Goal: Task Accomplishment & Management: Use online tool/utility

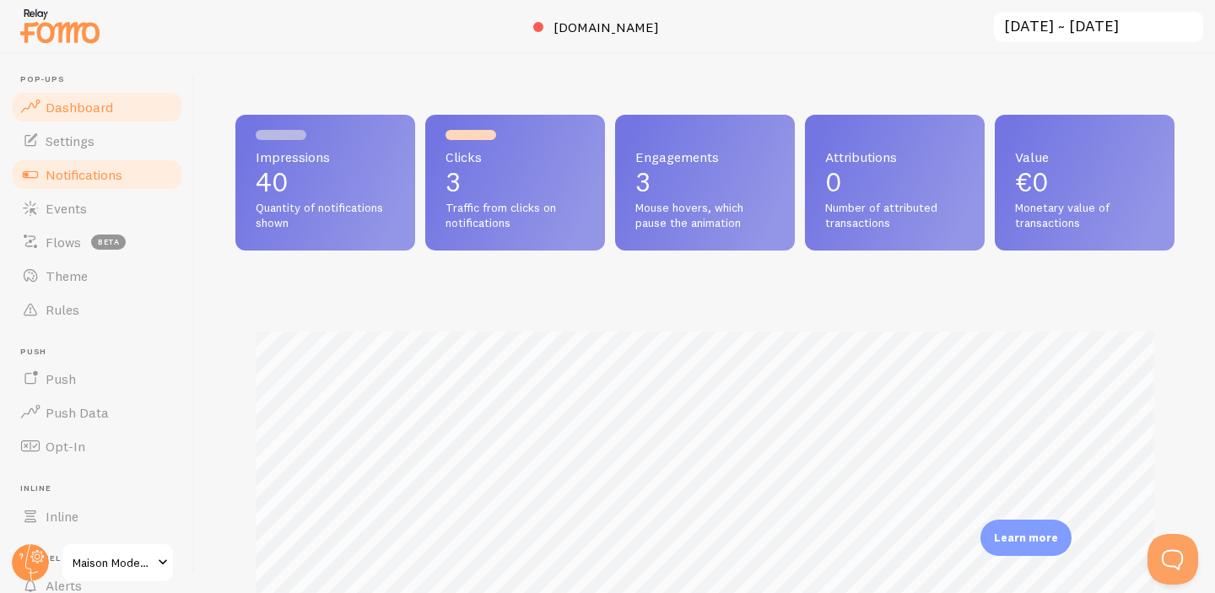
click at [79, 169] on span "Notifications" at bounding box center [84, 174] width 77 height 17
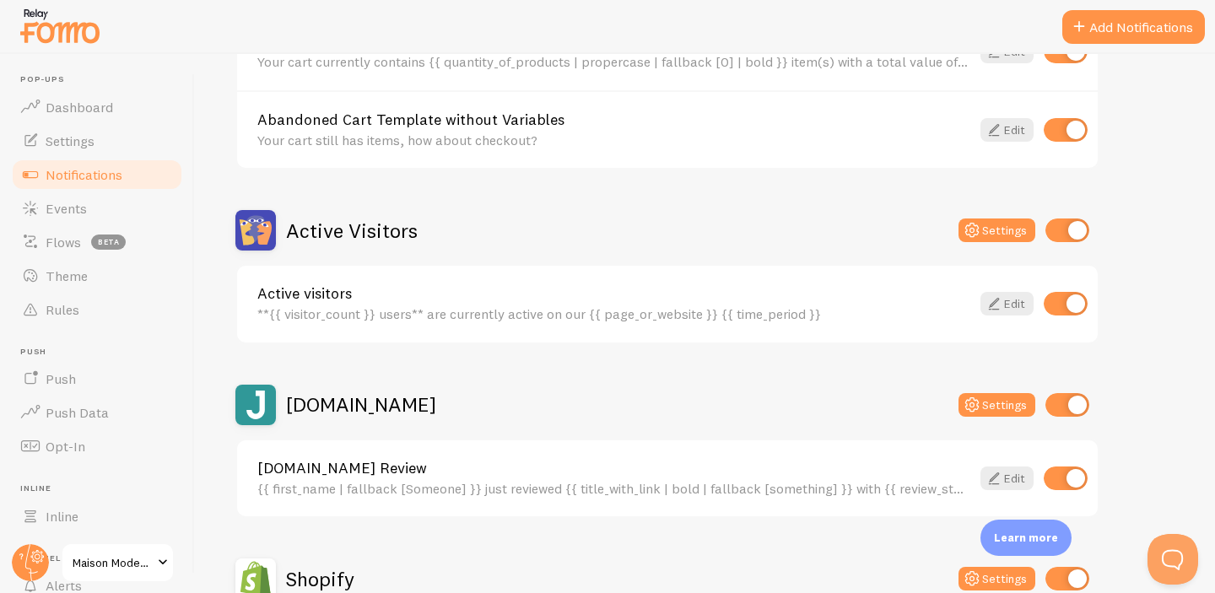
scroll to position [281, 0]
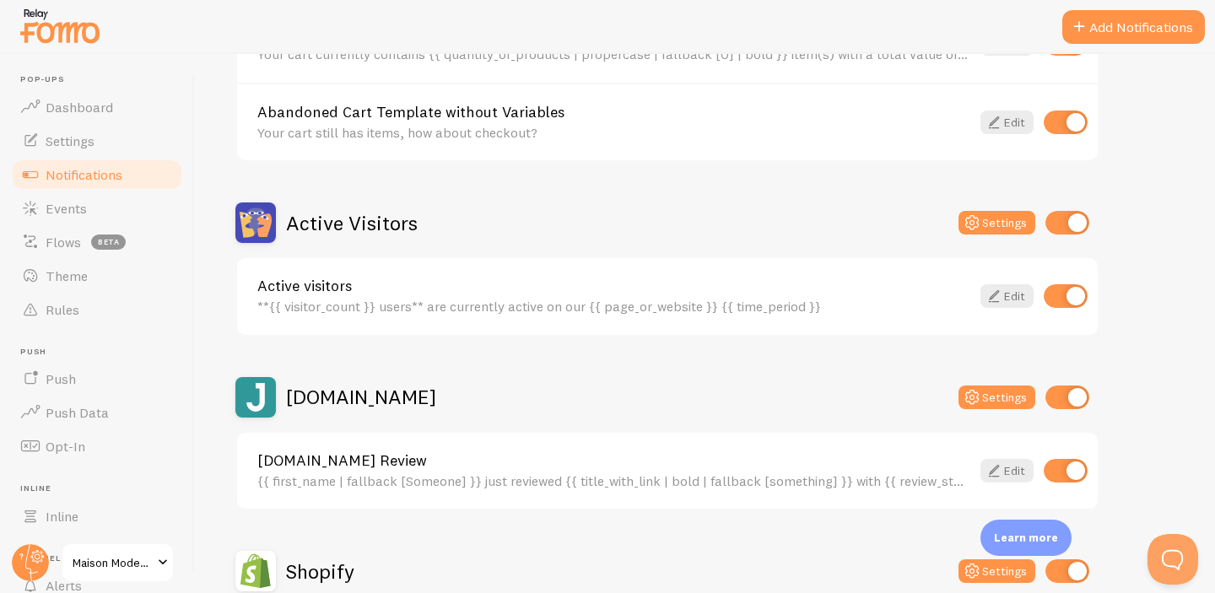
click at [1056, 295] on input "checkbox" at bounding box center [1066, 296] width 44 height 24
checkbox input "false"
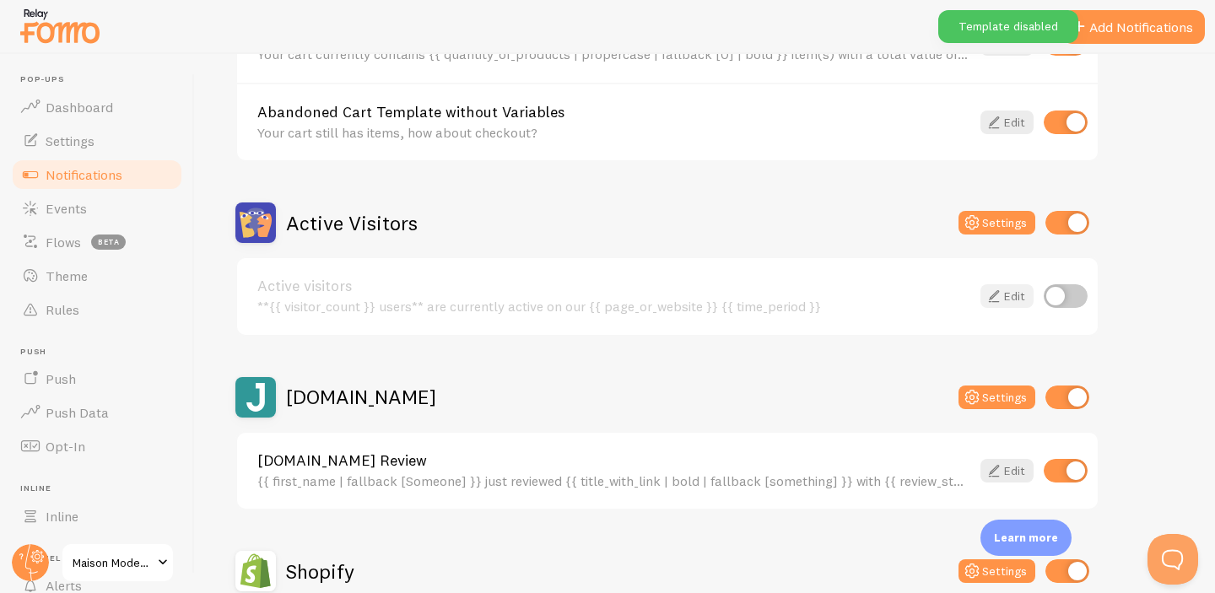
click at [1016, 299] on link "Edit" at bounding box center [1006, 296] width 53 height 24
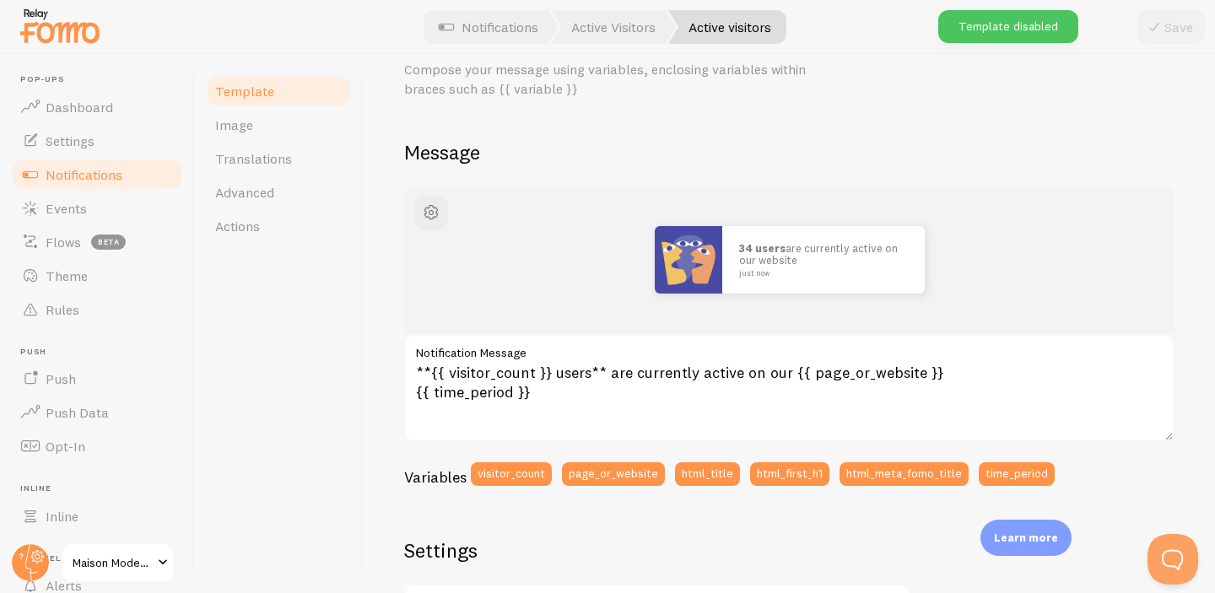
scroll to position [105, 0]
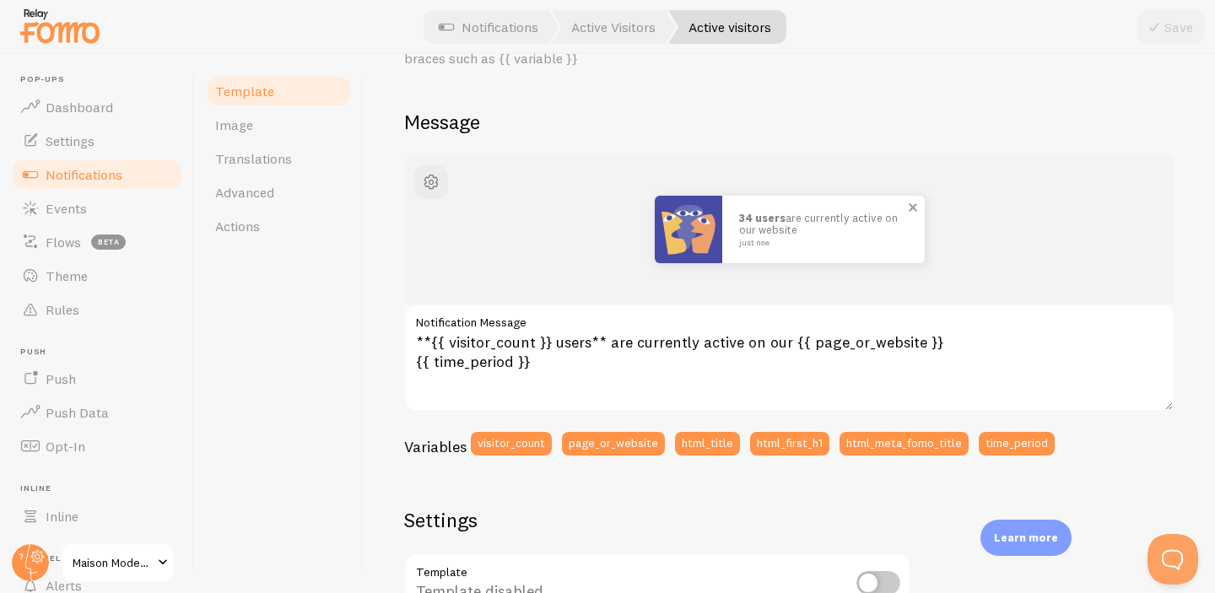
click at [914, 208] on span at bounding box center [912, 207] width 29 height 29
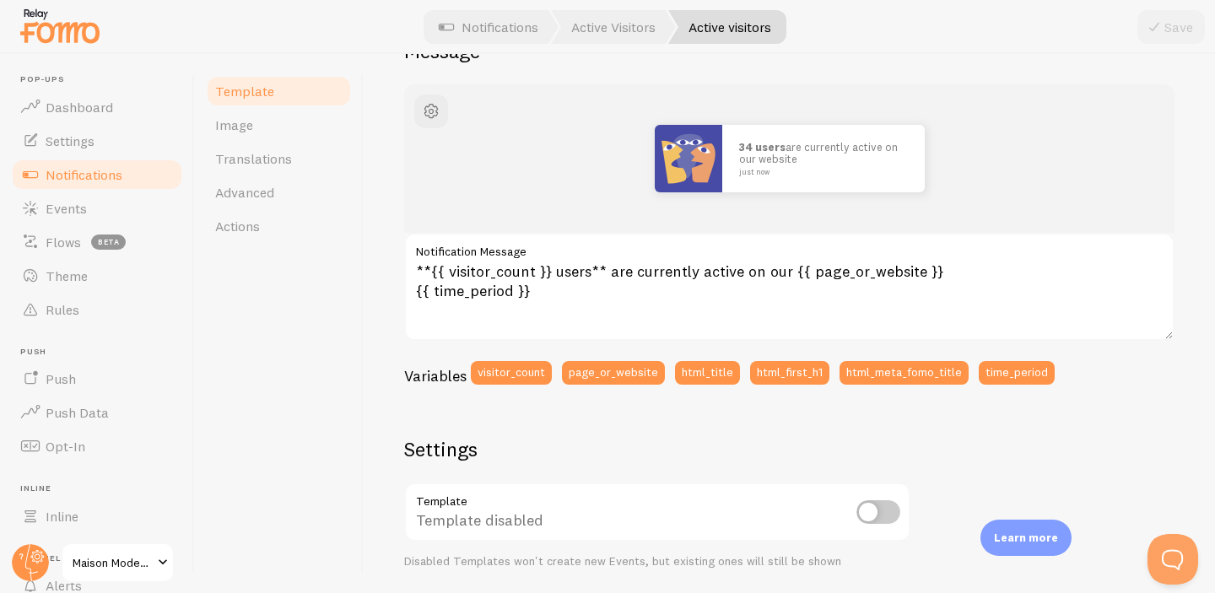
scroll to position [0, 0]
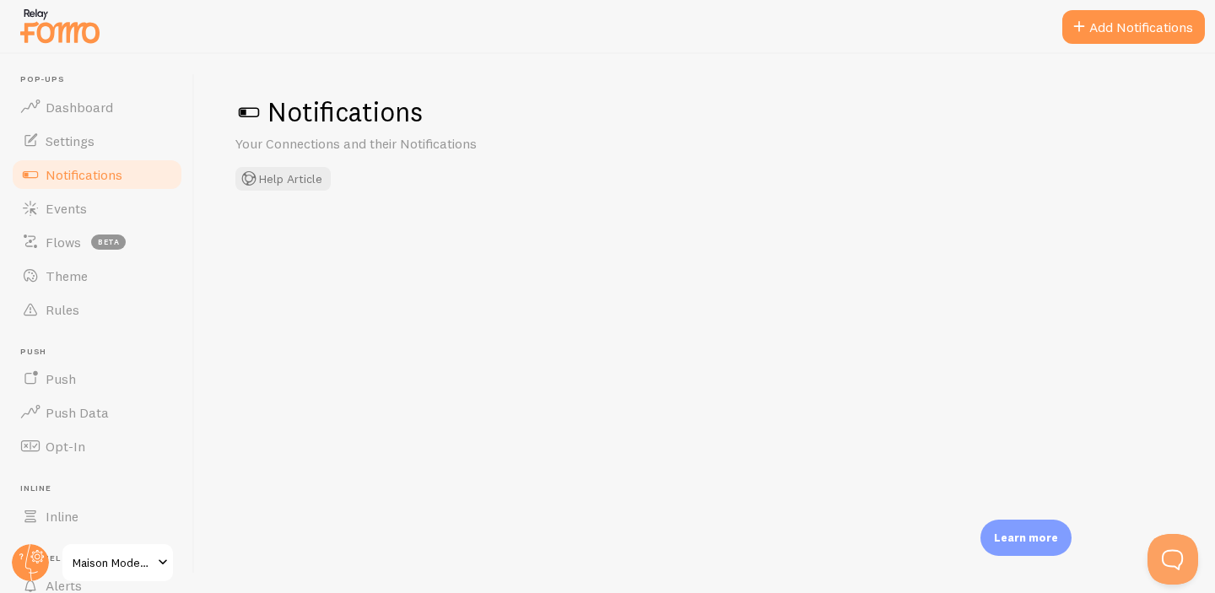
checkbox input "false"
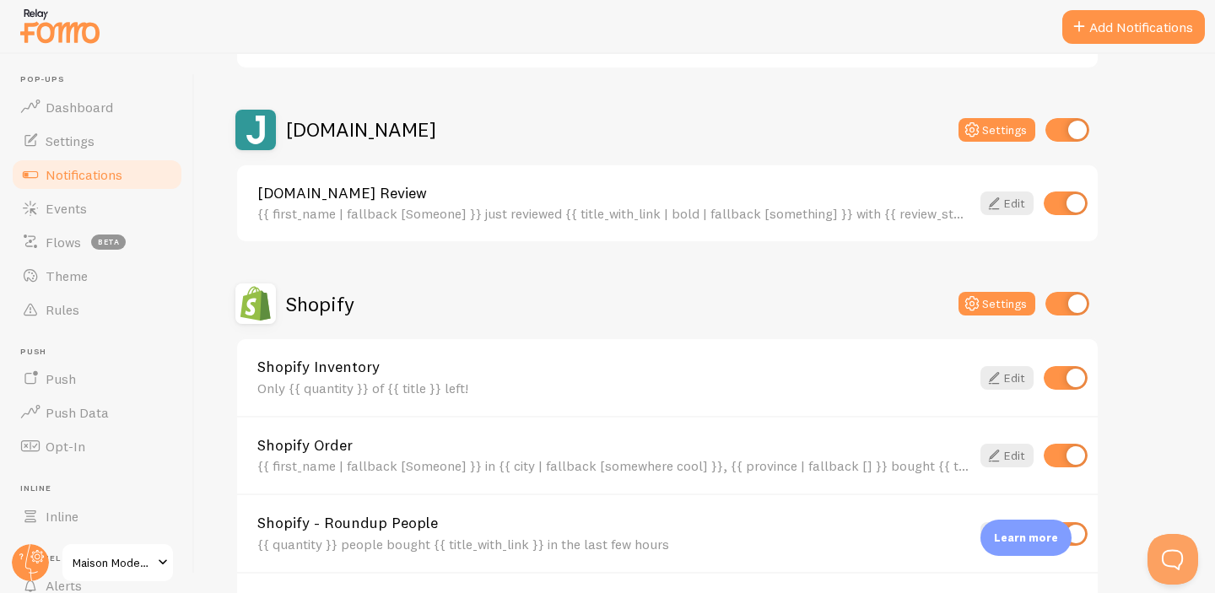
scroll to position [573, 0]
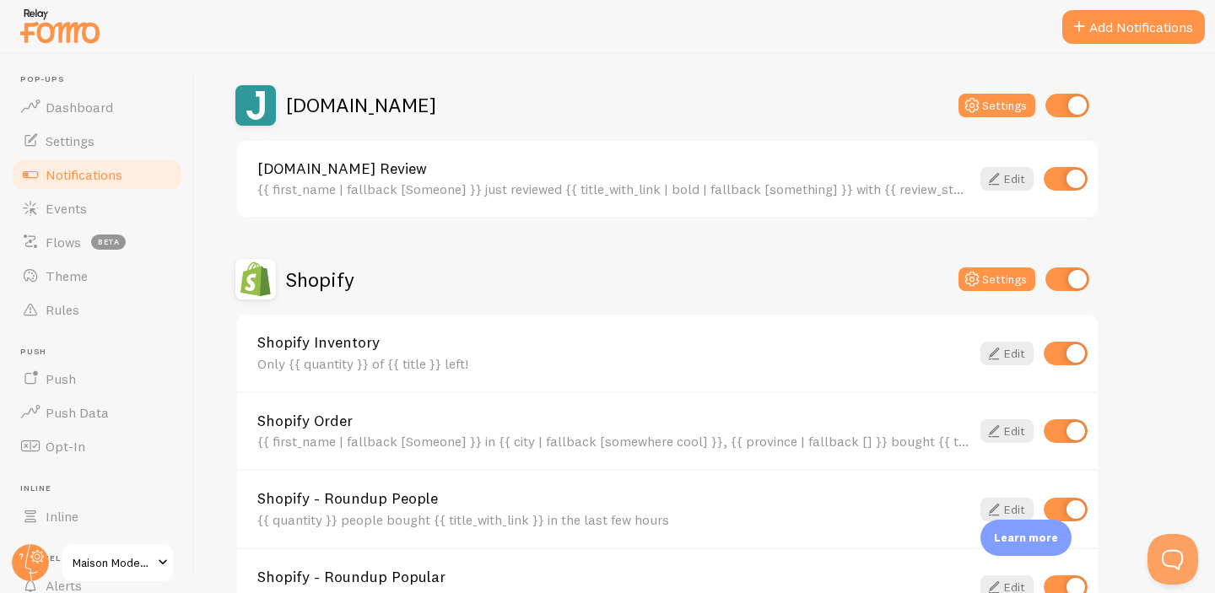
click at [455, 325] on div "Shopify Inventory Only {{ quantity }} of {{ title }} left! Edit" at bounding box center [667, 353] width 860 height 77
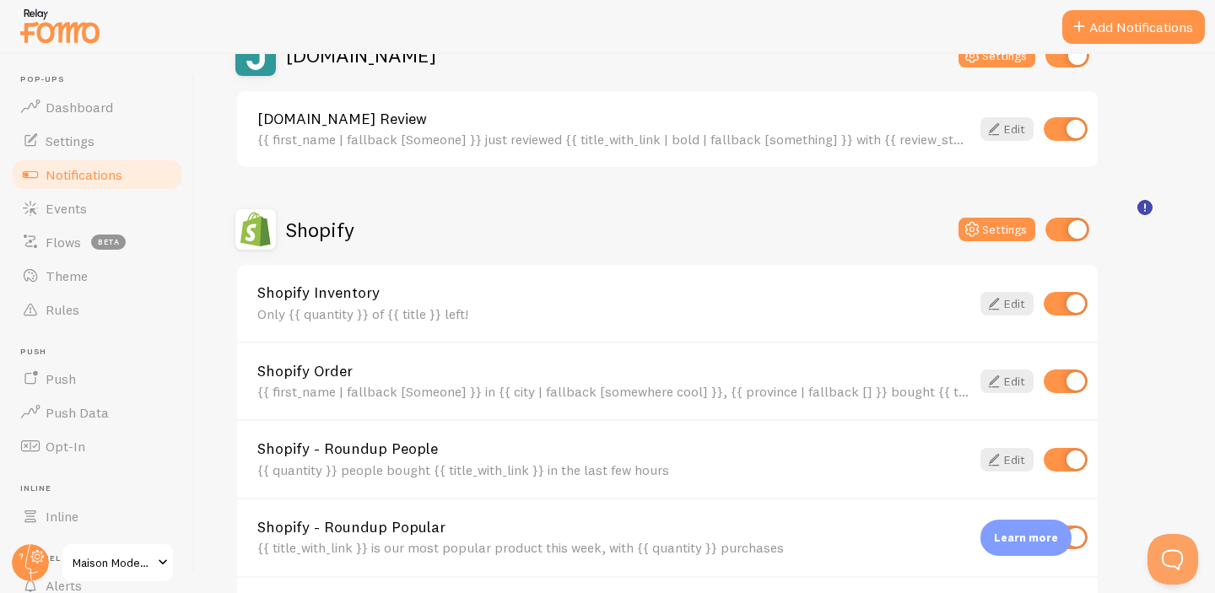
scroll to position [1018, 0]
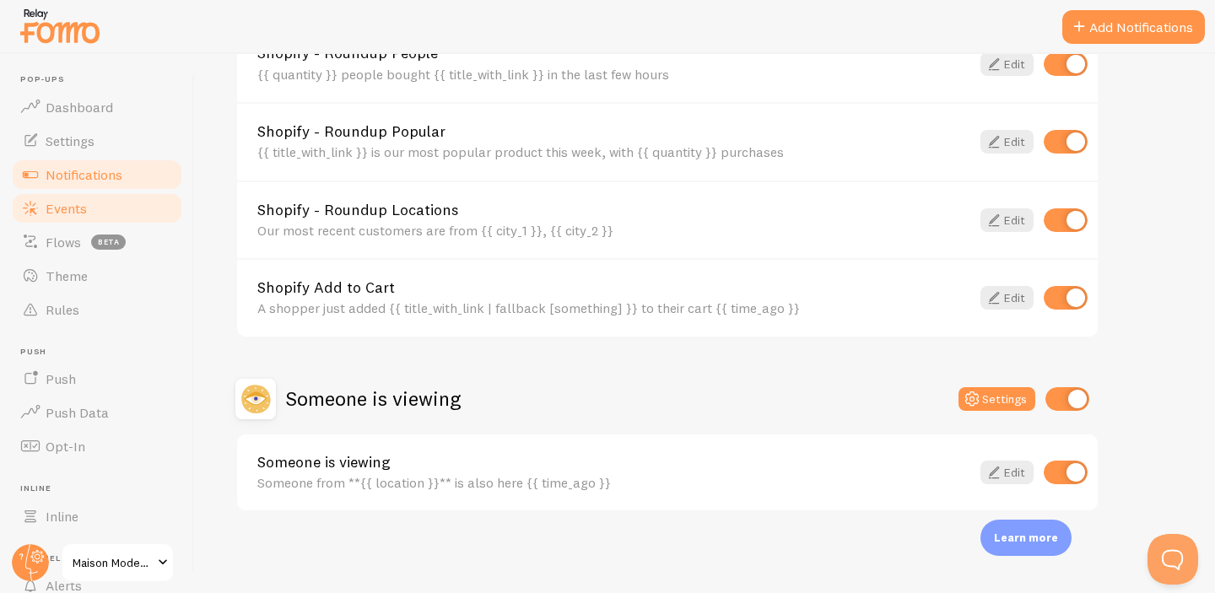
click at [58, 205] on span "Events" at bounding box center [66, 208] width 41 height 17
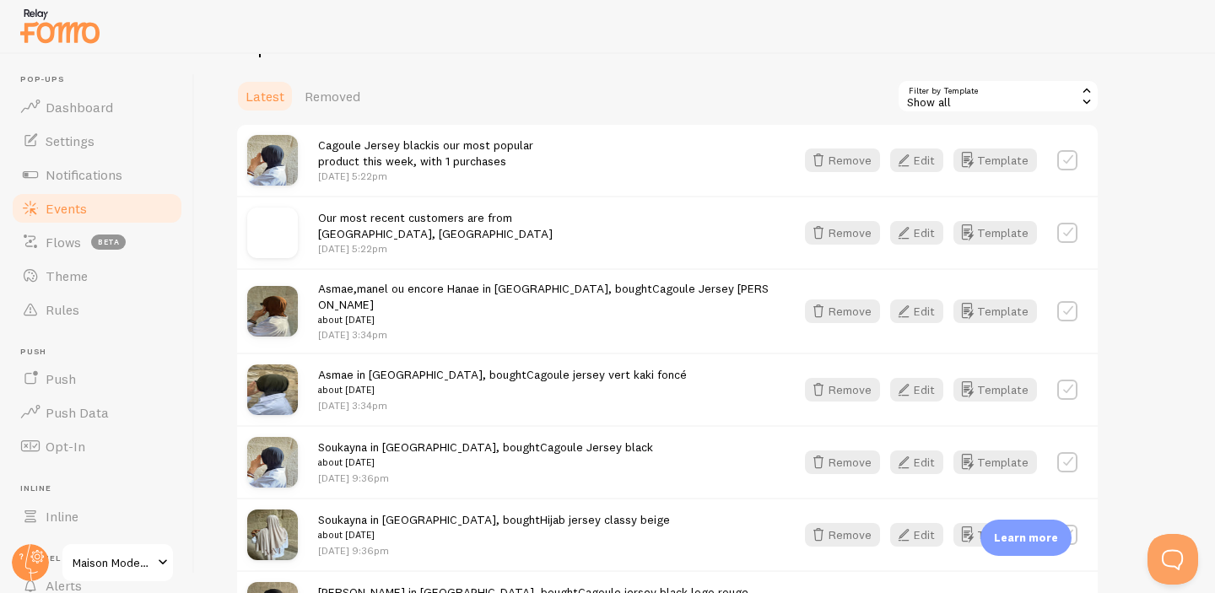
scroll to position [380, 0]
click at [908, 160] on icon "button" at bounding box center [903, 159] width 20 height 20
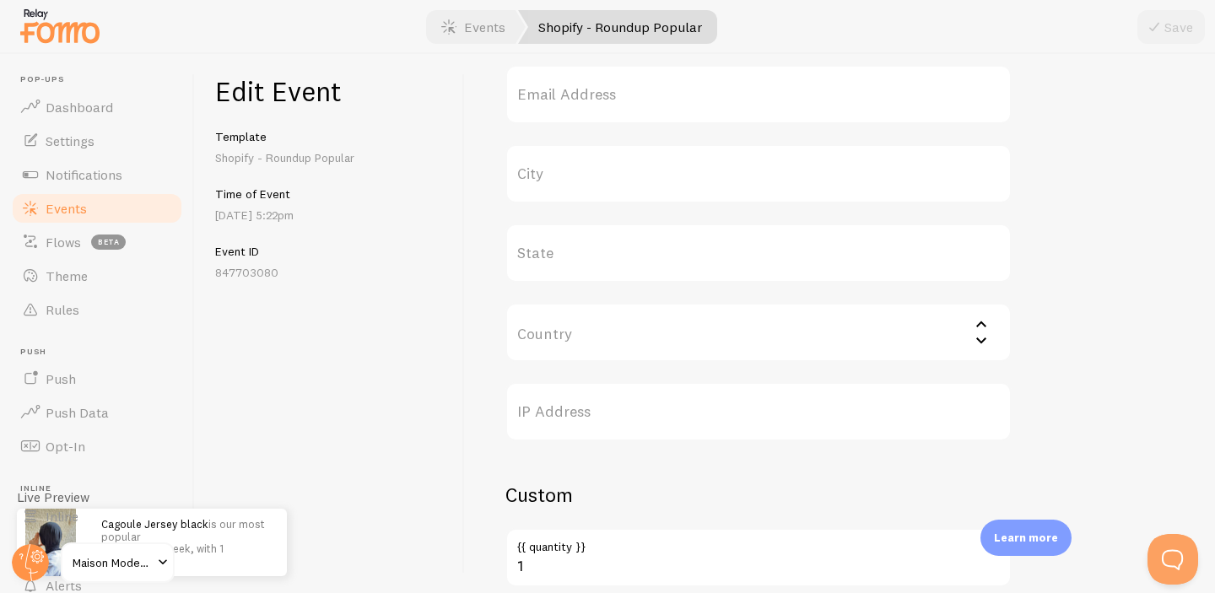
scroll to position [778, 0]
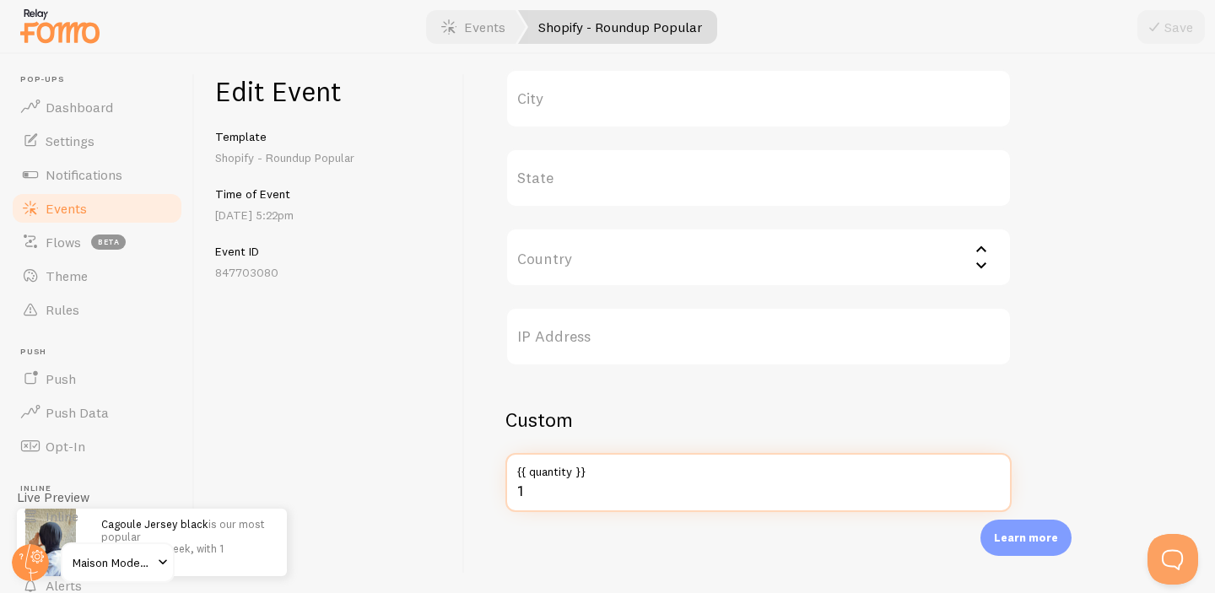
click at [528, 494] on input "1" at bounding box center [758, 482] width 506 height 59
type input "43"
click at [1137, 10] on button "Save" at bounding box center [1170, 27] width 67 height 34
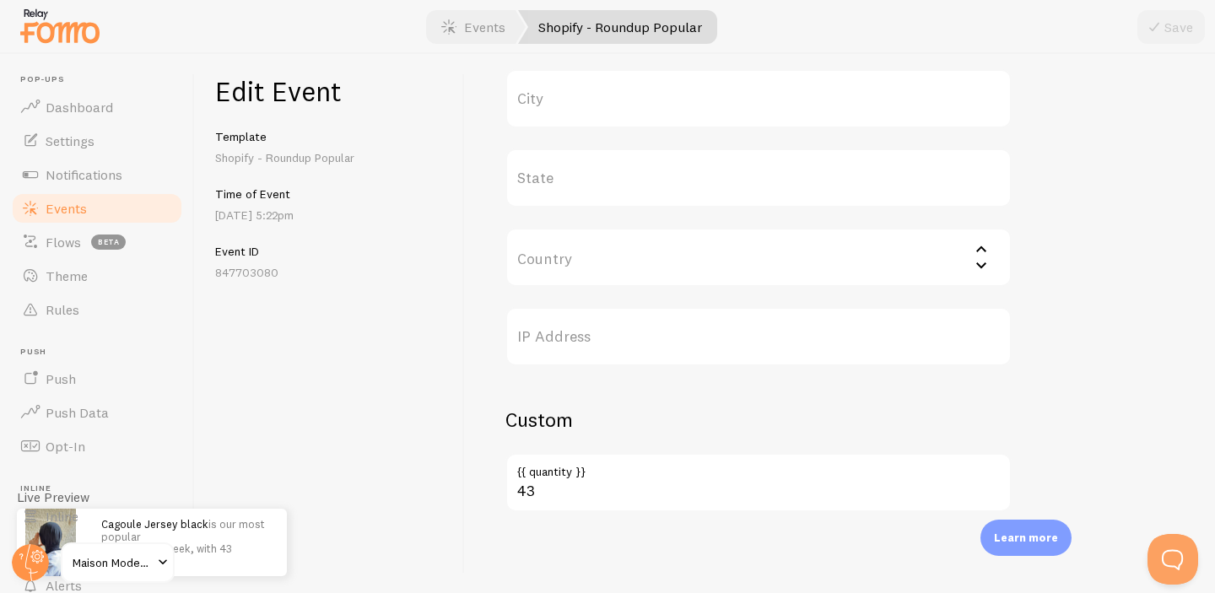
click at [1018, 545] on p "Learn more" at bounding box center [1026, 538] width 64 height 16
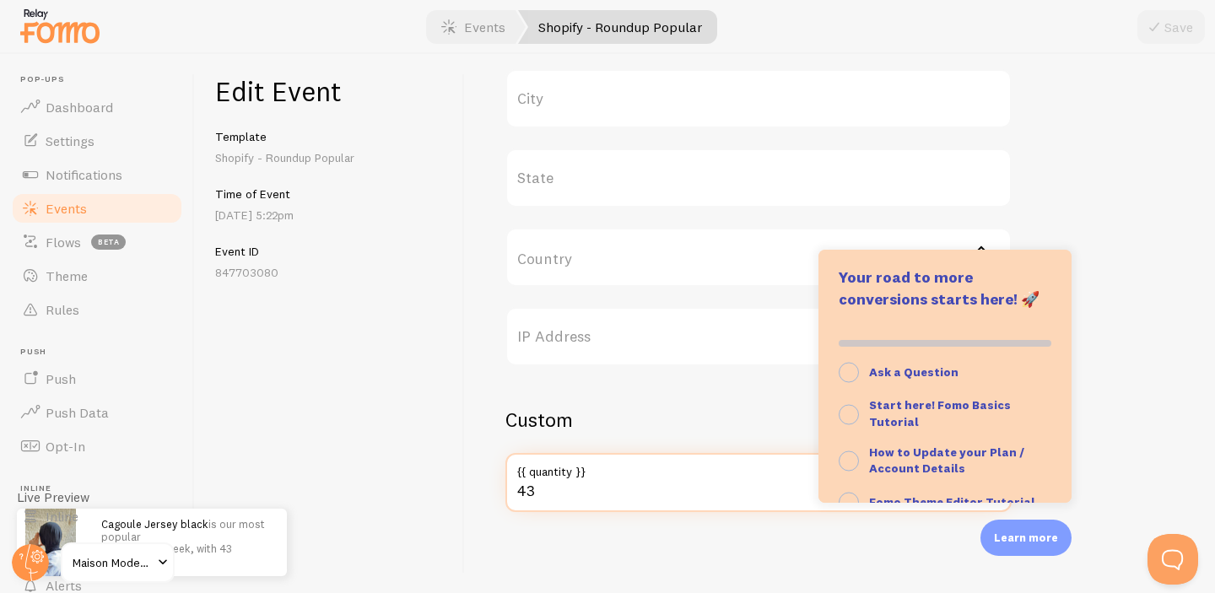
click at [612, 500] on input "43" at bounding box center [758, 482] width 506 height 59
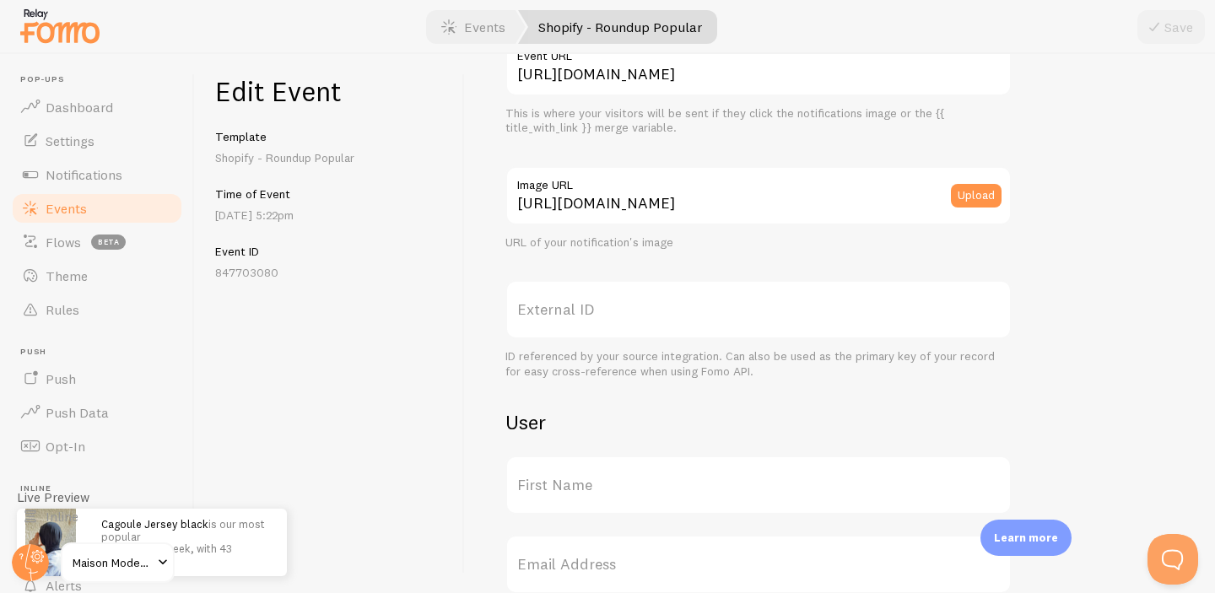
scroll to position [0, 0]
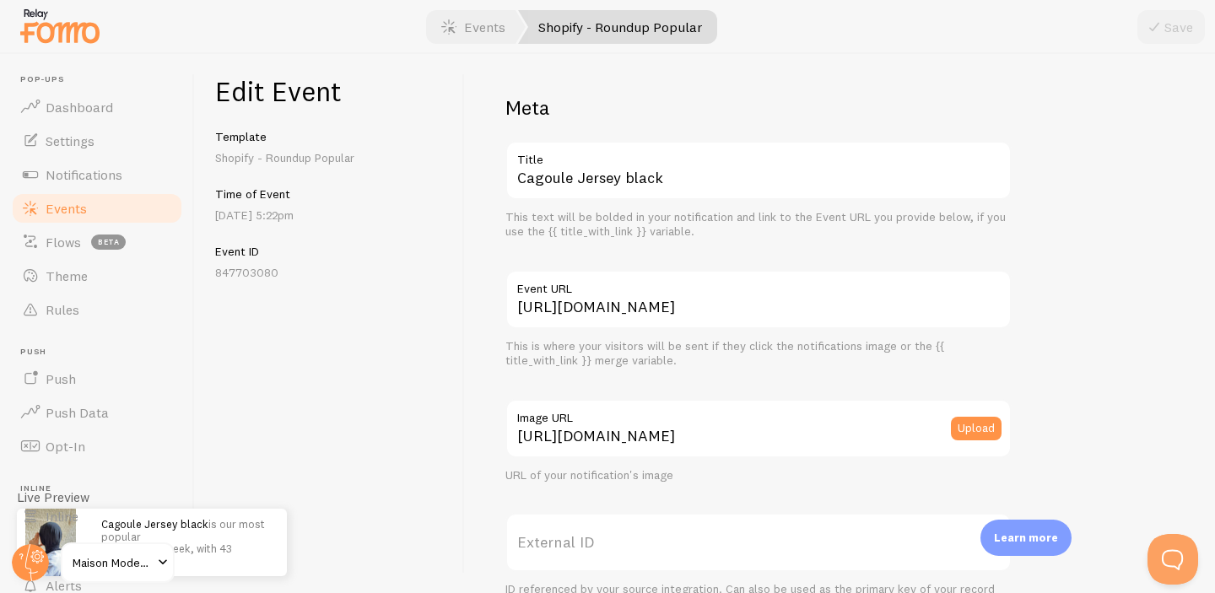
click at [587, 26] on link "Shopify - Roundup Popular" at bounding box center [617, 27] width 199 height 34
click at [881, 410] on label "Image URL" at bounding box center [758, 413] width 506 height 29
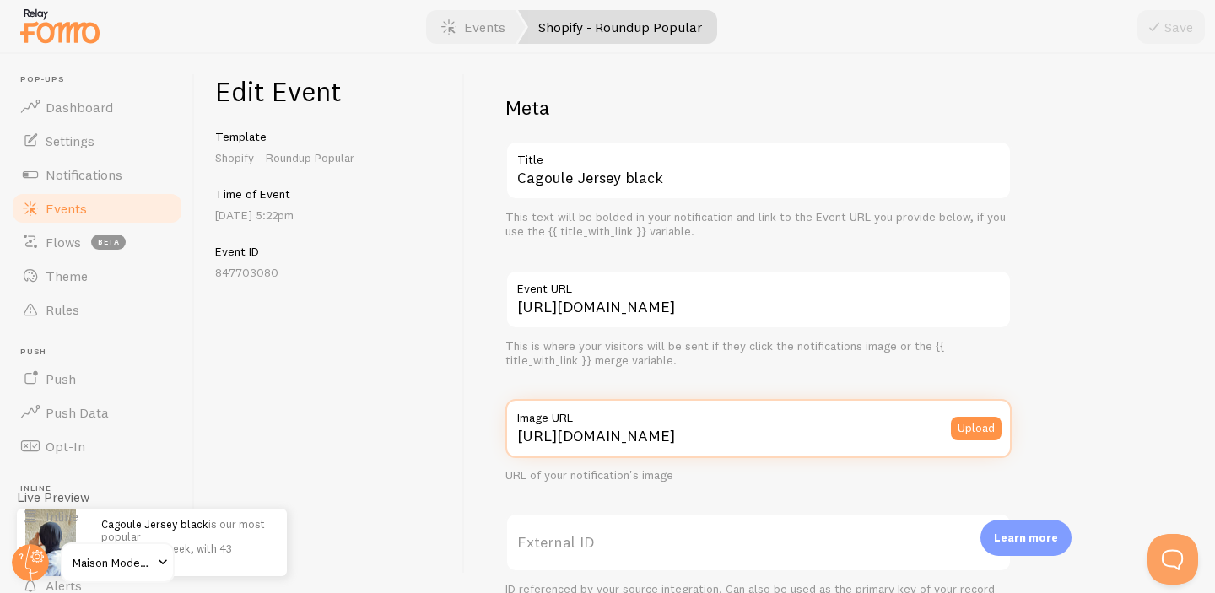
click at [881, 410] on input "https://cdn.shopify.com/s/files/1/0902/4359/6615/files/IMG-6875_small.jpg?v=175…" at bounding box center [758, 428] width 506 height 59
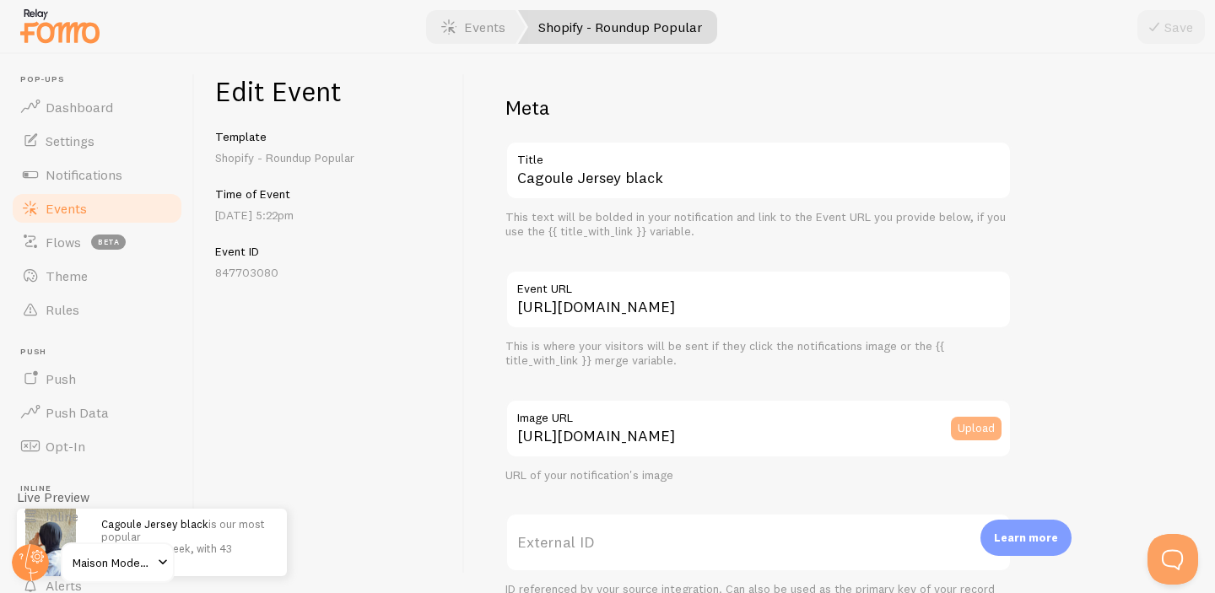
click at [964, 429] on button "Upload" at bounding box center [976, 429] width 51 height 24
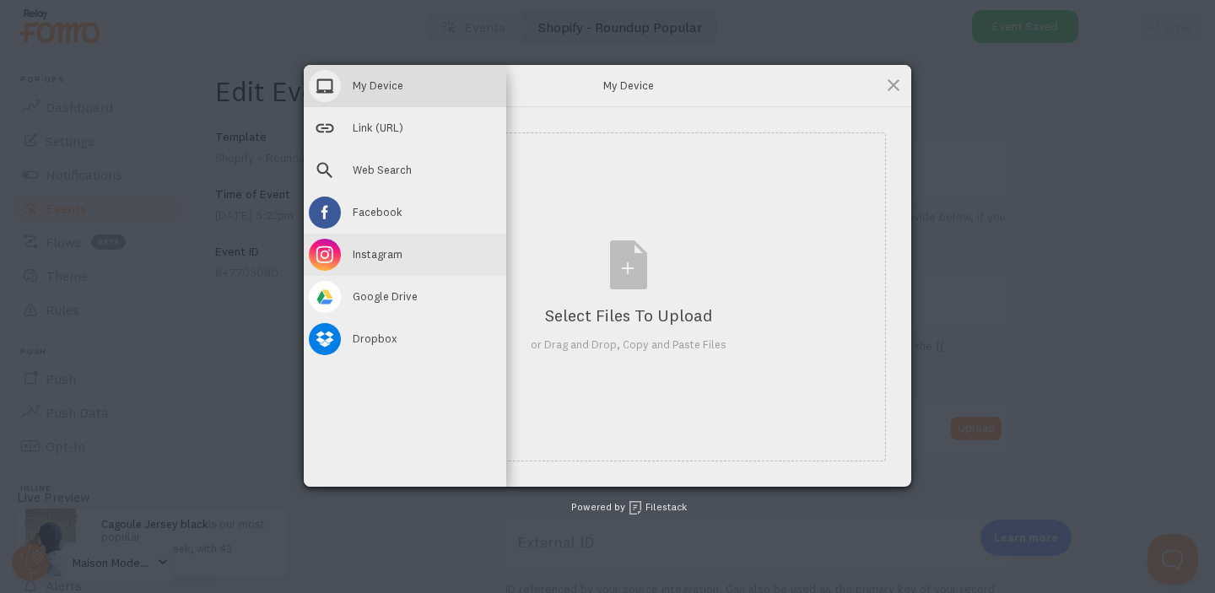
click at [333, 259] on span at bounding box center [325, 255] width 32 height 32
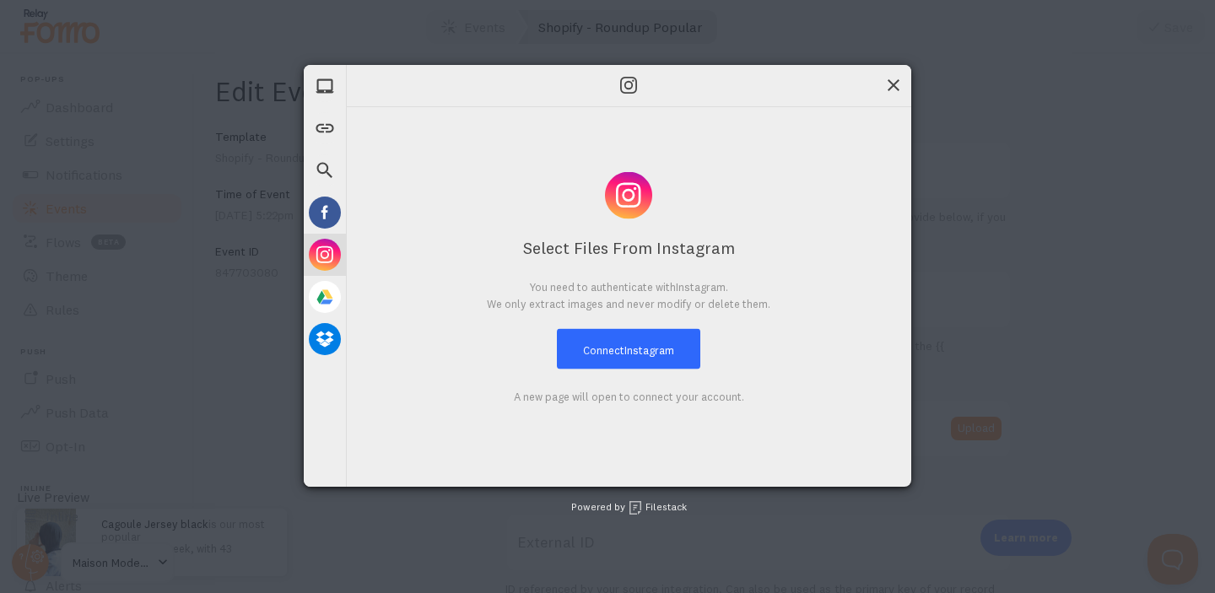
click at [898, 85] on span at bounding box center [893, 85] width 19 height 19
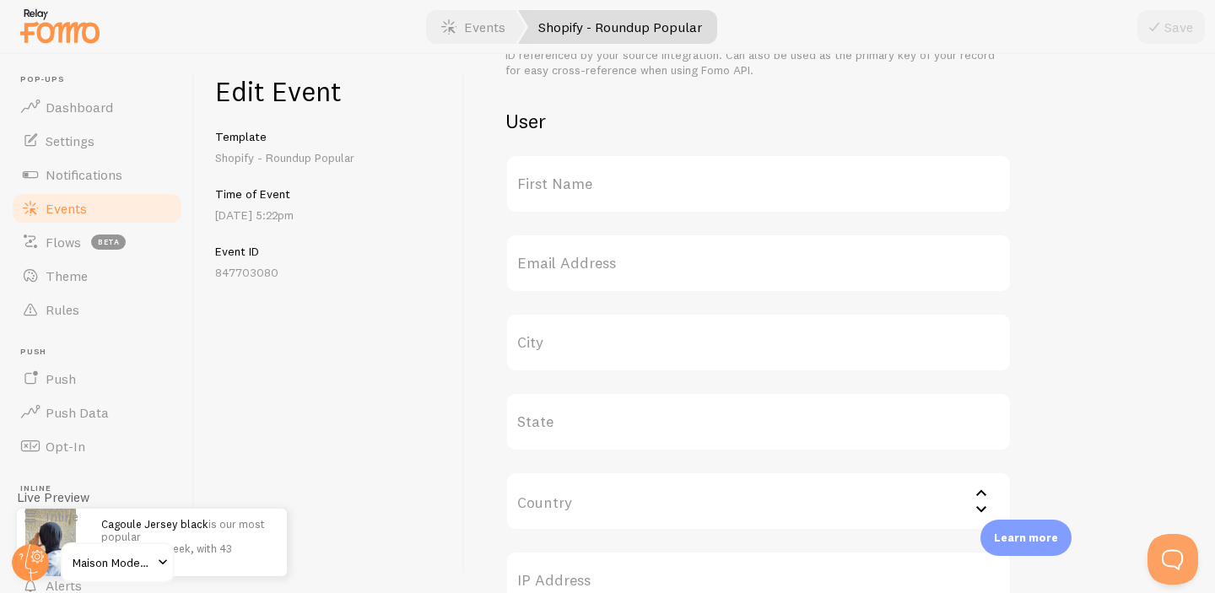
scroll to position [778, 0]
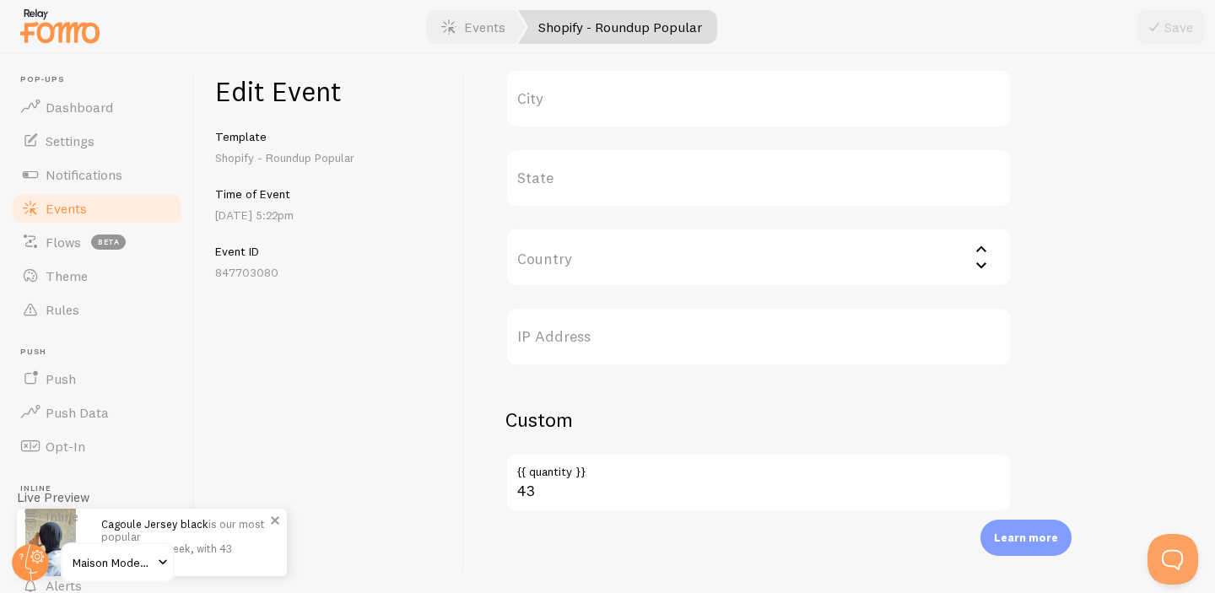
click at [213, 545] on p "Cagoule Jersey black is our most popular product this week, with 43 purchases" at bounding box center [185, 542] width 169 height 48
click at [981, 267] on input "Country" at bounding box center [758, 257] width 506 height 59
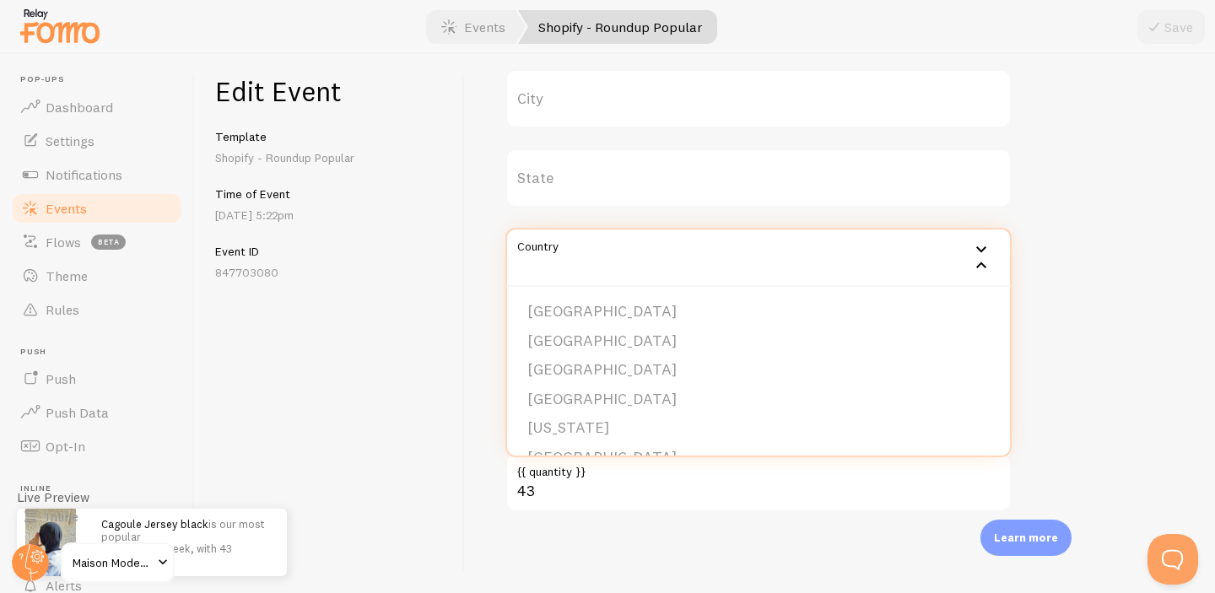
click at [981, 267] on input "Country" at bounding box center [758, 257] width 506 height 59
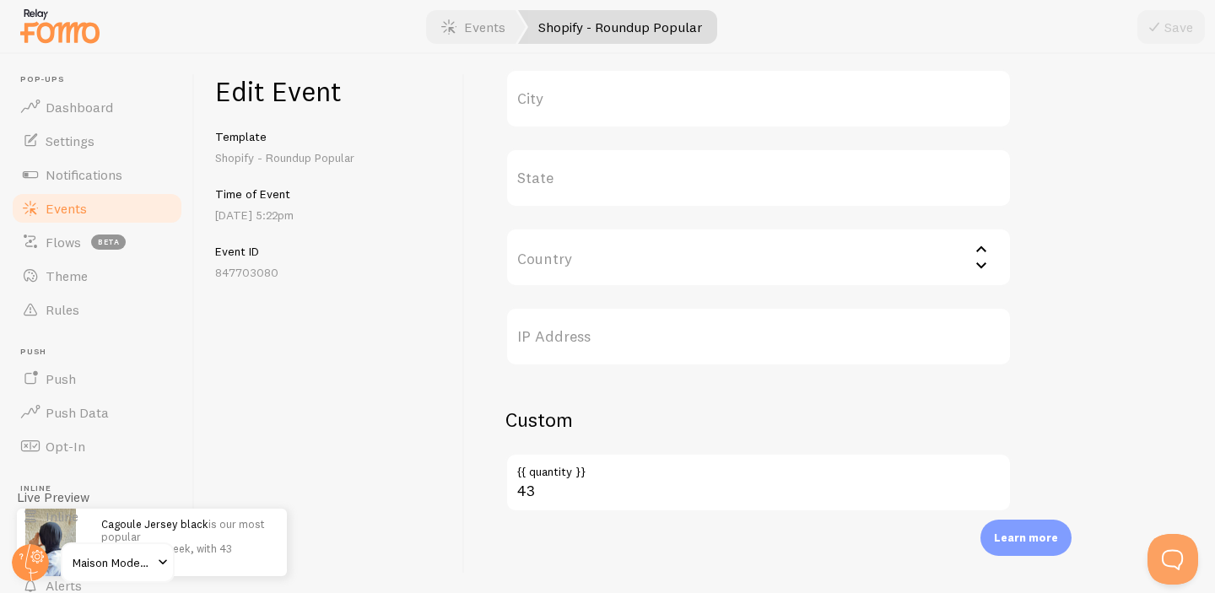
click at [760, 255] on input "Country" at bounding box center [758, 257] width 506 height 59
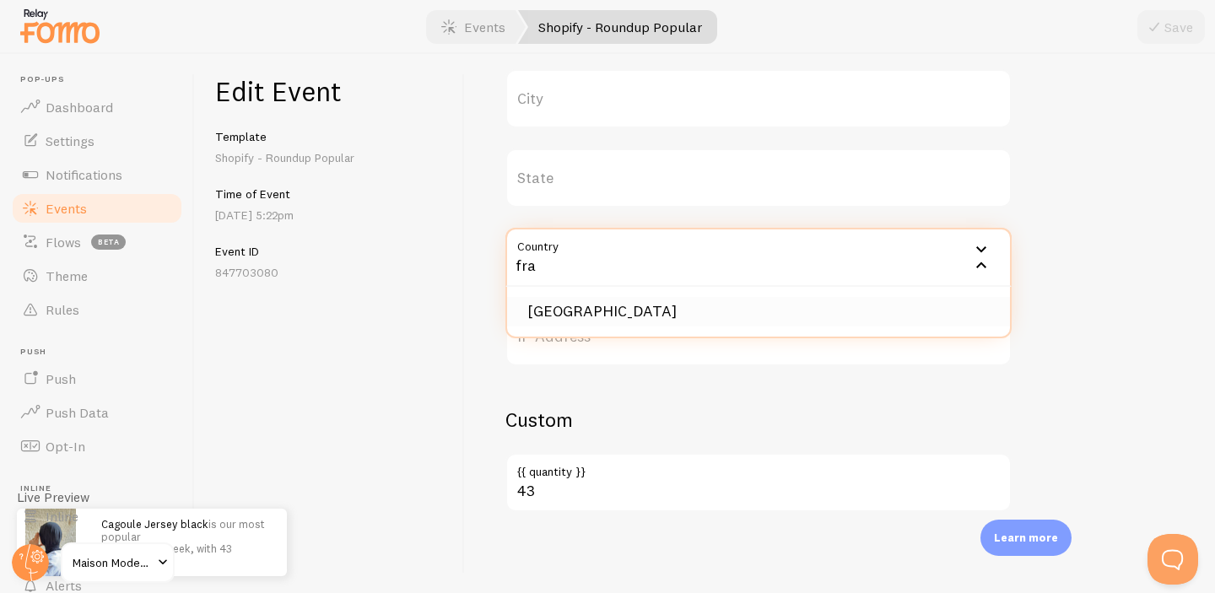
type input "fra"
click at [564, 307] on li "France" at bounding box center [758, 312] width 503 height 30
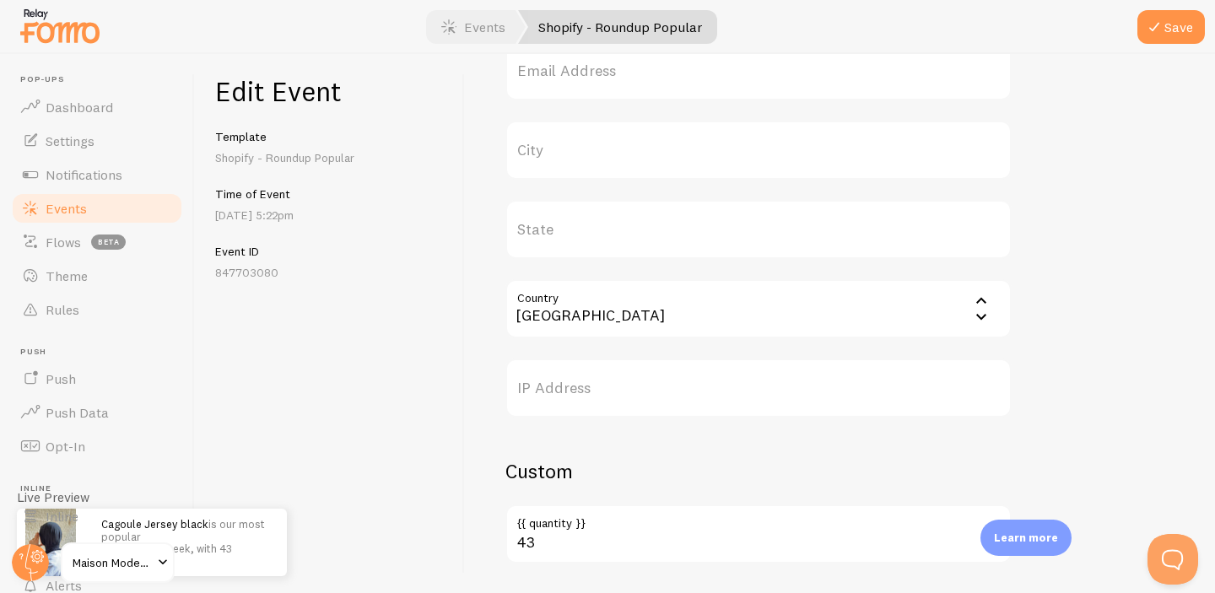
scroll to position [702, 0]
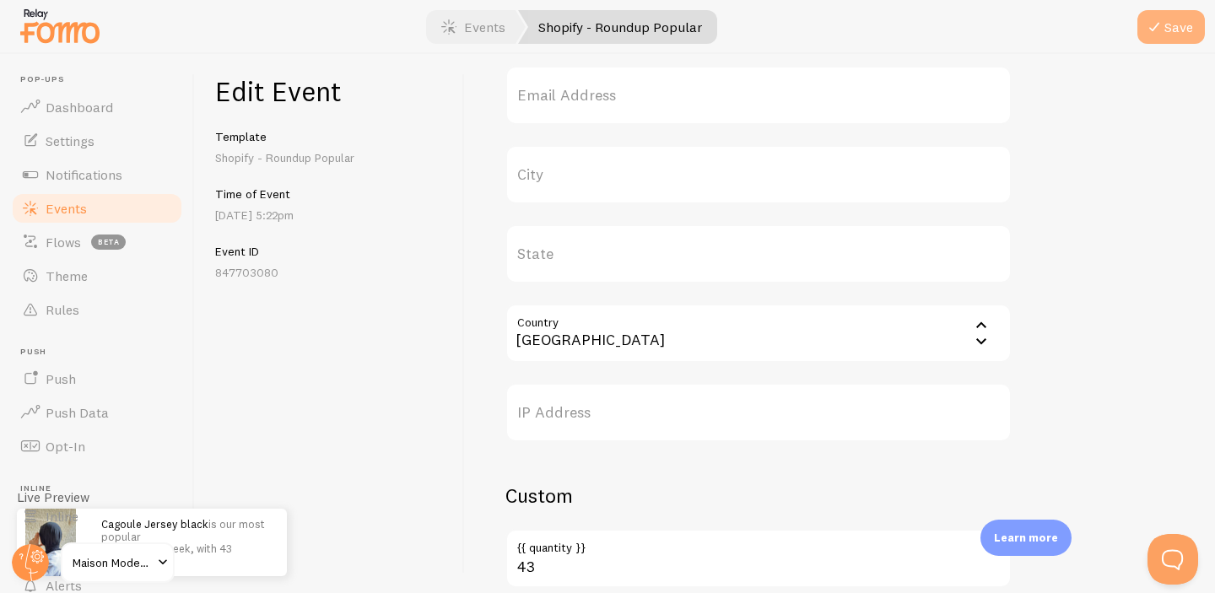
click at [1173, 21] on button "Save" at bounding box center [1170, 27] width 67 height 34
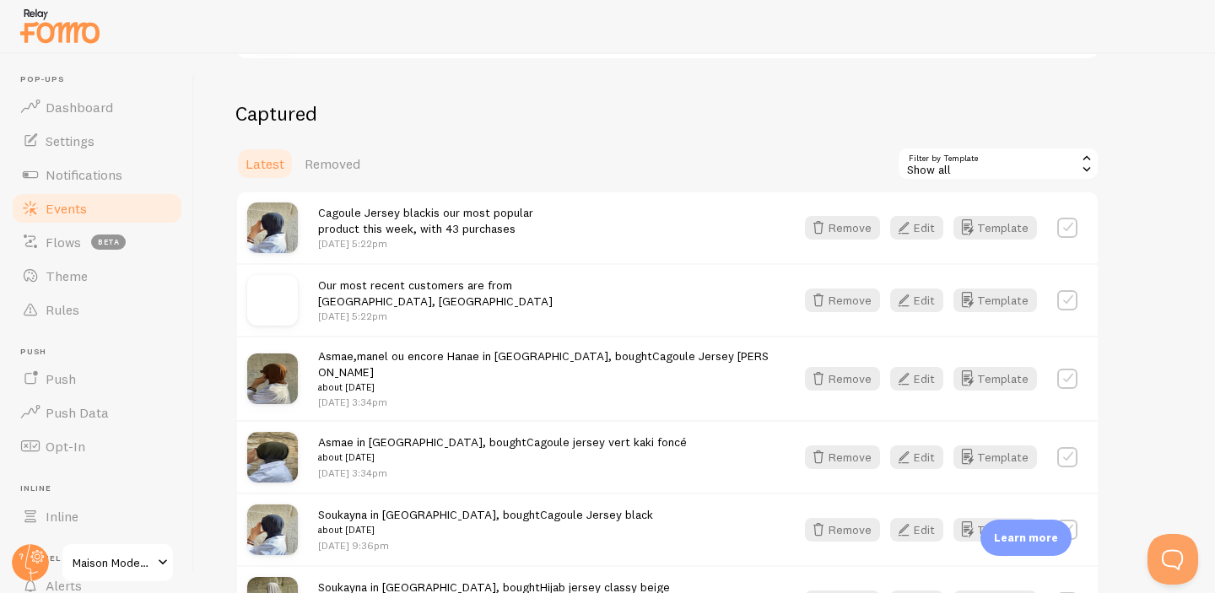
scroll to position [326, 0]
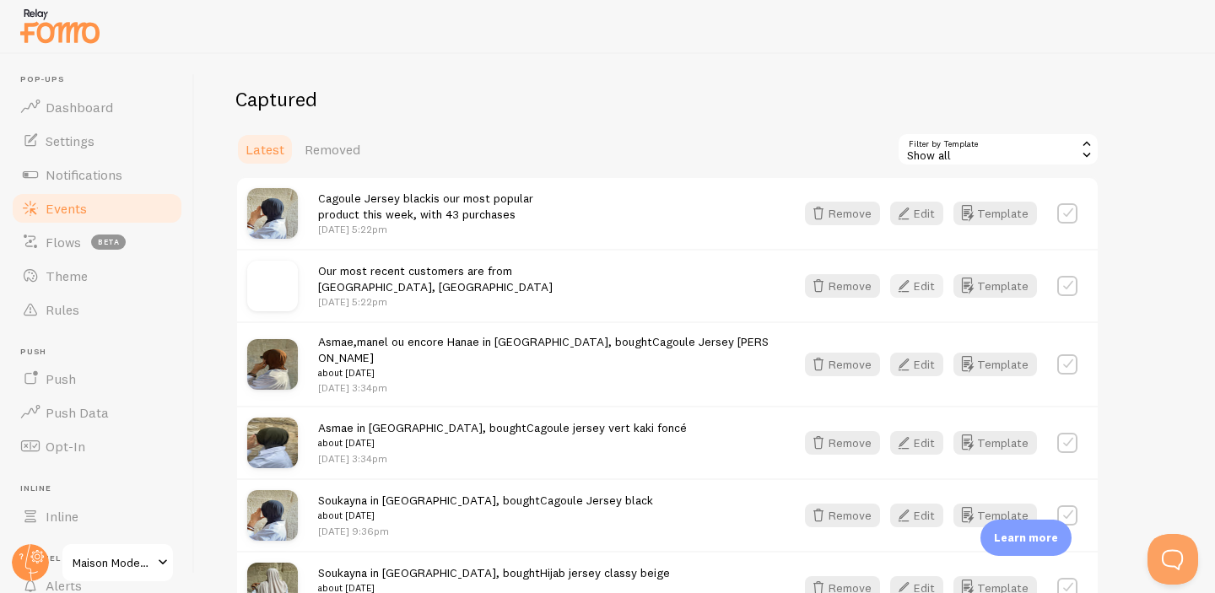
click at [927, 286] on button "Edit" at bounding box center [916, 286] width 53 height 24
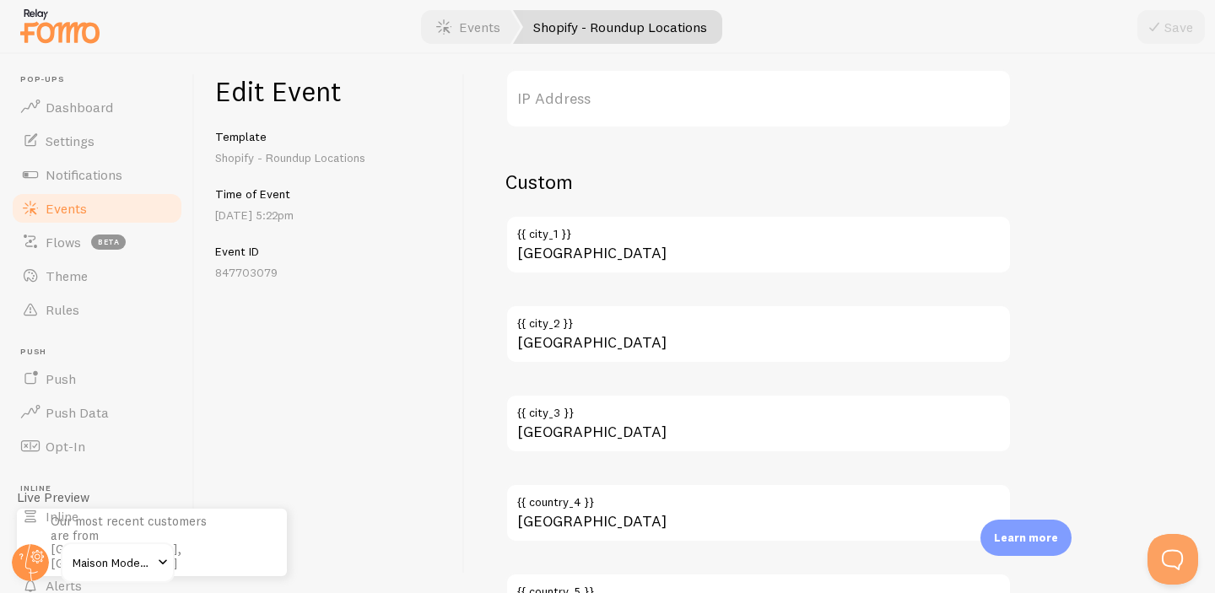
scroll to position [1104, 0]
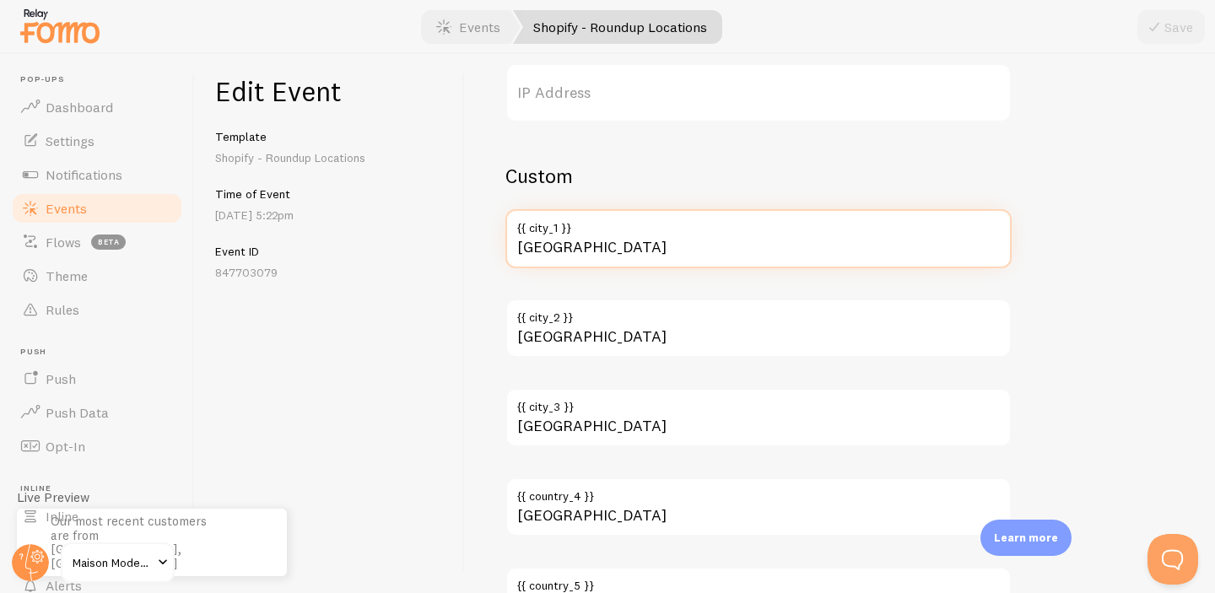
click at [573, 245] on input "Nîmes" at bounding box center [758, 238] width 506 height 59
type input "N"
type input "Paris"
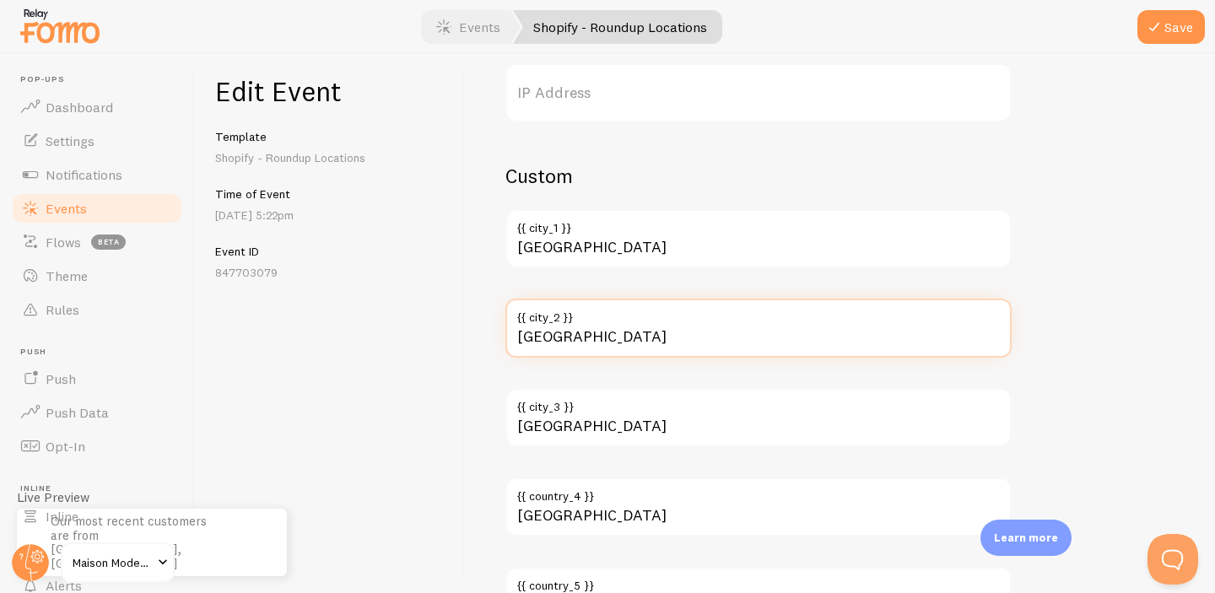
click at [586, 333] on input "Avignon" at bounding box center [758, 328] width 506 height 59
type input "A"
type input "bruxelles"
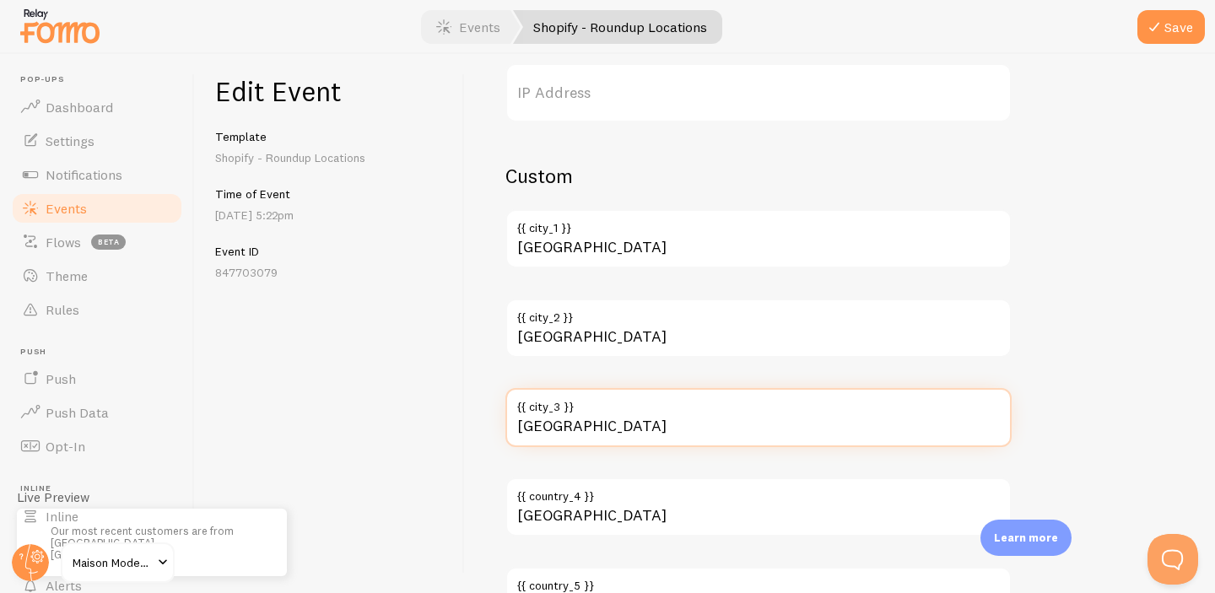
click at [547, 425] on input "paris" at bounding box center [758, 417] width 506 height 59
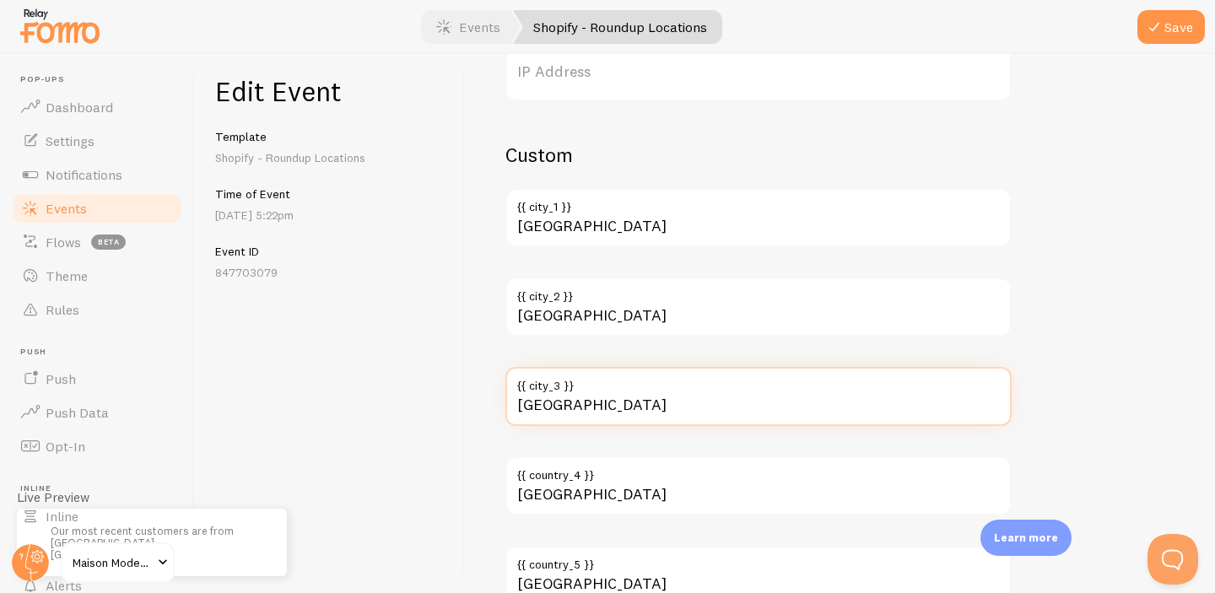
scroll to position [1121, 0]
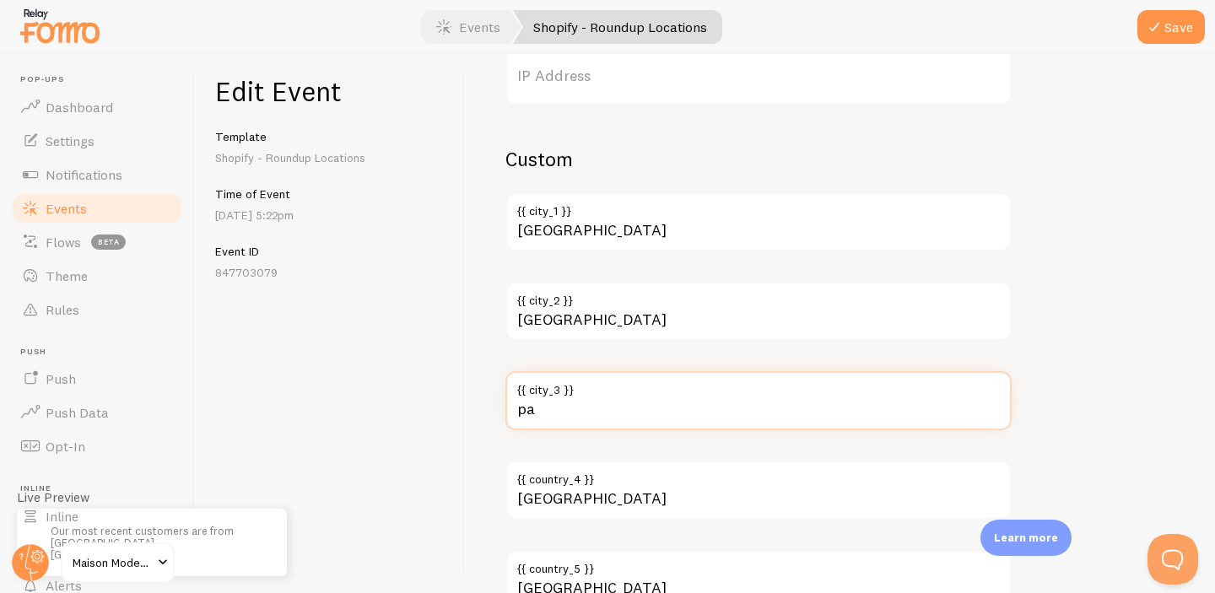
type input "p"
type input "lyon"
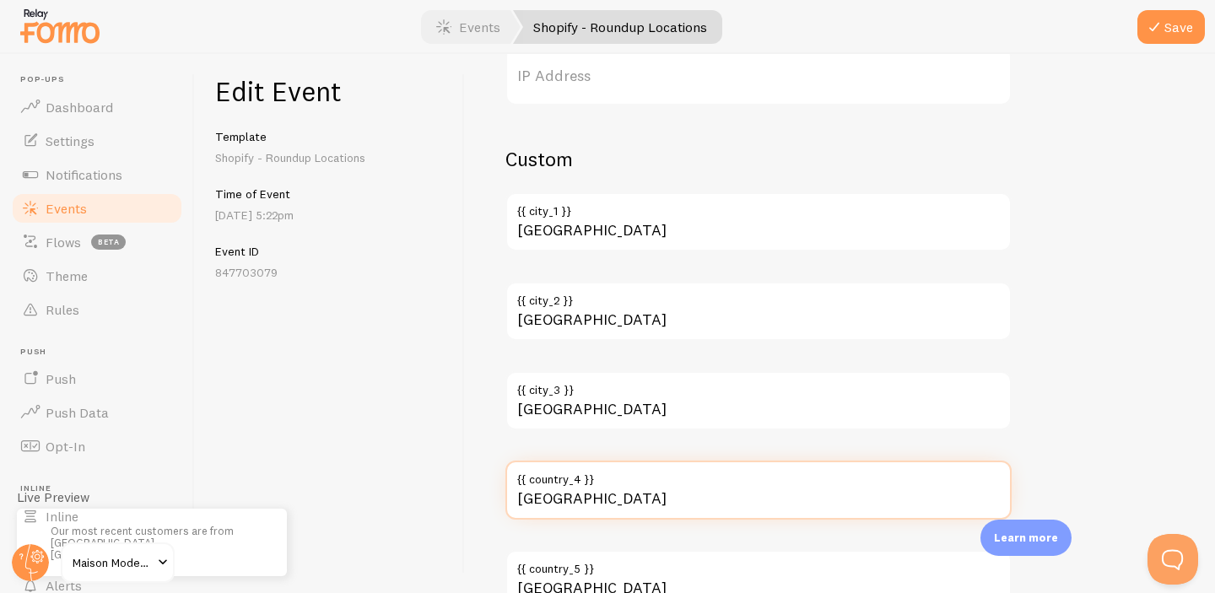
click at [561, 510] on input "France" at bounding box center [758, 490] width 506 height 59
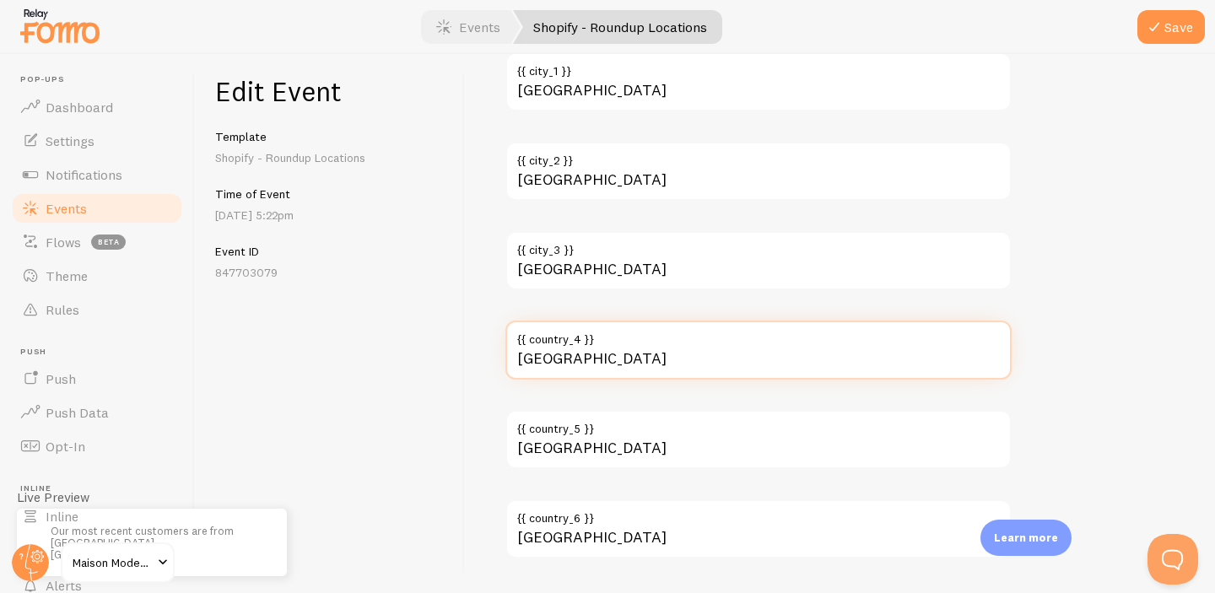
scroll to position [1308, 0]
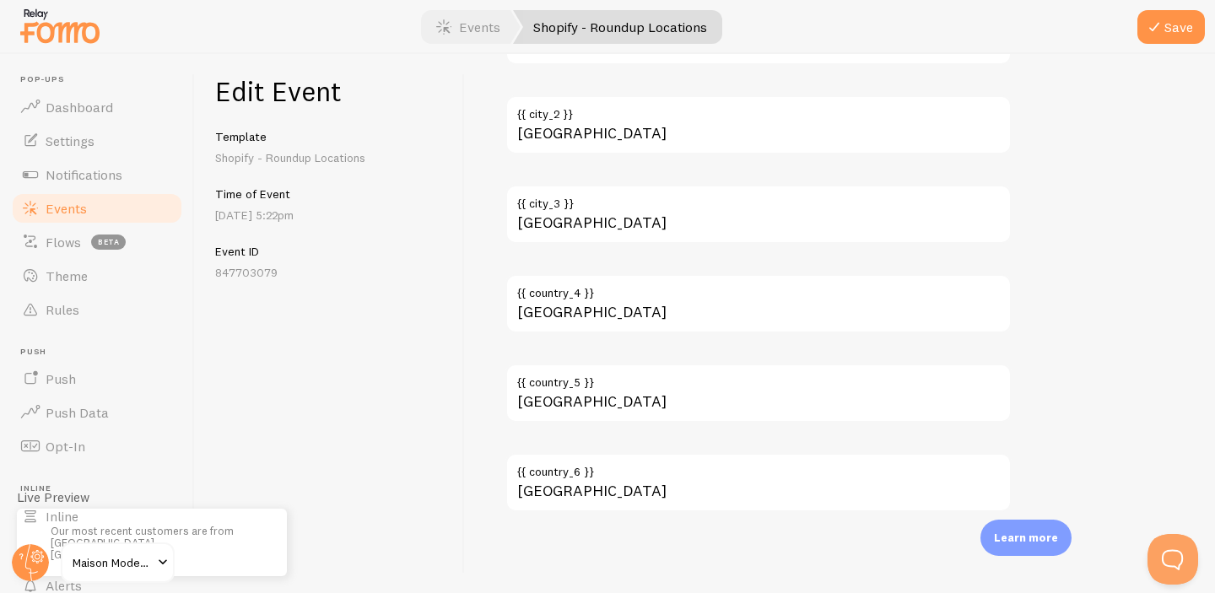
click at [586, 391] on label "{{ country_5 }}" at bounding box center [758, 378] width 506 height 29
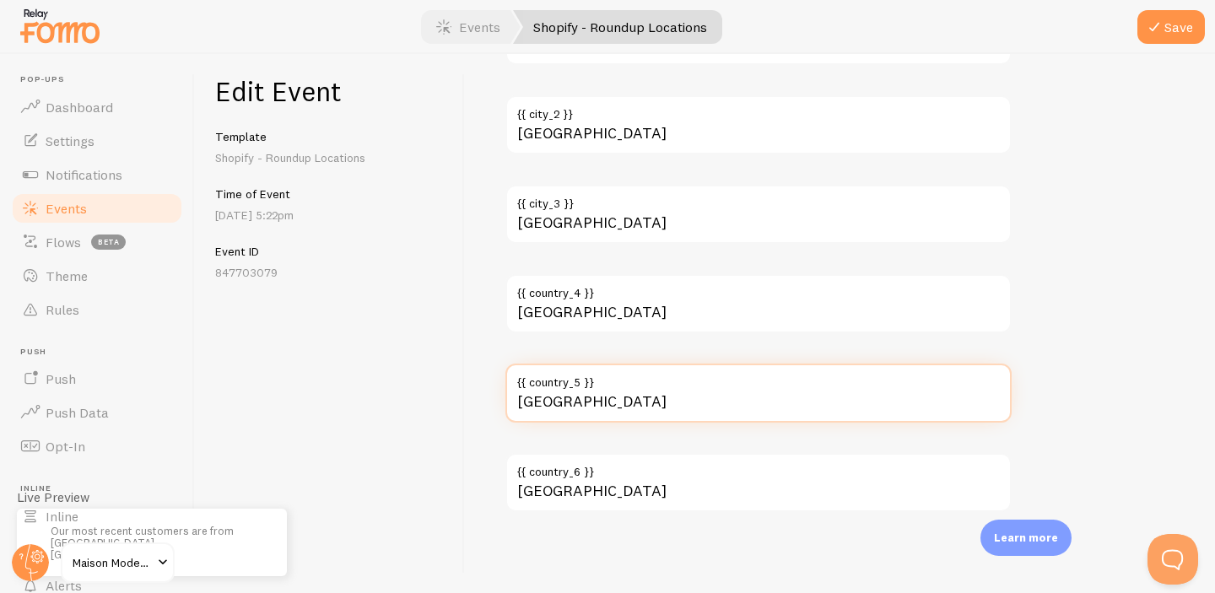
click at [586, 391] on input "France" at bounding box center [758, 393] width 506 height 59
type input "F"
type input "hollande"
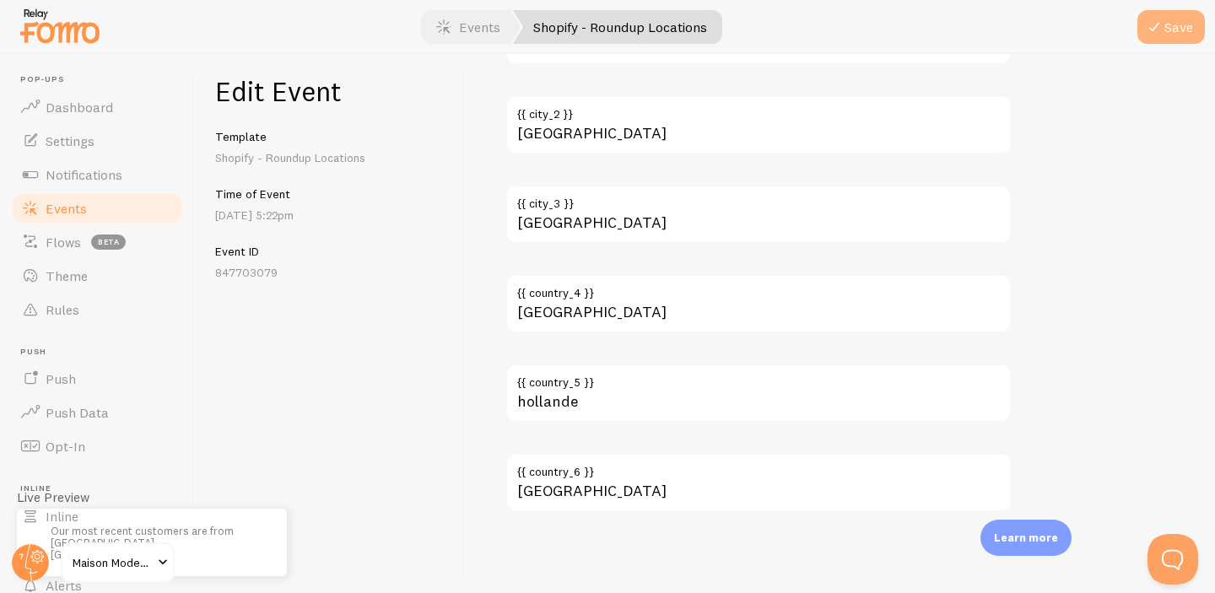
click at [1189, 41] on button "Save" at bounding box center [1170, 27] width 67 height 34
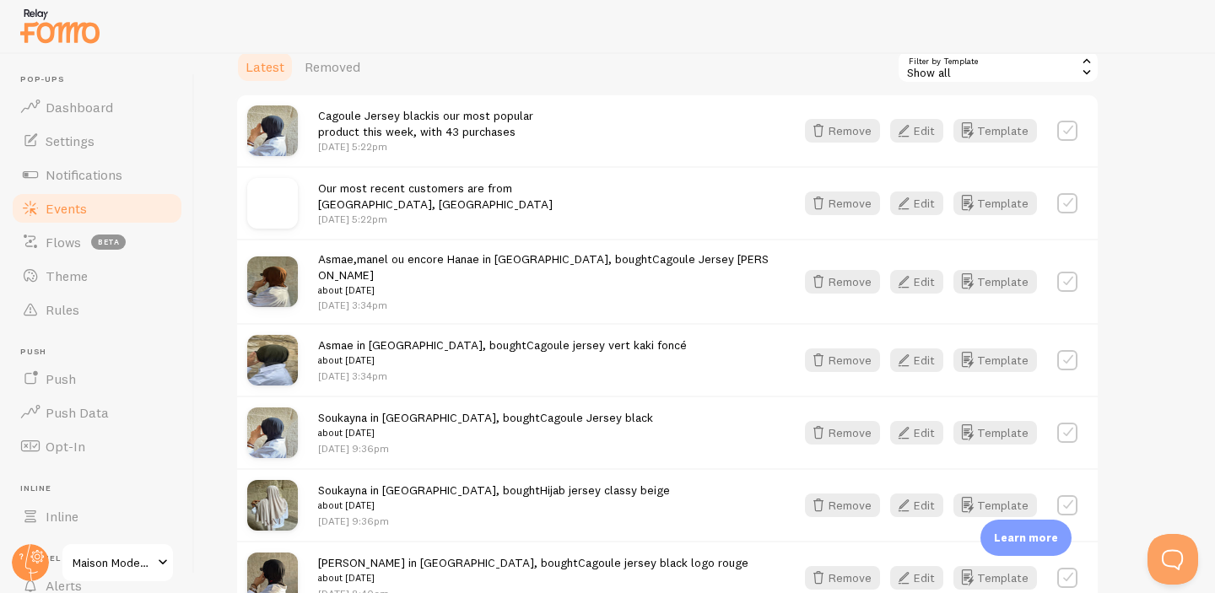
scroll to position [409, 0]
click at [1062, 271] on label at bounding box center [1067, 281] width 20 height 20
checkbox input "false"
click at [1011, 278] on button "Template" at bounding box center [995, 281] width 84 height 24
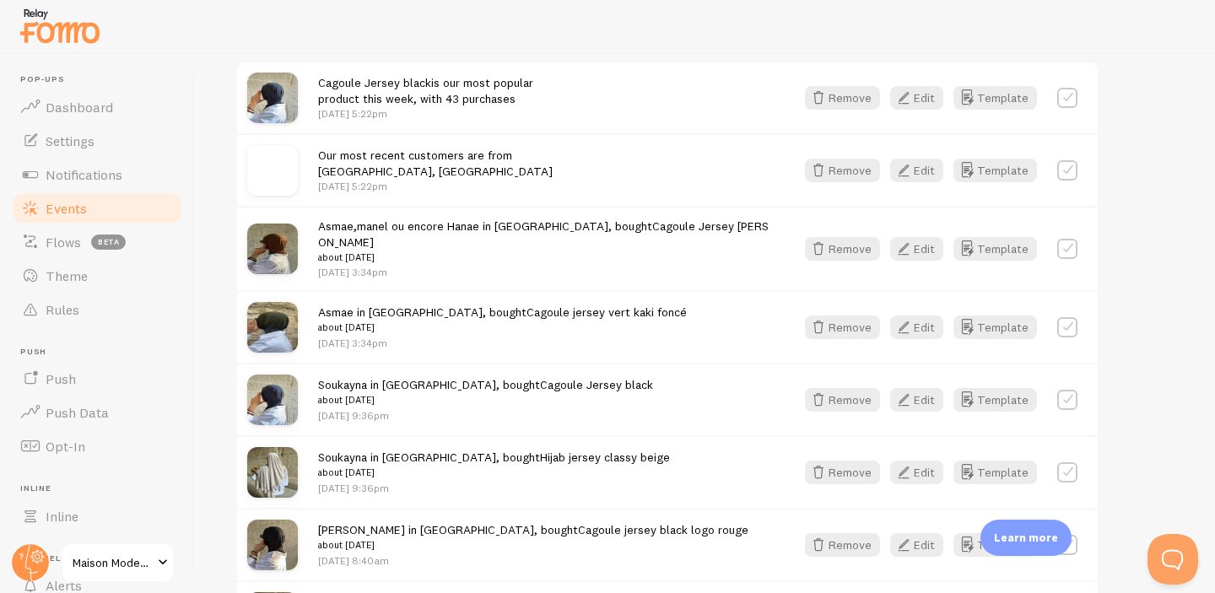
scroll to position [446, 0]
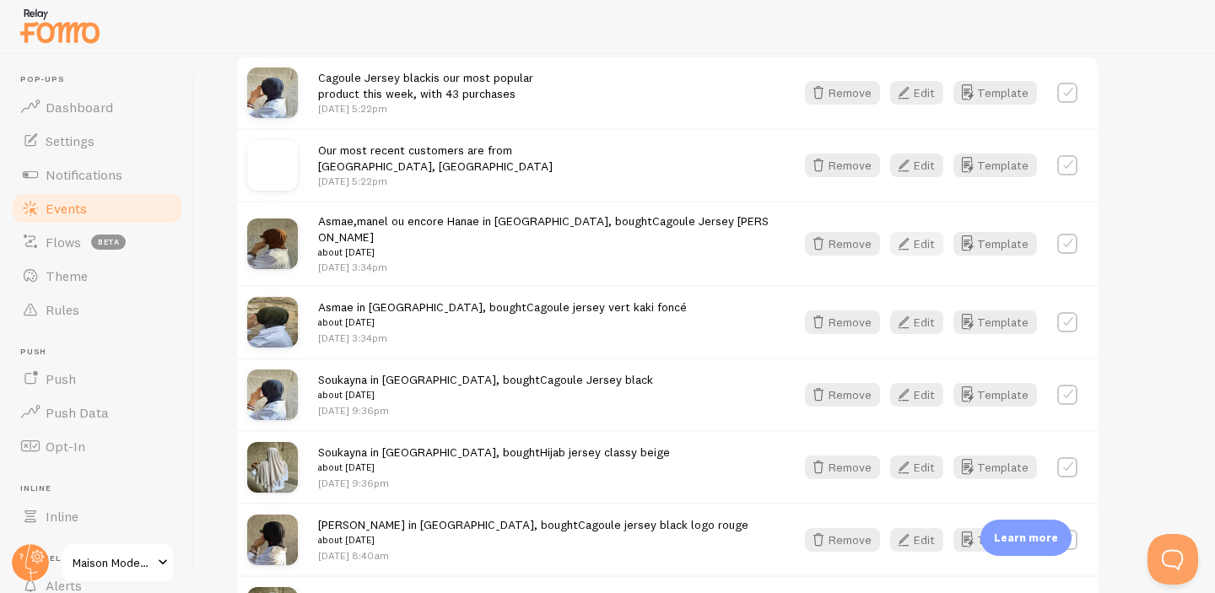
click at [916, 235] on button "Edit" at bounding box center [916, 244] width 53 height 24
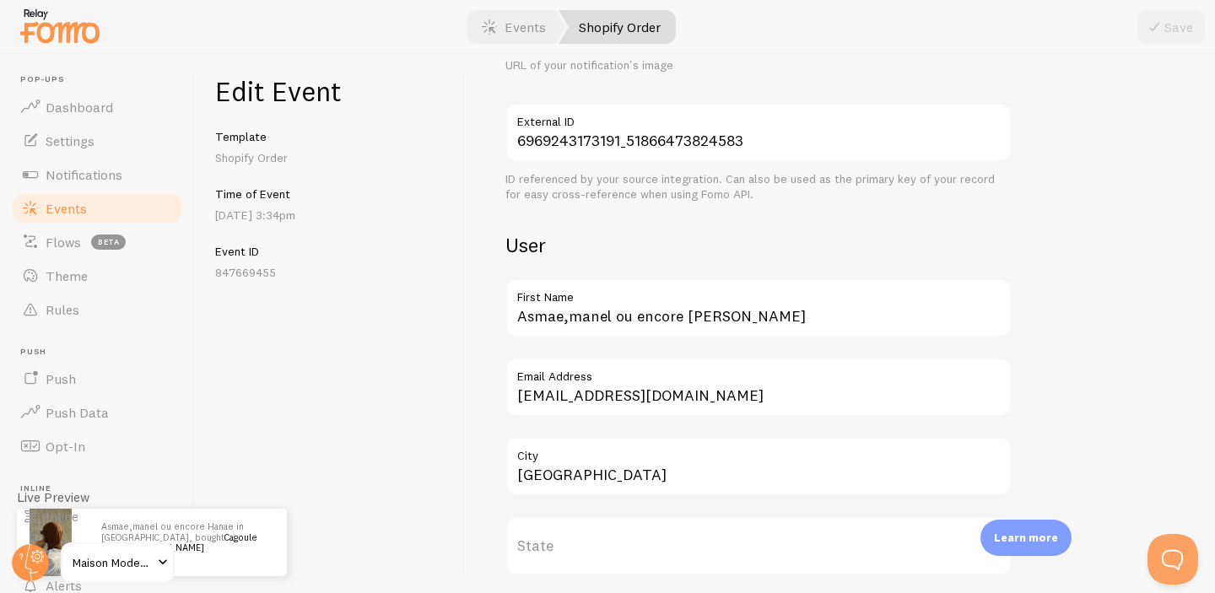
scroll to position [423, 0]
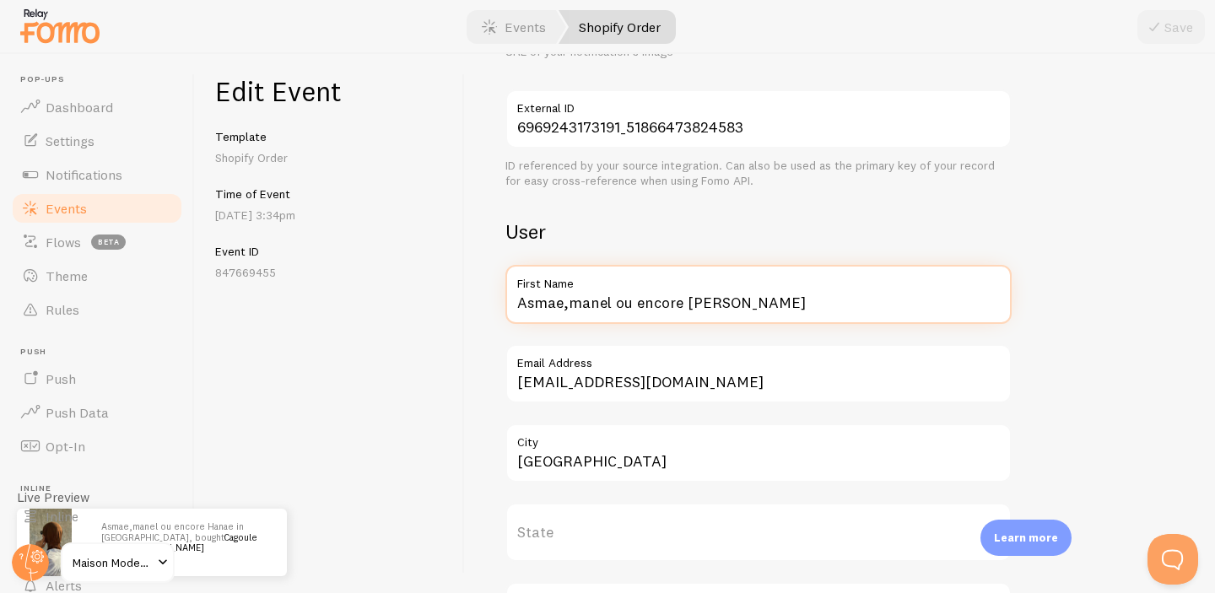
click at [682, 306] on input "Asmae,manel ou encore Hanae" at bounding box center [758, 294] width 506 height 59
click at [676, 301] on input "Asmae,manel,Hanae" at bounding box center [758, 294] width 506 height 59
type input "Asmae,manel,Hanae..."
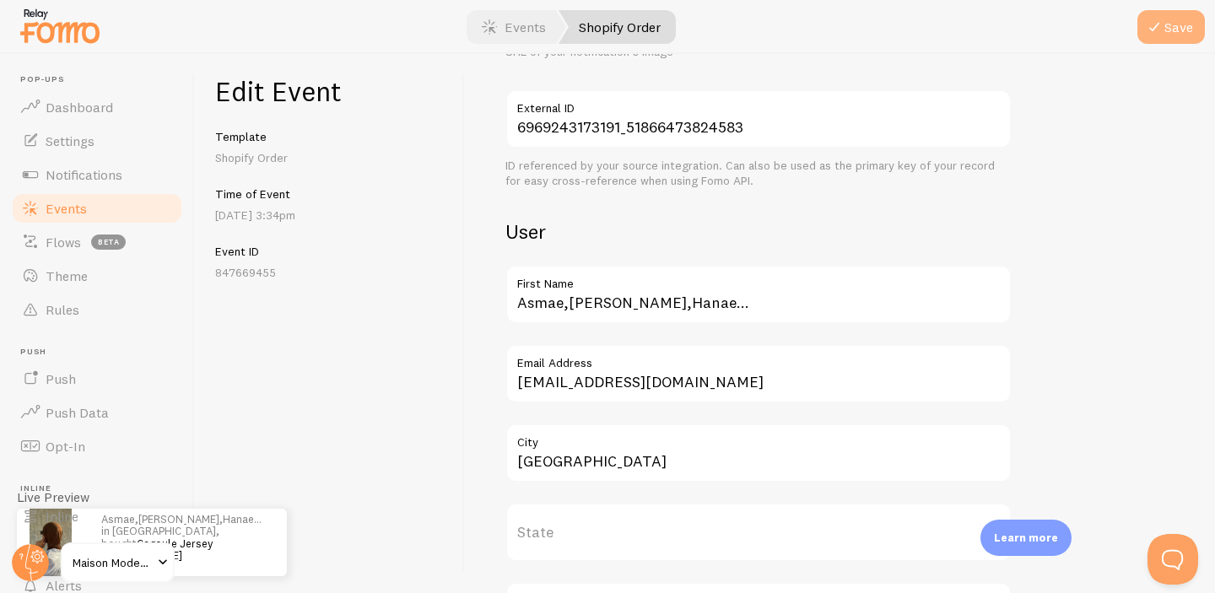
click at [1155, 27] on icon "submit" at bounding box center [1154, 27] width 20 height 20
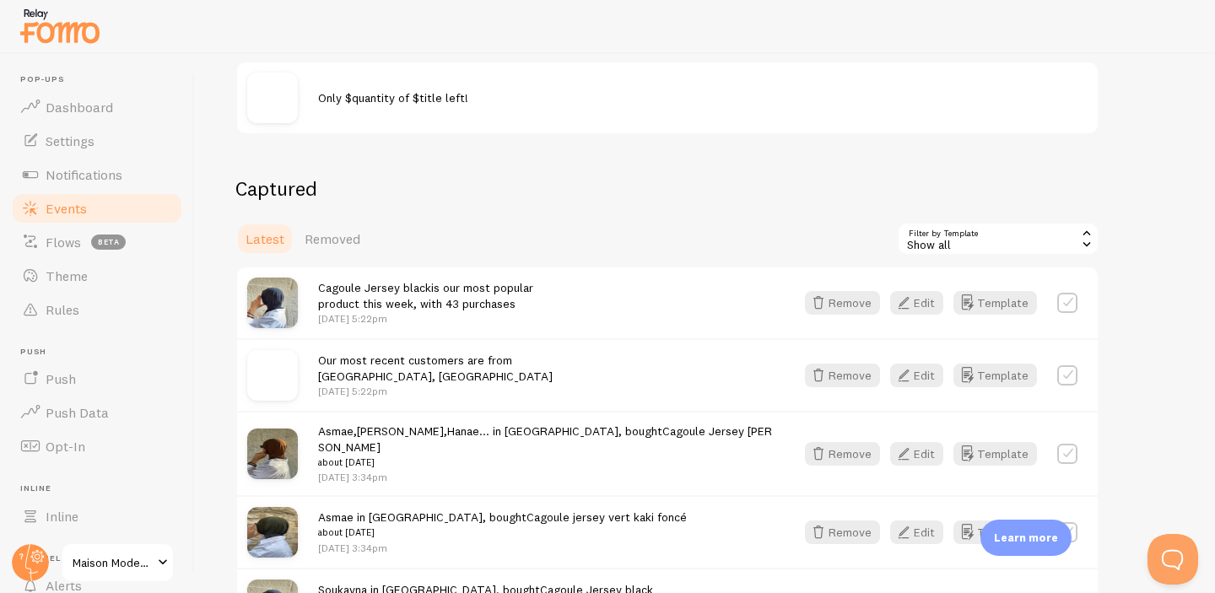
scroll to position [238, 0]
click at [332, 235] on span "Removed" at bounding box center [333, 237] width 56 height 17
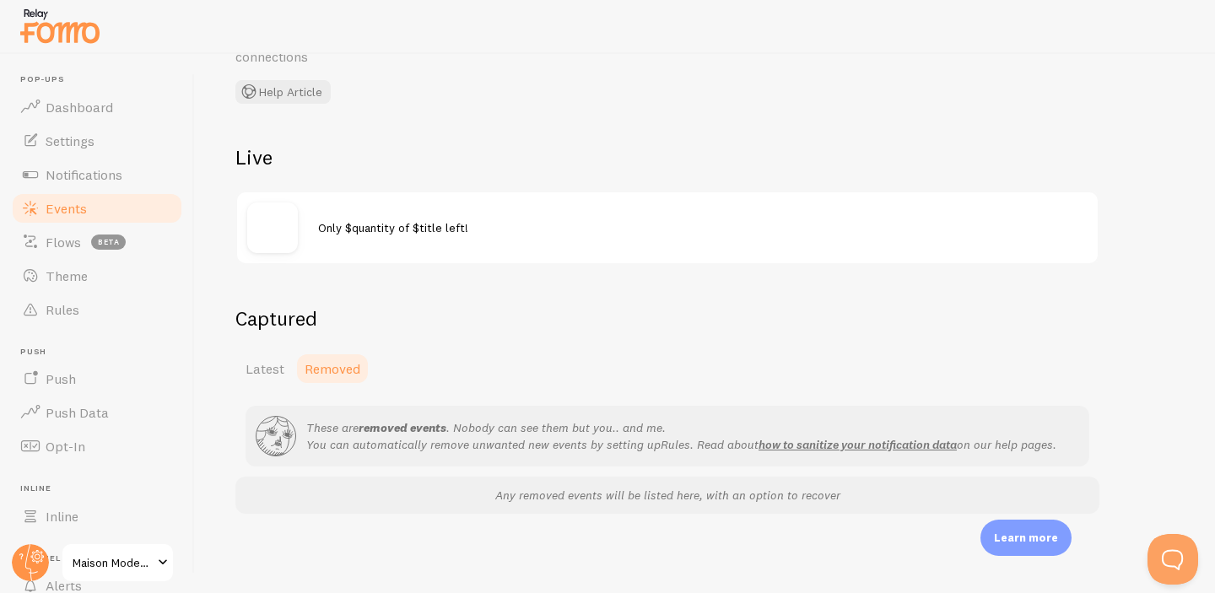
scroll to position [107, 0]
click at [450, 492] on p "Any removed events will be listed here, with an option to recover" at bounding box center [667, 494] width 844 height 17
click at [383, 432] on strong "removed events" at bounding box center [403, 426] width 88 height 15
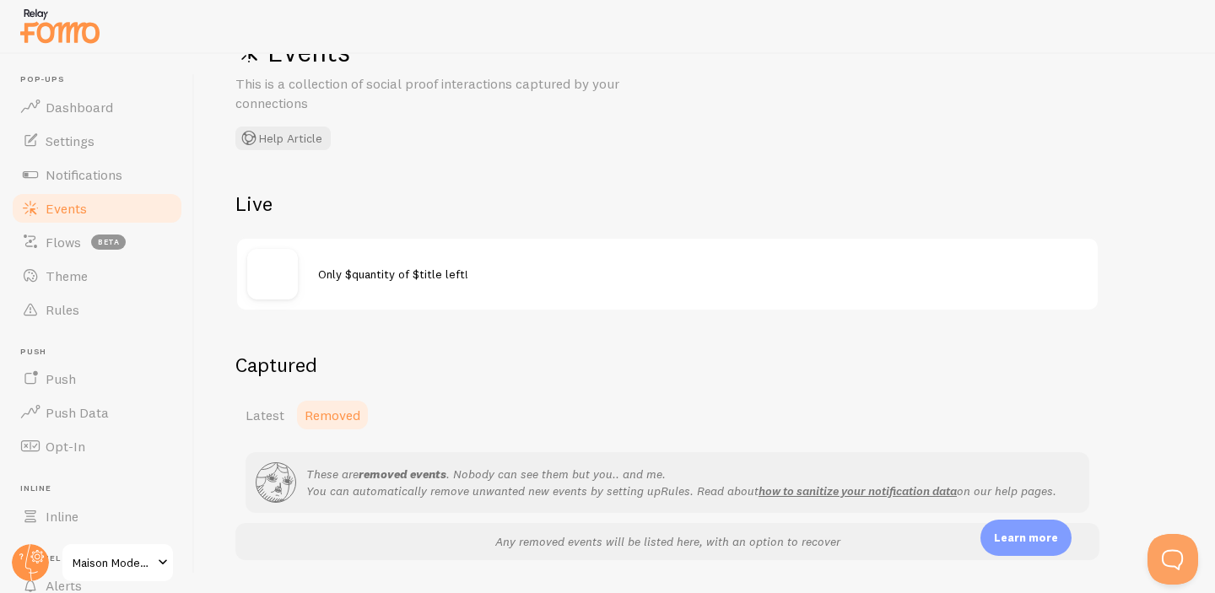
scroll to position [56, 0]
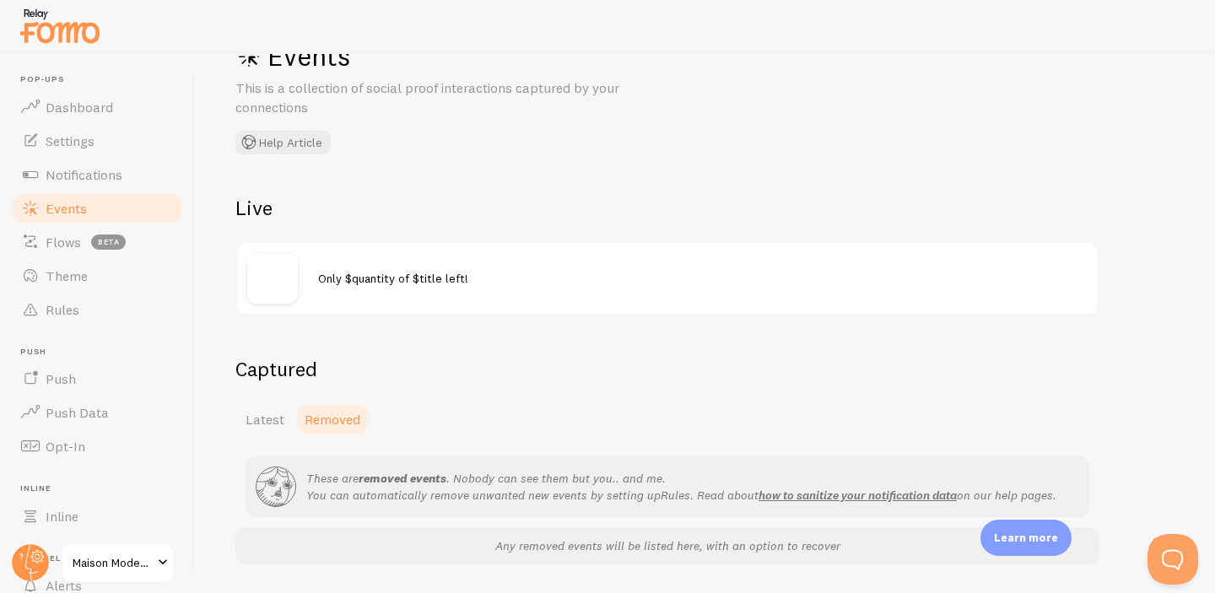
click at [272, 270] on img at bounding box center [272, 278] width 51 height 51
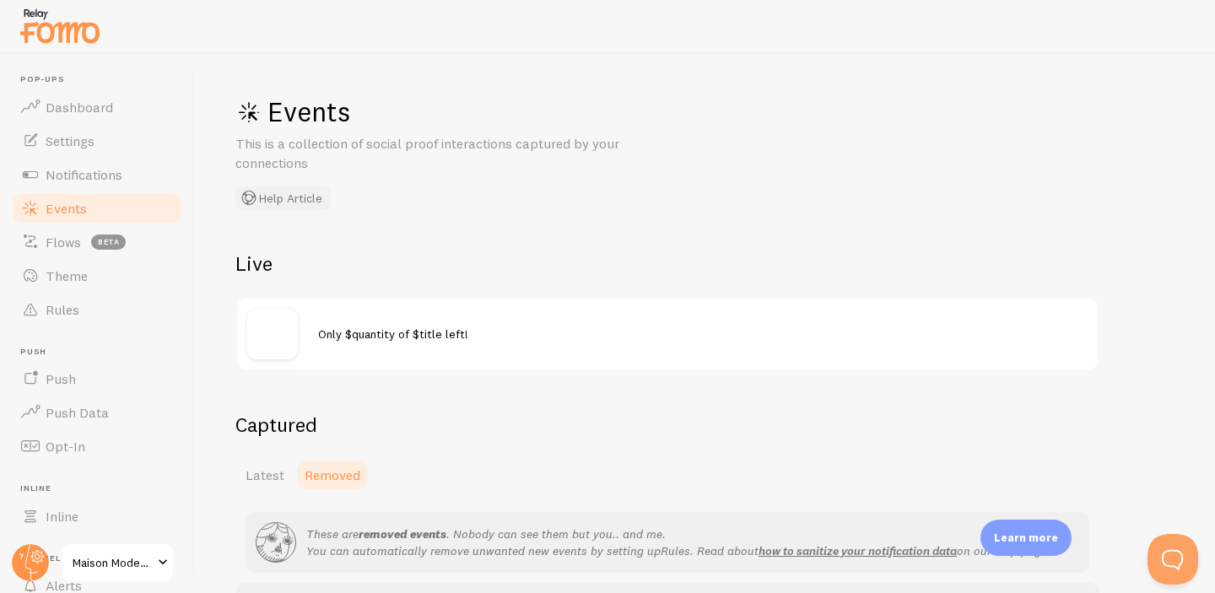
click at [283, 193] on button "Help Article" at bounding box center [282, 198] width 95 height 24
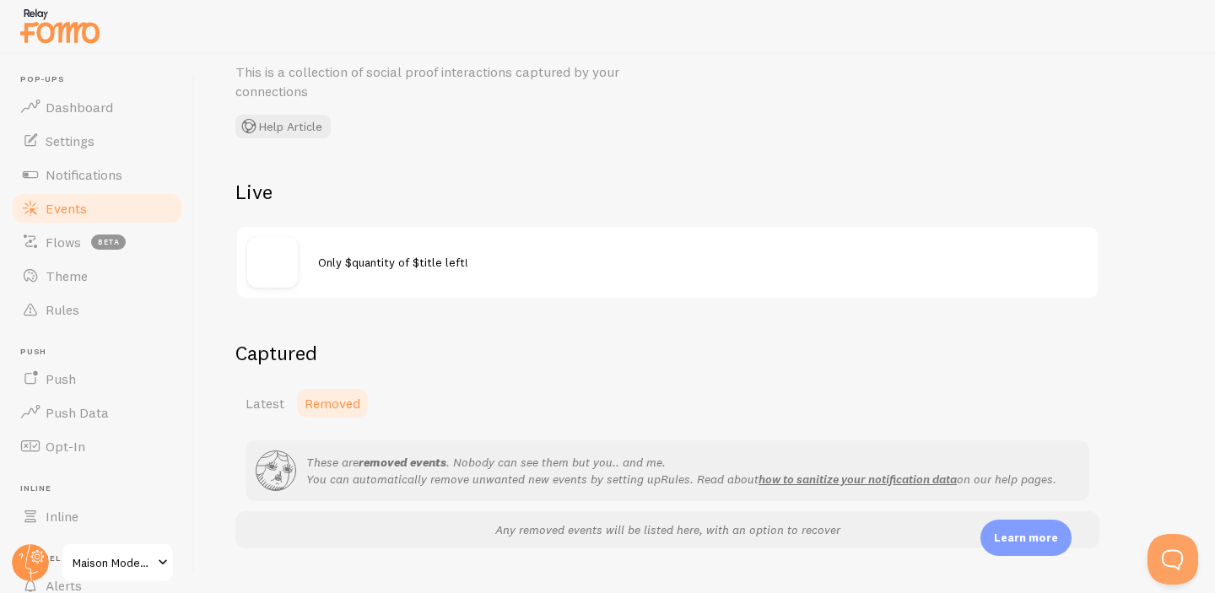
scroll to position [79, 0]
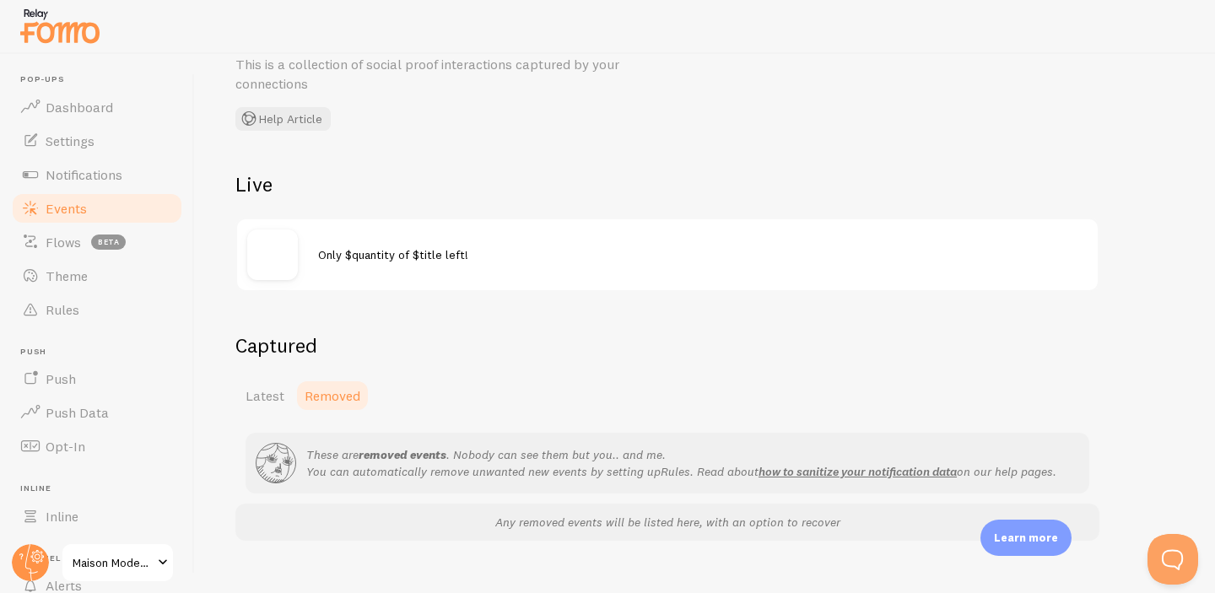
click at [337, 272] on div "Only $quantity of $title left!" at bounding box center [667, 254] width 860 height 71
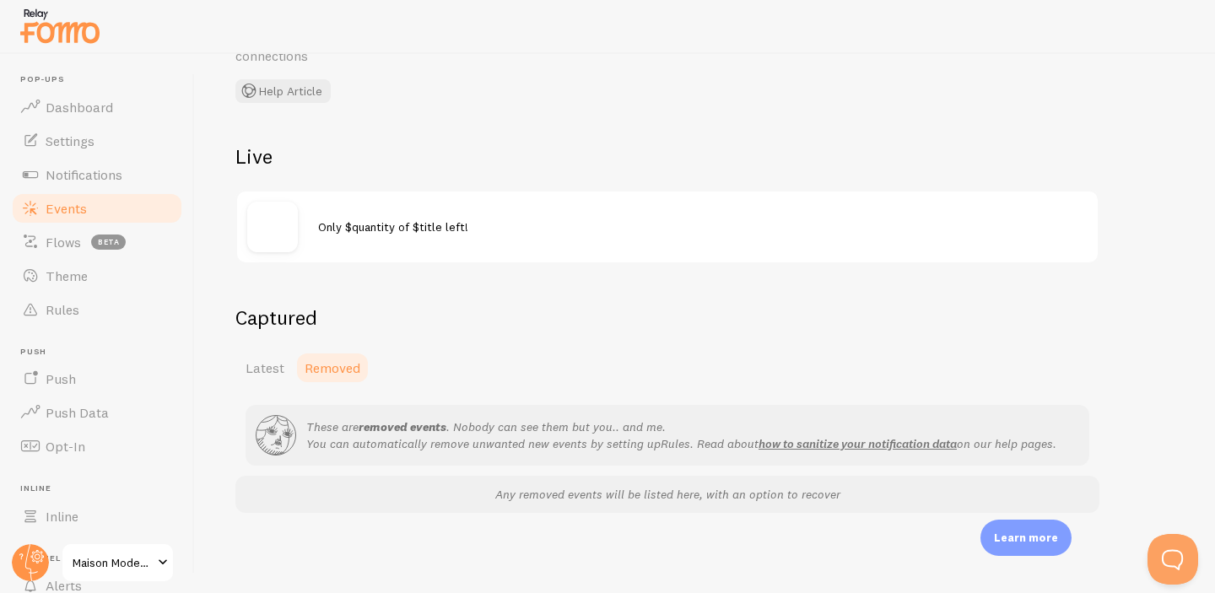
scroll to position [98, 0]
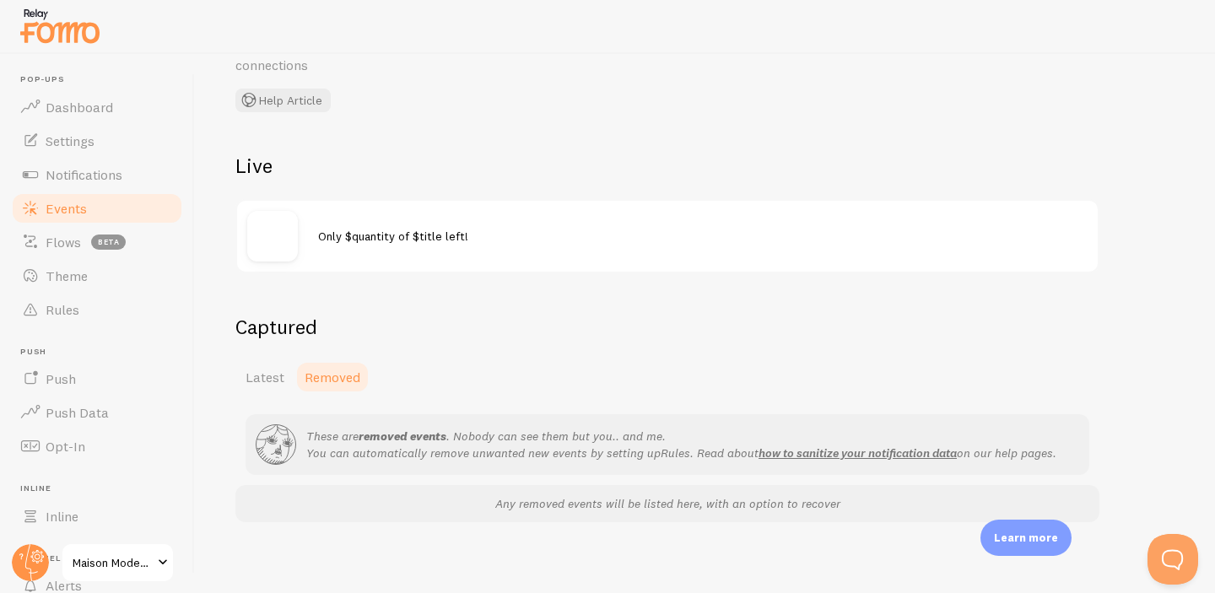
click at [324, 232] on span "Only $quantity of $title left!" at bounding box center [393, 236] width 150 height 15
click at [284, 236] on img at bounding box center [272, 236] width 51 height 51
click at [391, 242] on span "Only $quantity of $title left!" at bounding box center [393, 236] width 150 height 15
click at [267, 378] on span "Latest" at bounding box center [264, 377] width 39 height 17
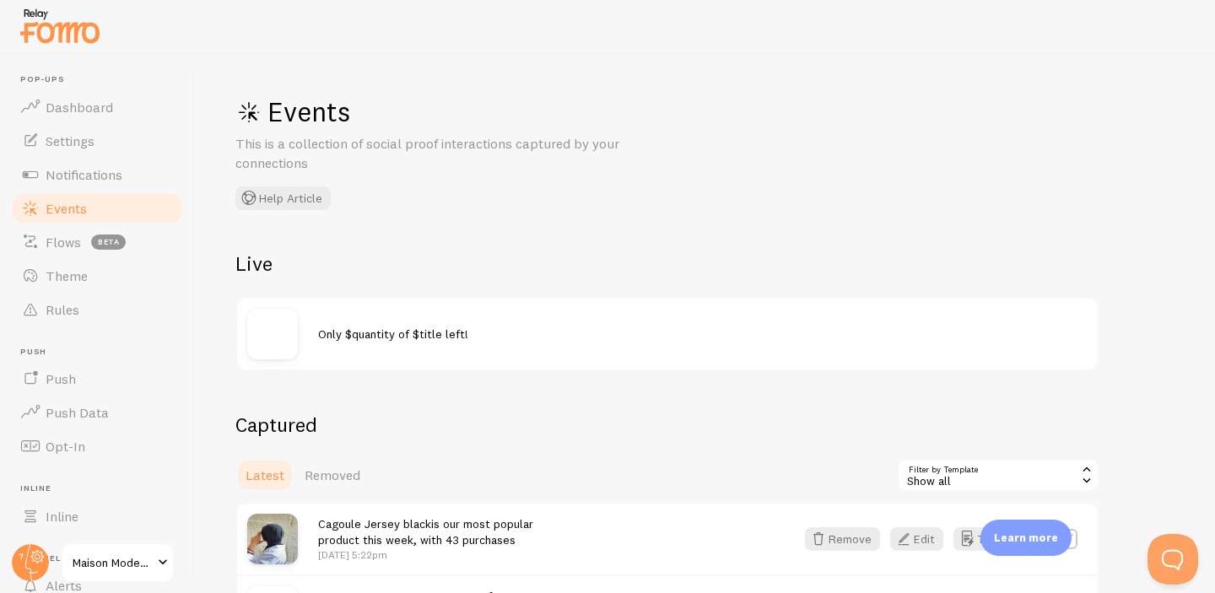
click at [278, 323] on img at bounding box center [272, 334] width 51 height 51
click at [399, 343] on div "Only $quantity of $title left!" at bounding box center [667, 334] width 860 height 71
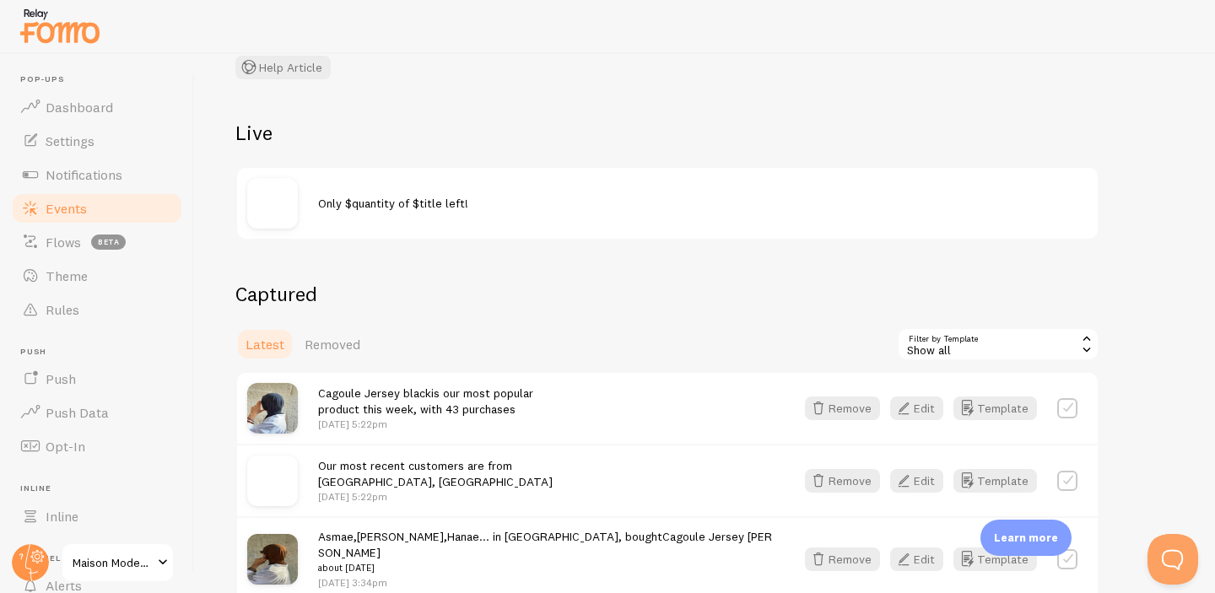
scroll to position [146, 0]
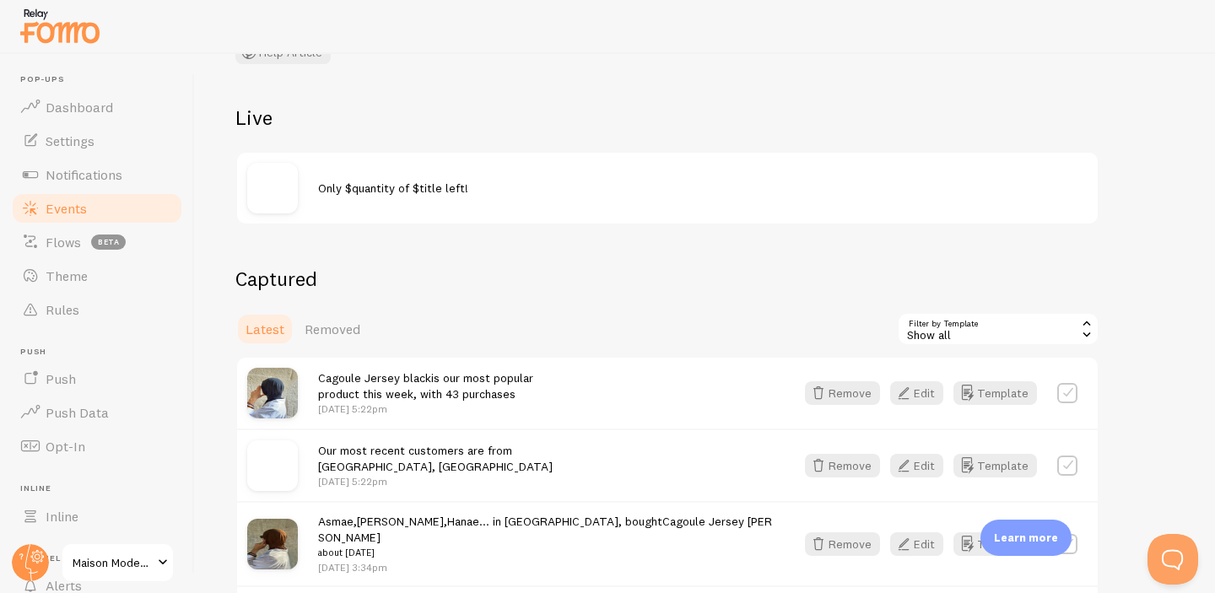
click at [1081, 337] on icon at bounding box center [1086, 333] width 15 height 15
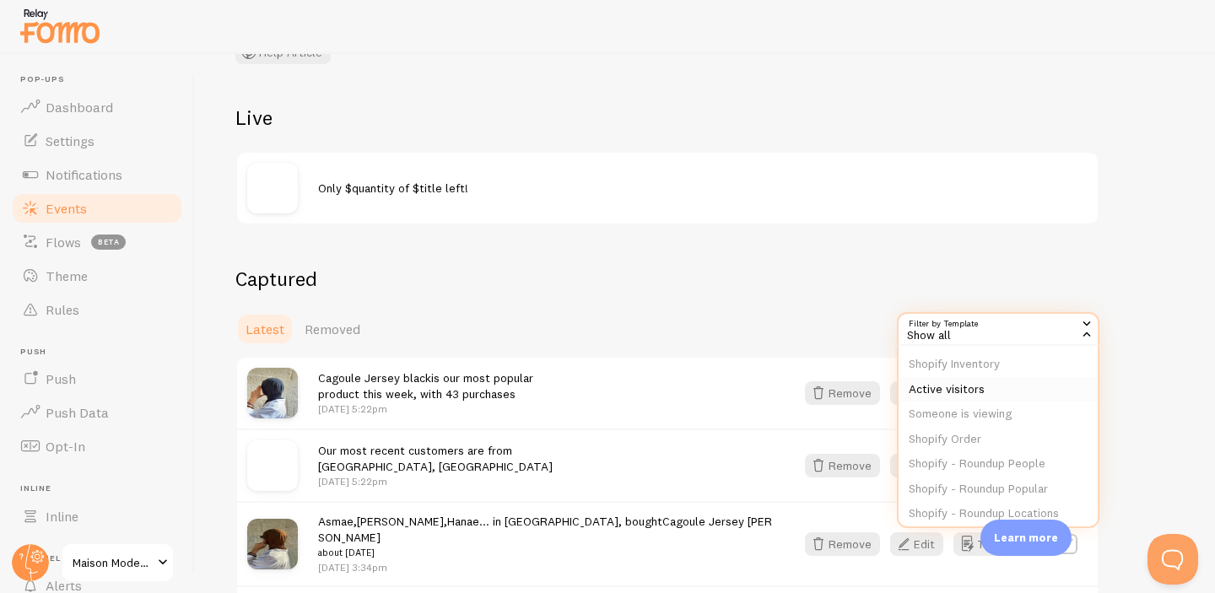
scroll to position [40, 0]
click at [976, 393] on li "Active visitors" at bounding box center [997, 384] width 199 height 25
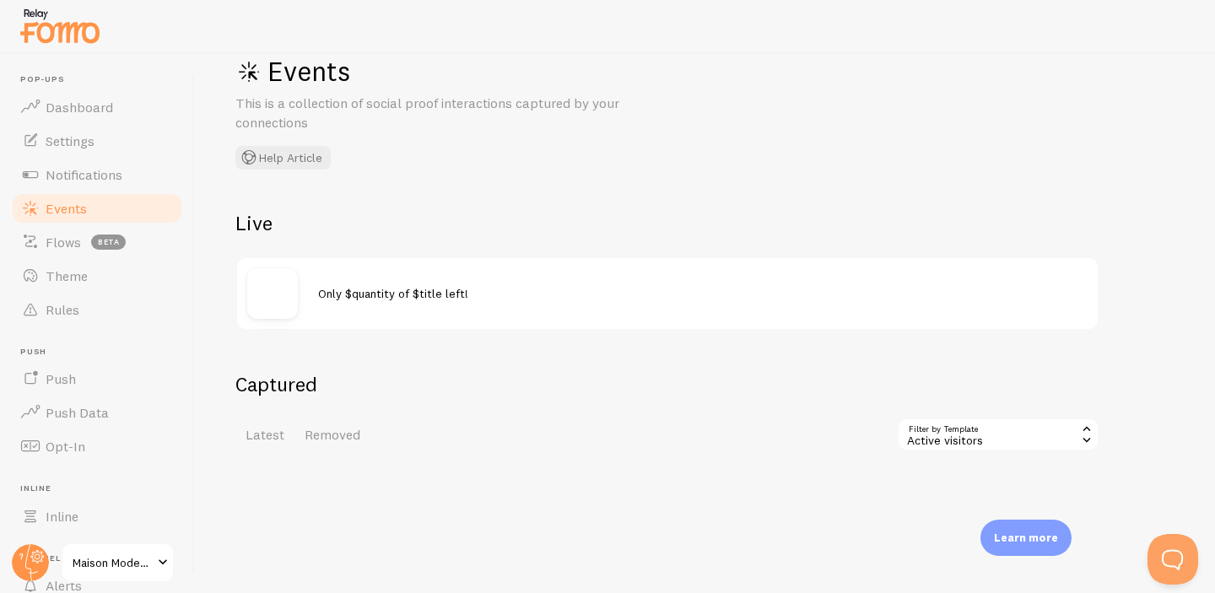
scroll to position [39, 0]
click at [1081, 436] on icon at bounding box center [1086, 430] width 15 height 15
click at [955, 501] on li "Someone is viewing" at bounding box center [997, 500] width 199 height 25
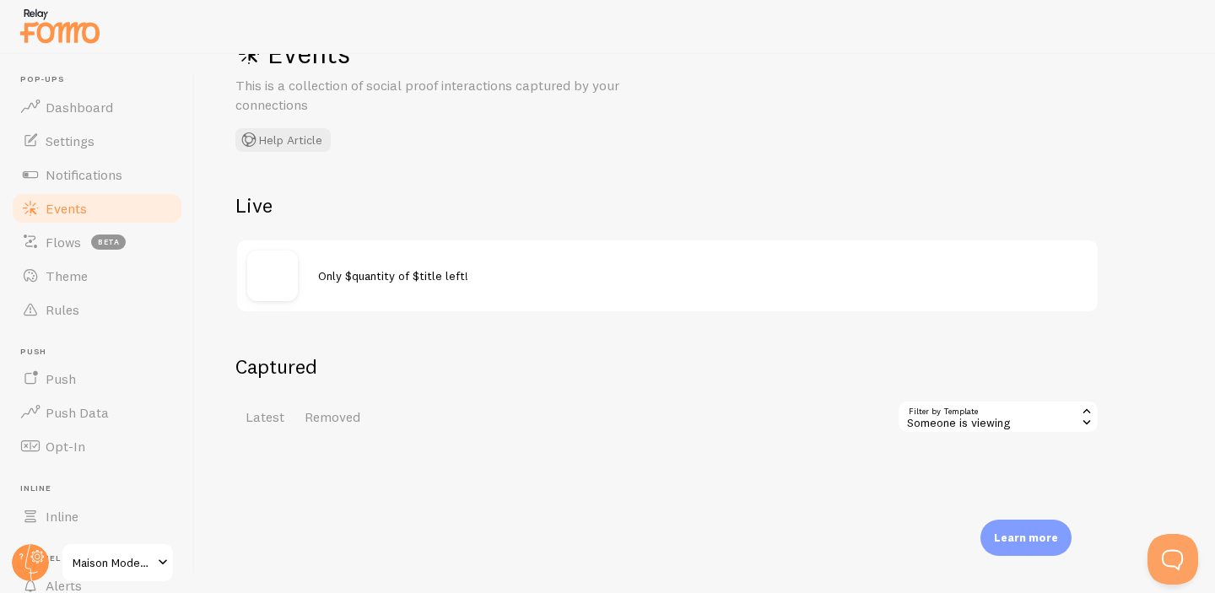
scroll to position [80, 0]
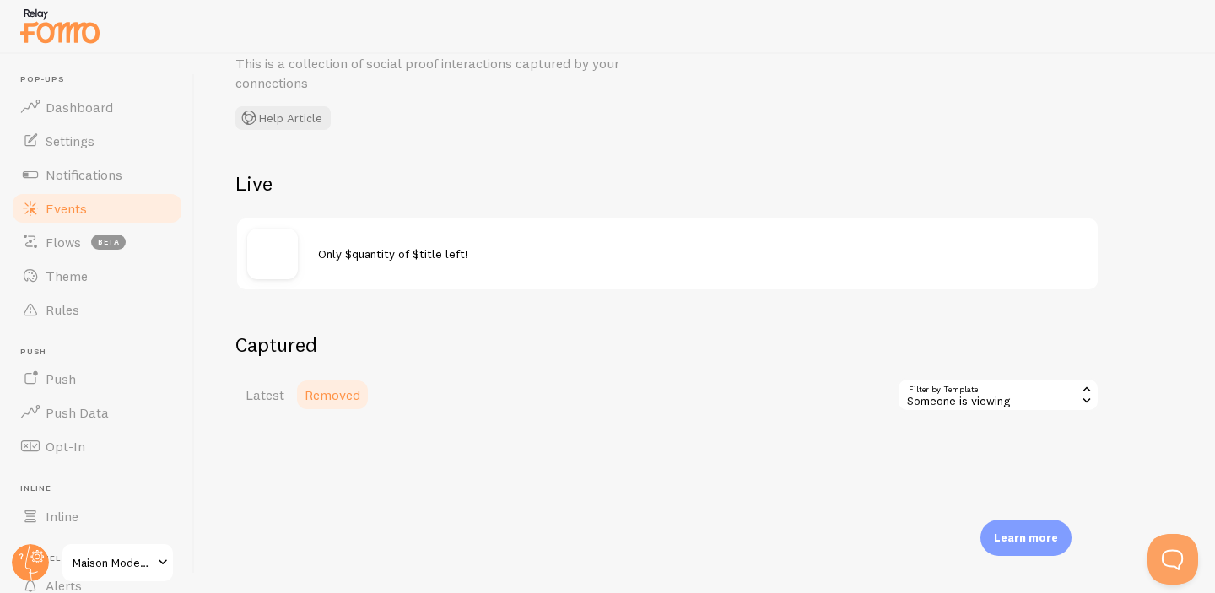
click at [309, 391] on span "Removed" at bounding box center [333, 394] width 56 height 17
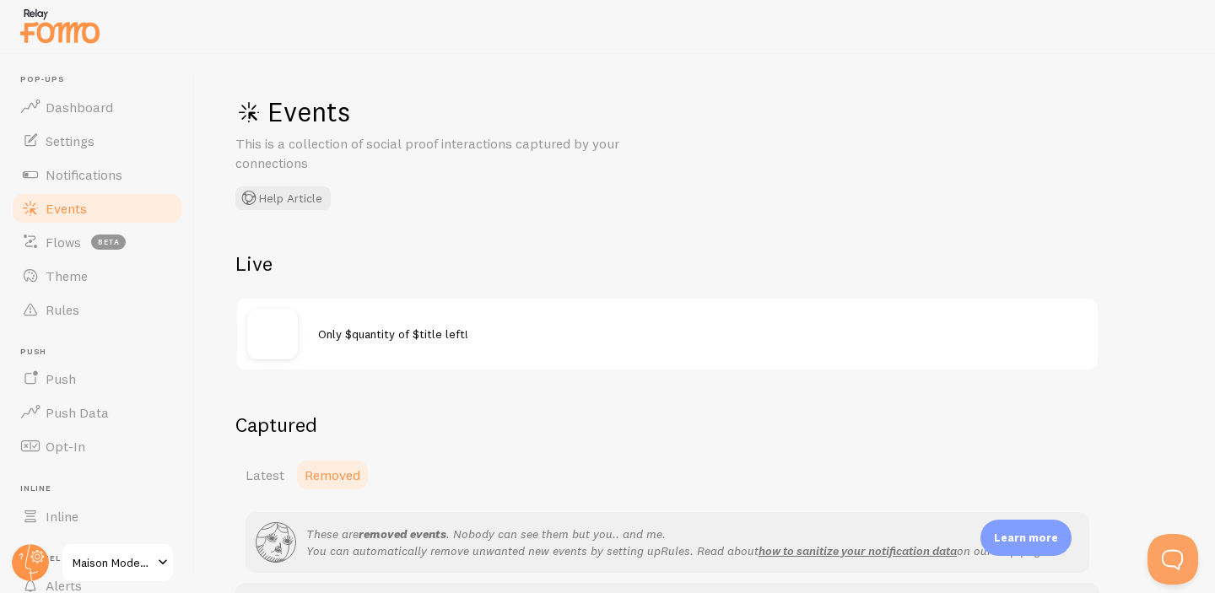
scroll to position [1, 0]
click at [263, 475] on span "Latest" at bounding box center [264, 474] width 39 height 17
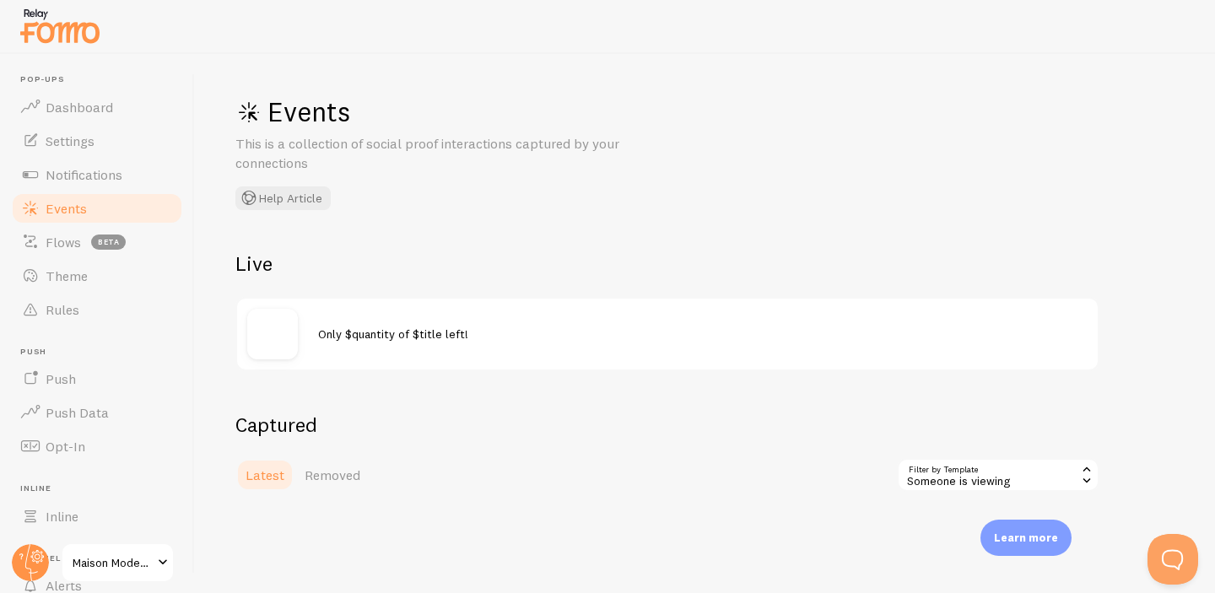
click at [1079, 473] on icon at bounding box center [1086, 468] width 15 height 15
click at [938, 521] on li "Show all" at bounding box center [997, 521] width 199 height 25
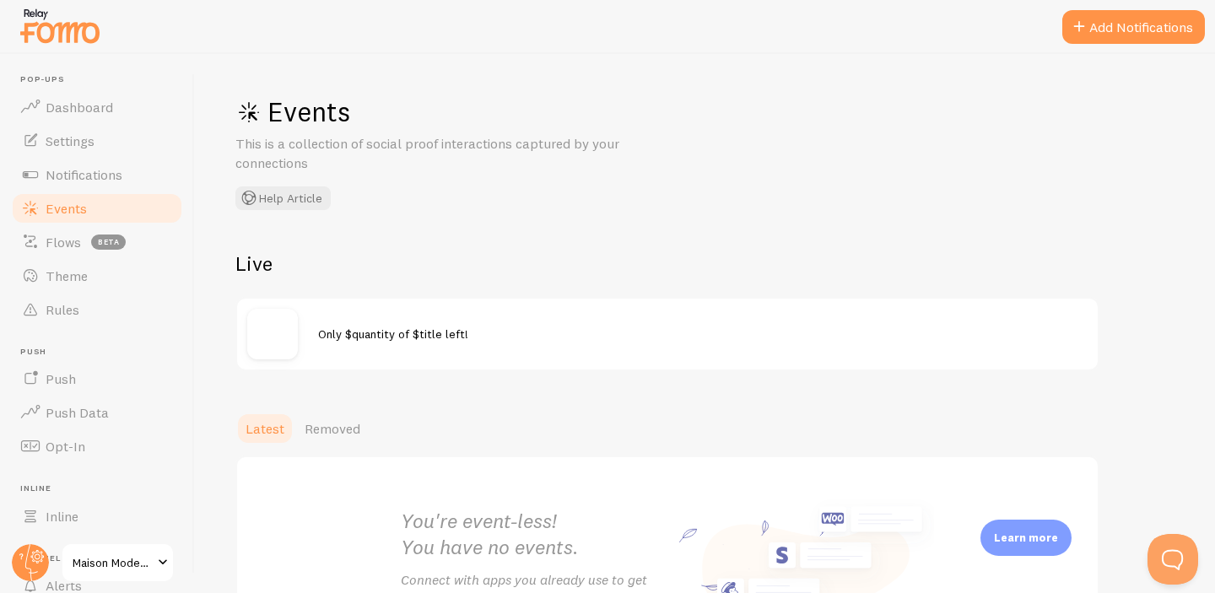
scroll to position [159, 0]
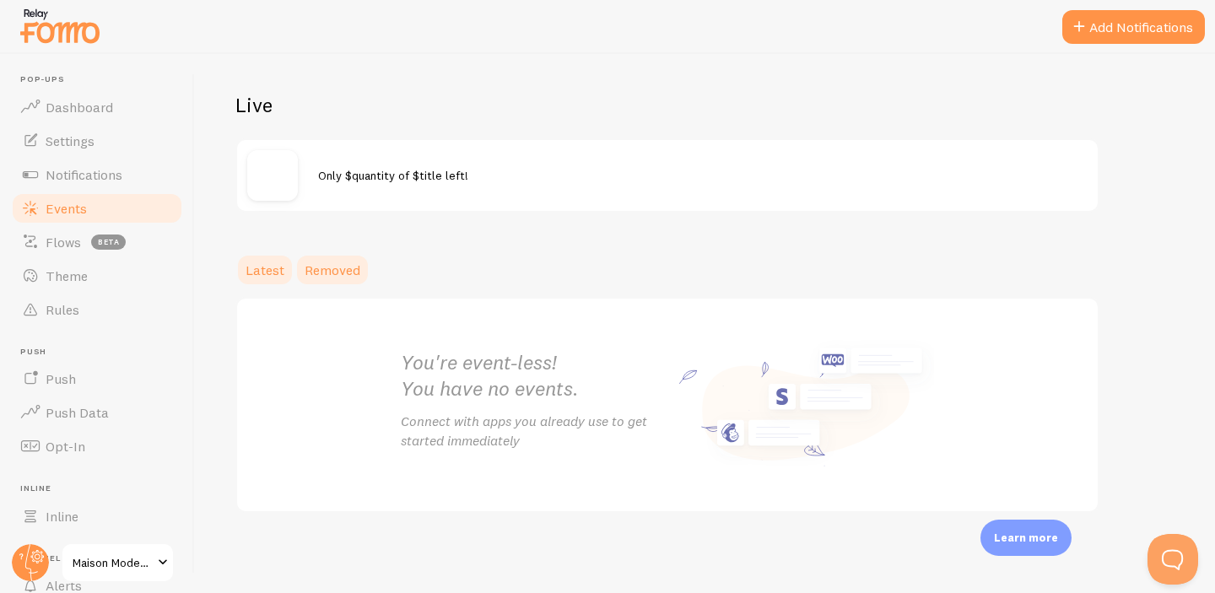
click at [312, 266] on span "Removed" at bounding box center [333, 270] width 56 height 17
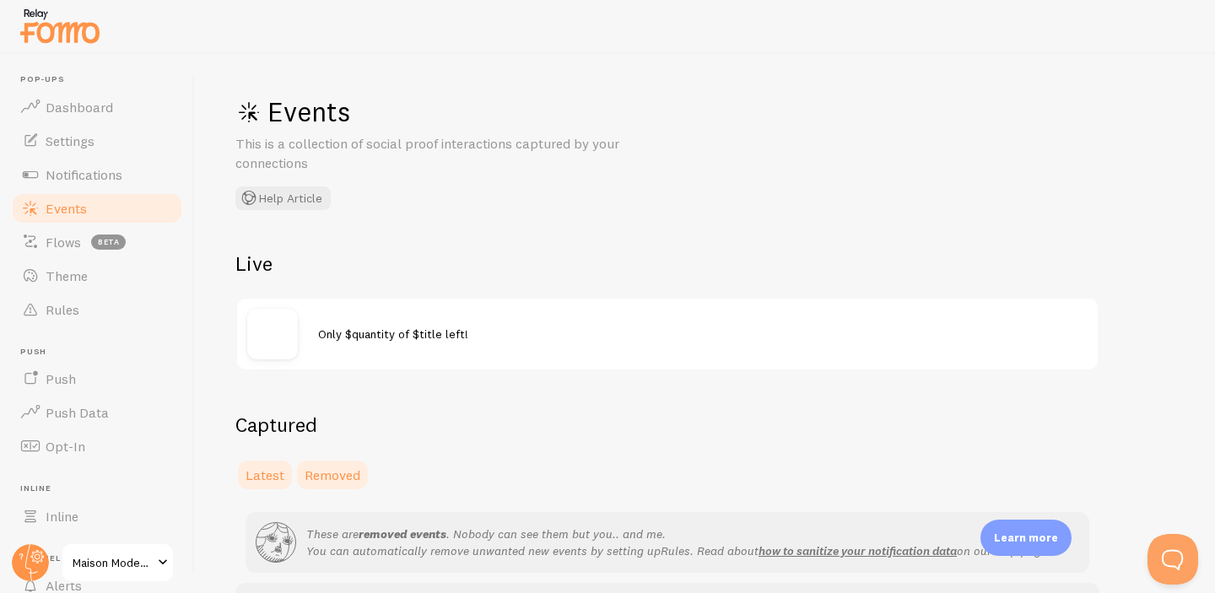
click at [269, 479] on span "Latest" at bounding box center [264, 475] width 39 height 17
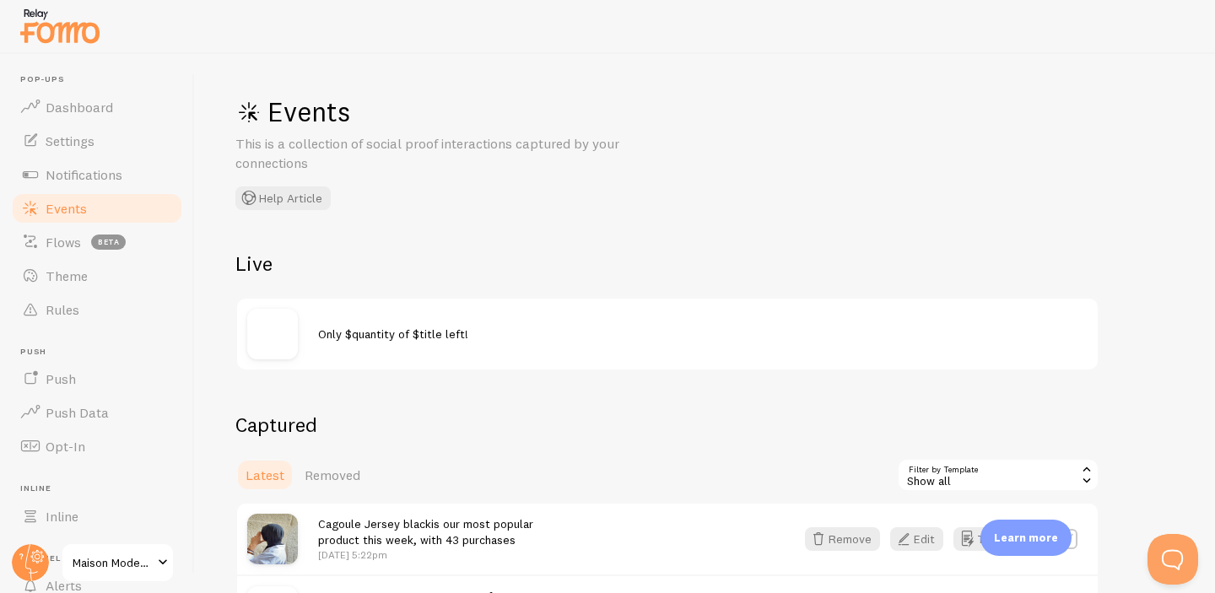
click at [1076, 477] on div "Show all" at bounding box center [998, 475] width 202 height 34
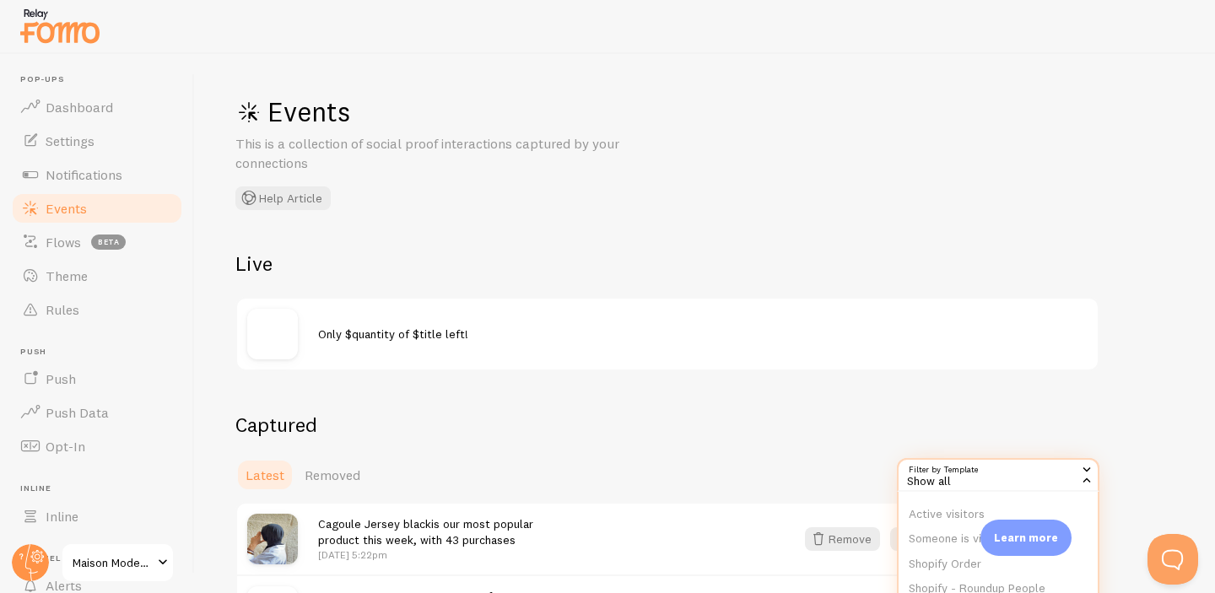
scroll to position [62, 0]
click at [935, 537] on li "Someone is viewing" at bounding box center [997, 533] width 199 height 25
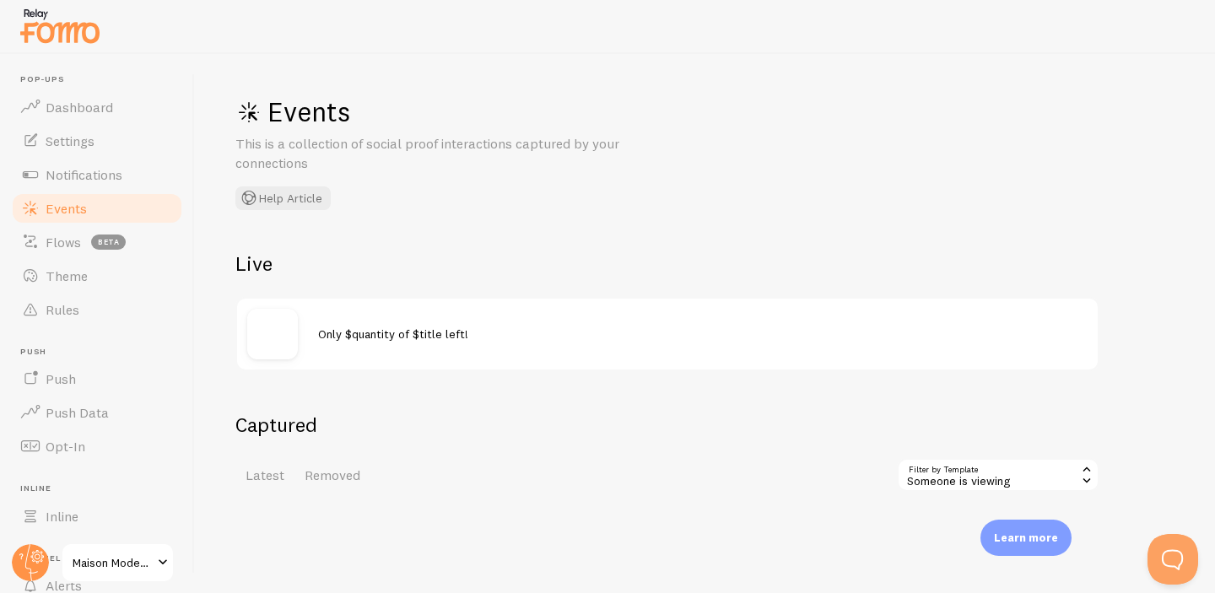
scroll to position [80, 0]
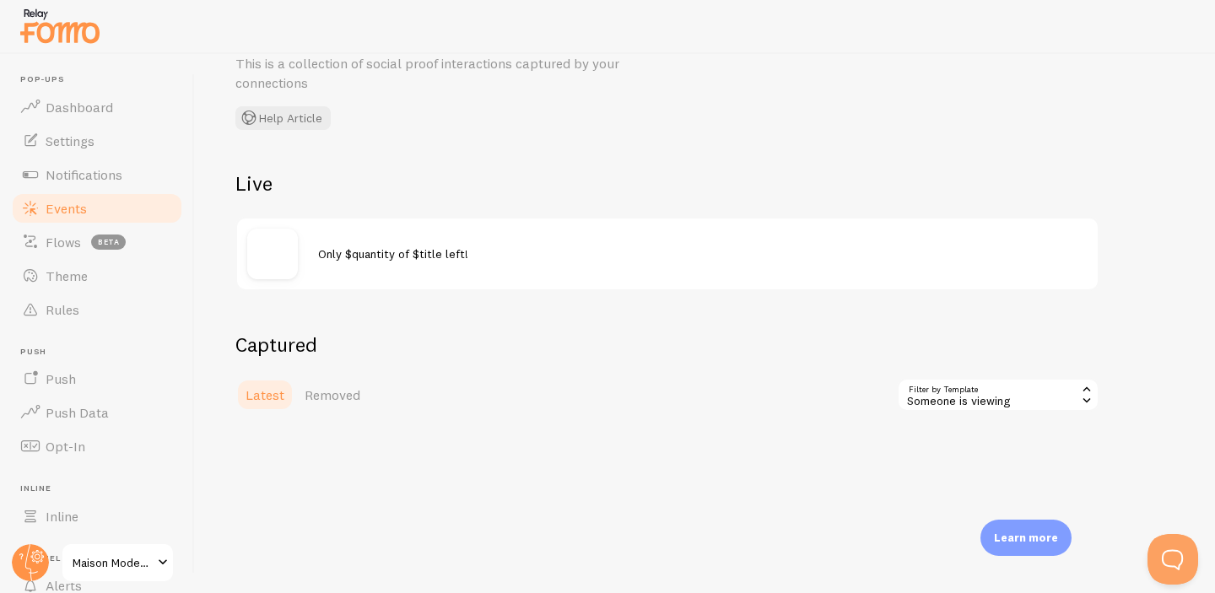
click at [265, 394] on span "Latest" at bounding box center [264, 394] width 39 height 17
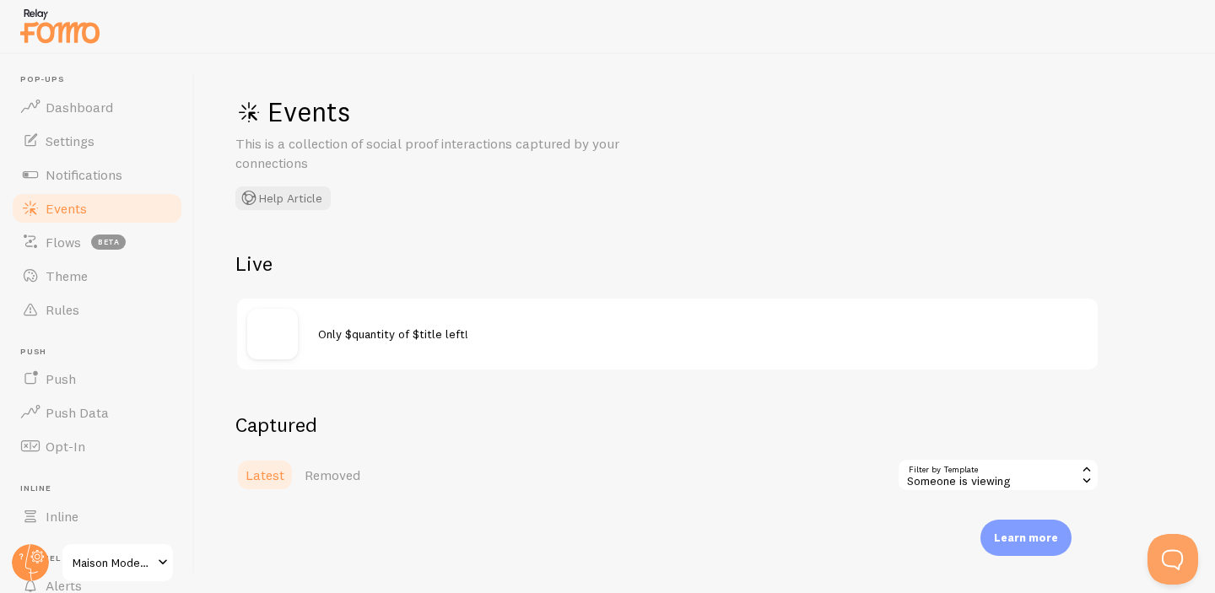
click at [1115, 57] on div "Events This is a collection of social proof interactions captured by your conne…" at bounding box center [705, 323] width 1020 height 539
click at [314, 131] on div "Events This is a collection of social proof interactions captured by your conne…" at bounding box center [488, 152] width 506 height 116
click at [288, 191] on button "Help Article" at bounding box center [282, 198] width 95 height 24
click at [343, 476] on span "Removed" at bounding box center [333, 475] width 56 height 17
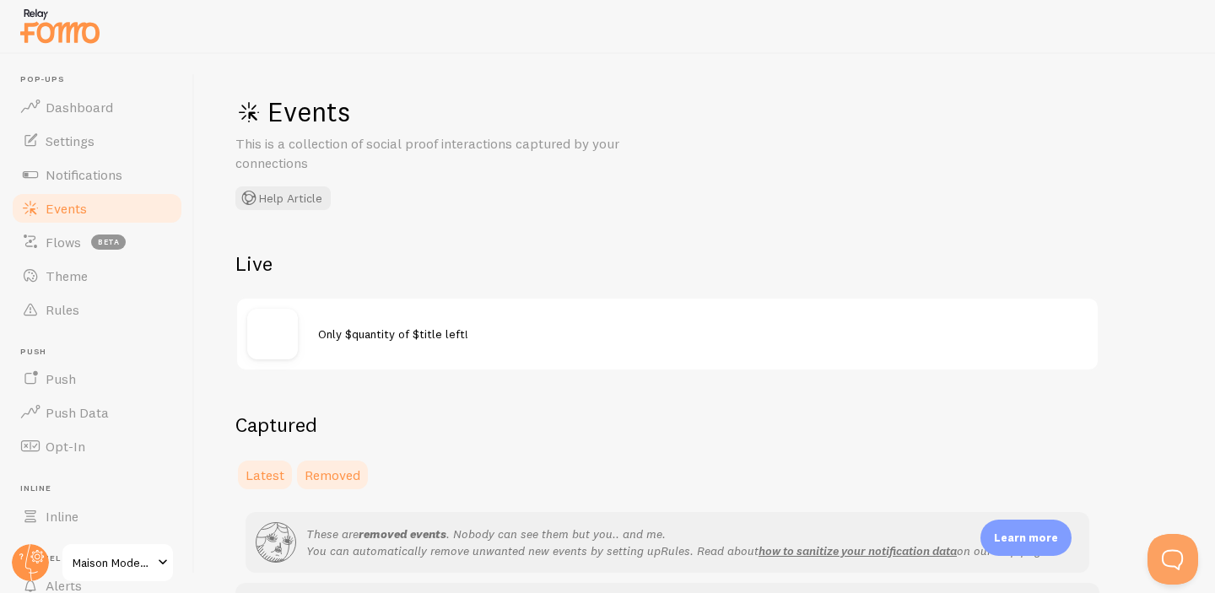
click at [279, 472] on span "Latest" at bounding box center [264, 475] width 39 height 17
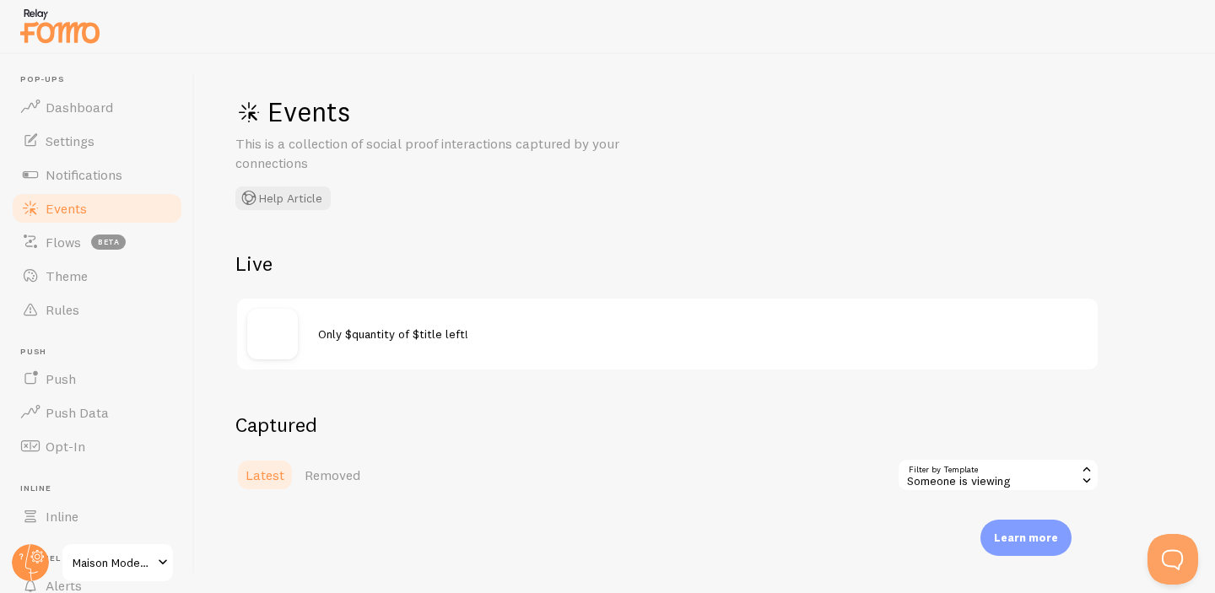
click at [1090, 479] on icon at bounding box center [1086, 479] width 15 height 15
click at [938, 517] on li "Show all" at bounding box center [997, 521] width 199 height 25
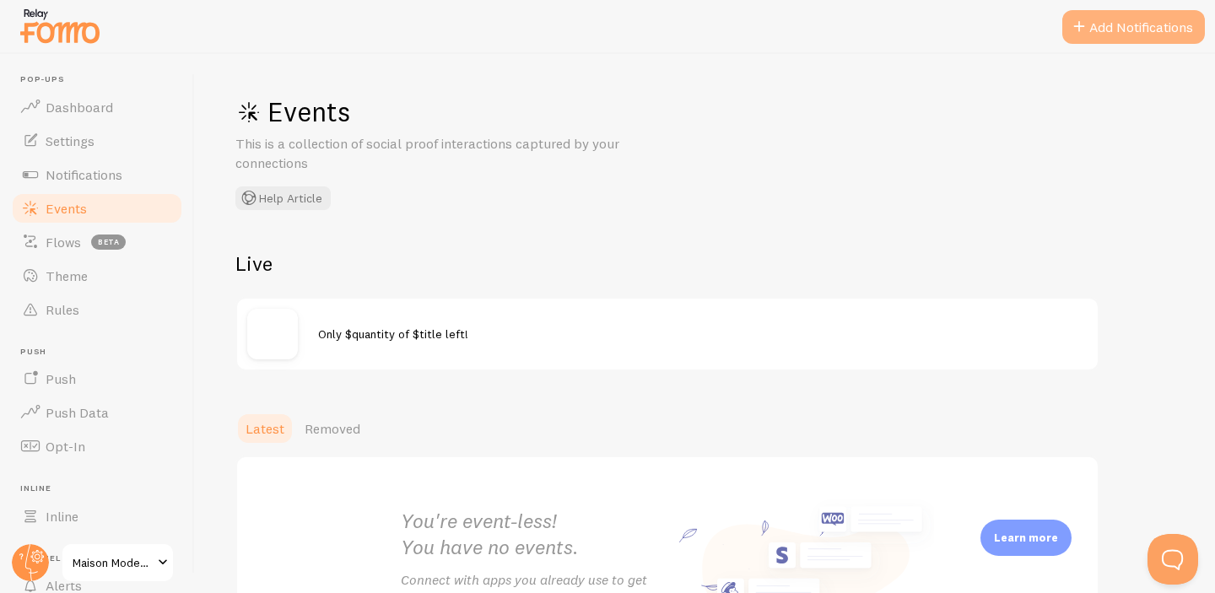
click at [1162, 33] on button "Add Notifications" at bounding box center [1133, 27] width 143 height 34
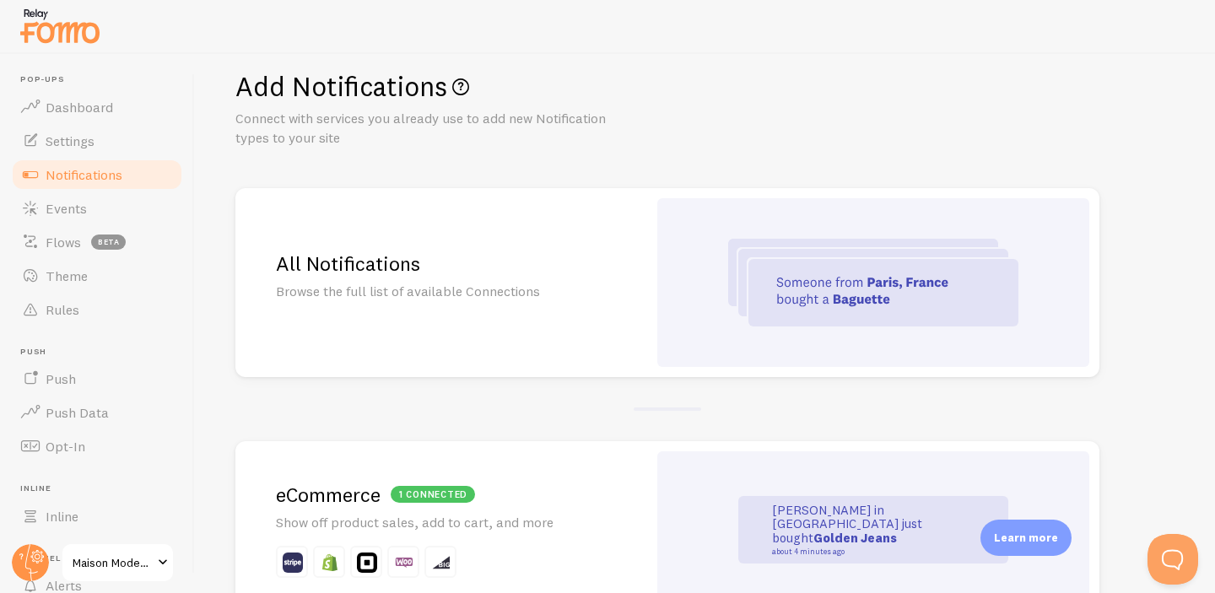
scroll to position [23, 0]
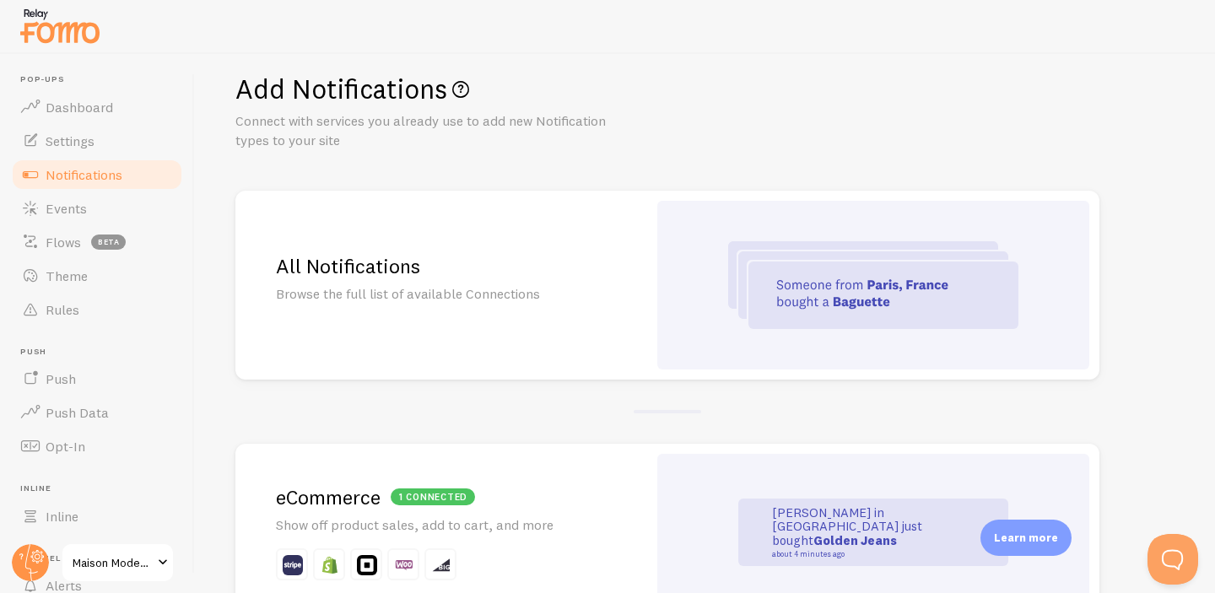
click at [742, 295] on img at bounding box center [873, 285] width 290 height 88
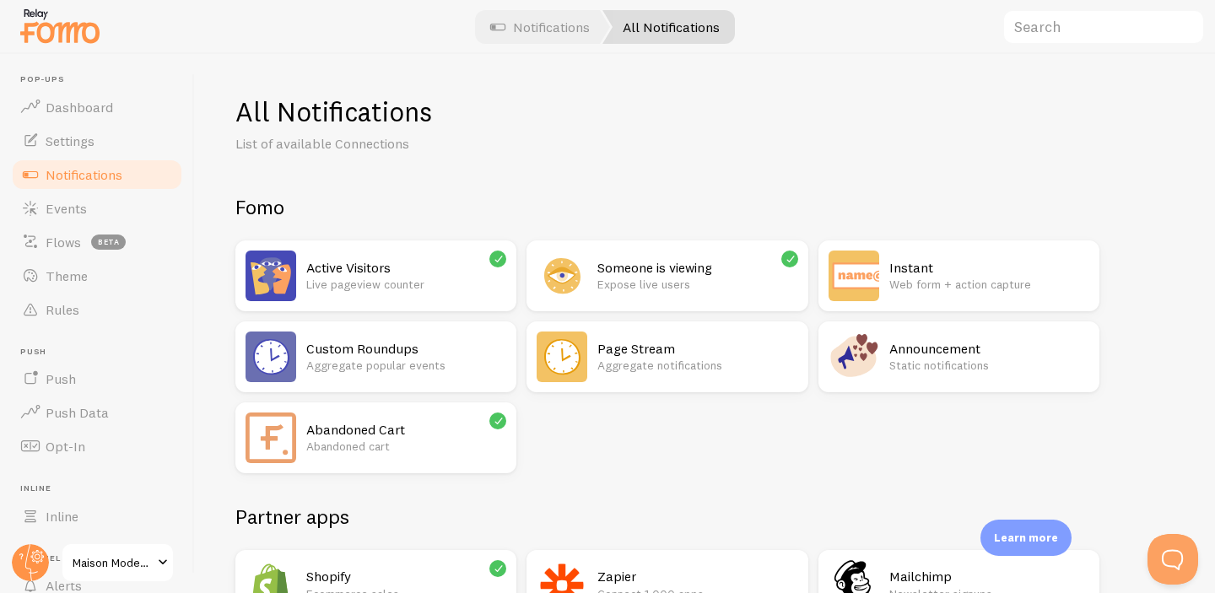
click at [500, 262] on icon at bounding box center [498, 258] width 15 height 15
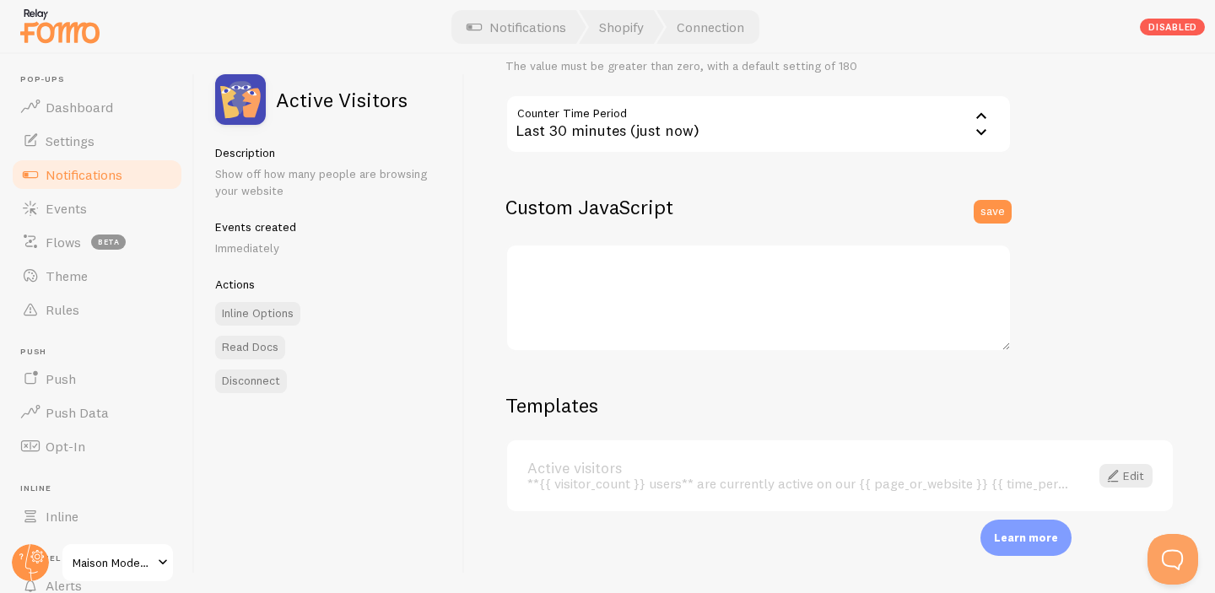
scroll to position [468, 0]
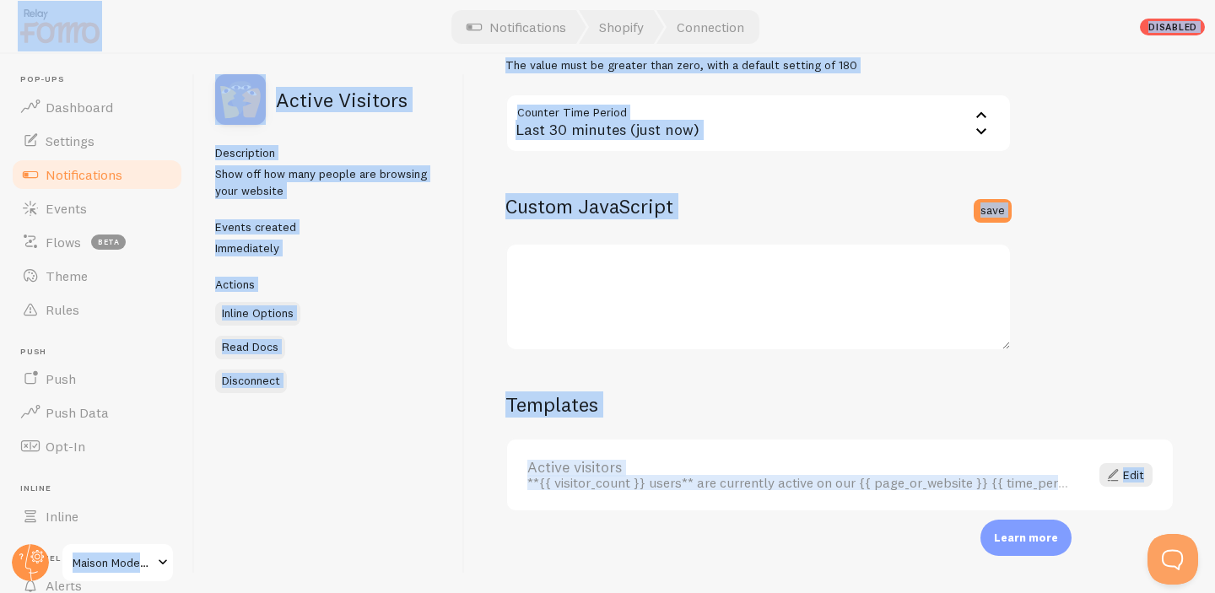
drag, startPoint x: 204, startPoint y: 51, endPoint x: 1194, endPoint y: 479, distance: 1078.4
click at [1194, 479] on div "Pop-ups Dashboard Settings Notifications Events Flows beta Theme Rules Push Pus…" at bounding box center [607, 296] width 1215 height 593
copy div "Pop-ups Dashboard Settings Notifications Events Flows beta Theme Rules Push Pus…"
click at [1122, 480] on link "Edit" at bounding box center [1125, 475] width 53 height 24
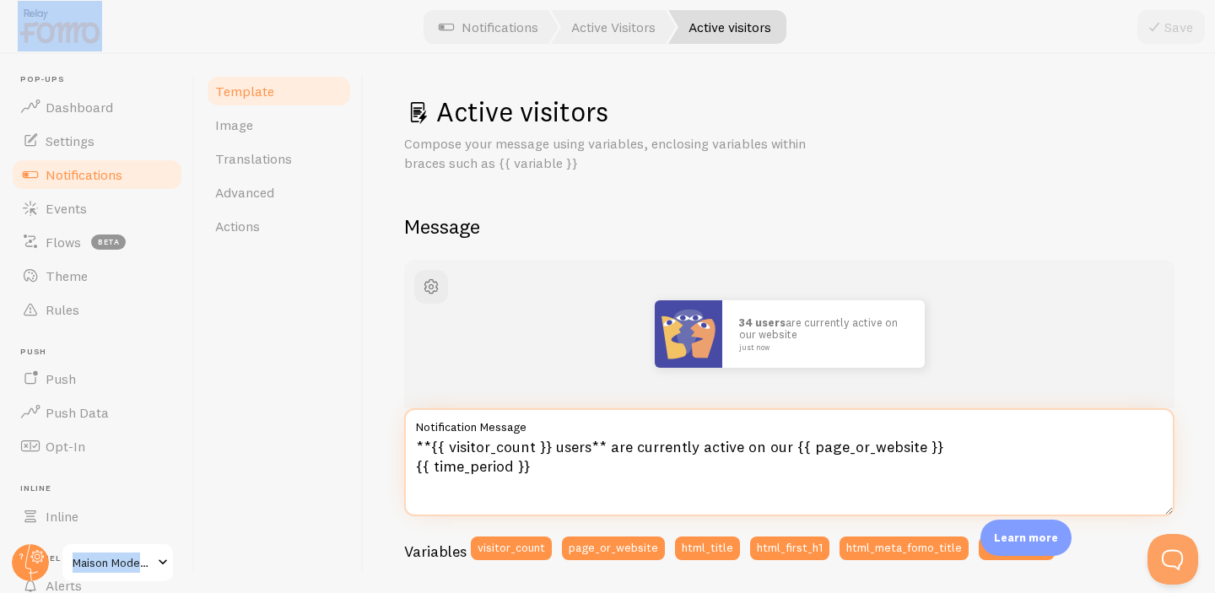
click at [521, 480] on textarea "**{{ visitor_count }} users** are currently active on our {{ page_or_website }}…" at bounding box center [789, 462] width 770 height 108
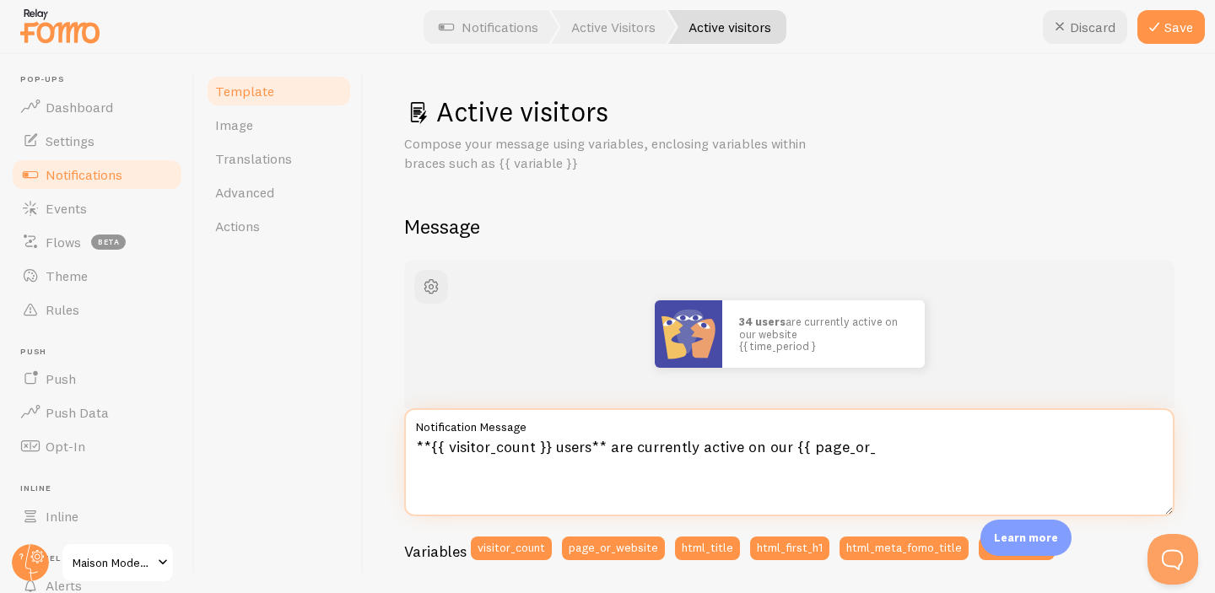
type textarea "**{{ visitor_count }} users** are currently active on our {{ page_or"
drag, startPoint x: 864, startPoint y: 450, endPoint x: 418, endPoint y: 451, distance: 446.3
click at [418, 451] on textarea "**{{ visitor_count }} users** are currently active on our {{ page_or" at bounding box center [789, 462] width 770 height 108
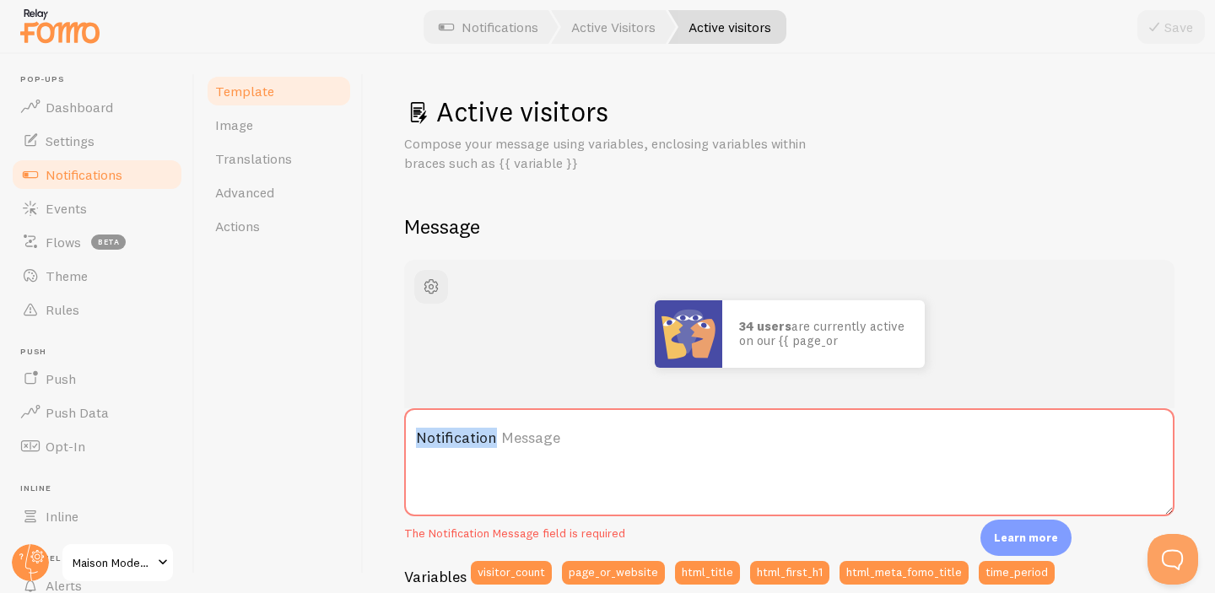
click at [557, 440] on label "Notification Message" at bounding box center [789, 437] width 770 height 59
click at [557, 440] on textarea "Notification Message" at bounding box center [789, 462] width 770 height 108
click at [516, 433] on label "Notification Message" at bounding box center [789, 437] width 770 height 59
click at [516, 433] on textarea "Notification Message" at bounding box center [789, 462] width 770 height 108
drag, startPoint x: 465, startPoint y: 440, endPoint x: 528, endPoint y: 440, distance: 63.3
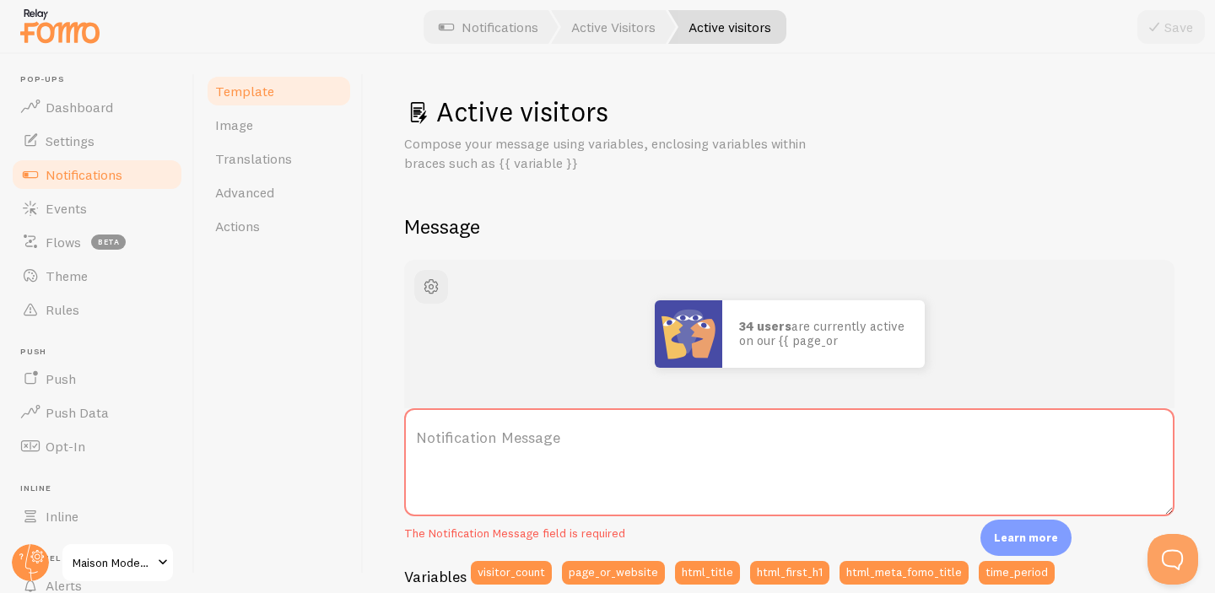
click at [469, 440] on label "Notification Message" at bounding box center [789, 437] width 770 height 59
click at [559, 439] on label "Notification Message" at bounding box center [789, 437] width 770 height 59
click at [559, 439] on textarea "Notification Message" at bounding box center [789, 462] width 770 height 108
click at [563, 430] on label "Notification Message" at bounding box center [789, 437] width 770 height 59
click at [563, 430] on textarea "Notification Message" at bounding box center [789, 462] width 770 height 108
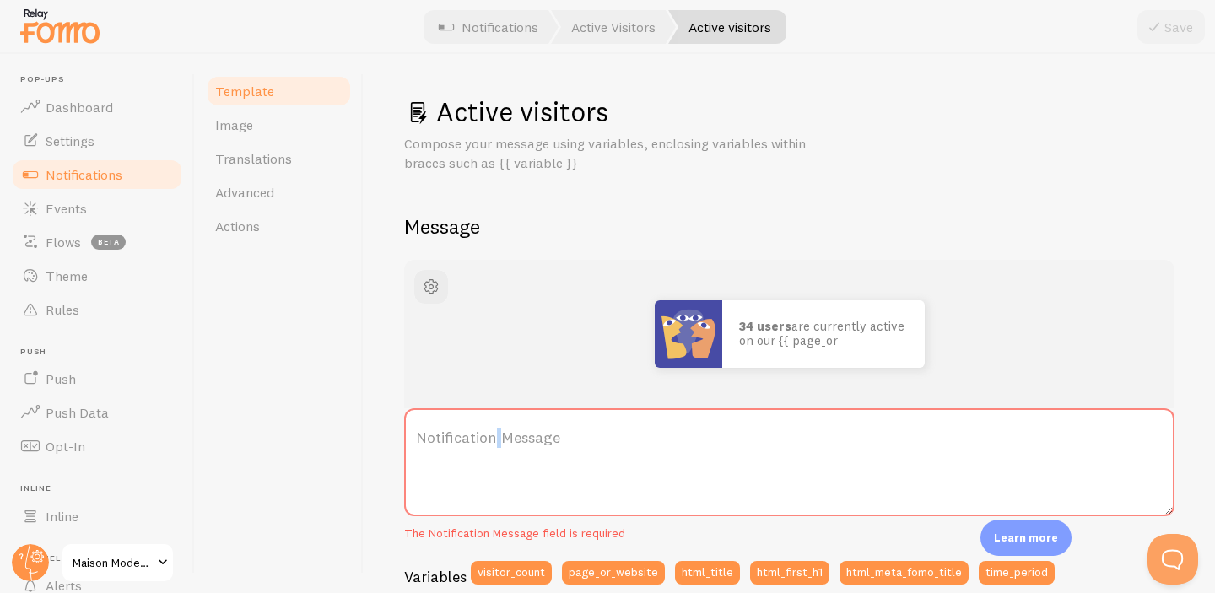
click at [575, 436] on label "Notification Message" at bounding box center [789, 437] width 770 height 59
click at [575, 436] on textarea "Notification Message" at bounding box center [789, 462] width 770 height 108
paste textarea "{{ visitor_count }} users are currently active on our {{ page_or_website }} {{ …"
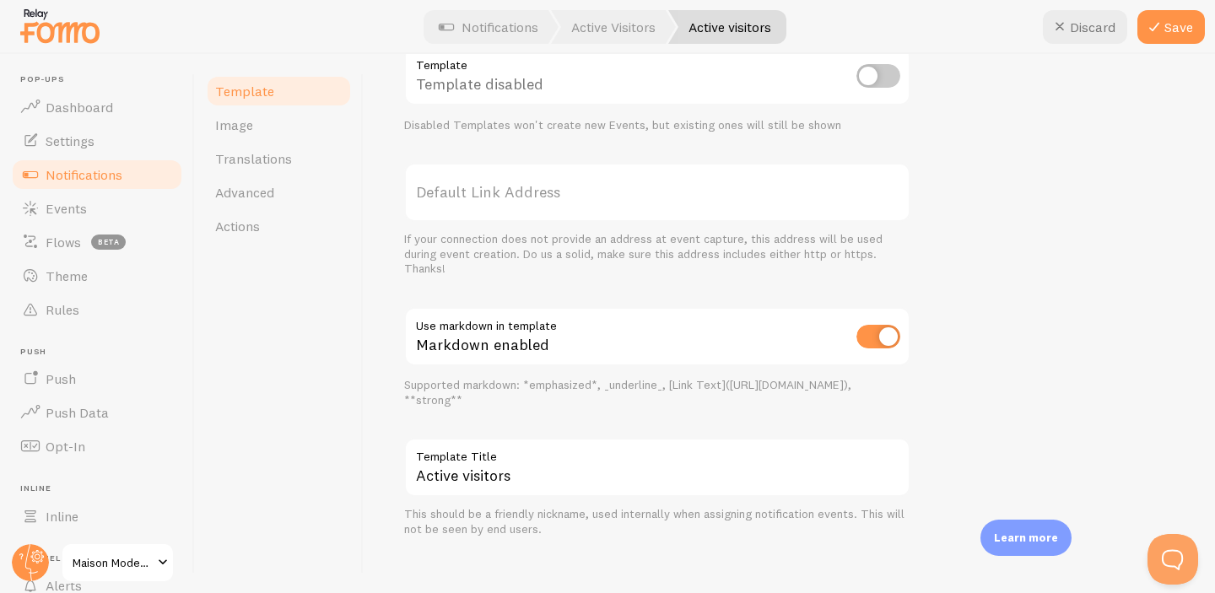
scroll to position [626, 0]
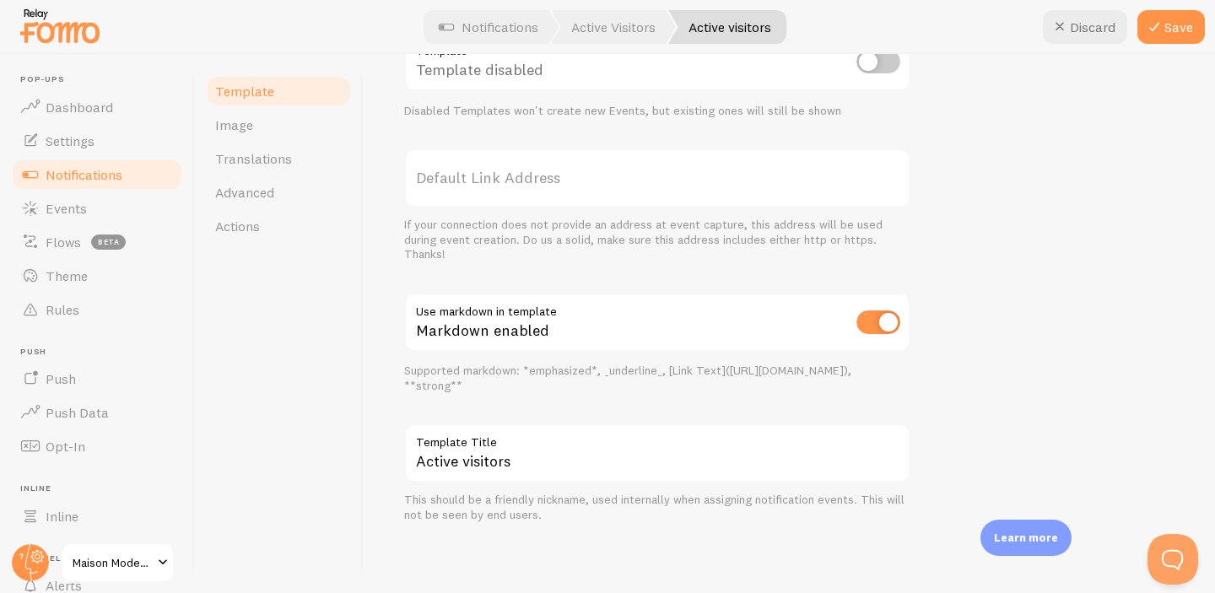
type textarea "{{ visitor_count }} users are currently active on our {{ page_or_website }} {{ …"
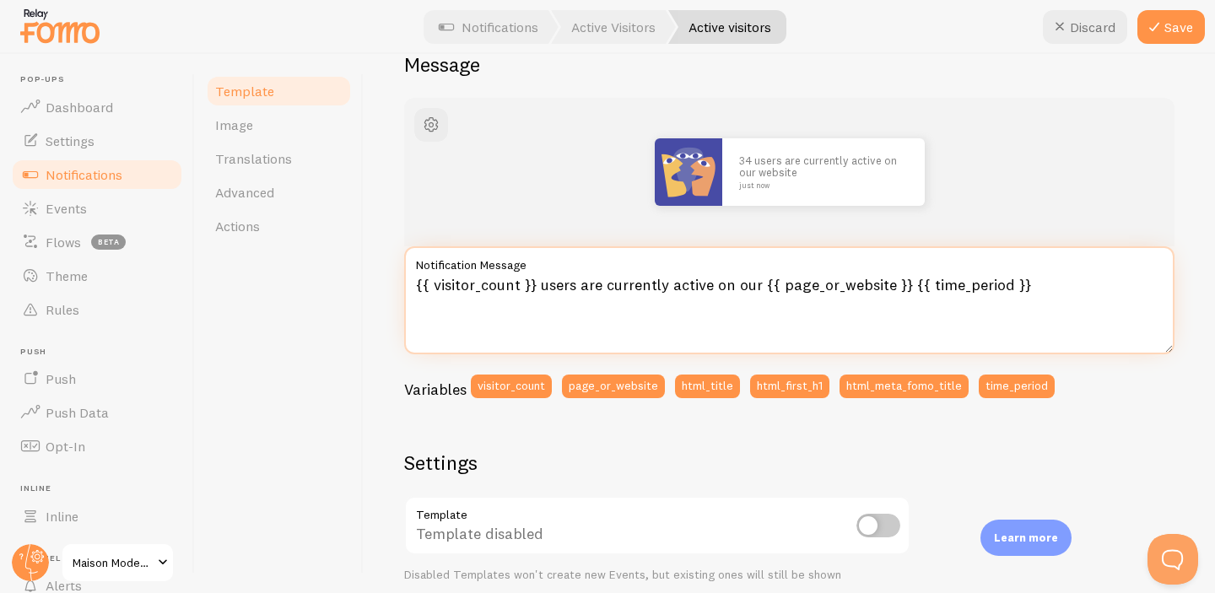
scroll to position [151, 0]
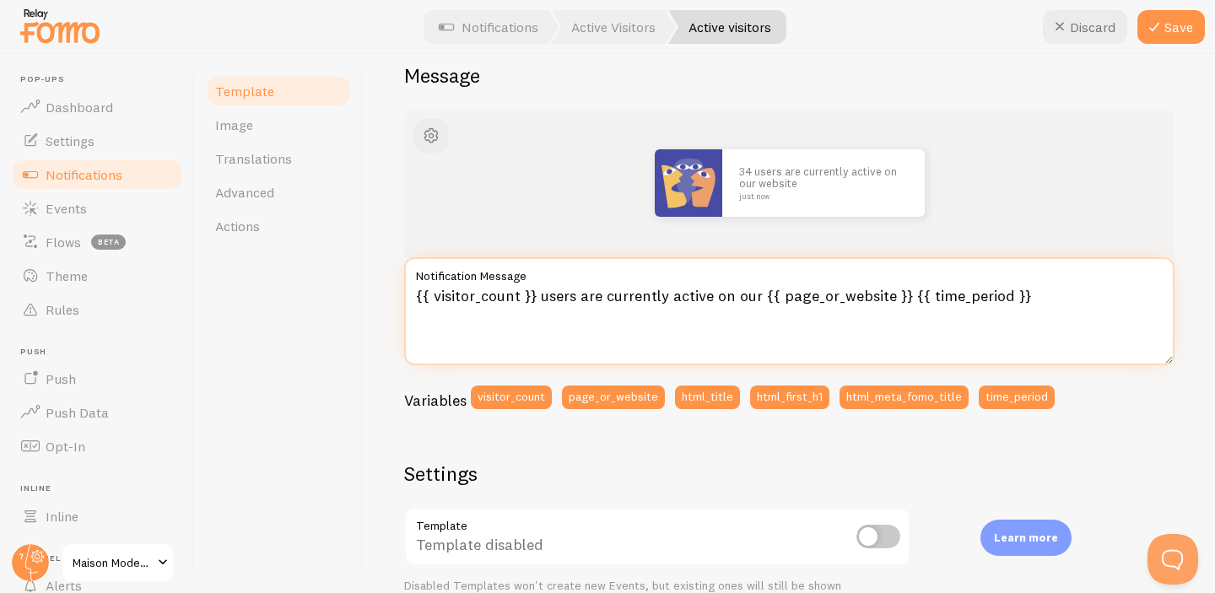
drag, startPoint x: 1033, startPoint y: 295, endPoint x: 402, endPoint y: 279, distance: 631.2
click at [402, 279] on div "Active visitors Compose your message using variables, enclosing variables withi…" at bounding box center [789, 323] width 851 height 539
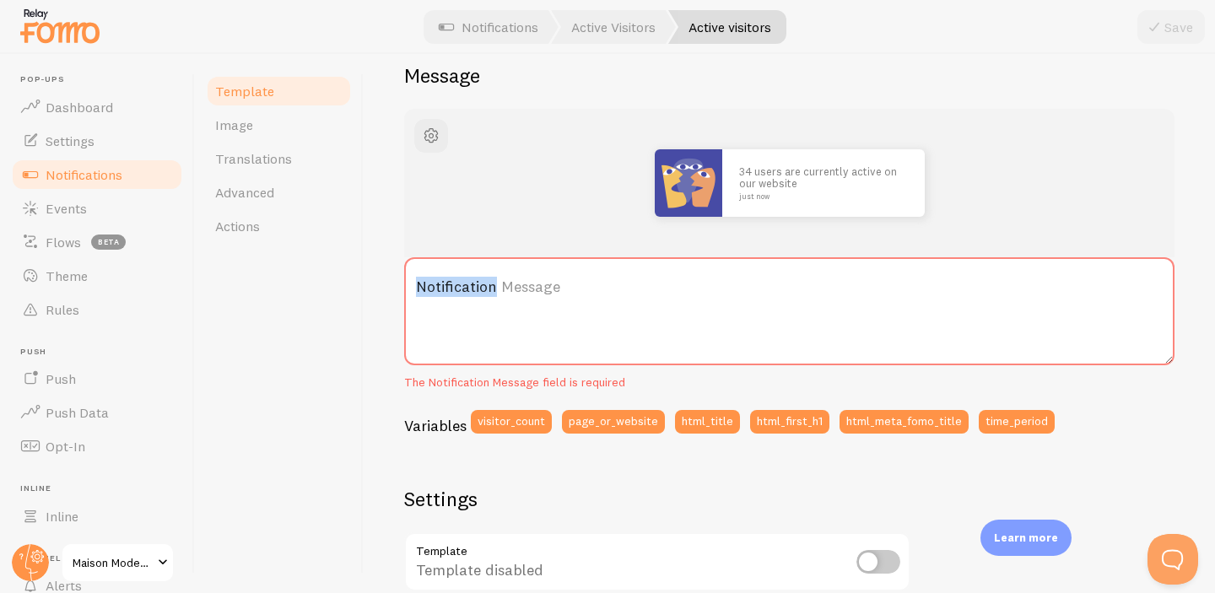
click at [580, 293] on label "Notification Message" at bounding box center [789, 286] width 770 height 59
click at [580, 293] on textarea "Notification Message" at bounding box center [789, 311] width 770 height 108
paste textarea "Déjà {{ visitor_count }} visiteurs intéressés par ce produit [DATE]."
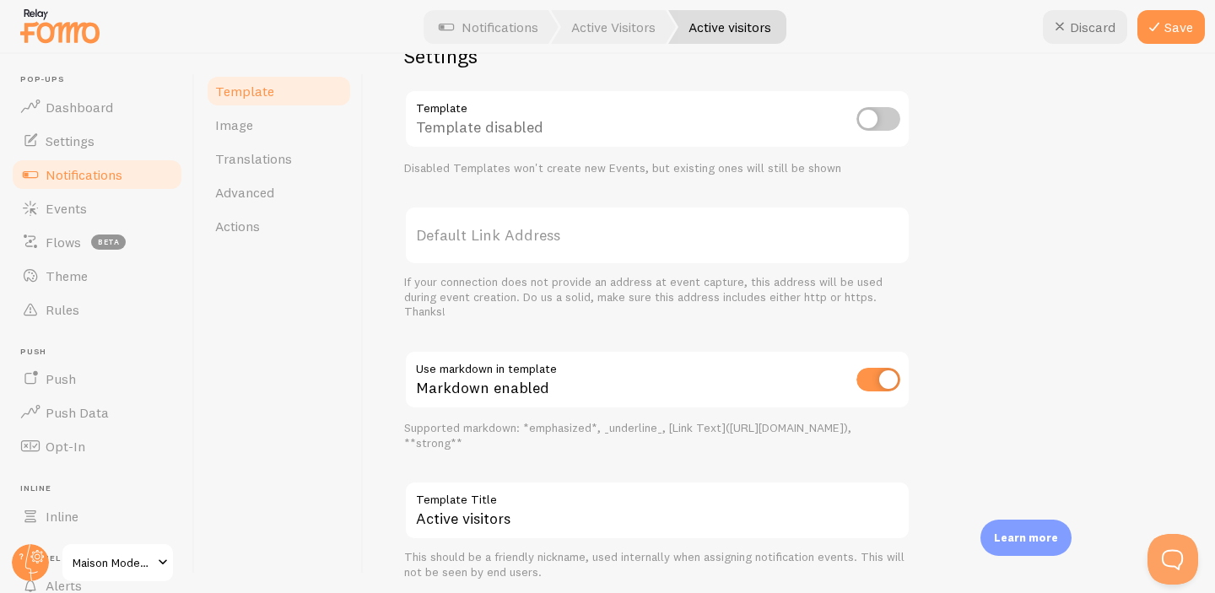
scroll to position [626, 0]
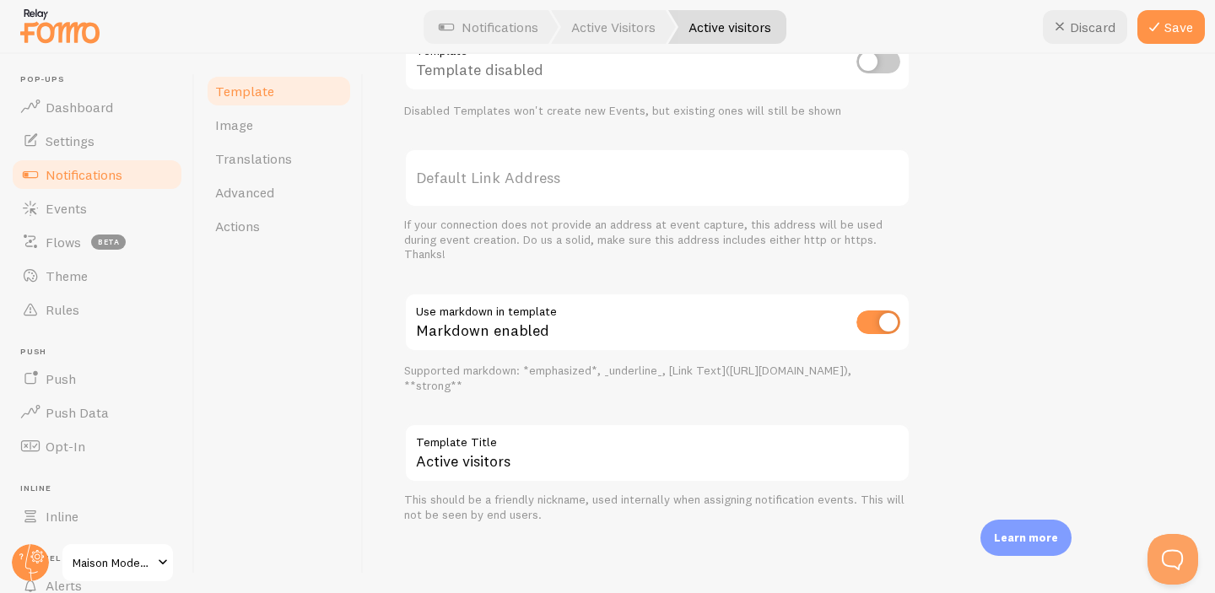
type textarea "Déjà {{ visitor_count }} visiteurs intéressés par ce produit [DATE]."
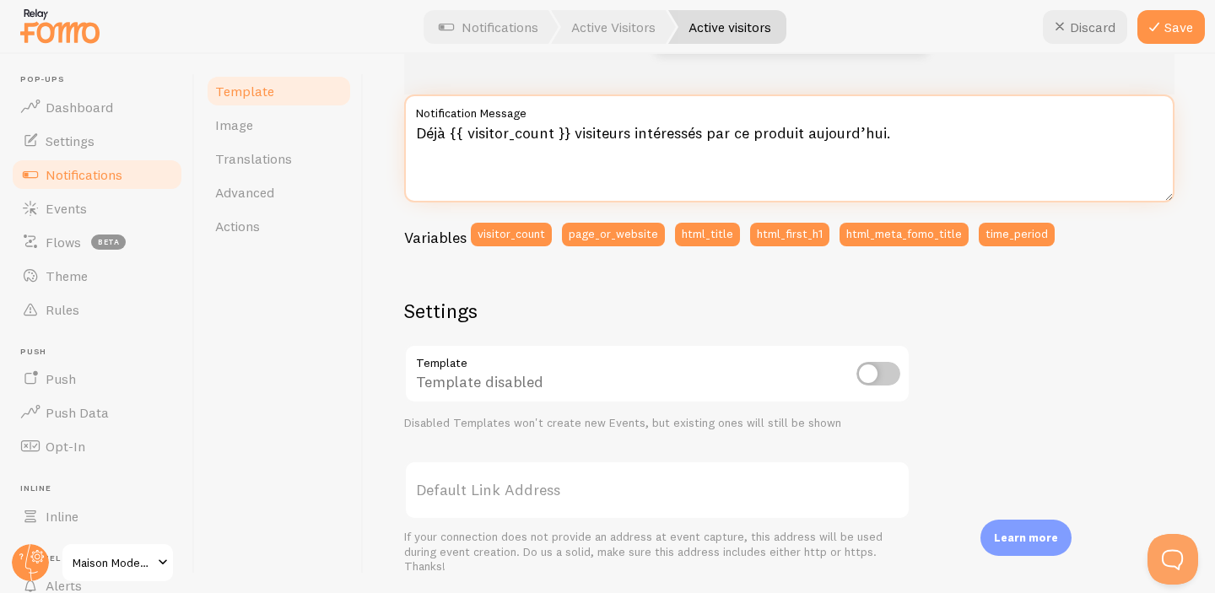
scroll to position [0, 0]
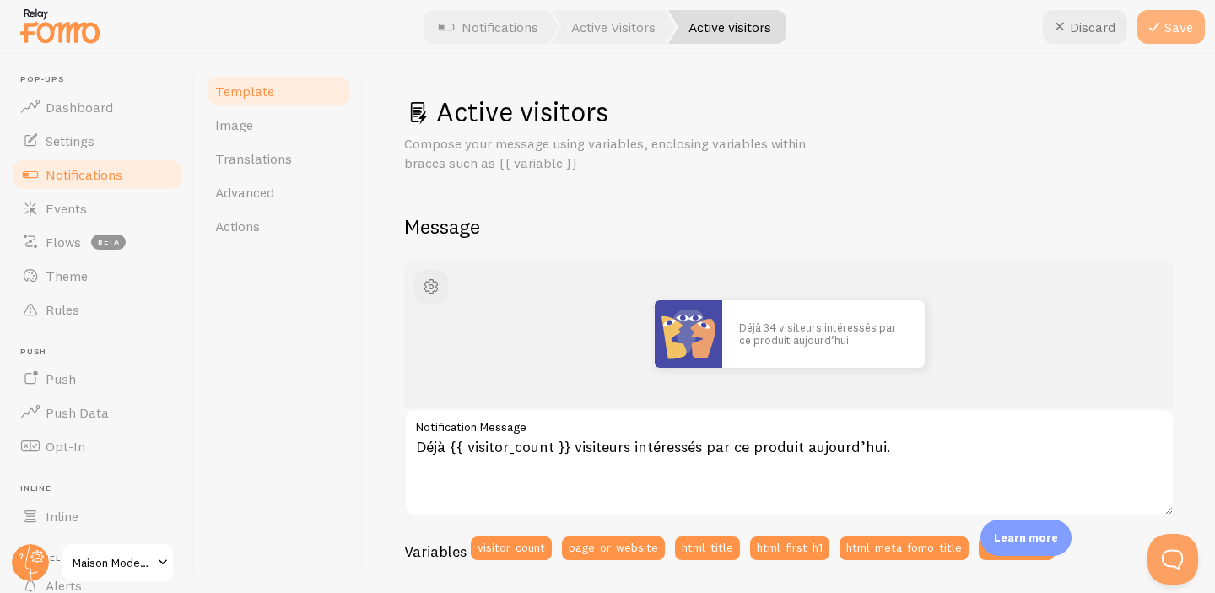
click at [1169, 33] on button "Save" at bounding box center [1170, 27] width 67 height 34
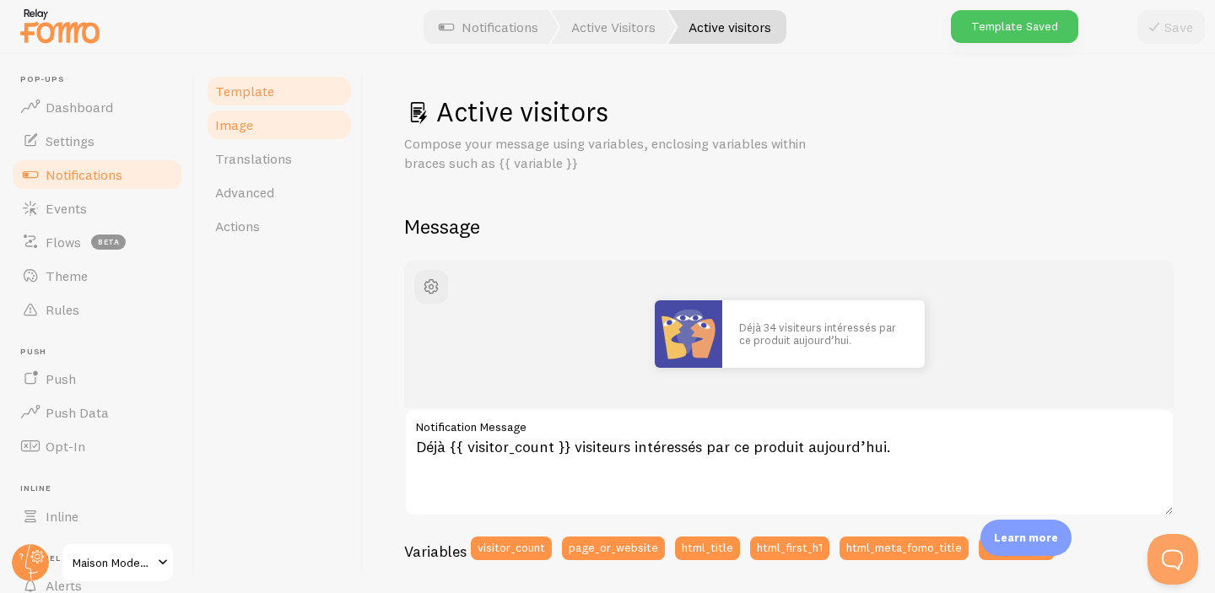
click at [223, 135] on link "Image" at bounding box center [279, 125] width 148 height 34
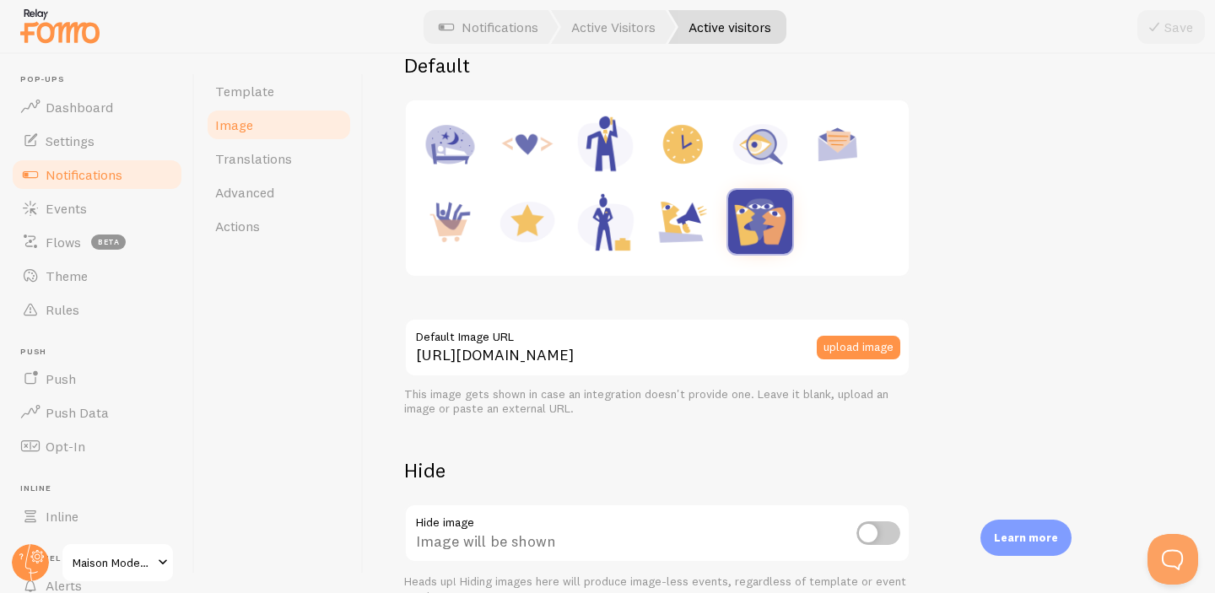
scroll to position [226, 0]
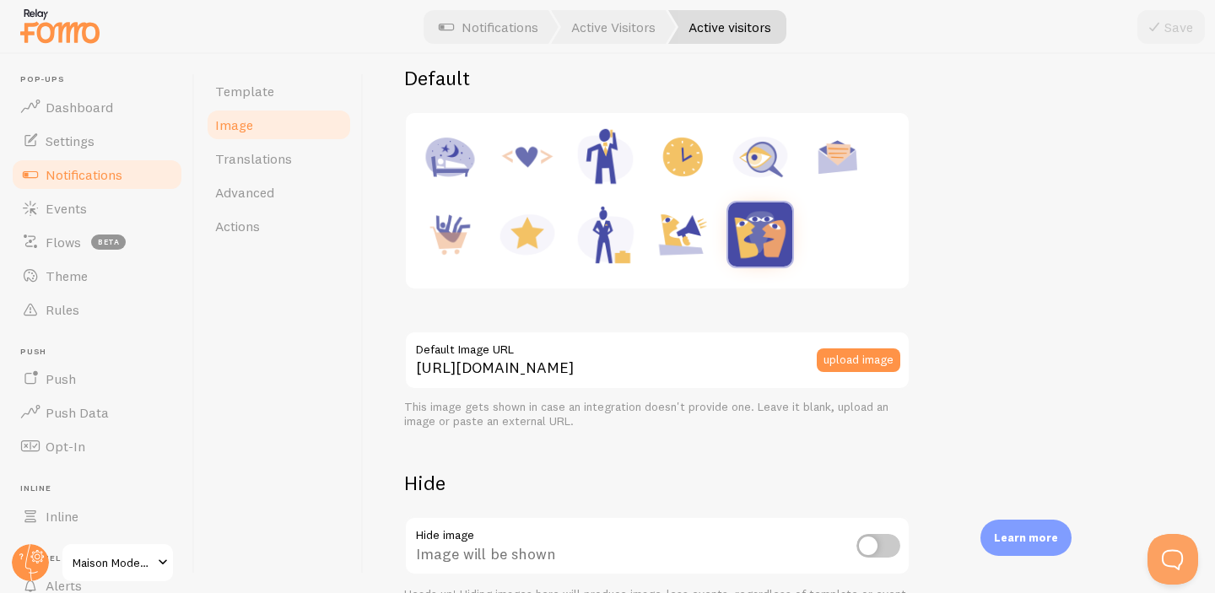
click at [755, 157] on img at bounding box center [760, 157] width 64 height 64
click at [520, 233] on img at bounding box center [527, 234] width 64 height 64
click at [753, 164] on img at bounding box center [760, 157] width 64 height 64
type input "https://fomo.com/images/widget/template_defaults/inquiry.jpg"
click at [1169, 23] on button "Save" at bounding box center [1170, 27] width 67 height 34
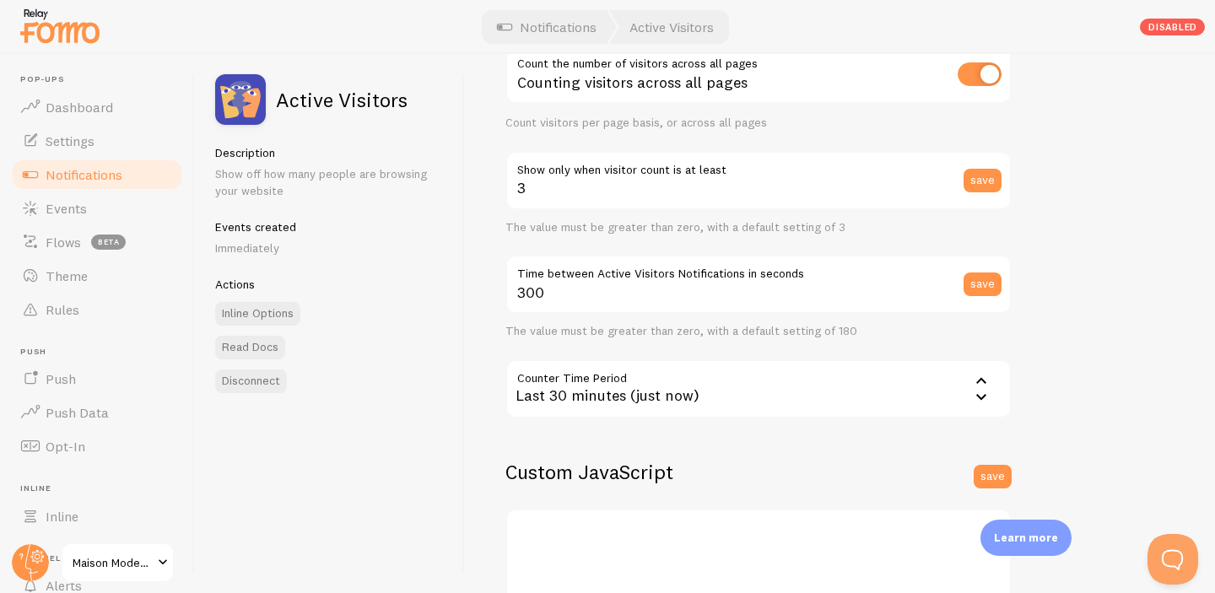
scroll to position [210, 0]
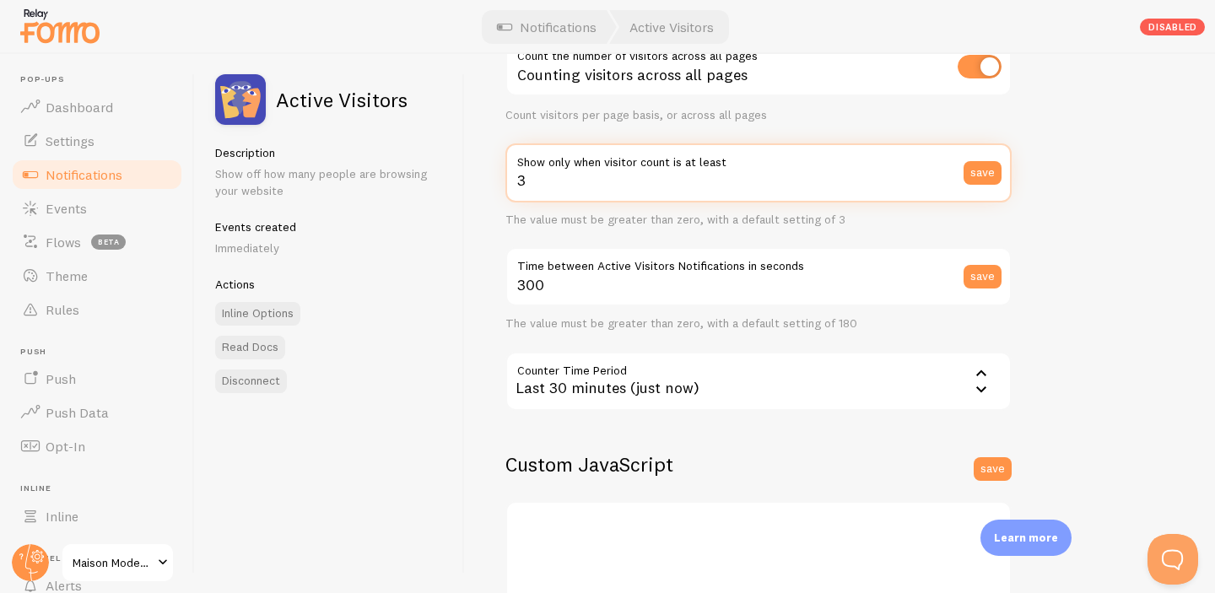
click at [538, 180] on input "3" at bounding box center [758, 172] width 506 height 59
type input "1"
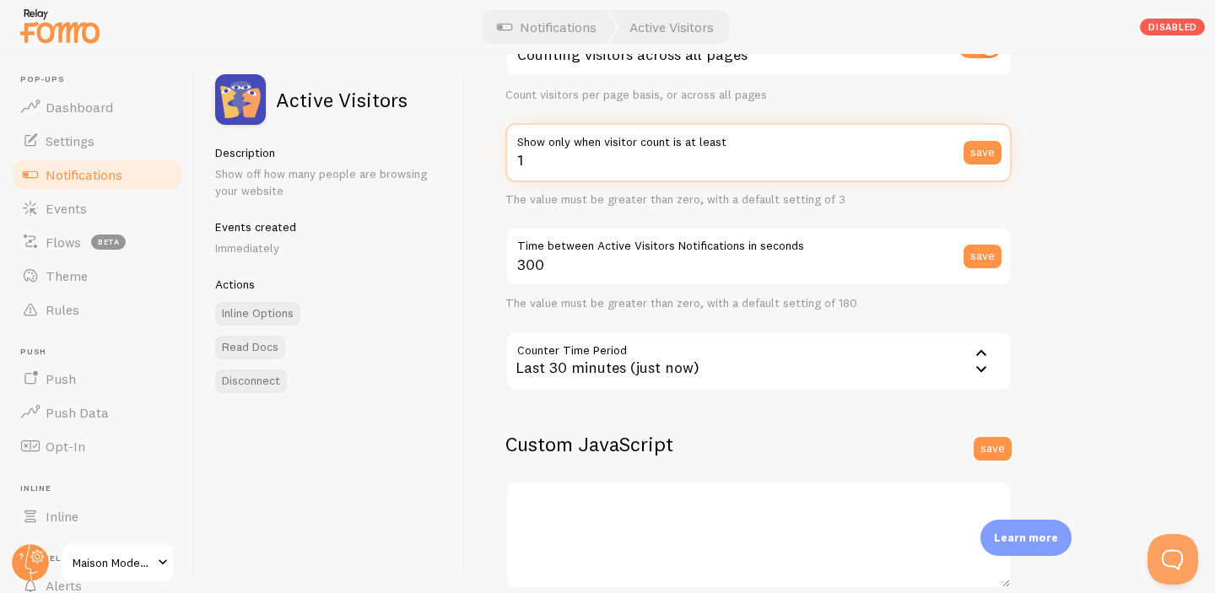
scroll to position [232, 0]
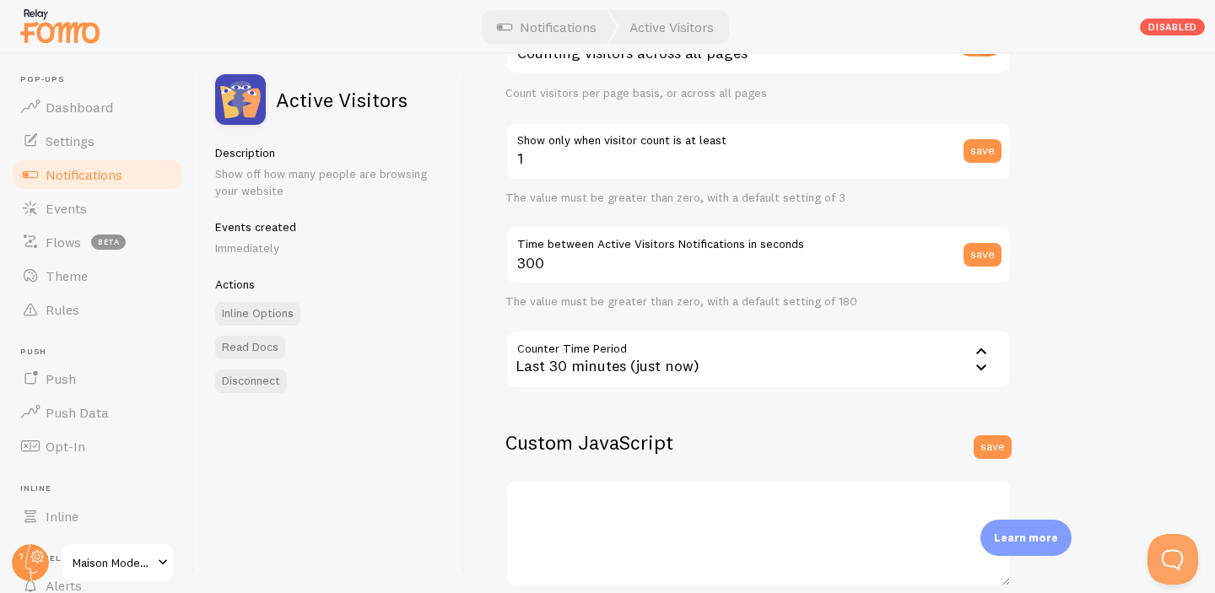
click at [983, 362] on icon at bounding box center [981, 367] width 20 height 20
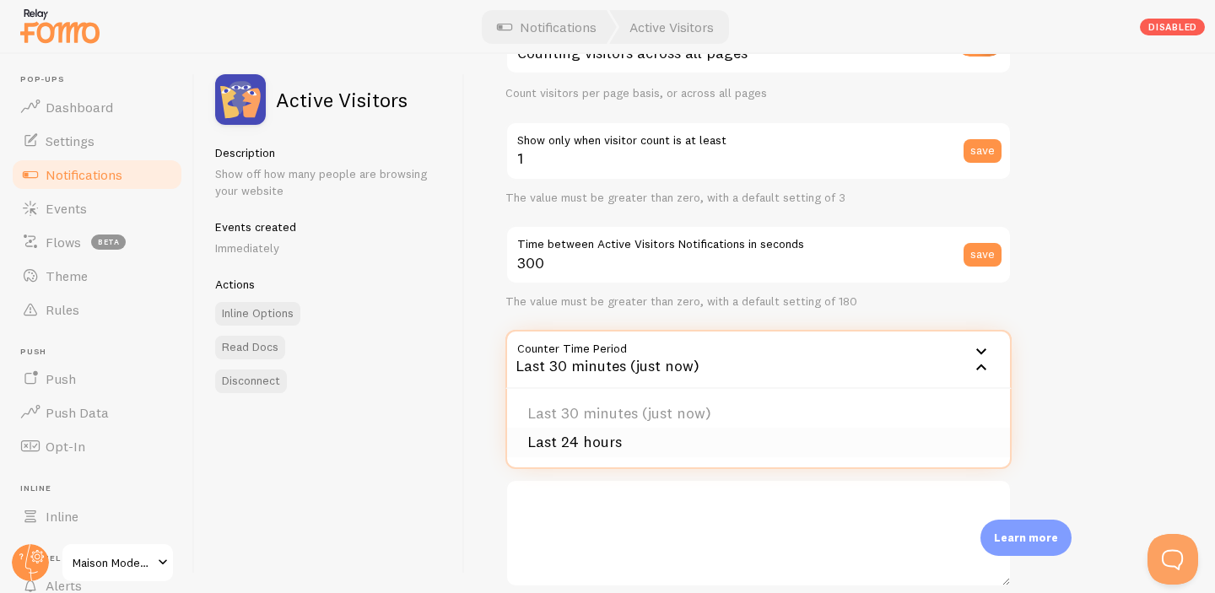
click at [628, 440] on li "Last 24 hours" at bounding box center [758, 443] width 503 height 30
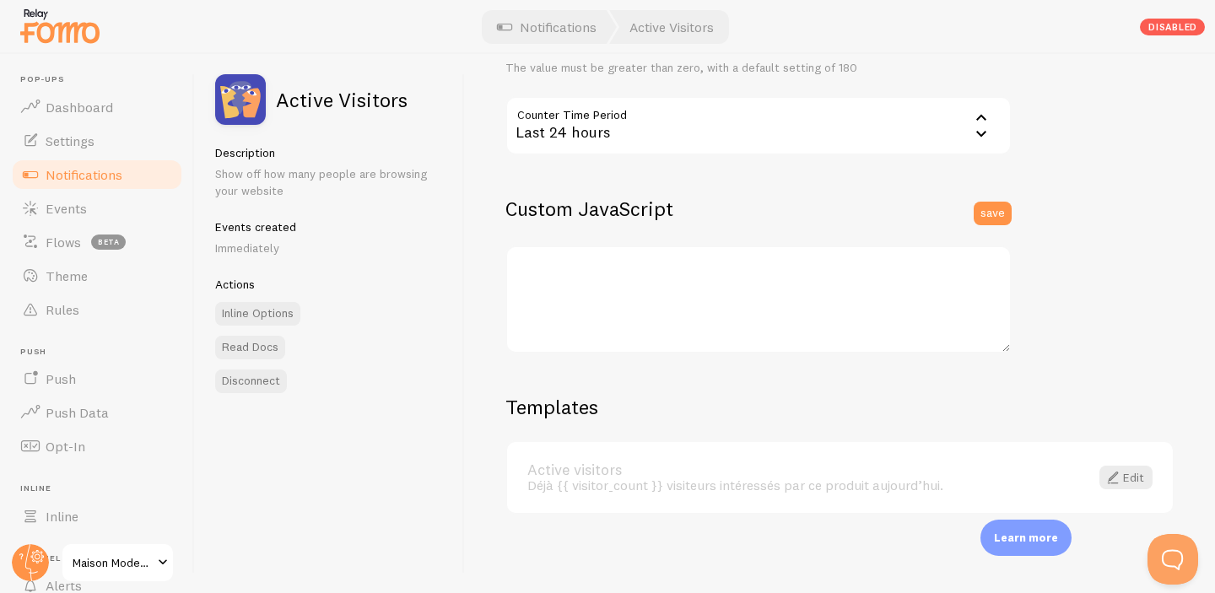
scroll to position [468, 0]
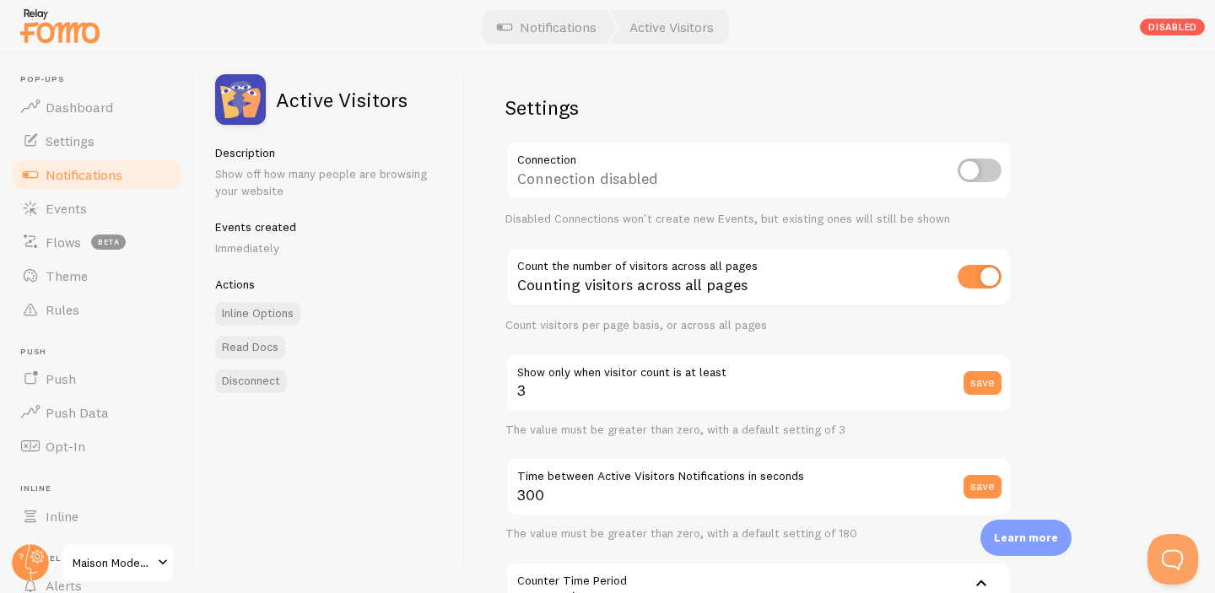
click at [74, 179] on span "Notifications" at bounding box center [84, 174] width 77 height 17
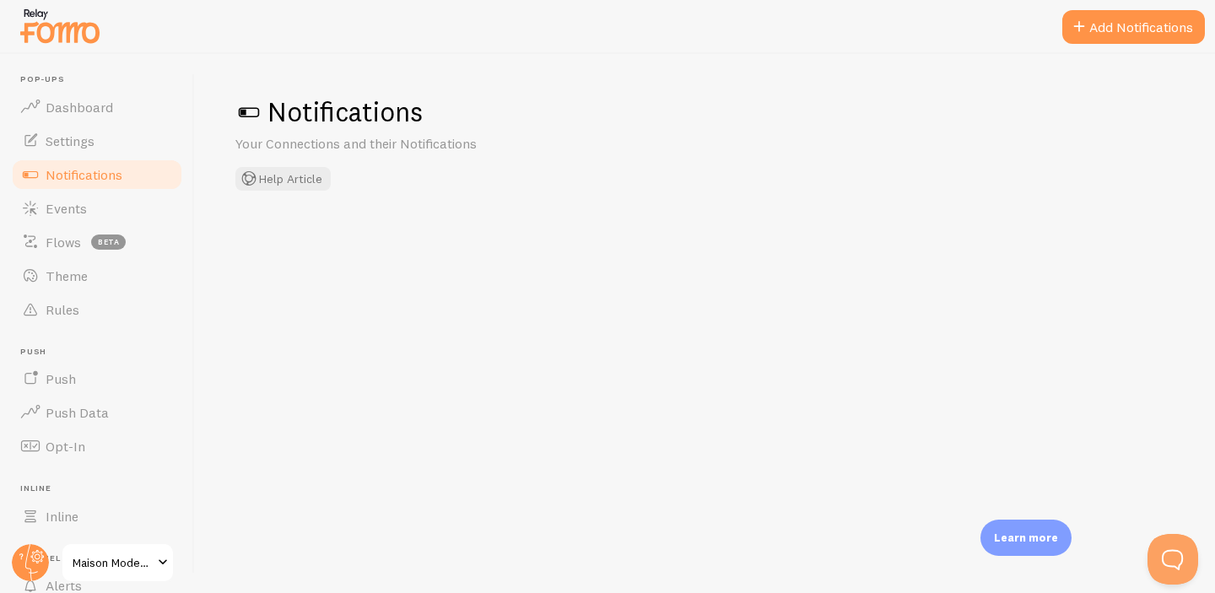
click at [74, 179] on span "Notifications" at bounding box center [84, 174] width 77 height 17
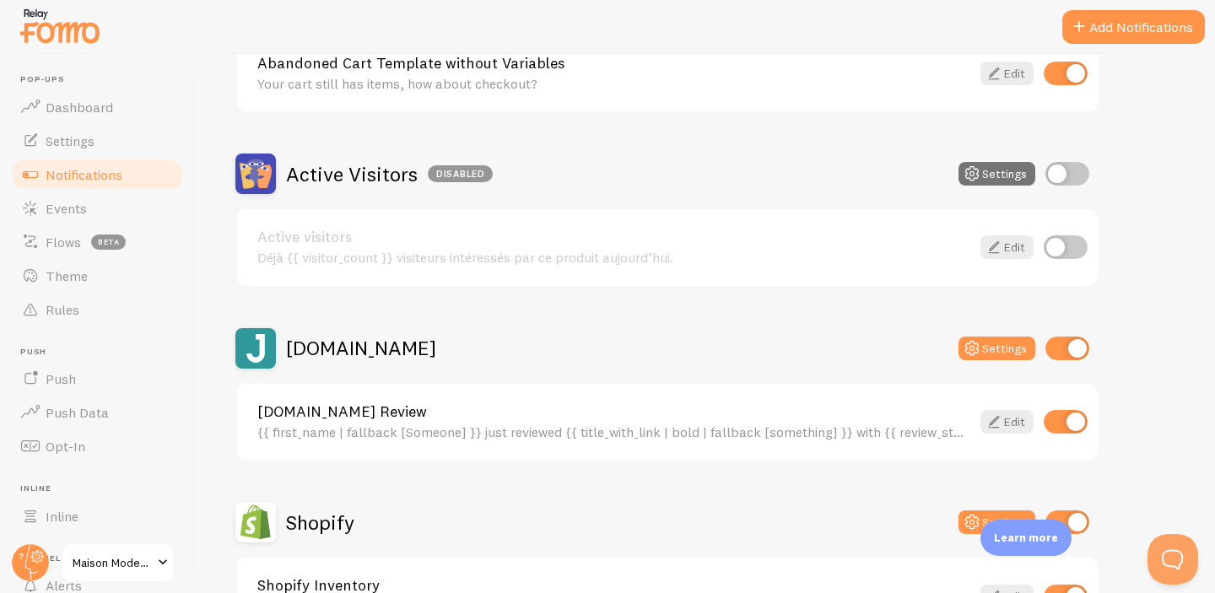
scroll to position [331, 0]
click at [1066, 250] on input "checkbox" at bounding box center [1066, 247] width 44 height 24
checkbox input "true"
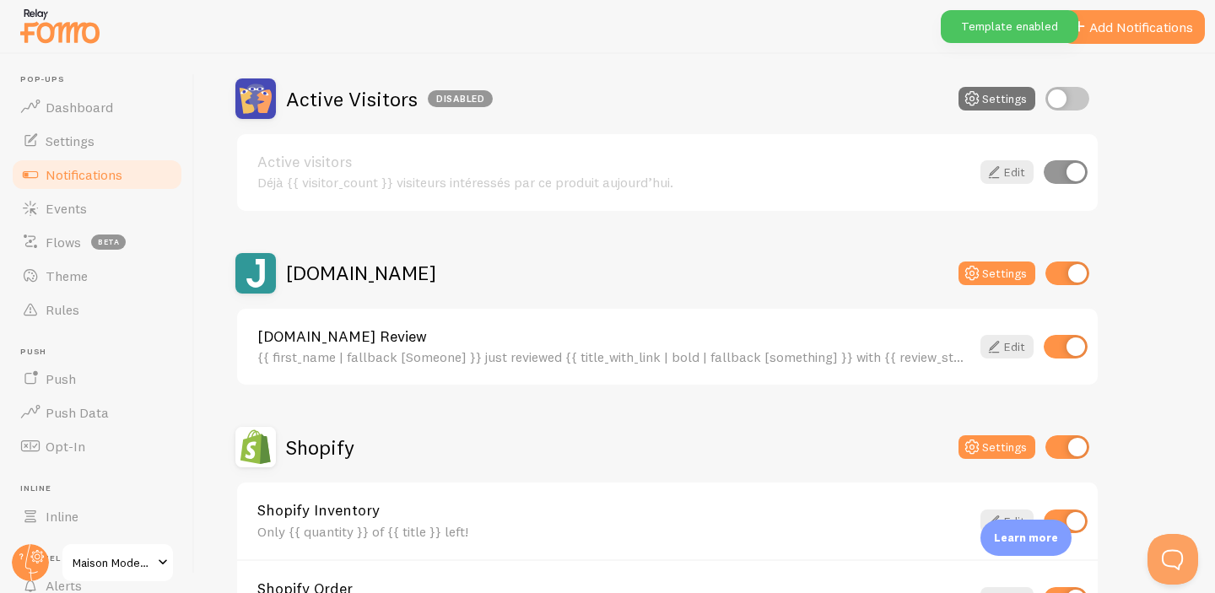
scroll to position [410, 0]
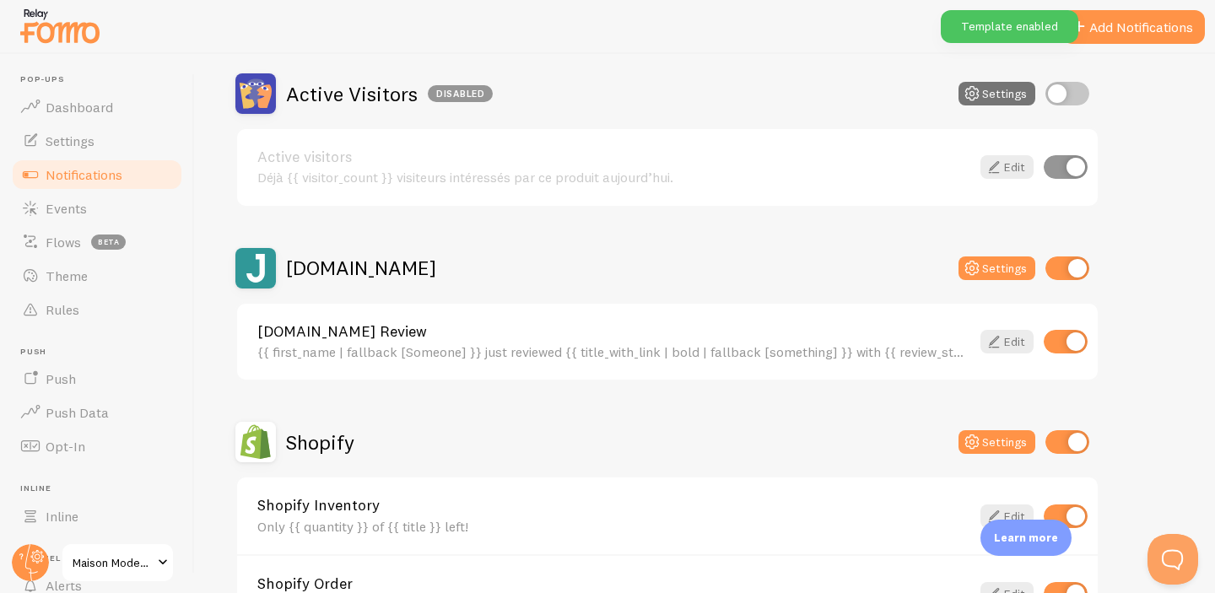
click at [1058, 89] on input "checkbox" at bounding box center [1067, 94] width 44 height 24
checkbox input "true"
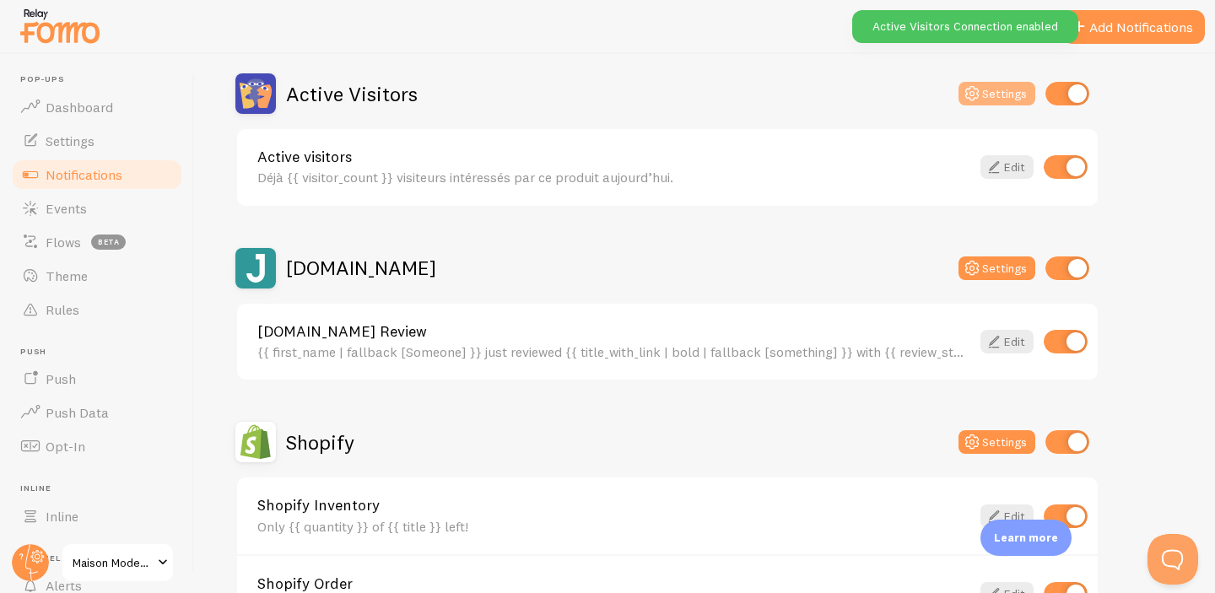
click at [1011, 99] on button "Settings" at bounding box center [996, 94] width 77 height 24
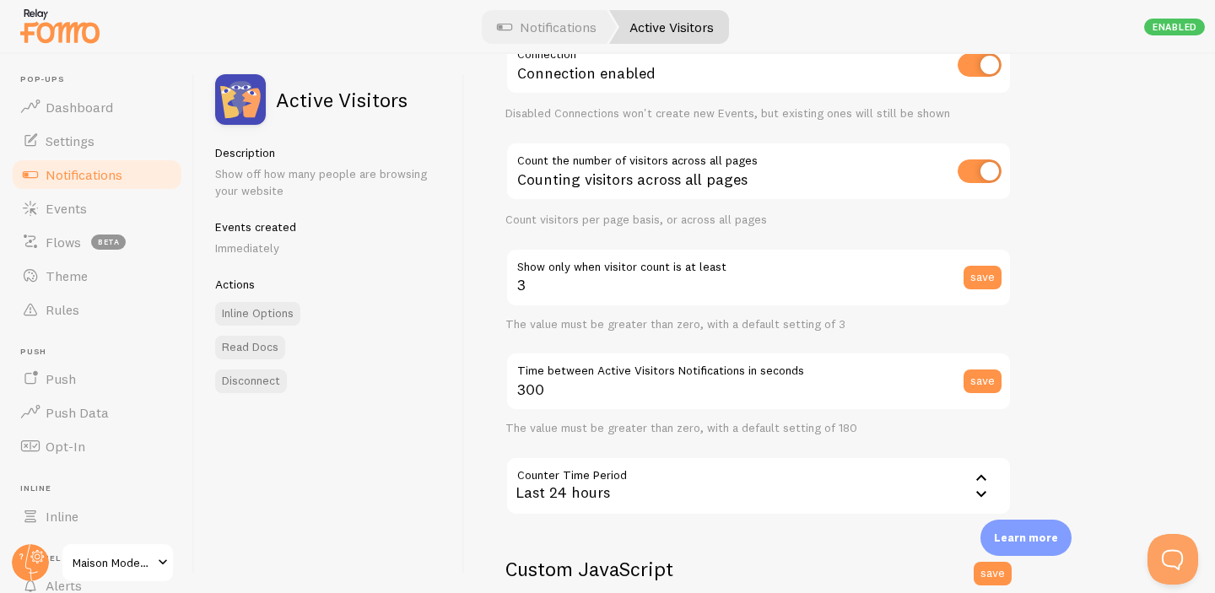
scroll to position [113, 0]
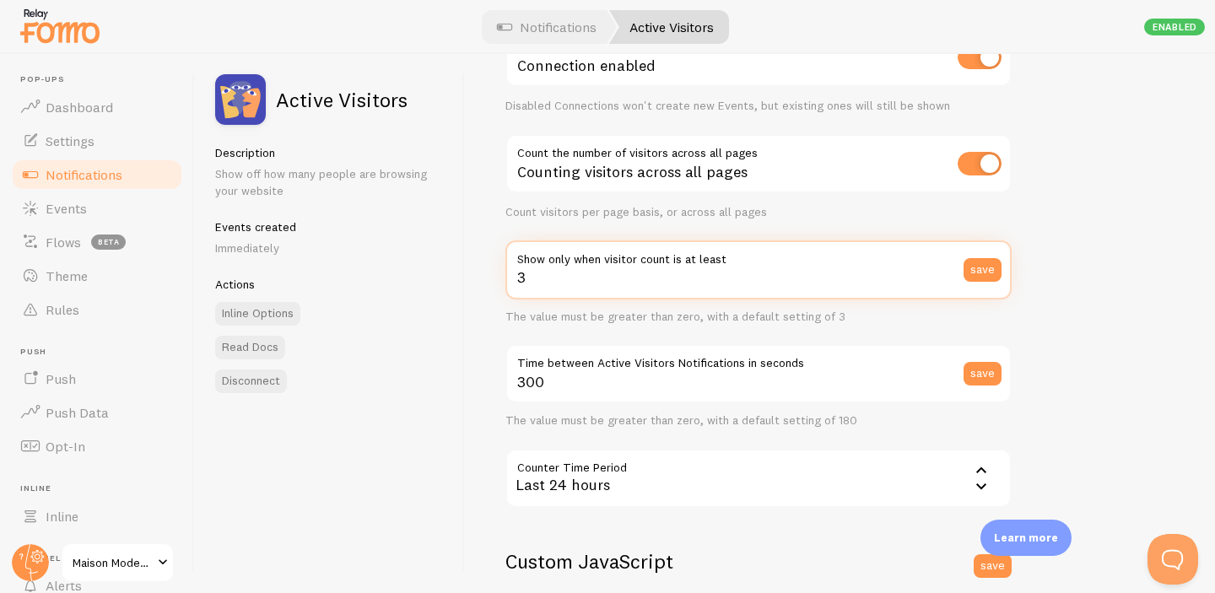
click at [556, 296] on input "3" at bounding box center [758, 269] width 506 height 59
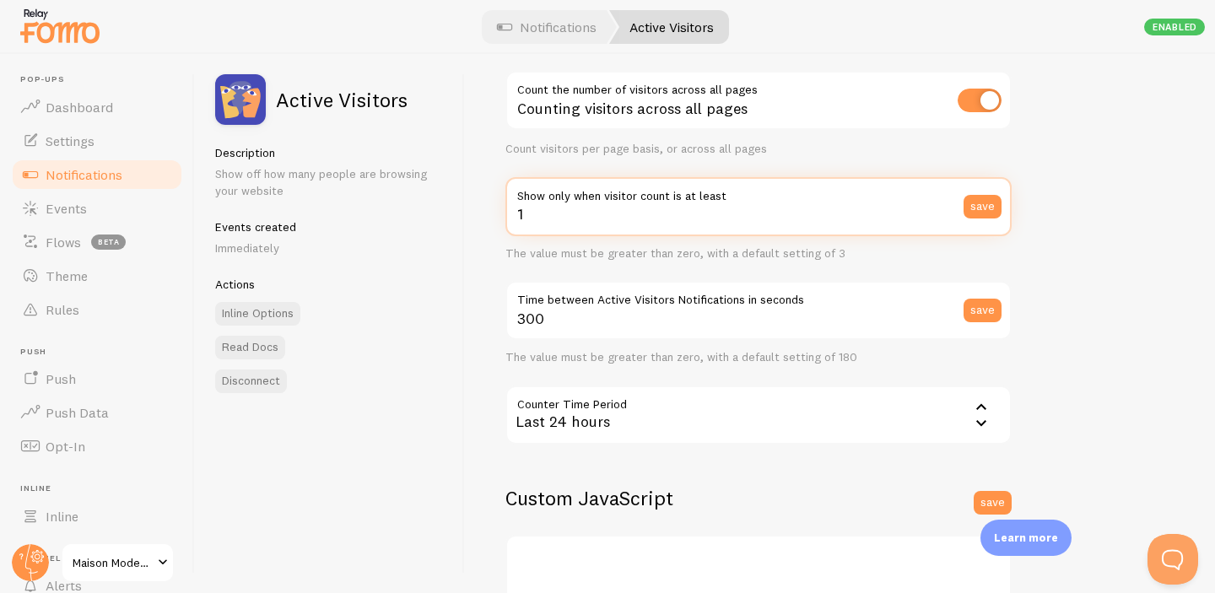
scroll to position [179, 0]
type input "1"
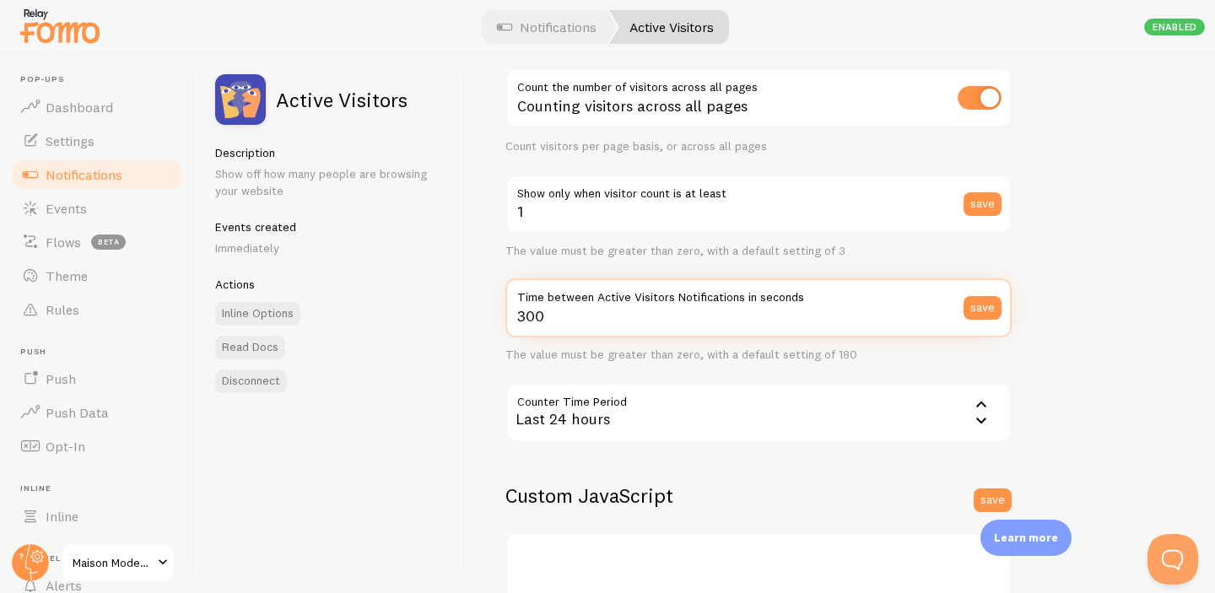
click at [545, 321] on input "300" at bounding box center [758, 307] width 506 height 59
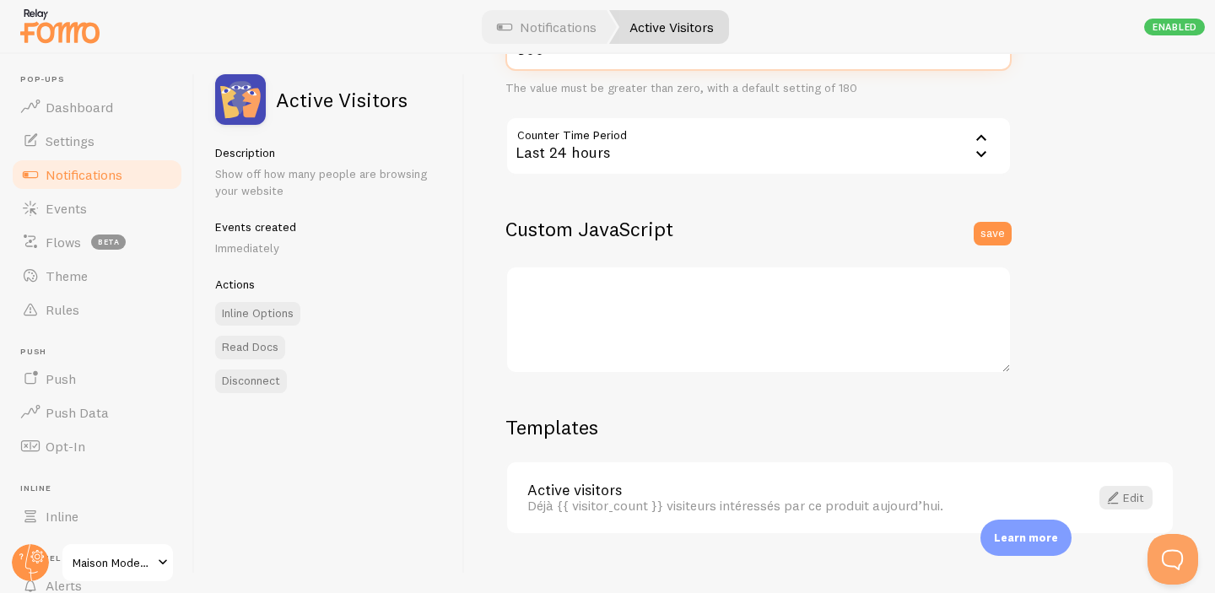
scroll to position [468, 0]
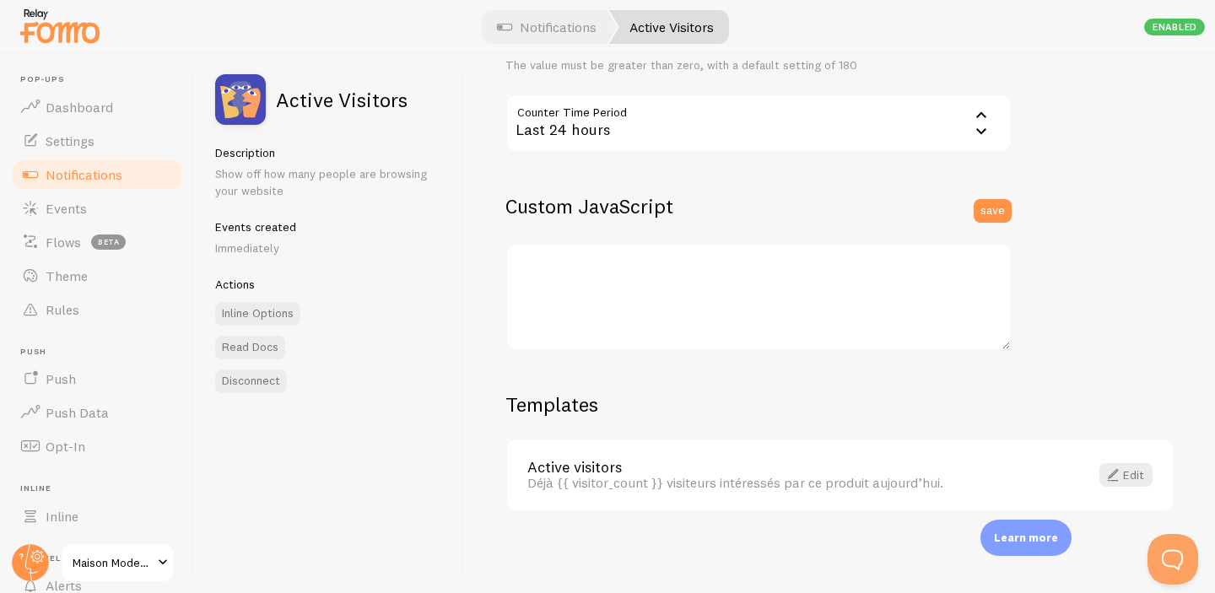
click at [630, 488] on div "Déjà {{ visitor_count }} visiteurs intéressés par ce produit [DATE]." at bounding box center [798, 482] width 542 height 15
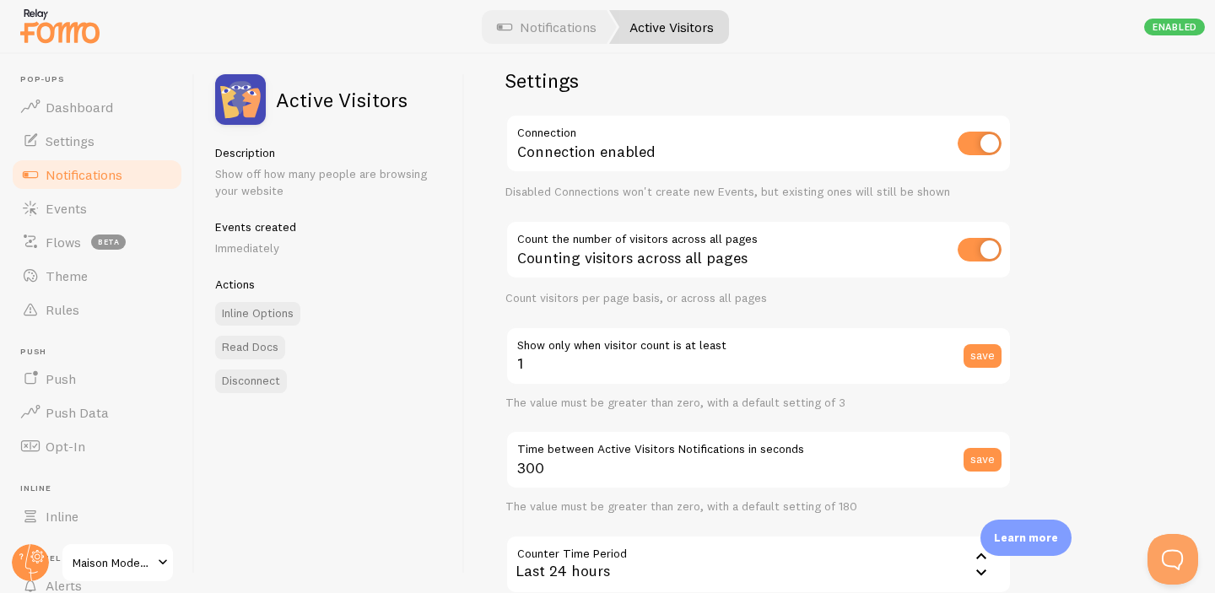
scroll to position [0, 0]
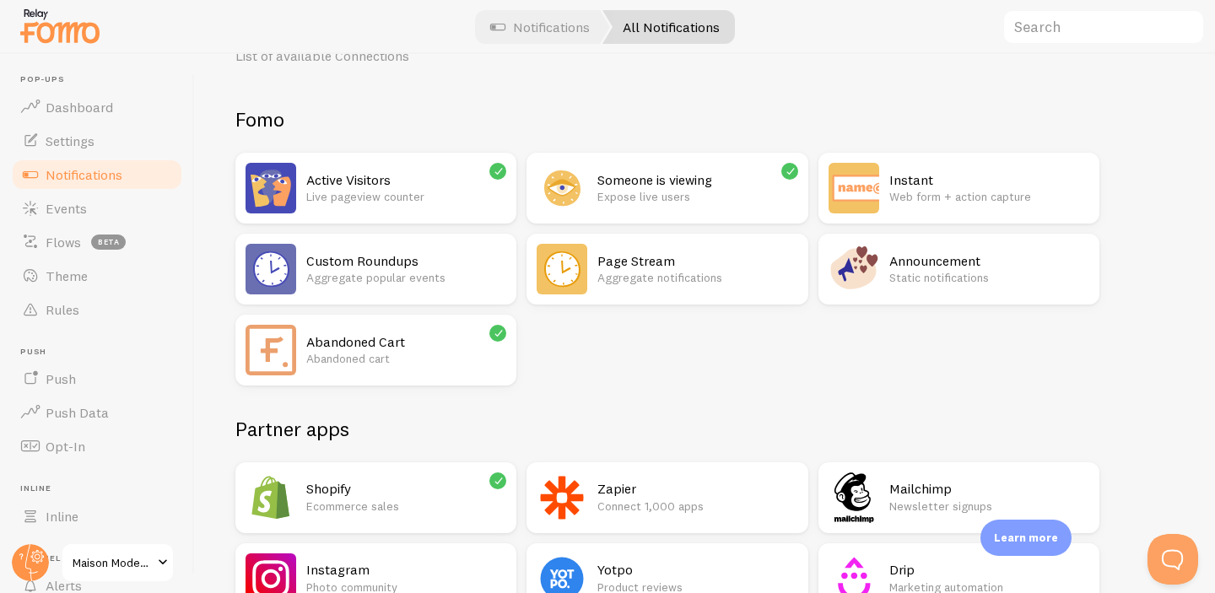
scroll to position [89, 0]
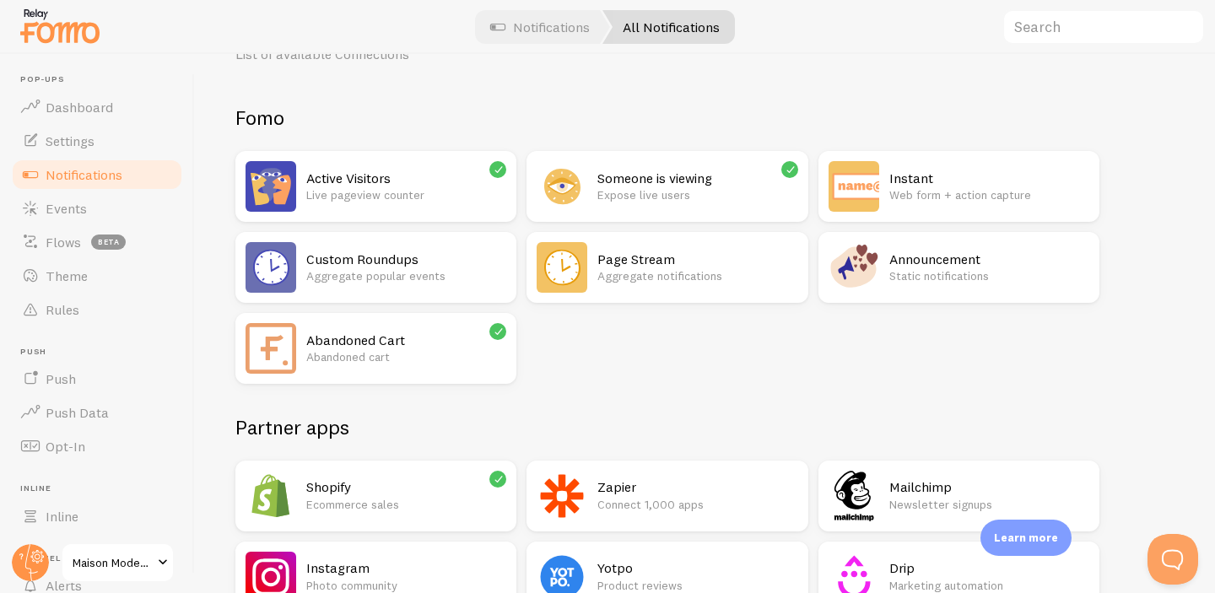
click at [630, 205] on div "Someone is viewing Expose live users" at bounding box center [697, 186] width 200 height 51
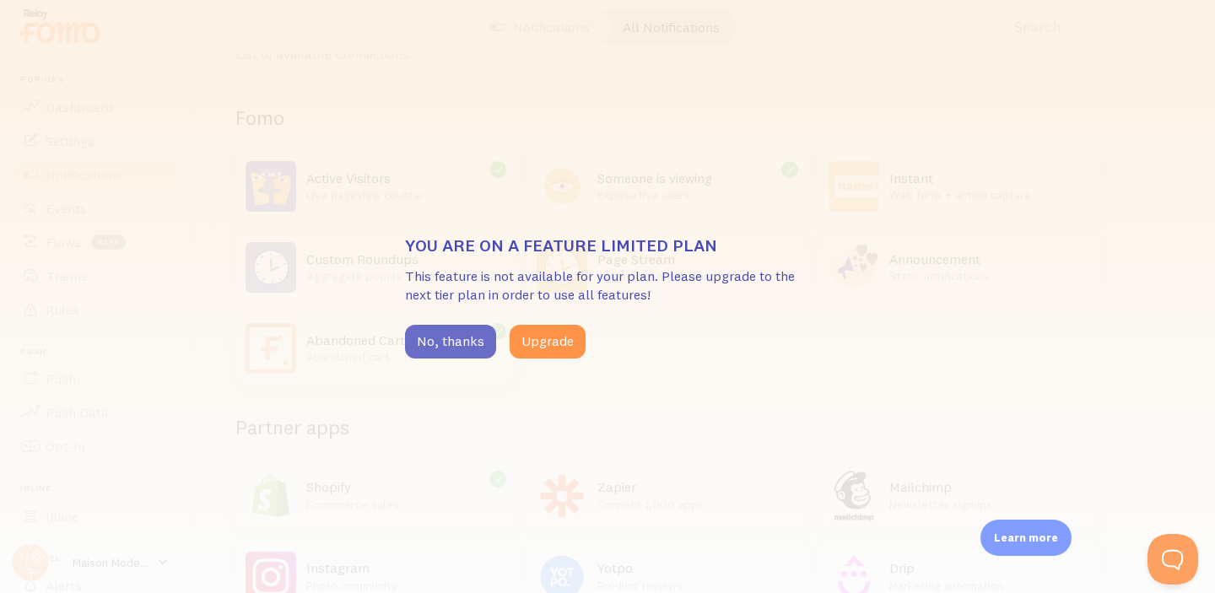
click at [442, 338] on button "No, thanks" at bounding box center [450, 342] width 91 height 34
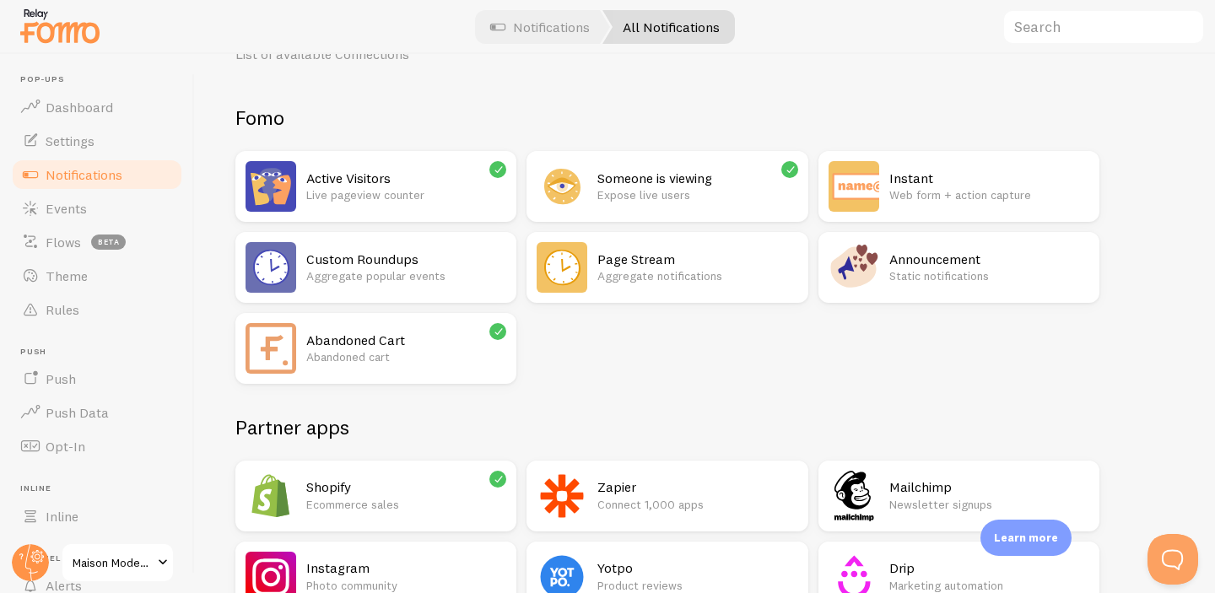
click at [385, 181] on h2 "Active Visitors" at bounding box center [406, 179] width 200 height 18
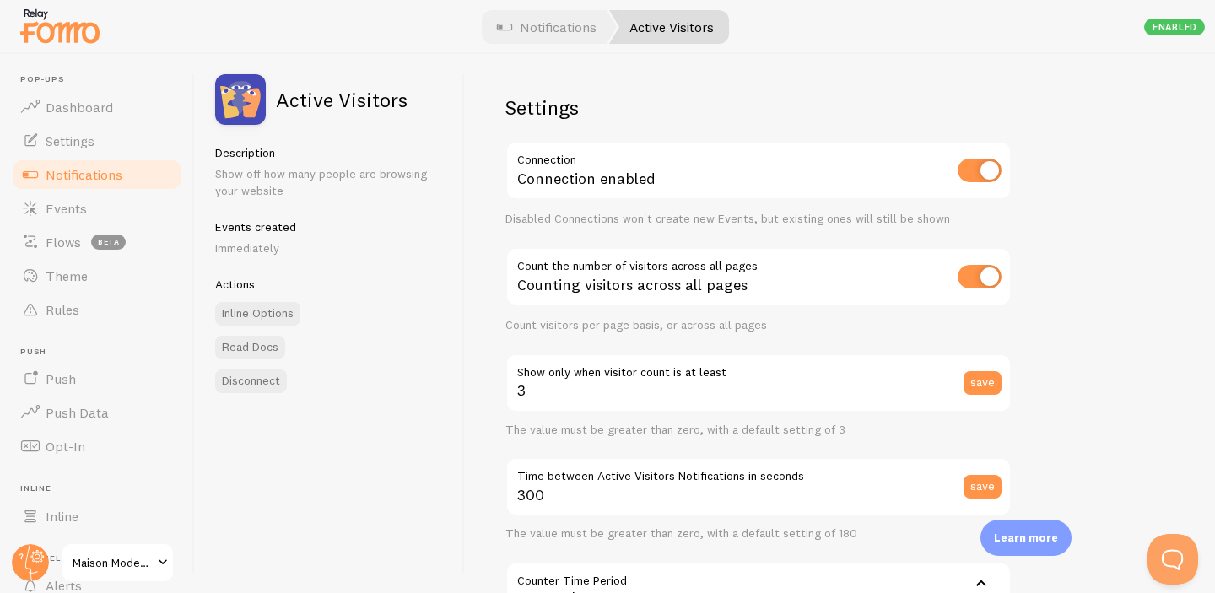
click at [100, 175] on span "Notifications" at bounding box center [84, 174] width 77 height 17
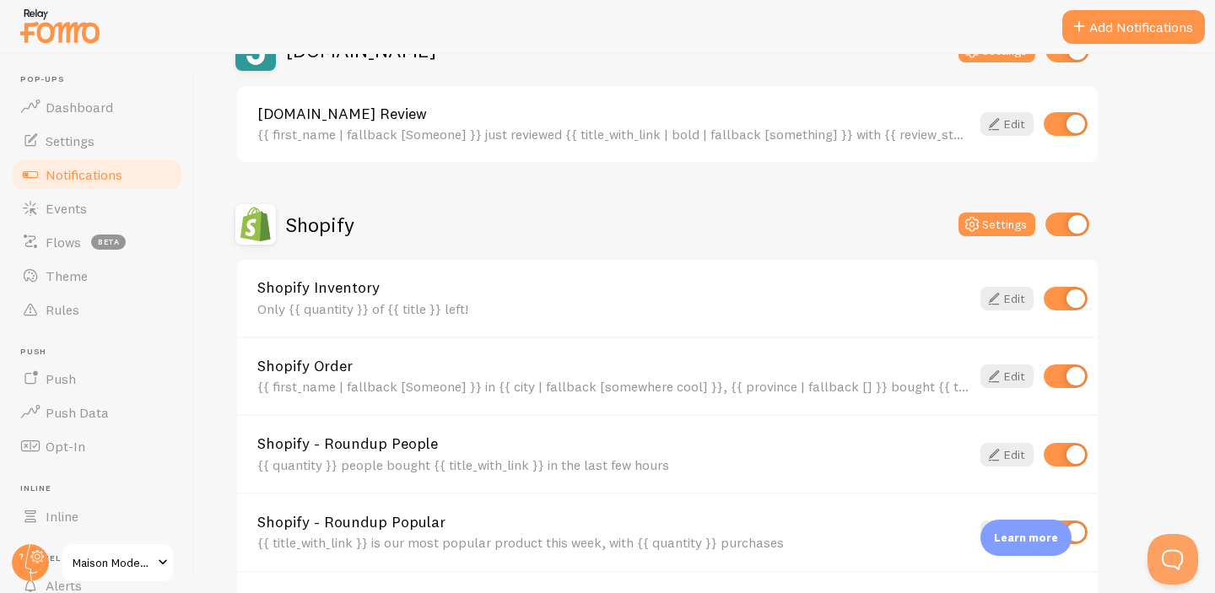
scroll to position [629, 0]
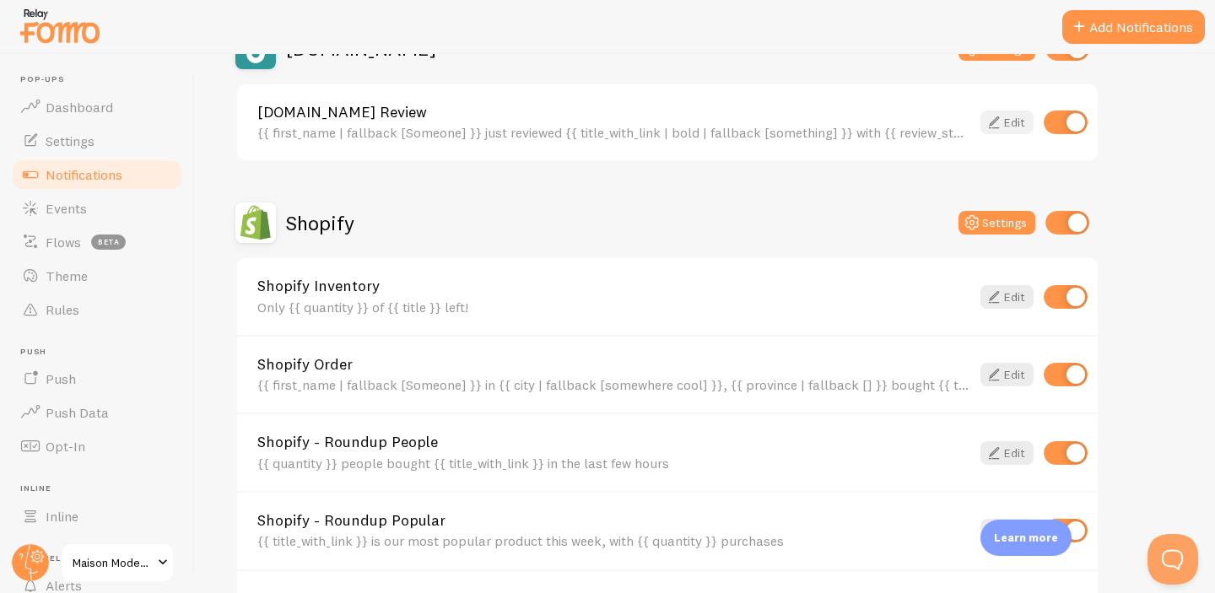
click at [1009, 122] on link "Edit" at bounding box center [1006, 123] width 53 height 24
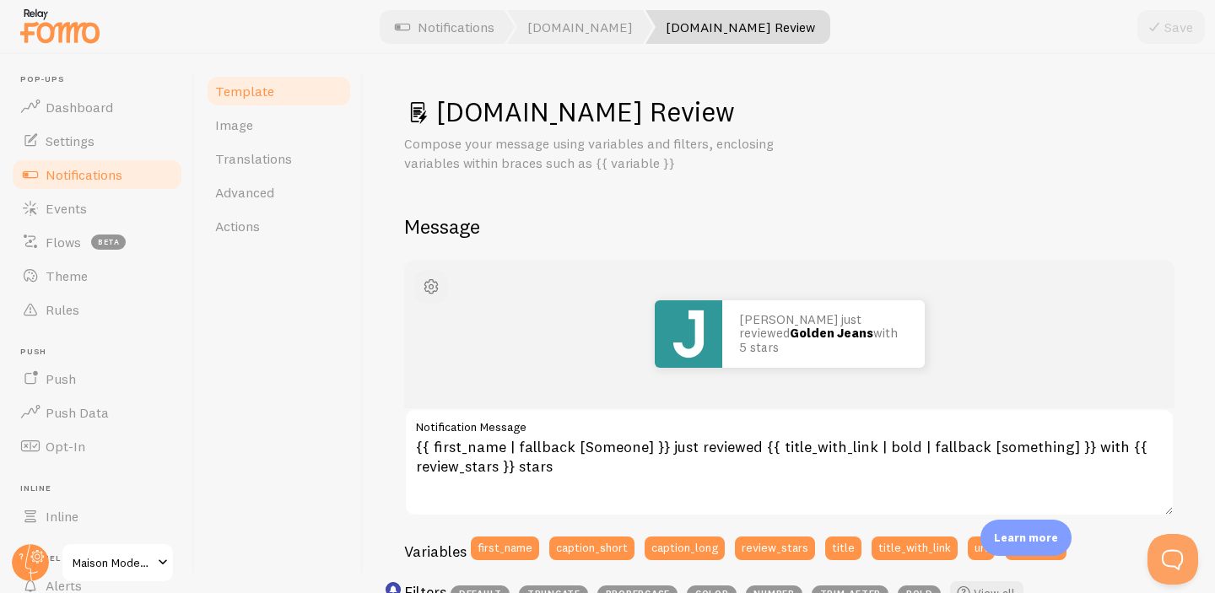
click at [428, 289] on span "button" at bounding box center [431, 287] width 20 height 20
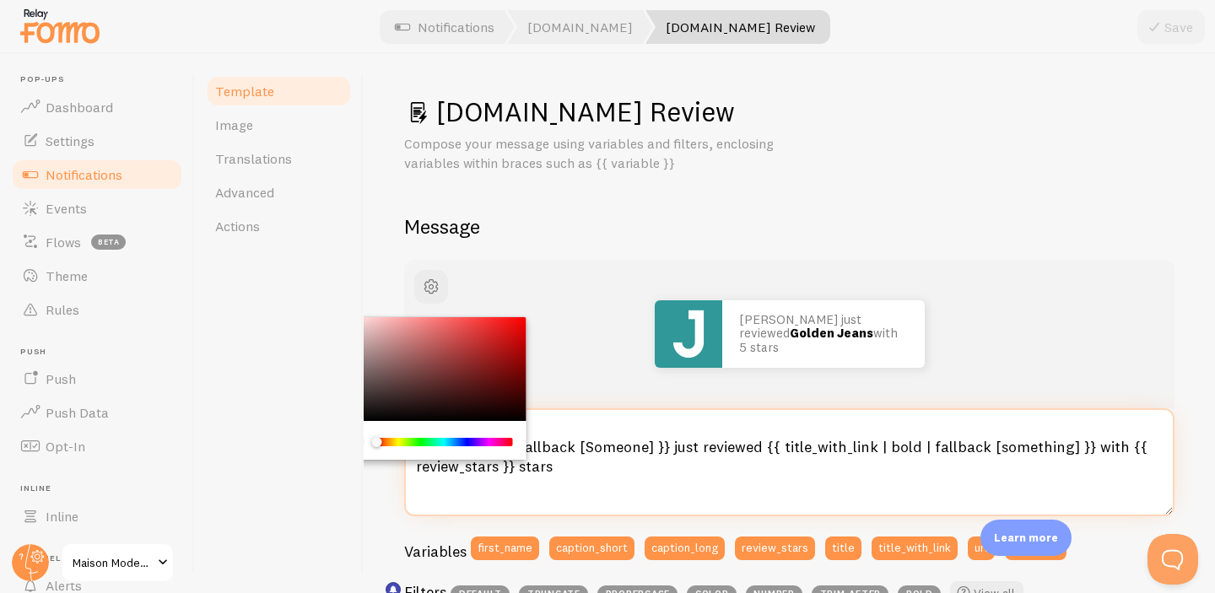
click at [653, 440] on textarea "{{ first_name | fallback [Someone] }} just reviewed {{ title_with_link | bold |…" at bounding box center [789, 462] width 770 height 108
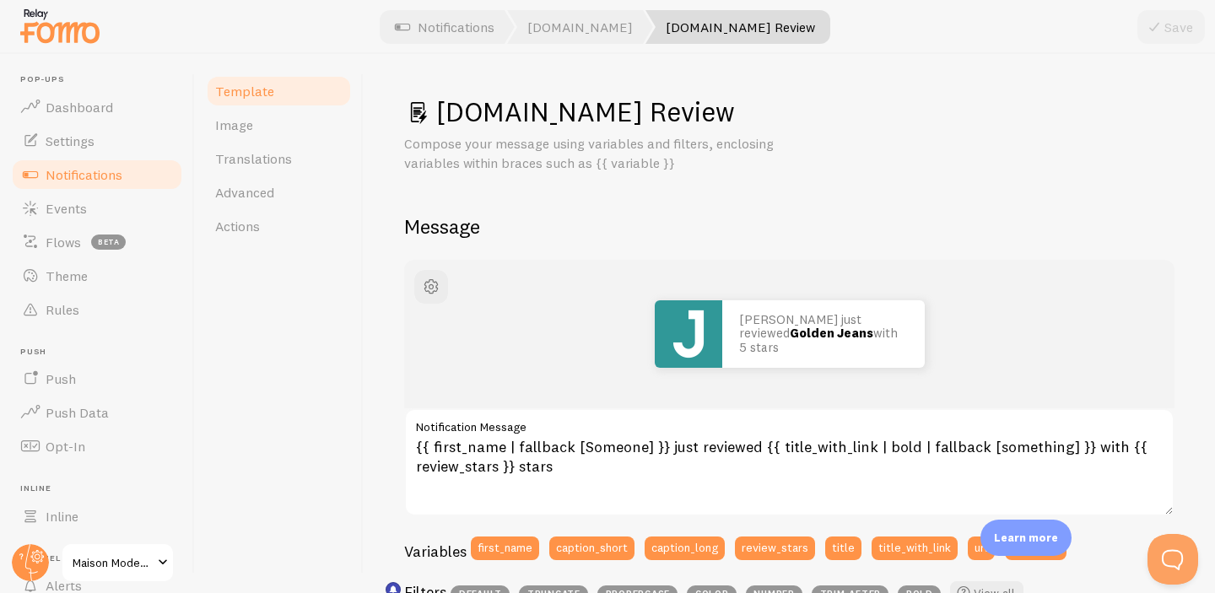
click at [308, 473] on div "Template Image Translations Advanced Actions" at bounding box center [279, 323] width 169 height 539
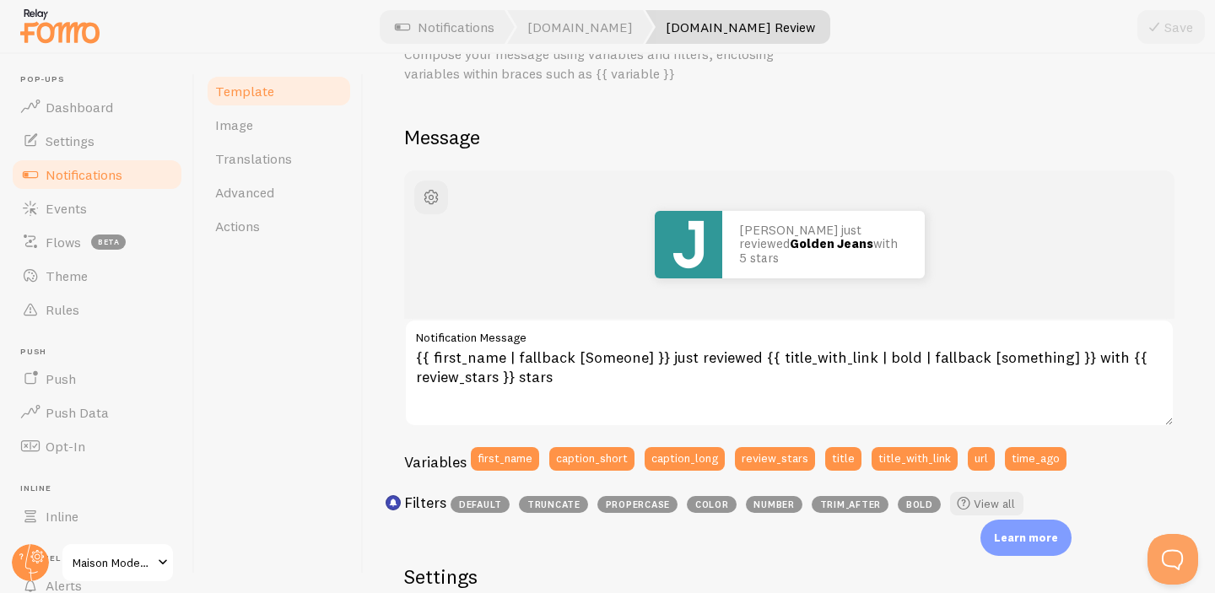
scroll to position [92, 0]
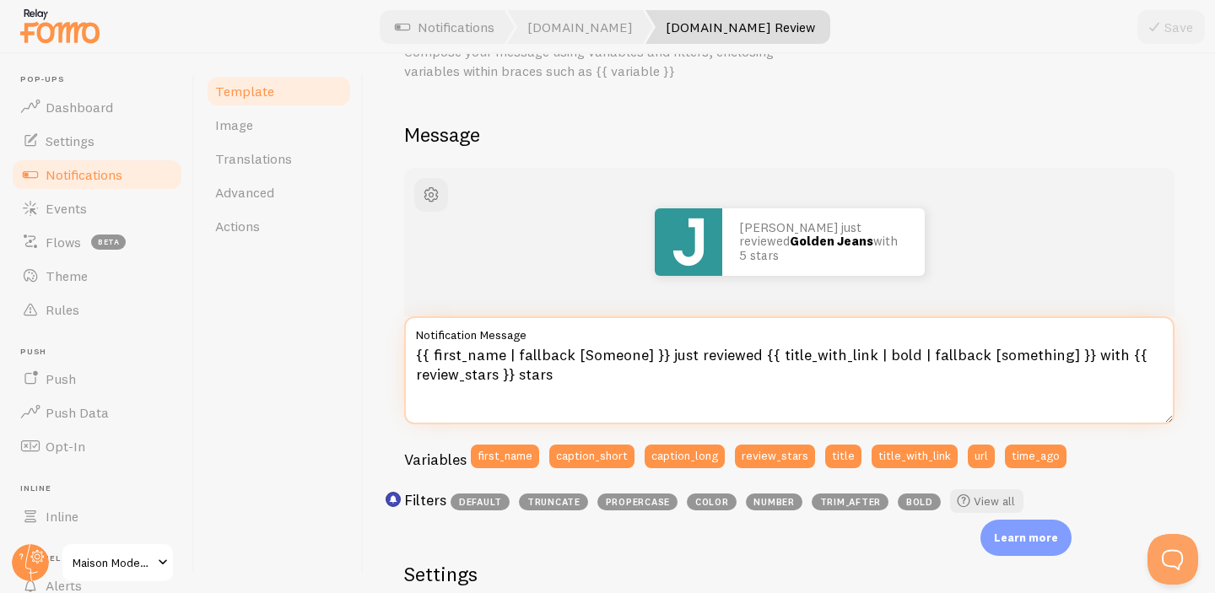
drag, startPoint x: 420, startPoint y: 351, endPoint x: 503, endPoint y: 389, distance: 91.0
click at [503, 389] on textarea "{{ first_name | fallback [Someone] }} just reviewed {{ title_with_link | bold |…" at bounding box center [789, 370] width 770 height 108
drag, startPoint x: 412, startPoint y: 345, endPoint x: 553, endPoint y: 410, distance: 155.1
click at [553, 410] on textarea "{{ first_name | fallback [Someone] }} just reviewed {{ title_with_link | bold |…" at bounding box center [789, 370] width 770 height 108
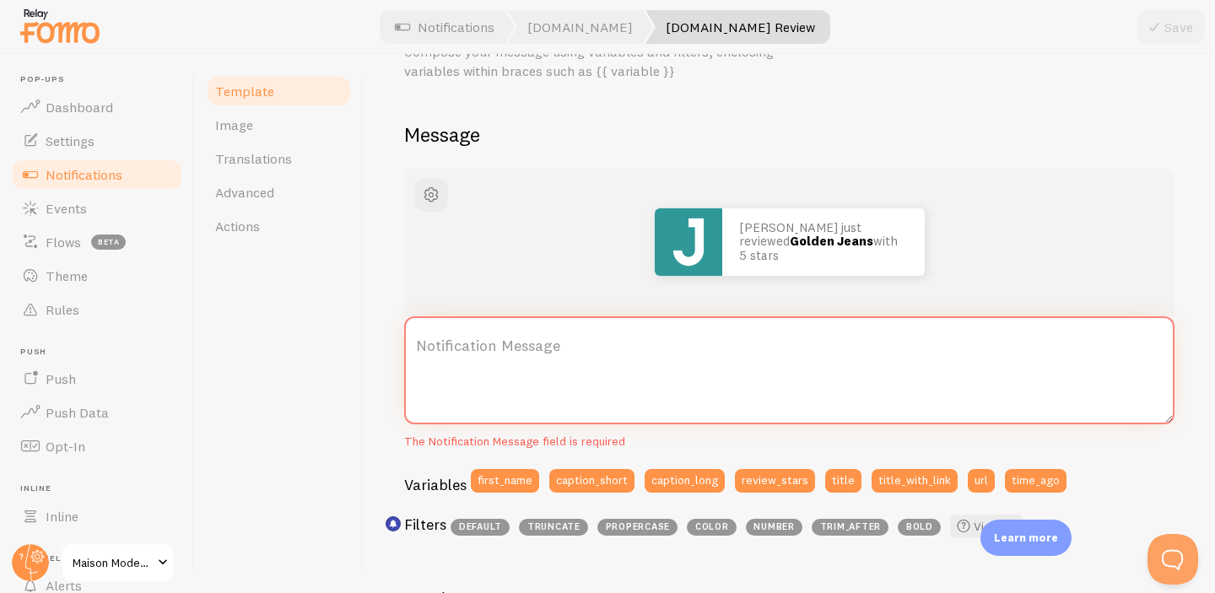
paste textarea "🎀 Une cliente de {{ city }} a craqué pour {{ product_name }}."
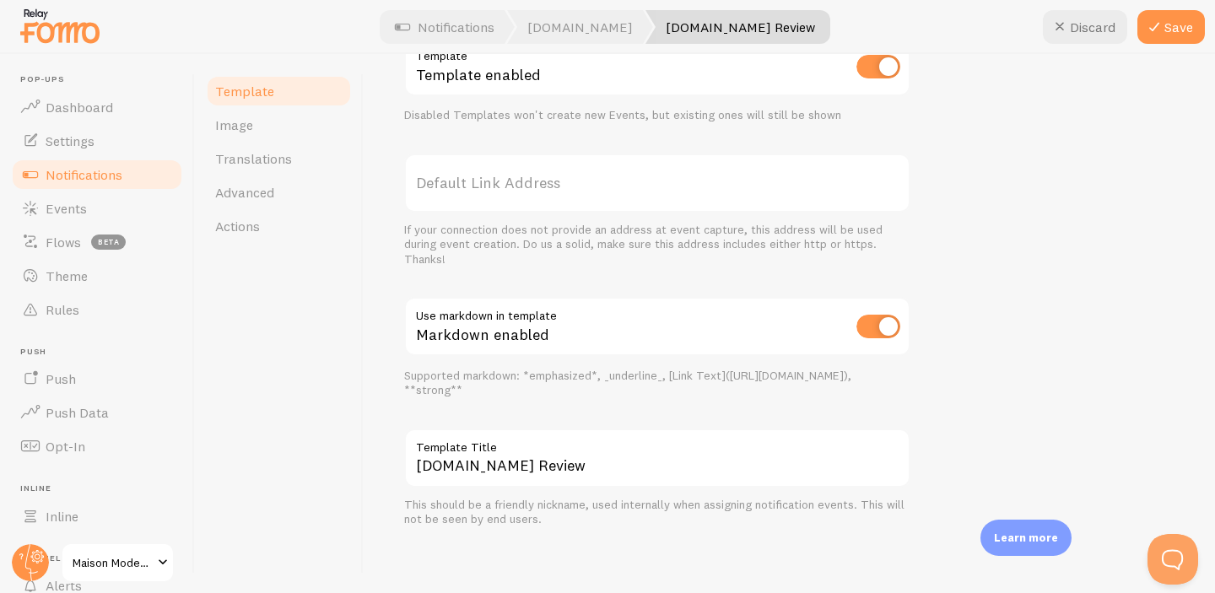
scroll to position [692, 0]
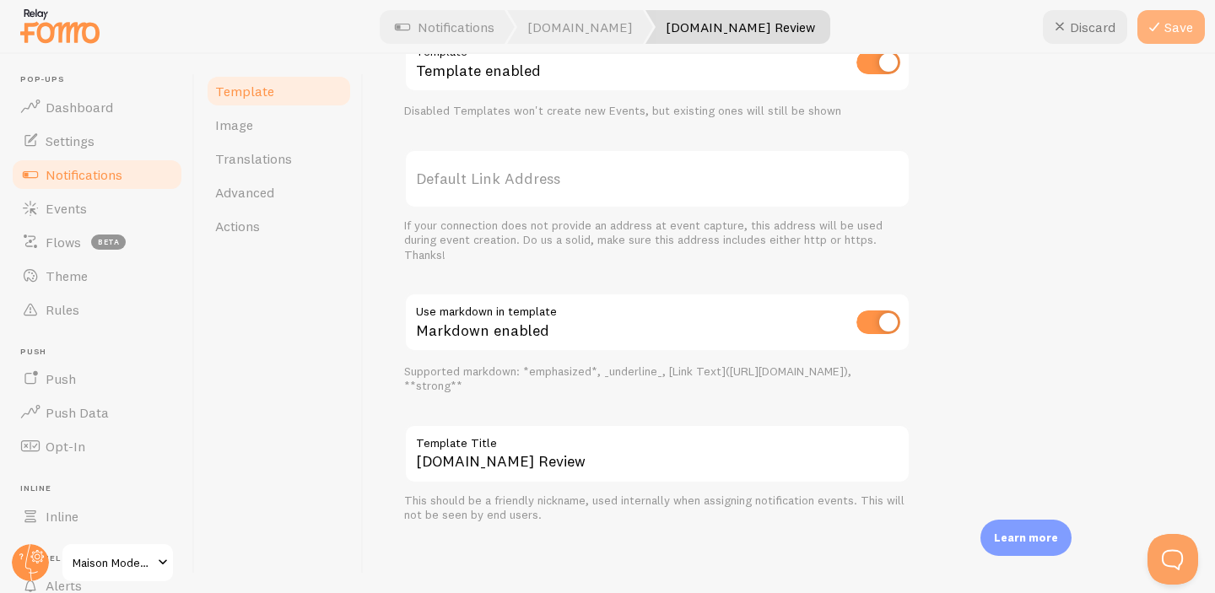
type textarea "🎀 Une cliente de {{ city }} a craqué pour {{ product_name }}."
click at [1157, 24] on icon at bounding box center [1154, 27] width 20 height 20
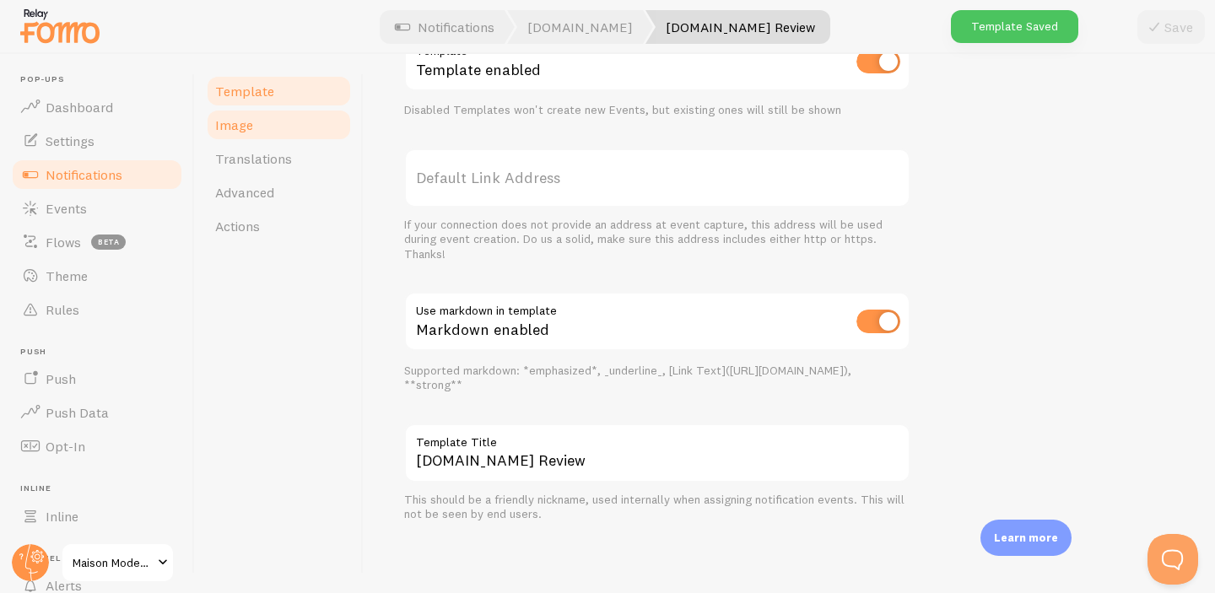
click at [251, 136] on link "Image" at bounding box center [279, 125] width 148 height 34
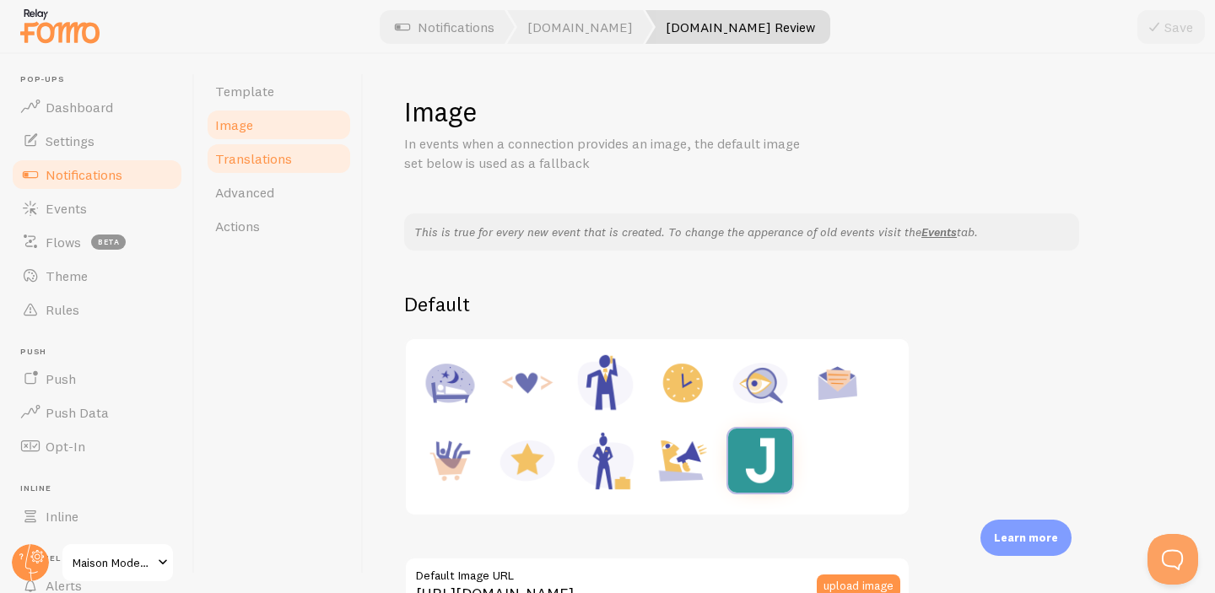
click at [282, 164] on span "Translations" at bounding box center [253, 158] width 77 height 17
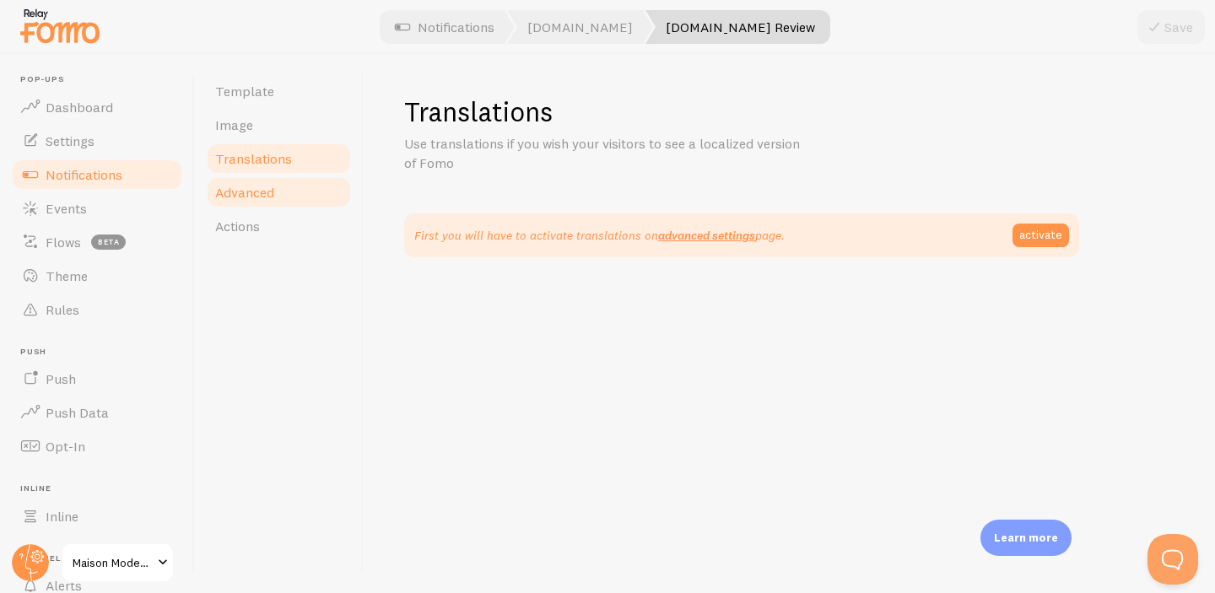
click at [270, 194] on span "Advanced" at bounding box center [244, 192] width 59 height 17
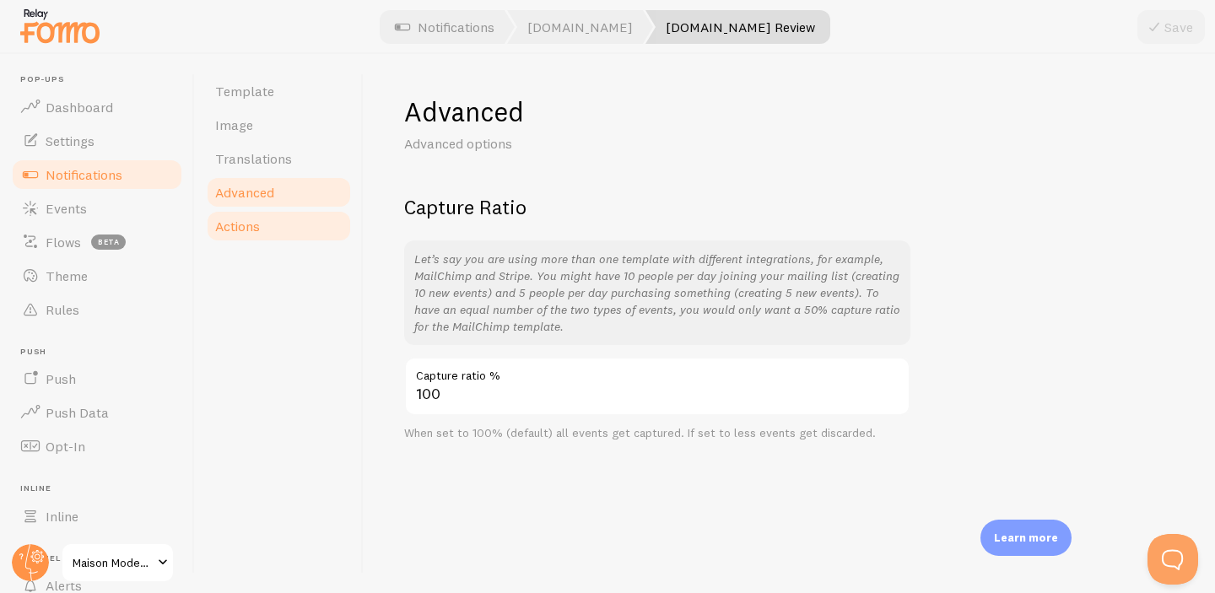
click at [262, 217] on link "Actions" at bounding box center [279, 226] width 148 height 34
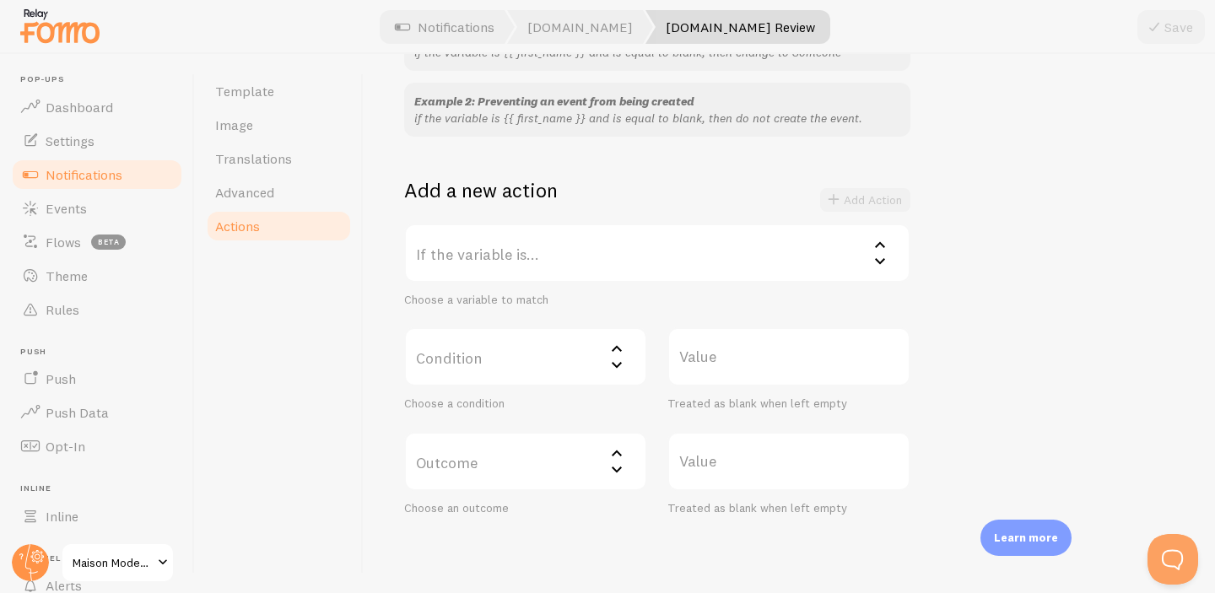
scroll to position [283, 0]
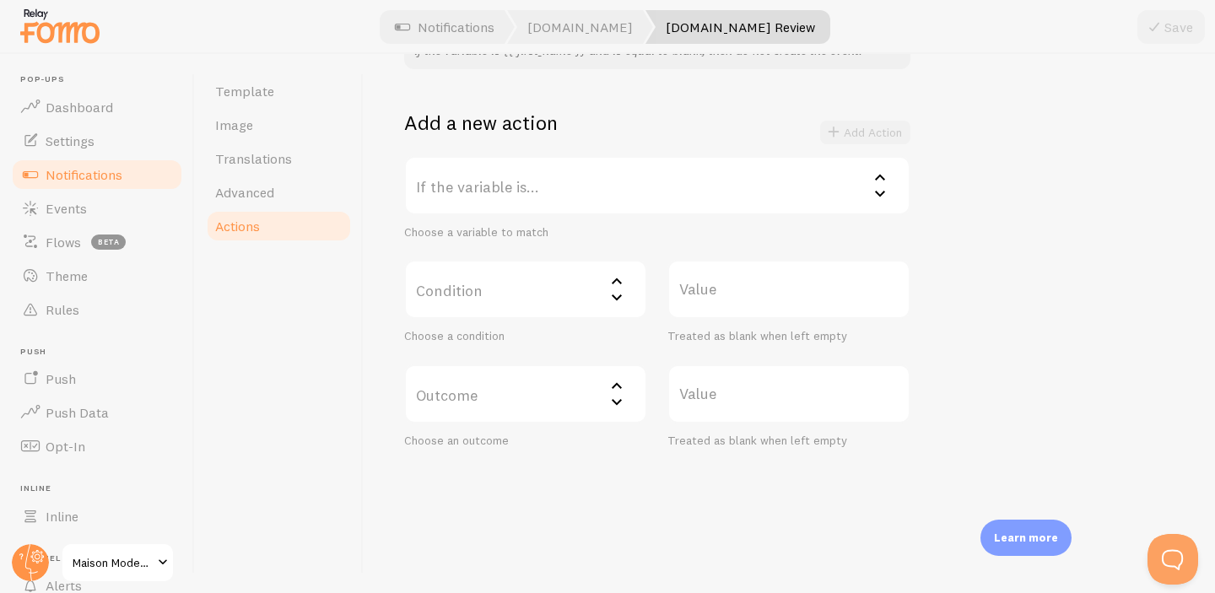
click at [876, 181] on icon at bounding box center [880, 177] width 20 height 20
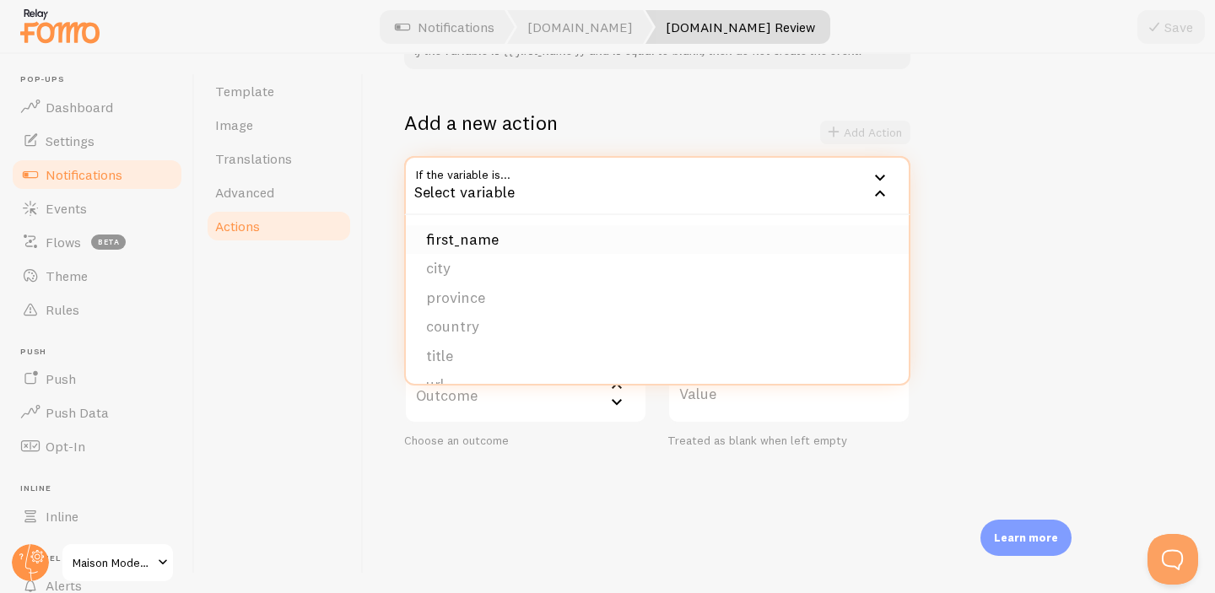
click at [485, 245] on li "first_name" at bounding box center [657, 240] width 503 height 30
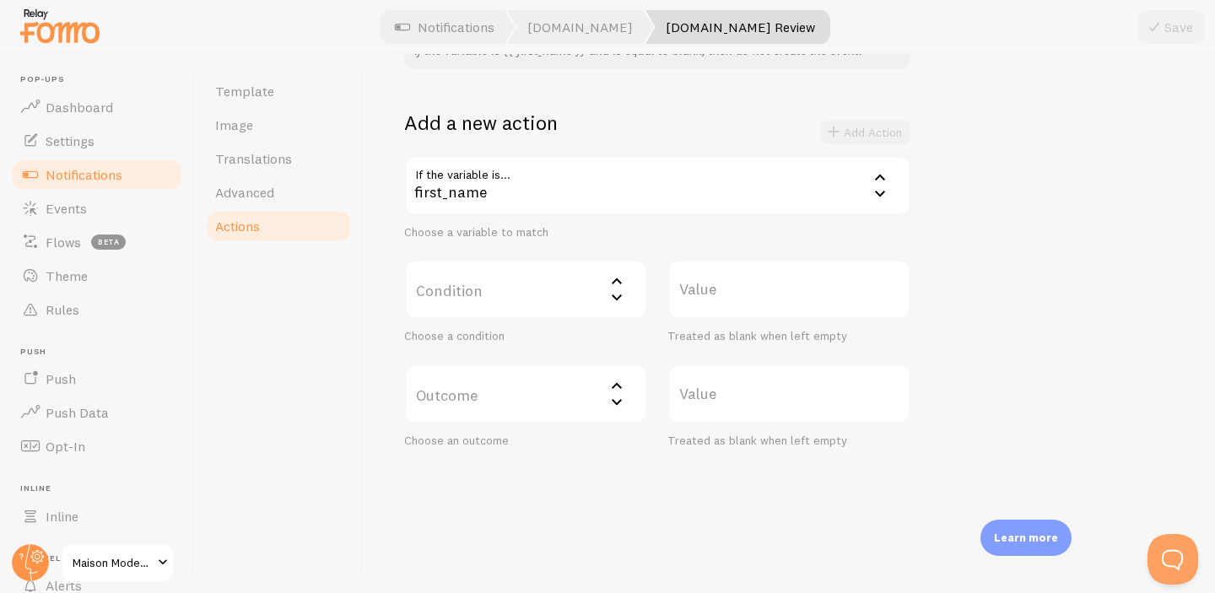
click at [620, 303] on icon at bounding box center [617, 298] width 20 height 20
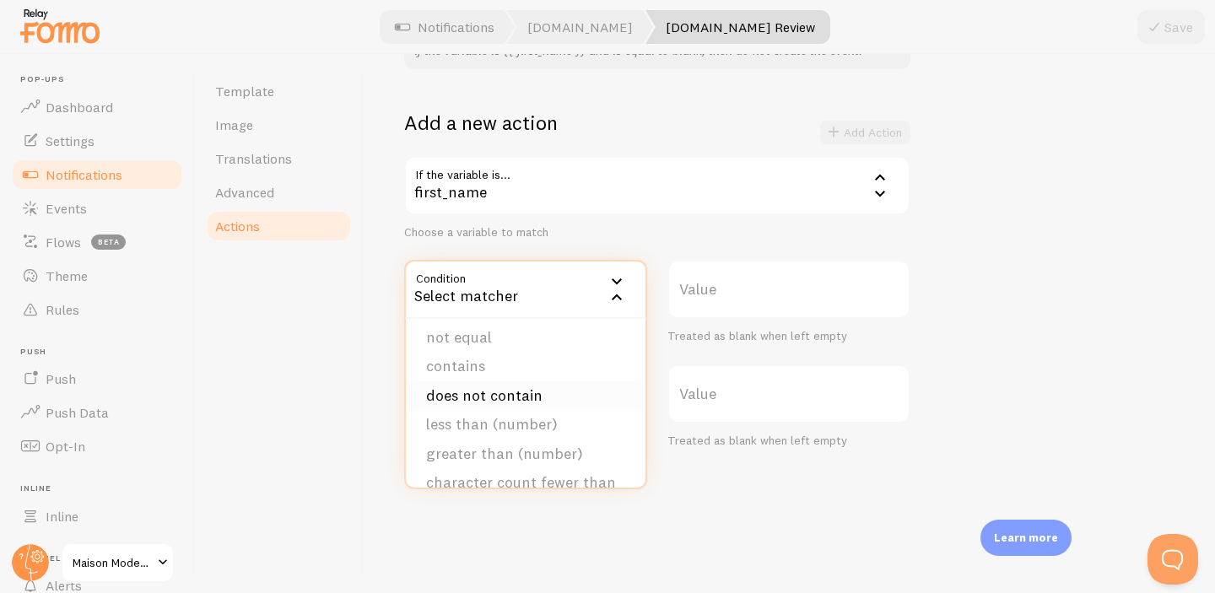
scroll to position [0, 0]
click at [480, 355] on li "equals" at bounding box center [526, 344] width 240 height 30
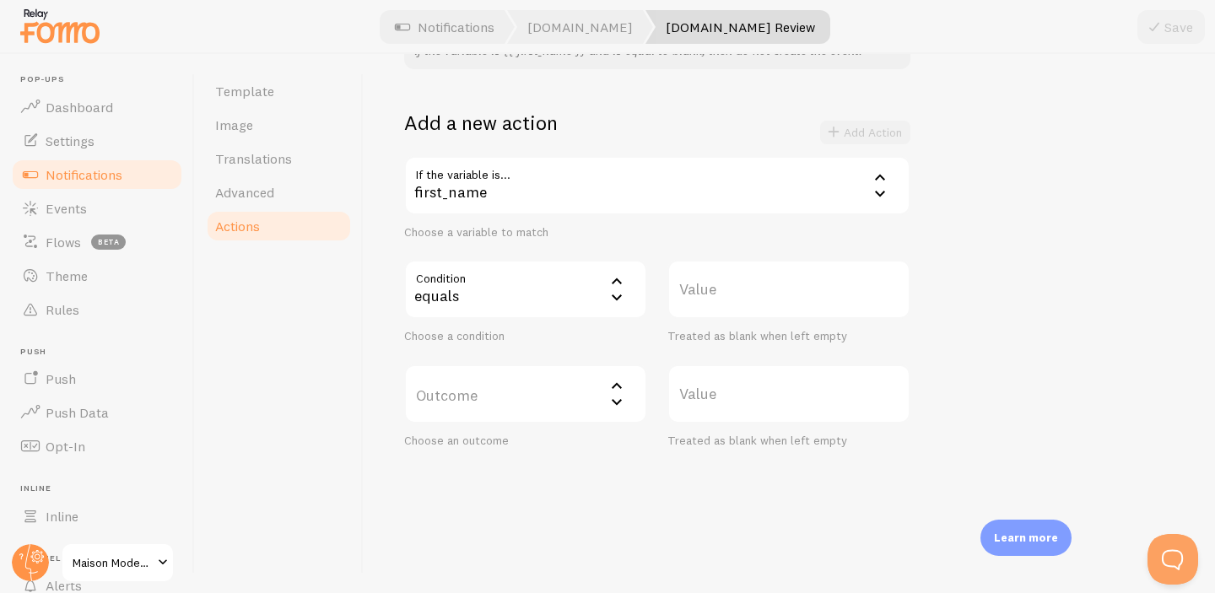
click at [623, 413] on label "Outcome" at bounding box center [525, 393] width 243 height 59
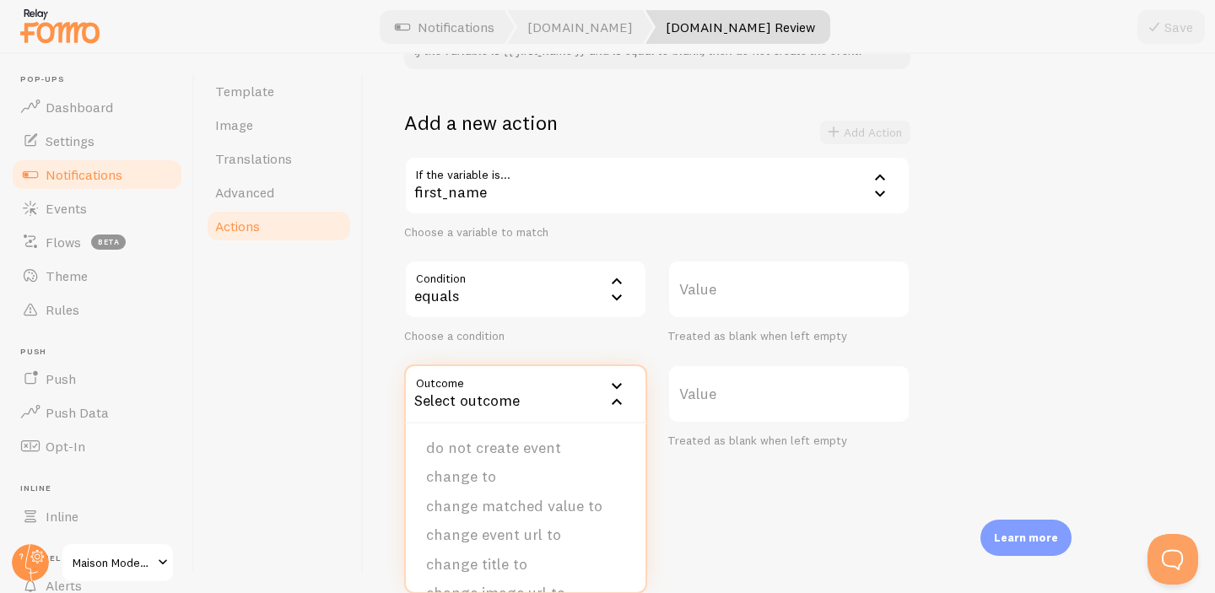
click at [386, 413] on div "Actions You can match any {{ variable }} and replace it with a word, change eve…" at bounding box center [789, 323] width 851 height 539
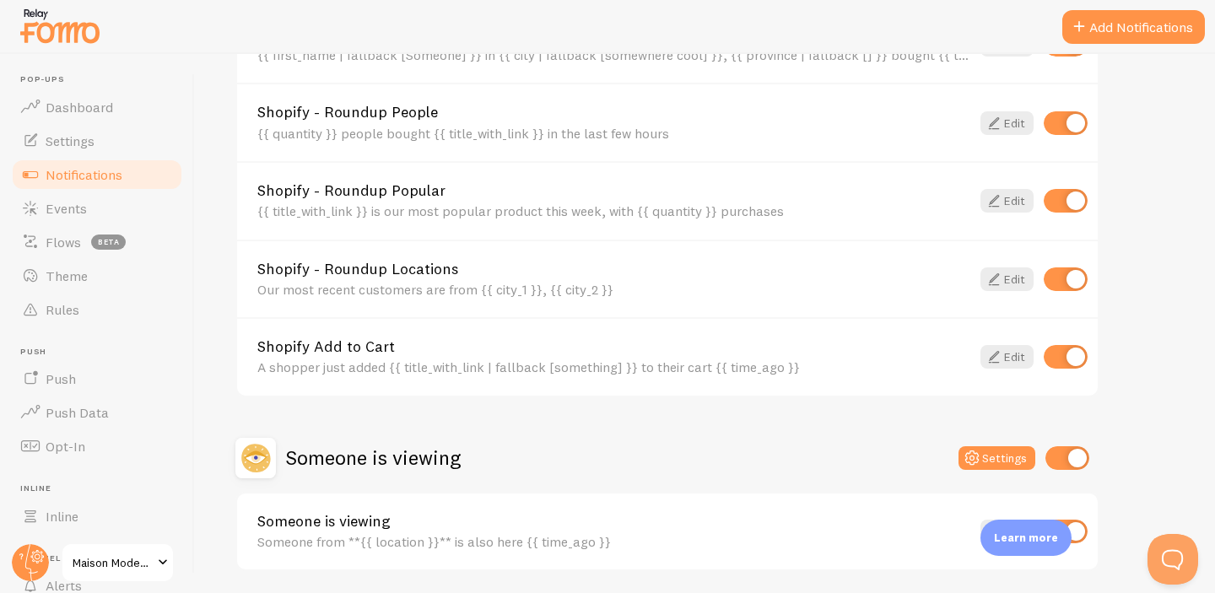
scroll to position [1018, 0]
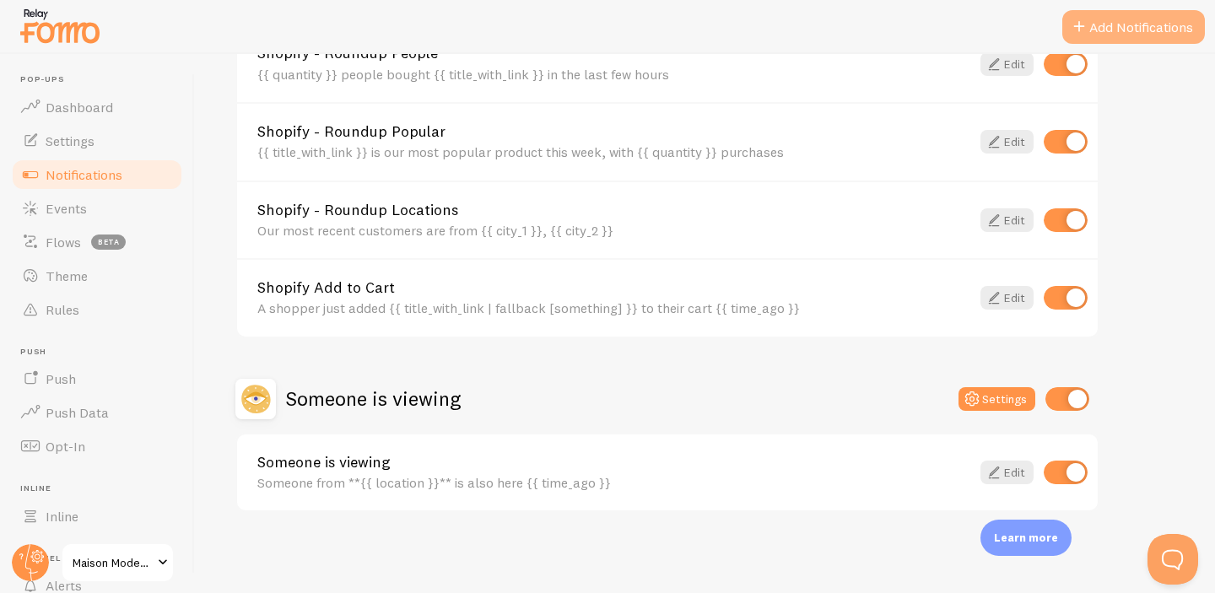
click at [1077, 24] on span at bounding box center [1079, 27] width 20 height 20
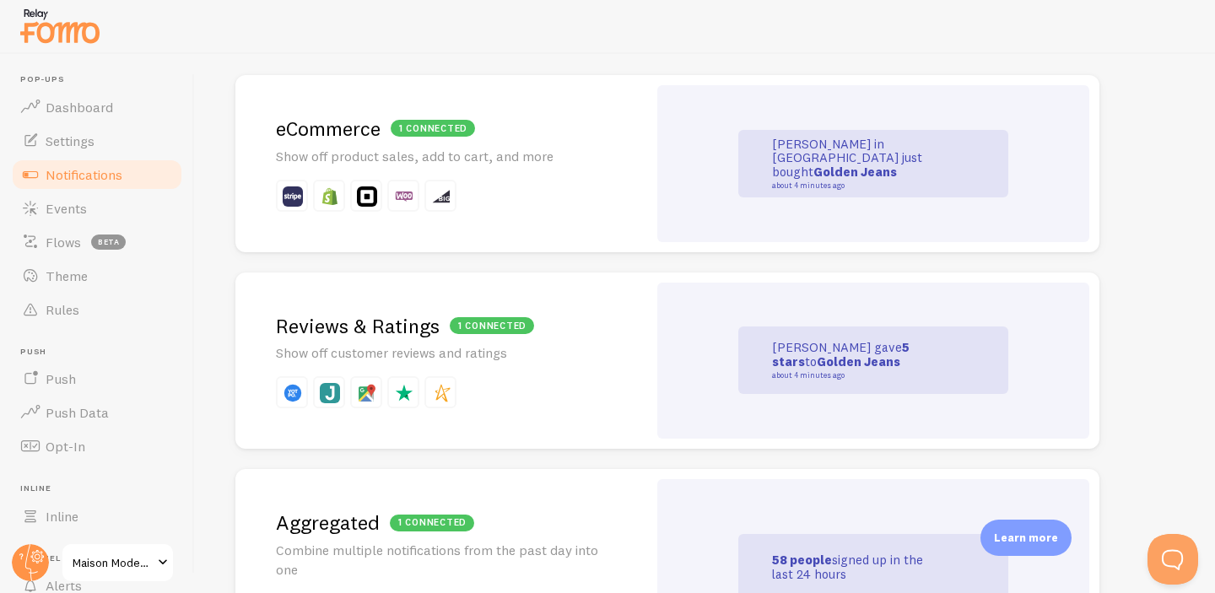
scroll to position [196, 0]
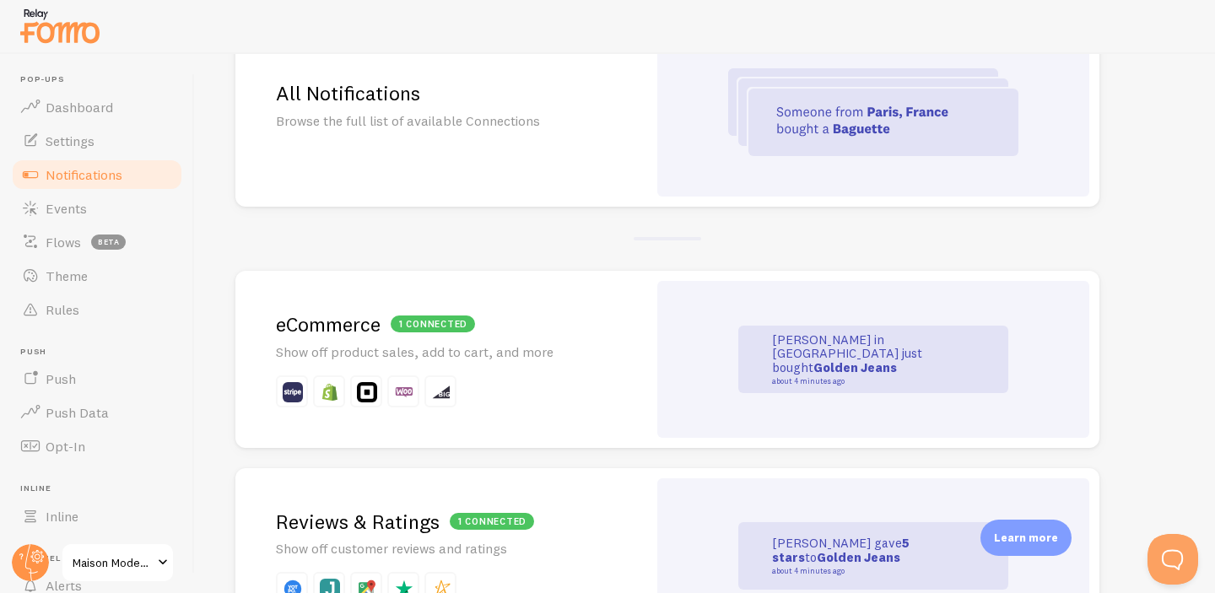
click at [353, 158] on div "All Notifications Browse the full list of available Connections" at bounding box center [441, 112] width 412 height 189
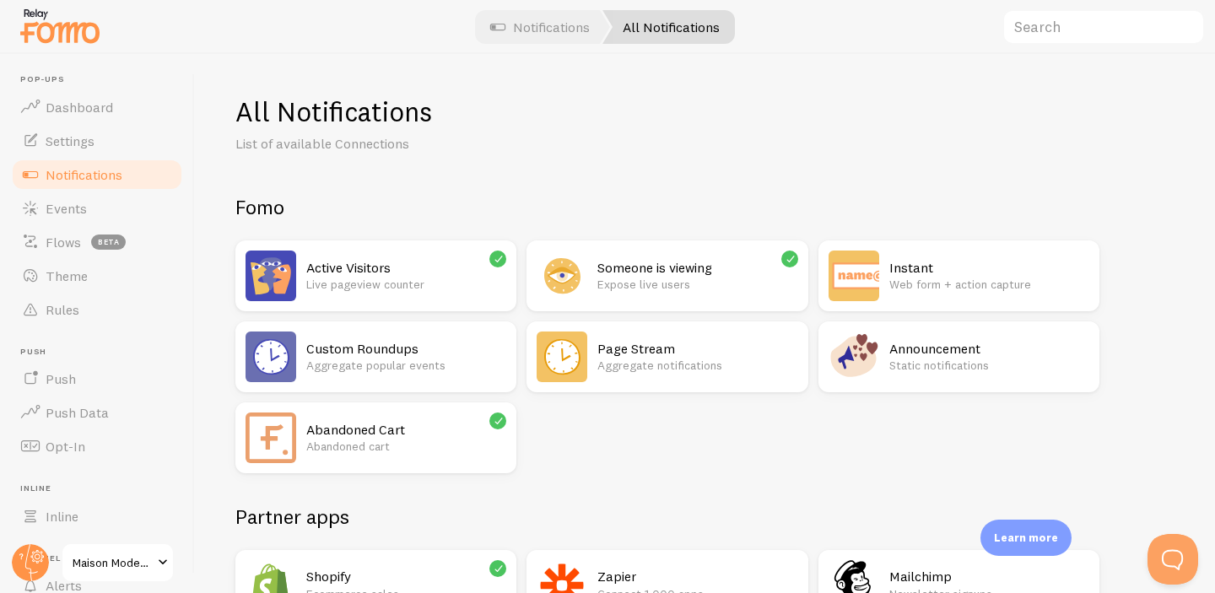
click at [68, 22] on img at bounding box center [60, 25] width 84 height 43
click at [63, 111] on span "Dashboard" at bounding box center [79, 107] width 67 height 17
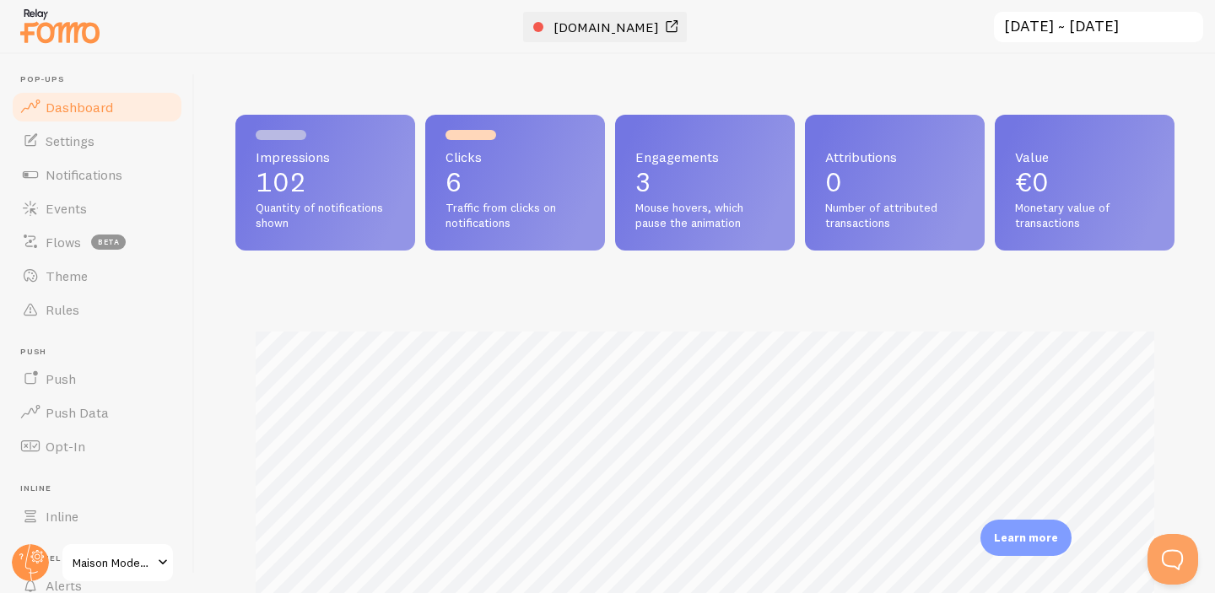
click at [639, 24] on span "[DOMAIN_NAME]" at bounding box center [605, 27] width 105 height 17
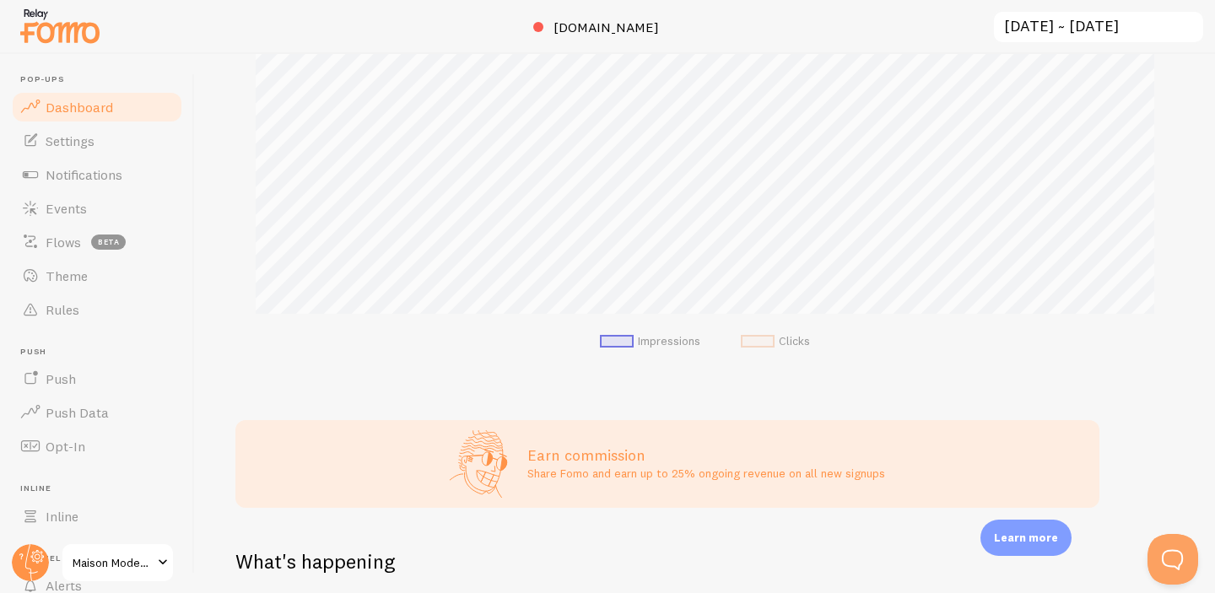
scroll to position [434, 0]
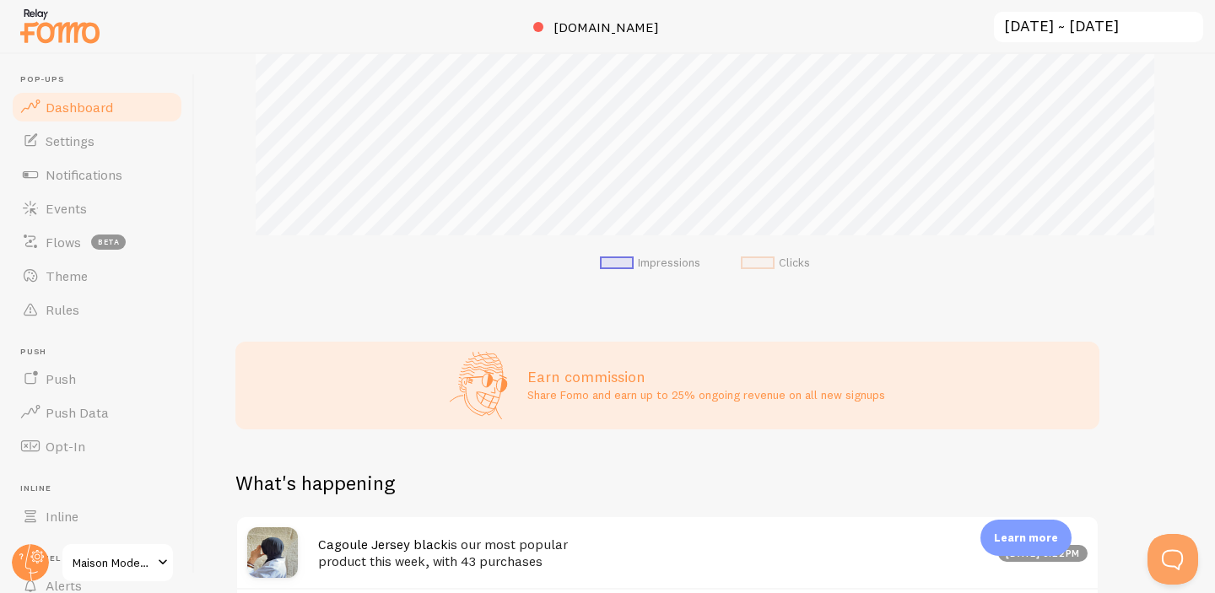
click at [1028, 532] on p "Learn more" at bounding box center [1026, 538] width 64 height 16
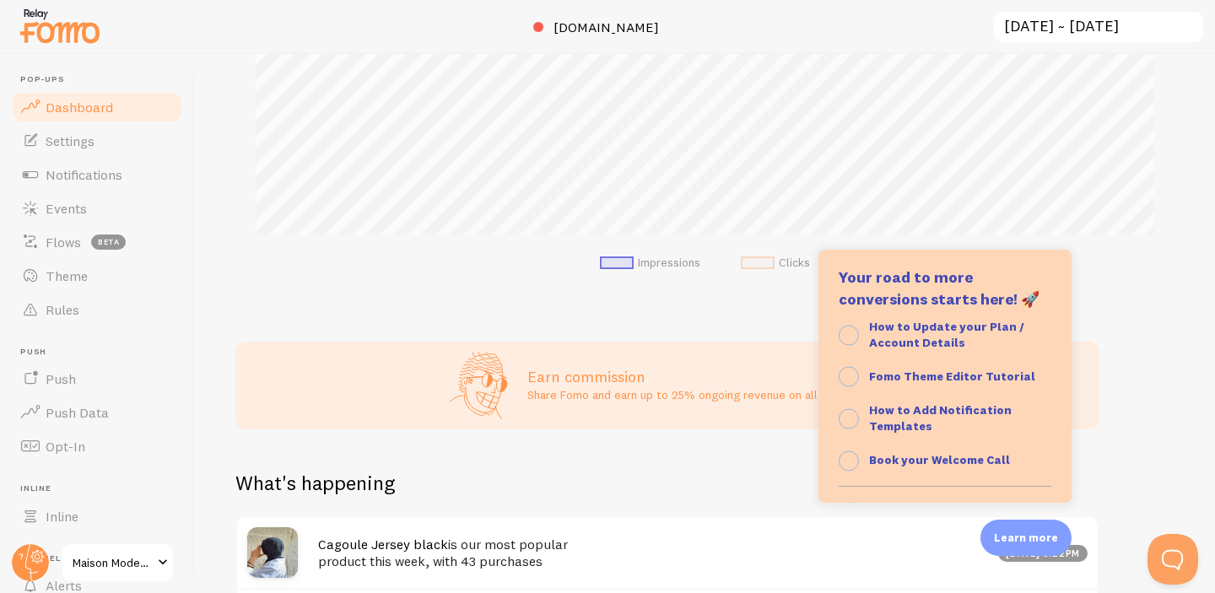
scroll to position [173, 0]
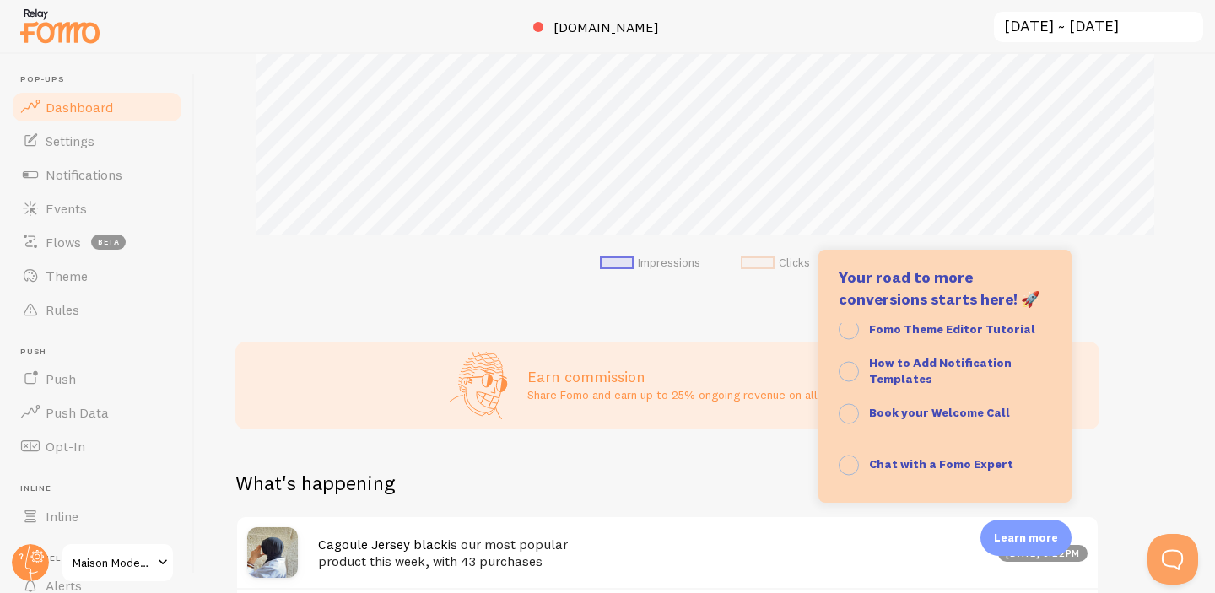
click at [521, 308] on div "Impressions 102 Quantity of notifications shown Clicks 6 Traffic from clicks on…" at bounding box center [705, 323] width 1020 height 539
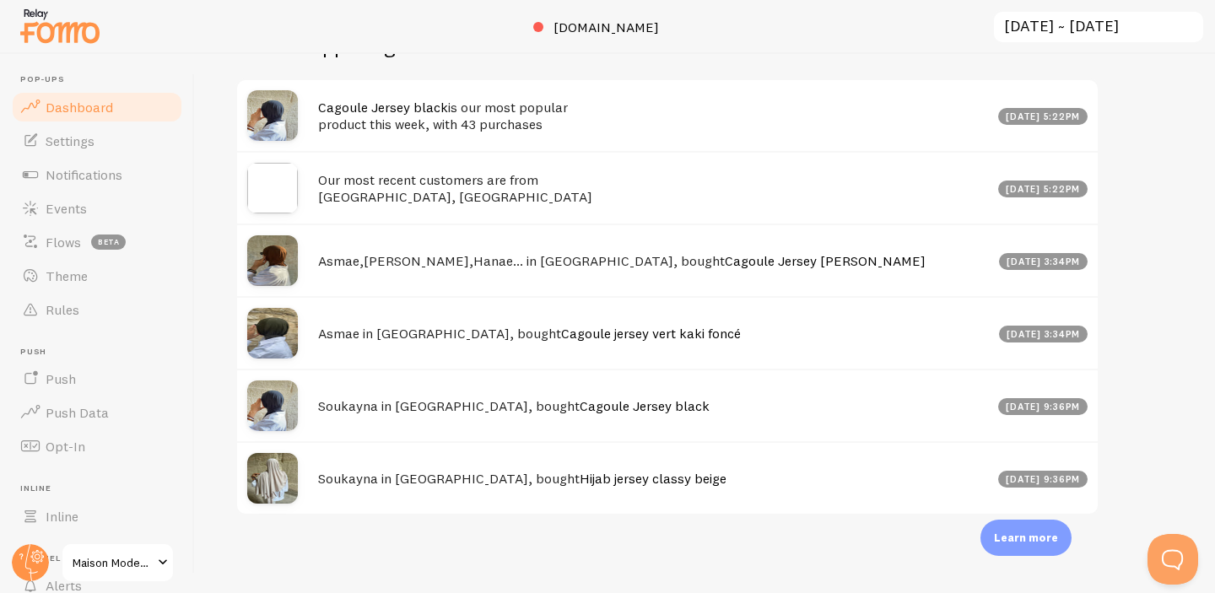
scroll to position [874, 0]
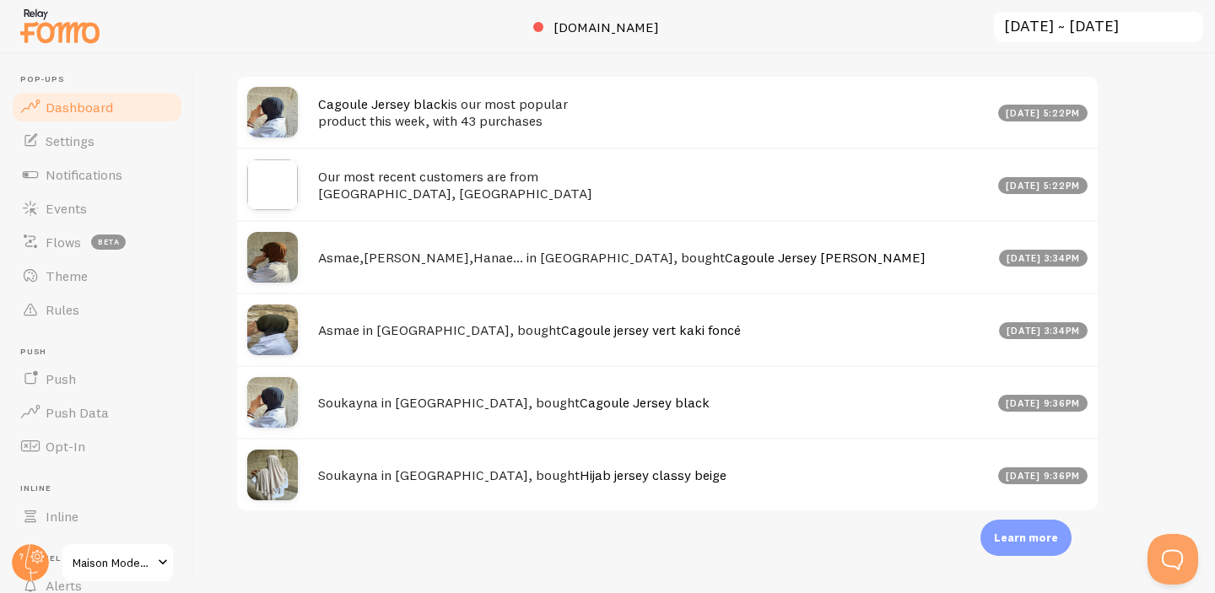
click at [818, 143] on div "Cagoule Jersey black is our most popular product this week, with 43 purchases O…" at bounding box center [667, 112] width 860 height 71
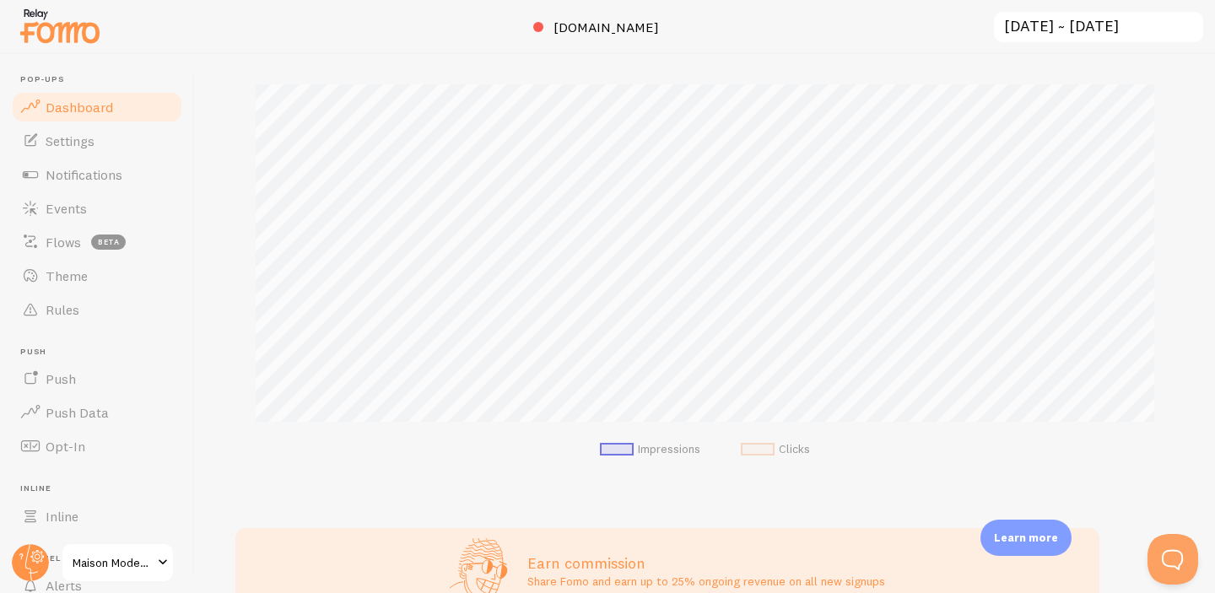
scroll to position [0, 0]
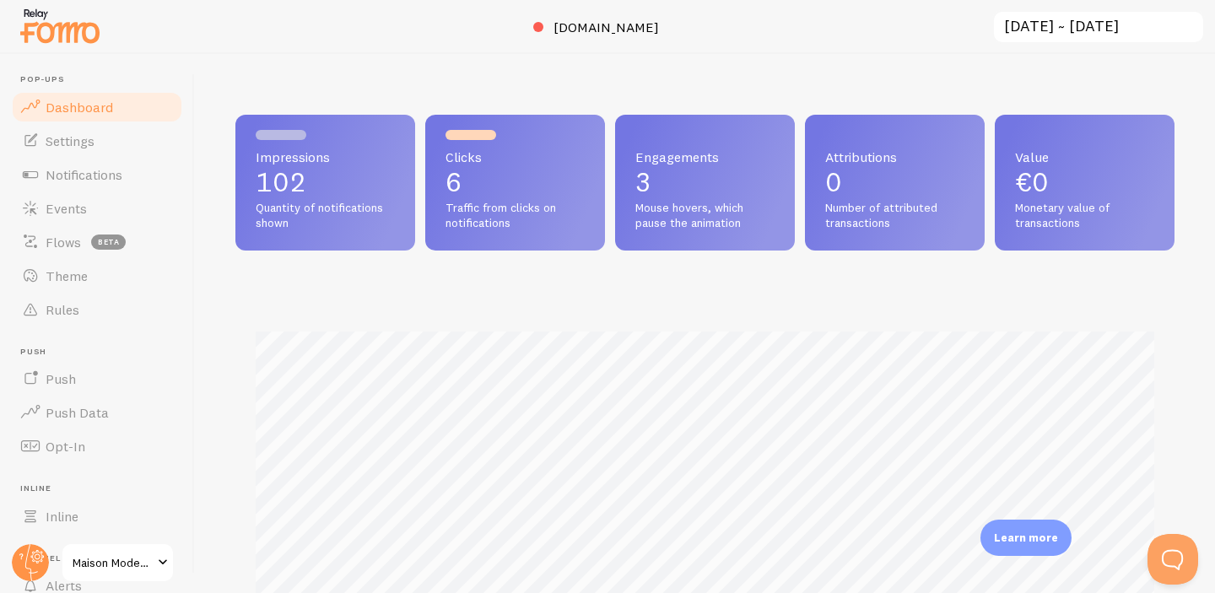
click at [283, 194] on p "102" at bounding box center [325, 182] width 139 height 27
click at [288, 131] on div at bounding box center [281, 135] width 51 height 10
click at [46, 106] on span "Dashboard" at bounding box center [79, 107] width 67 height 17
click at [59, 132] on span "Settings" at bounding box center [70, 140] width 49 height 17
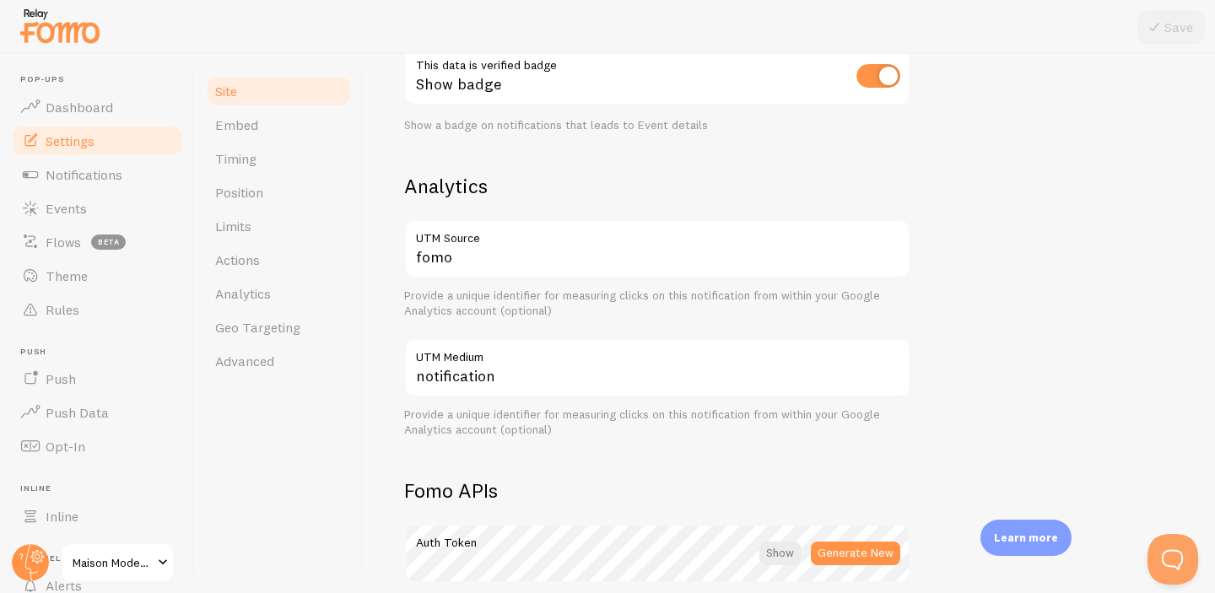
scroll to position [563, 0]
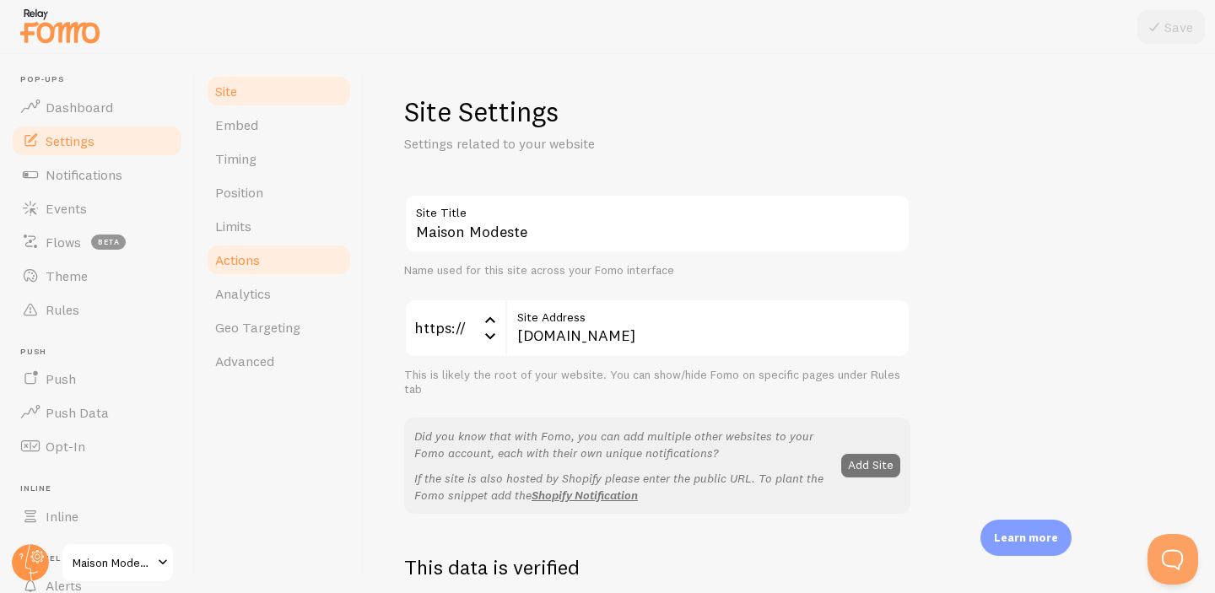
click at [258, 267] on link "Actions" at bounding box center [279, 260] width 148 height 34
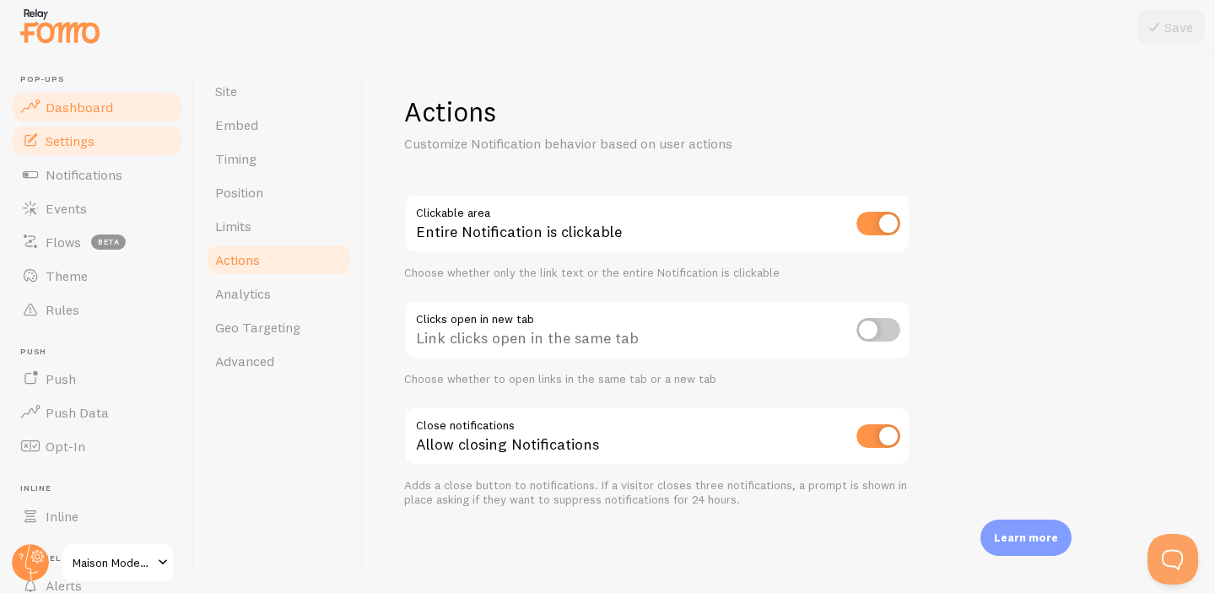
click at [91, 100] on span "Dashboard" at bounding box center [79, 107] width 67 height 17
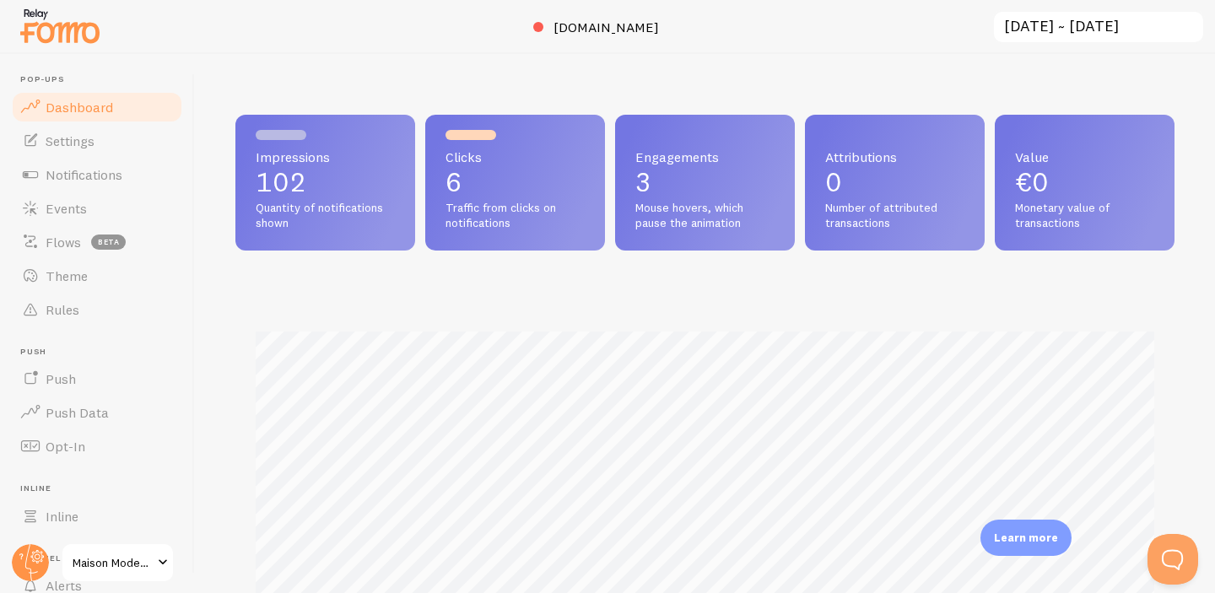
scroll to position [443, 939]
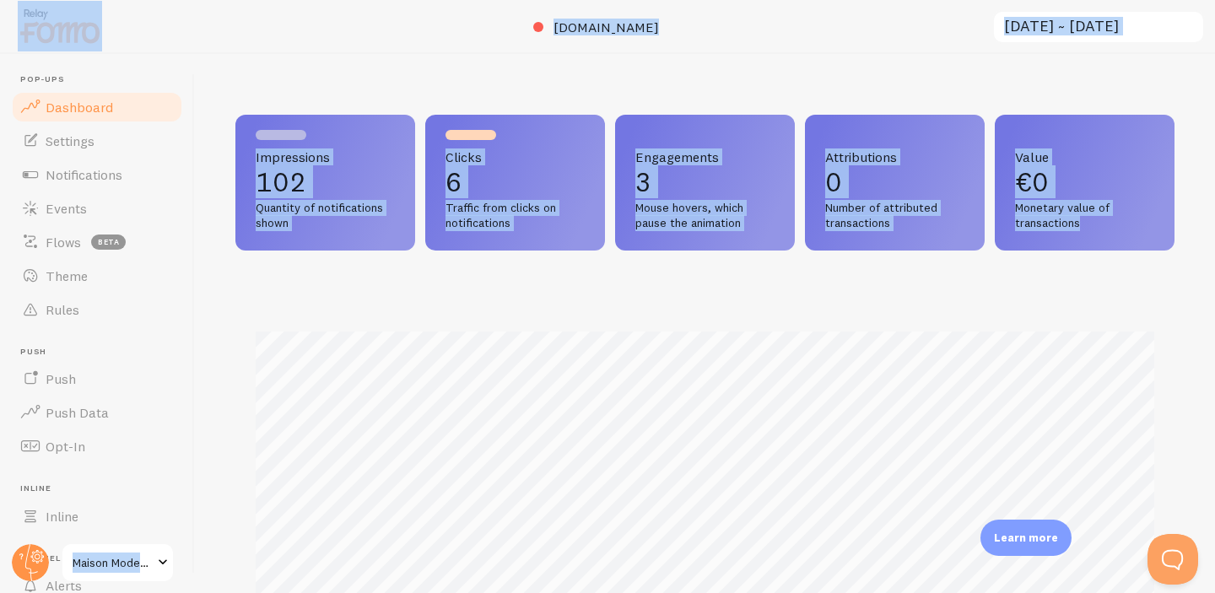
drag, startPoint x: 15, startPoint y: 14, endPoint x: 1211, endPoint y: 426, distance: 1264.3
click at [1211, 426] on div "Pop-ups Dashboard Settings Notifications Events Flows beta Theme Rules [GEOGRAP…" at bounding box center [607, 296] width 1215 height 593
copy div "Lor-ips Dolorsita Consecte Adipiscingeli Seddoe Tempo inci Utlab Etdol Magn Ali…"
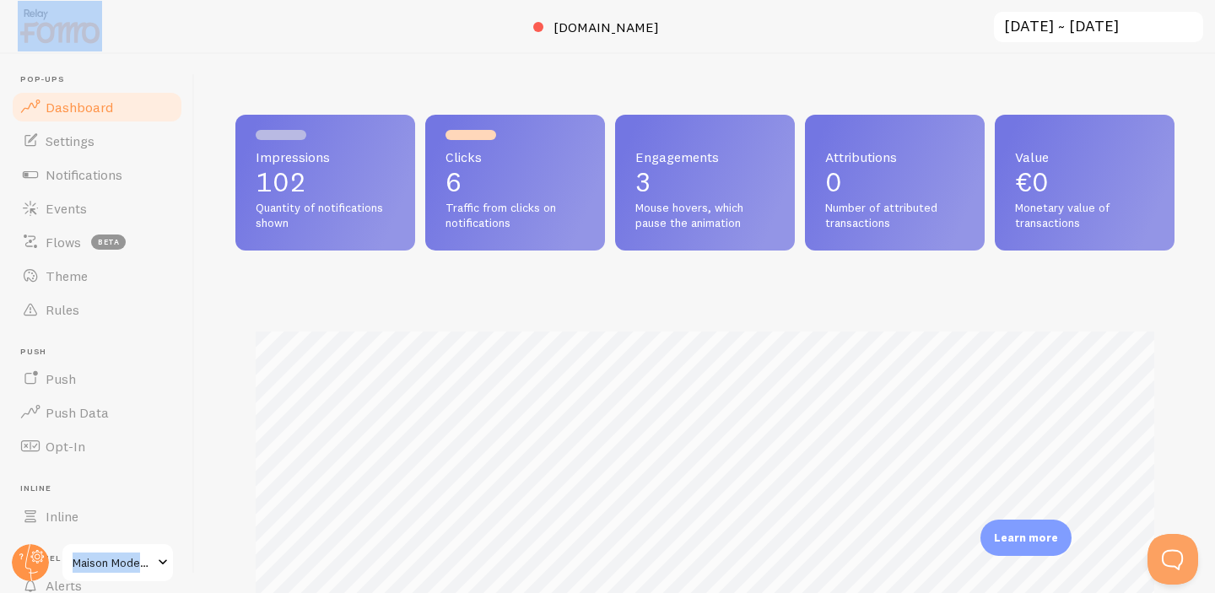
scroll to position [443, 939]
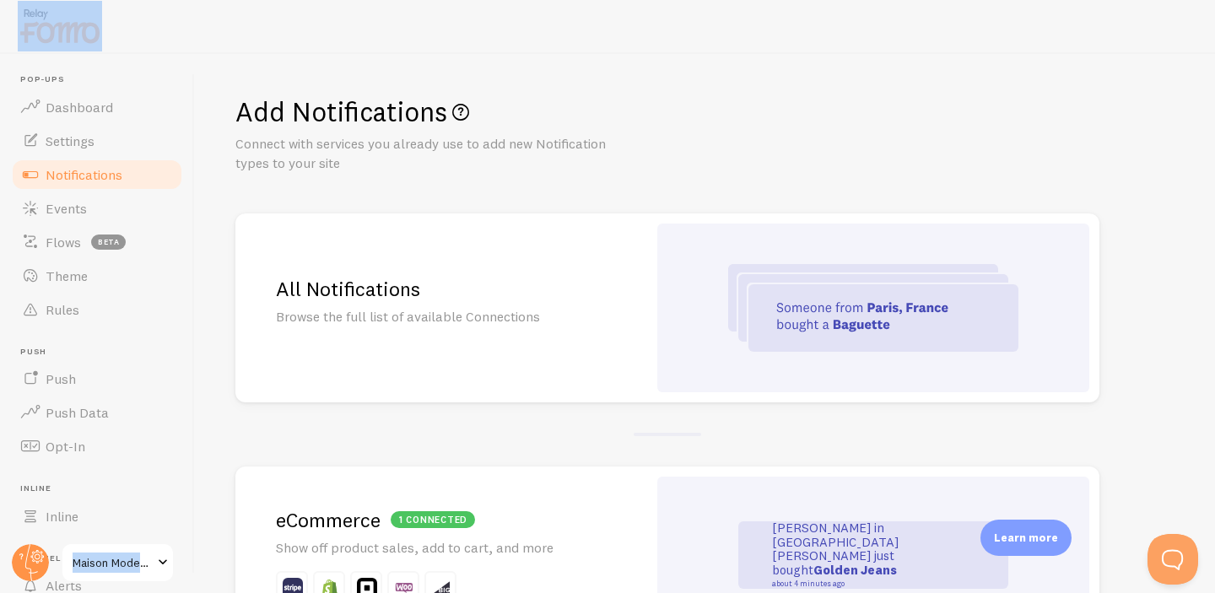
click at [785, 181] on div "Add Notifications Connect with services you already use to add new Notification…" at bounding box center [705, 323] width 1020 height 539
click at [90, 178] on span "Notifications" at bounding box center [84, 174] width 77 height 17
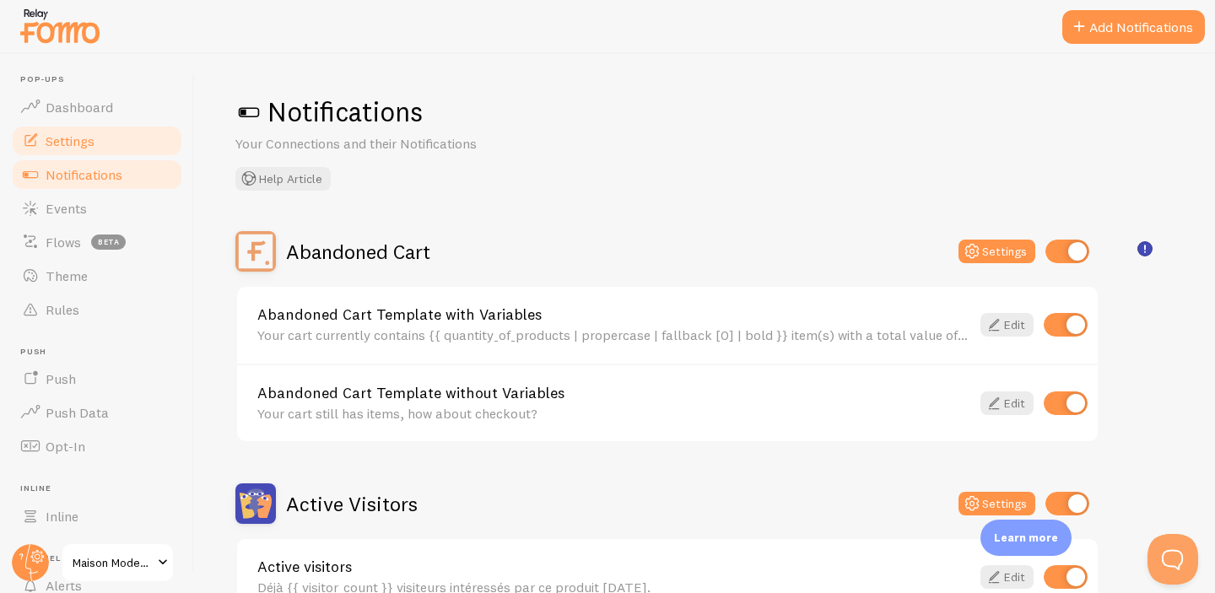
click at [89, 153] on link "Settings" at bounding box center [97, 141] width 174 height 34
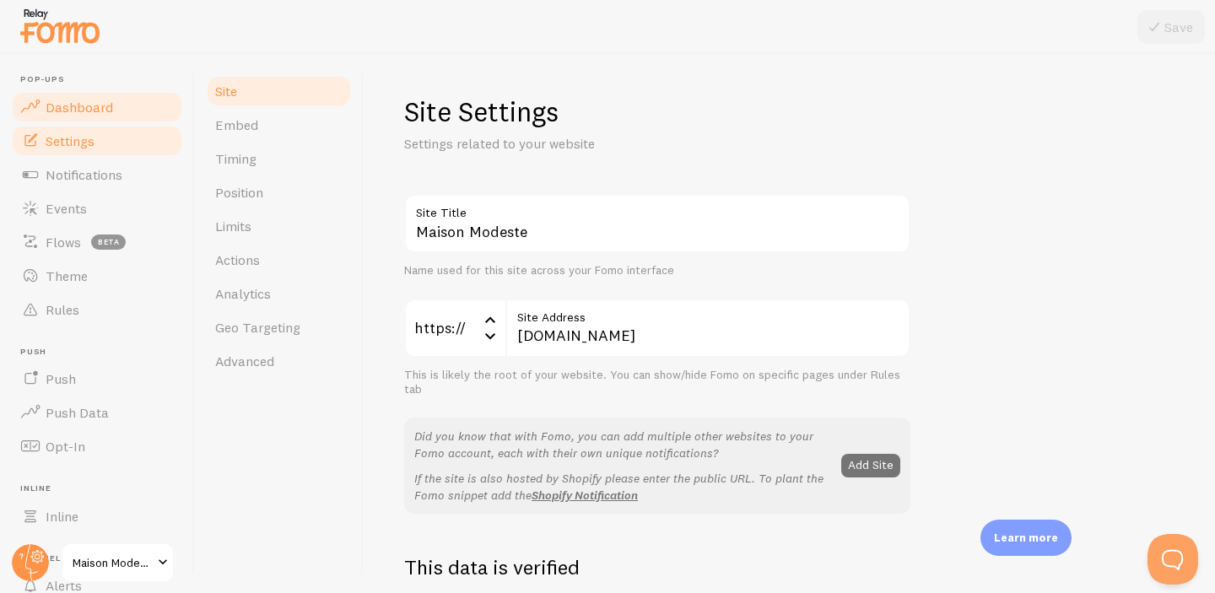
click at [73, 108] on span "Dashboard" at bounding box center [79, 107] width 67 height 17
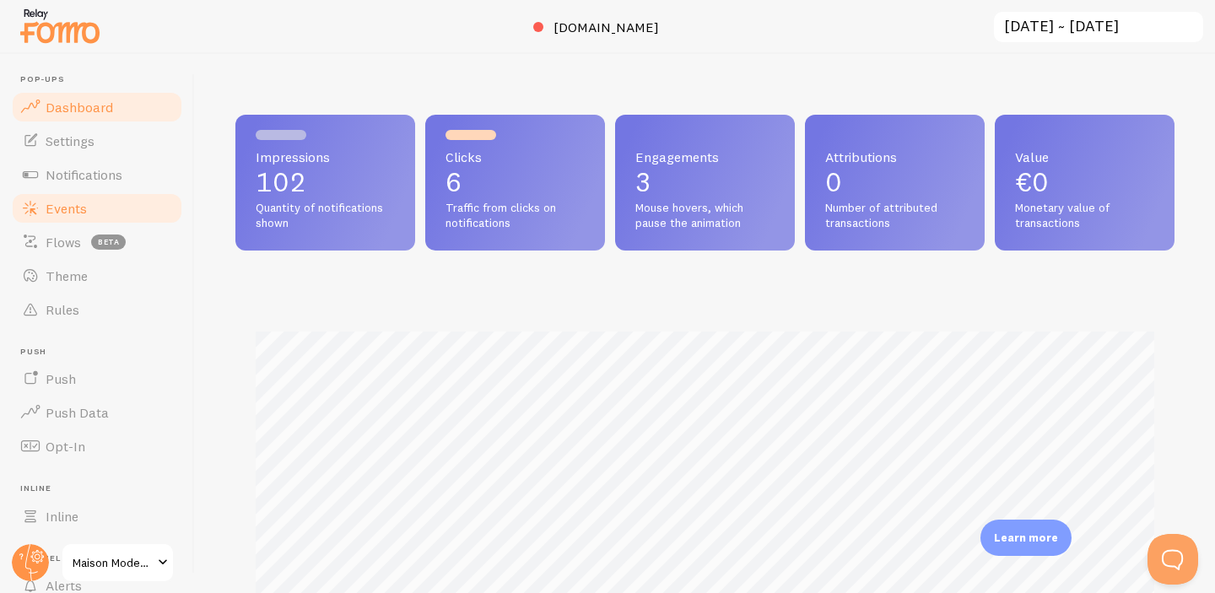
click at [94, 198] on link "Events" at bounding box center [97, 208] width 174 height 34
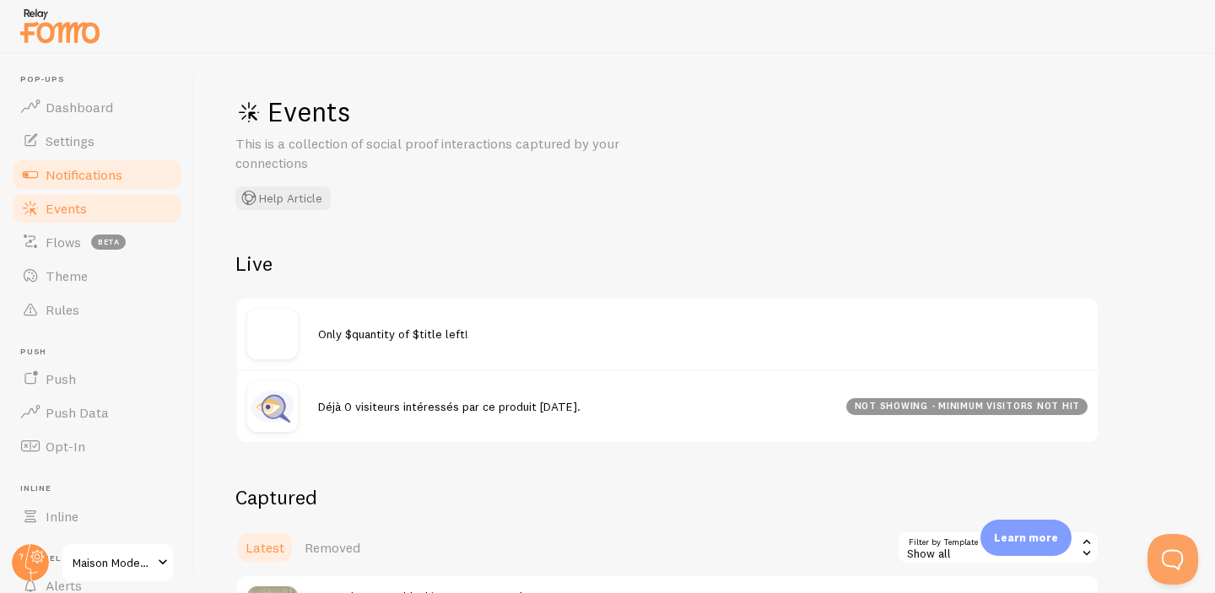
click at [85, 181] on span "Notifications" at bounding box center [84, 174] width 77 height 17
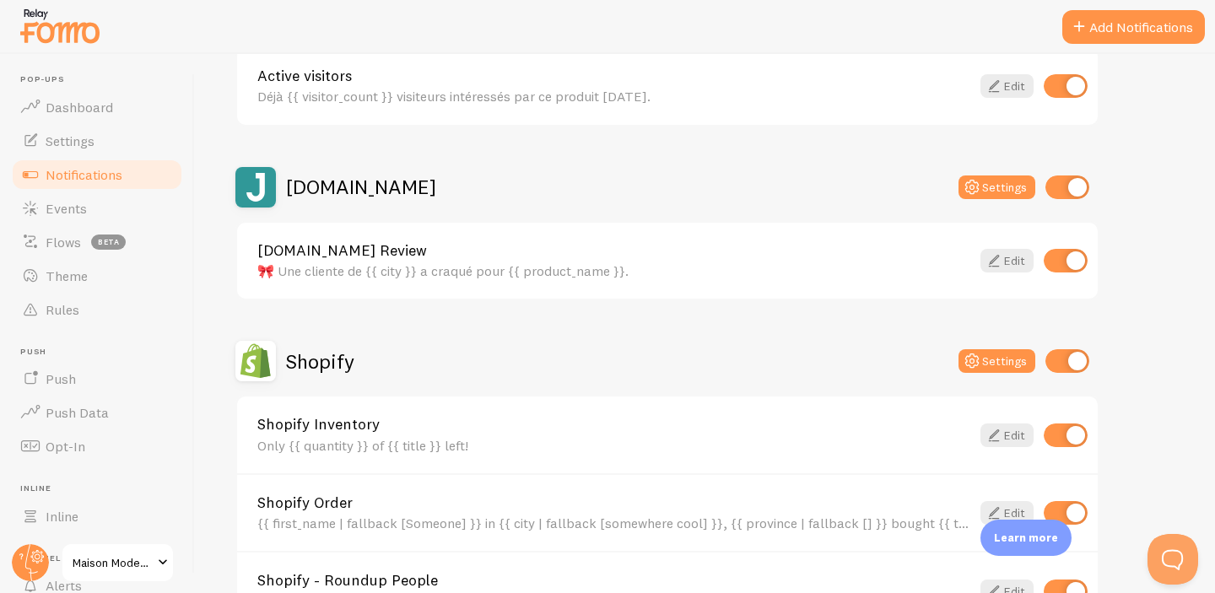
scroll to position [488, 0]
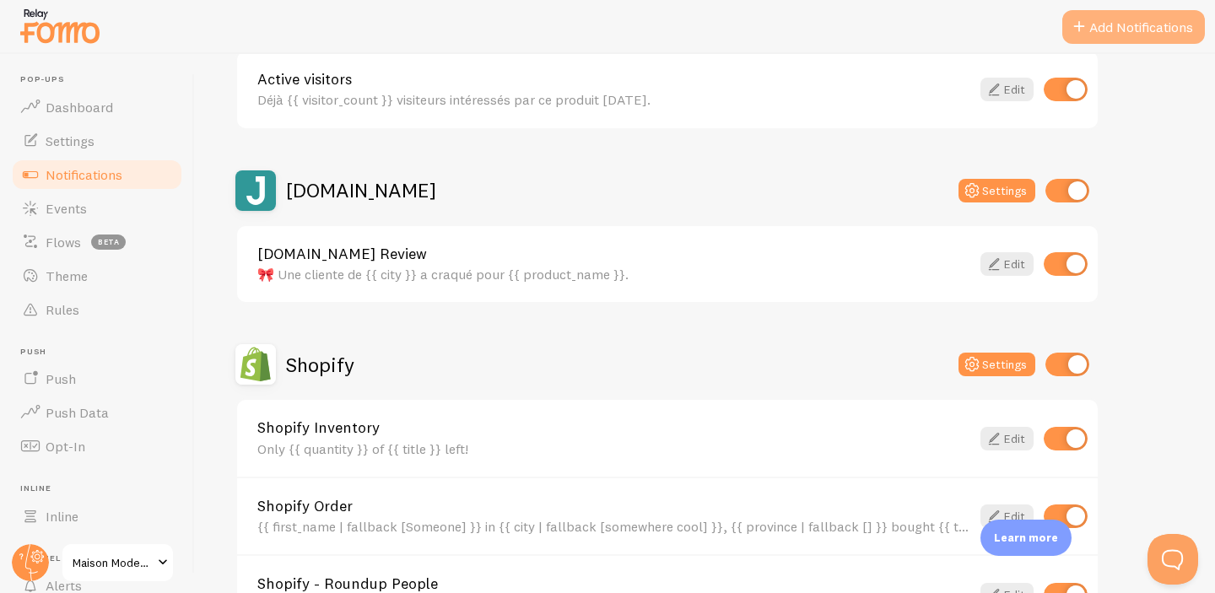
click at [1127, 24] on button "Add Notifications" at bounding box center [1133, 27] width 143 height 34
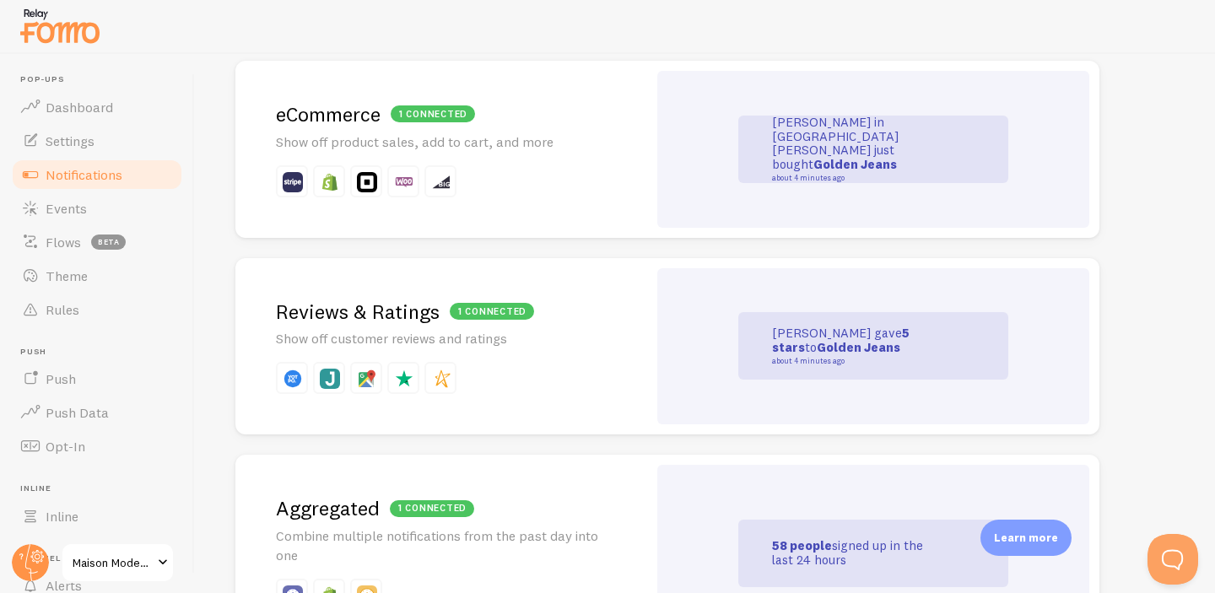
scroll to position [436, 0]
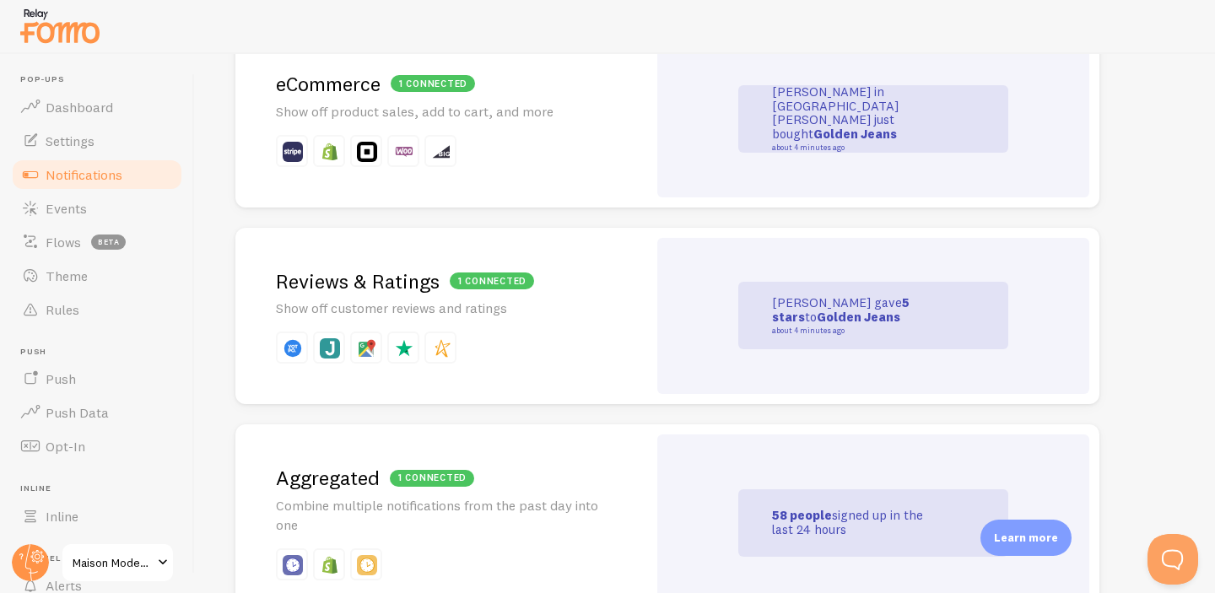
click at [563, 316] on p "Show off customer reviews and ratings" at bounding box center [441, 308] width 331 height 19
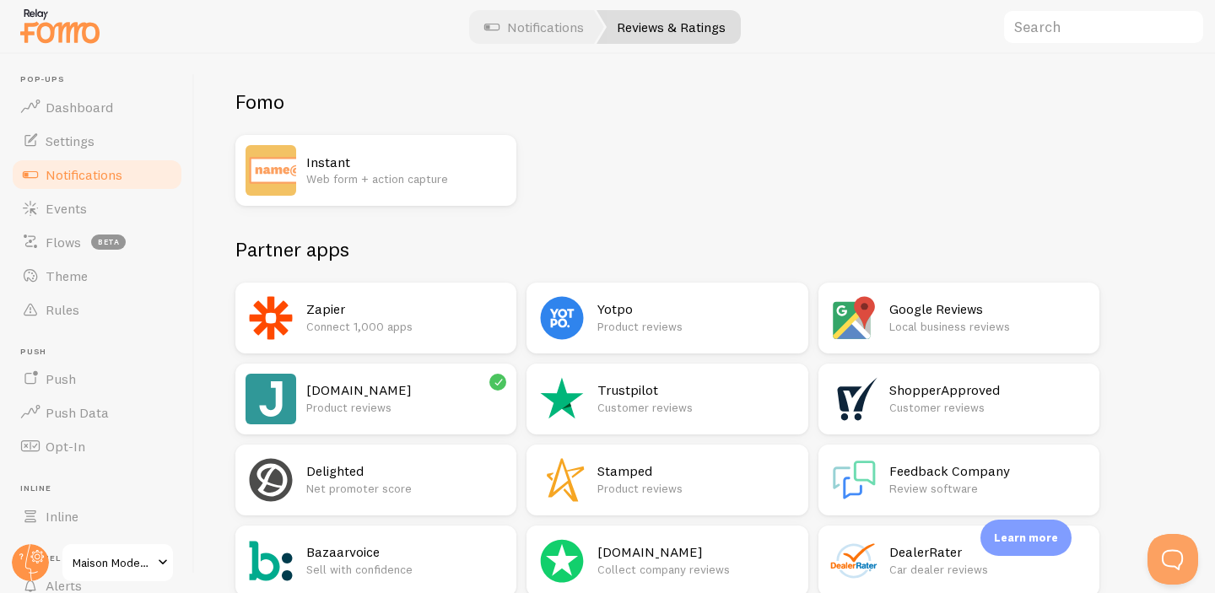
scroll to position [107, 0]
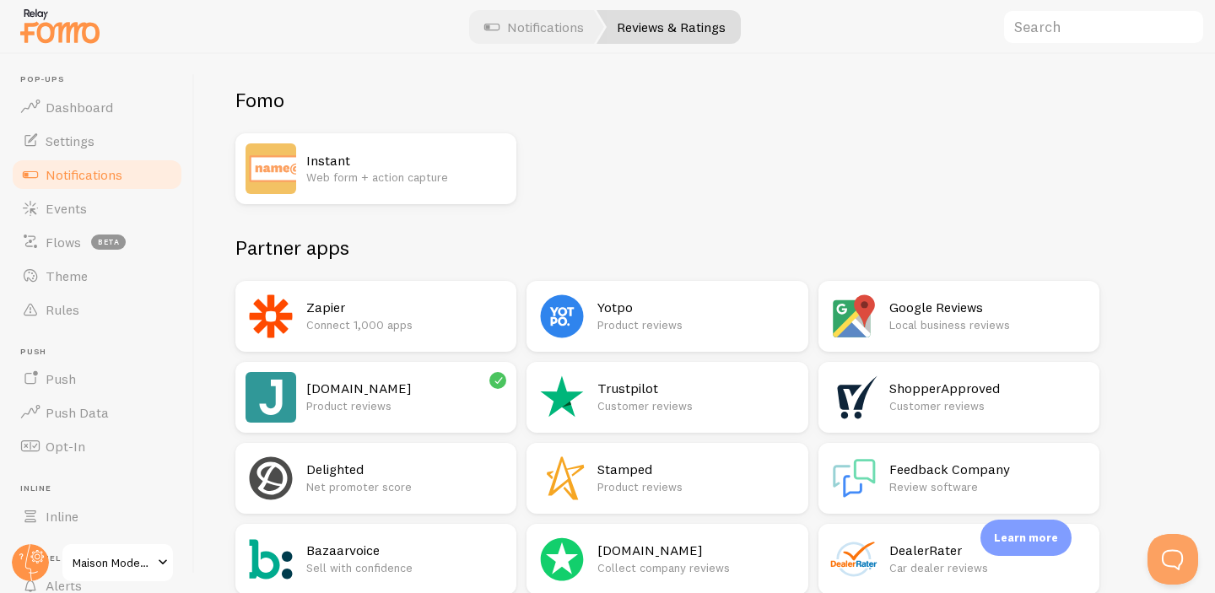
click at [399, 299] on h2 "Zapier" at bounding box center [406, 308] width 200 height 18
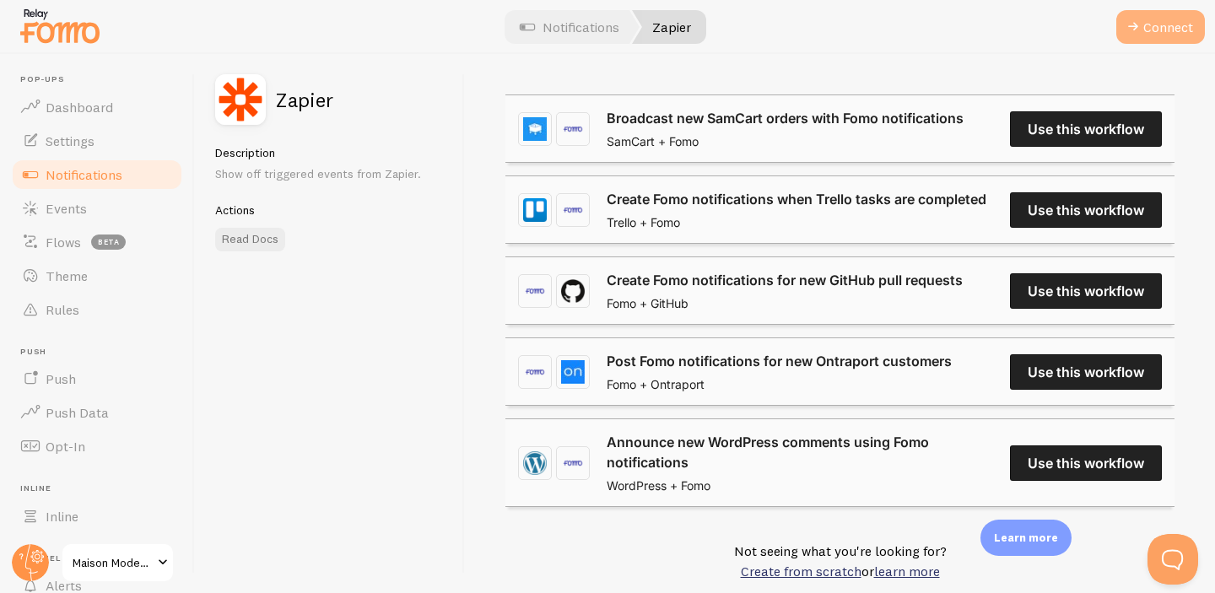
click at [1152, 21] on button "Connect" at bounding box center [1160, 27] width 89 height 34
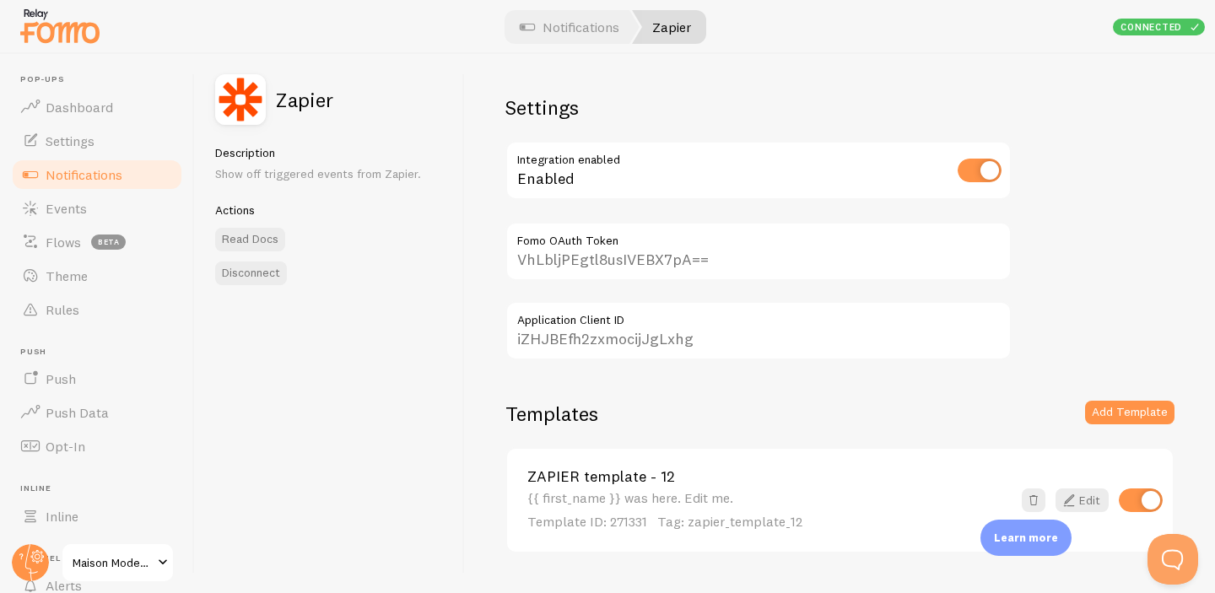
scroll to position [40, 0]
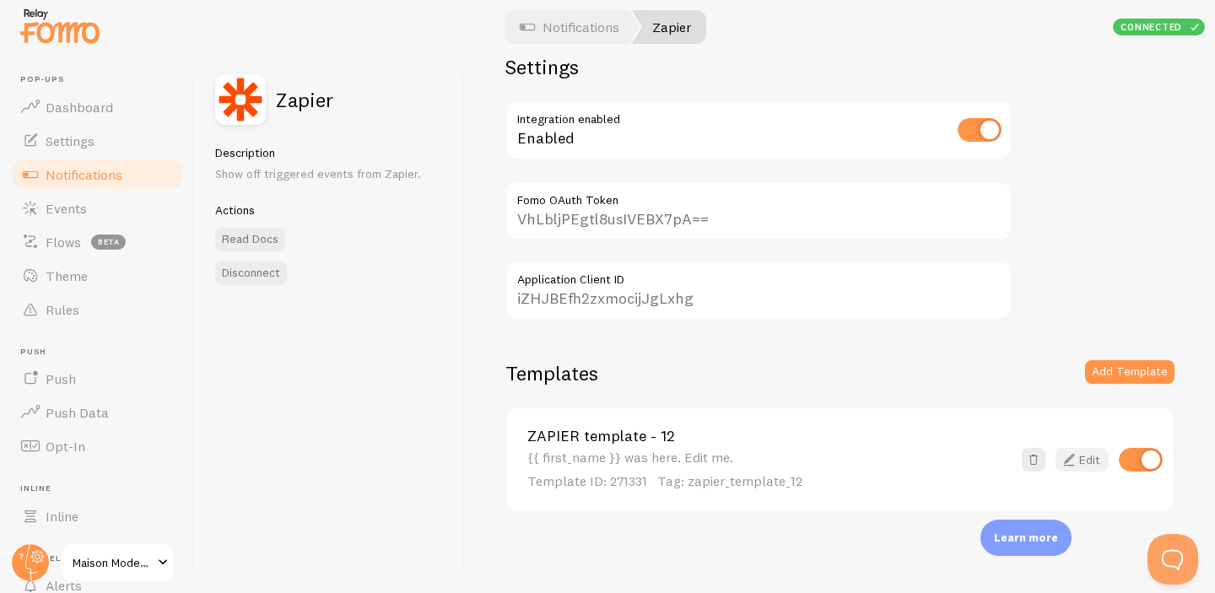
click at [1089, 467] on link "Edit" at bounding box center [1081, 460] width 53 height 24
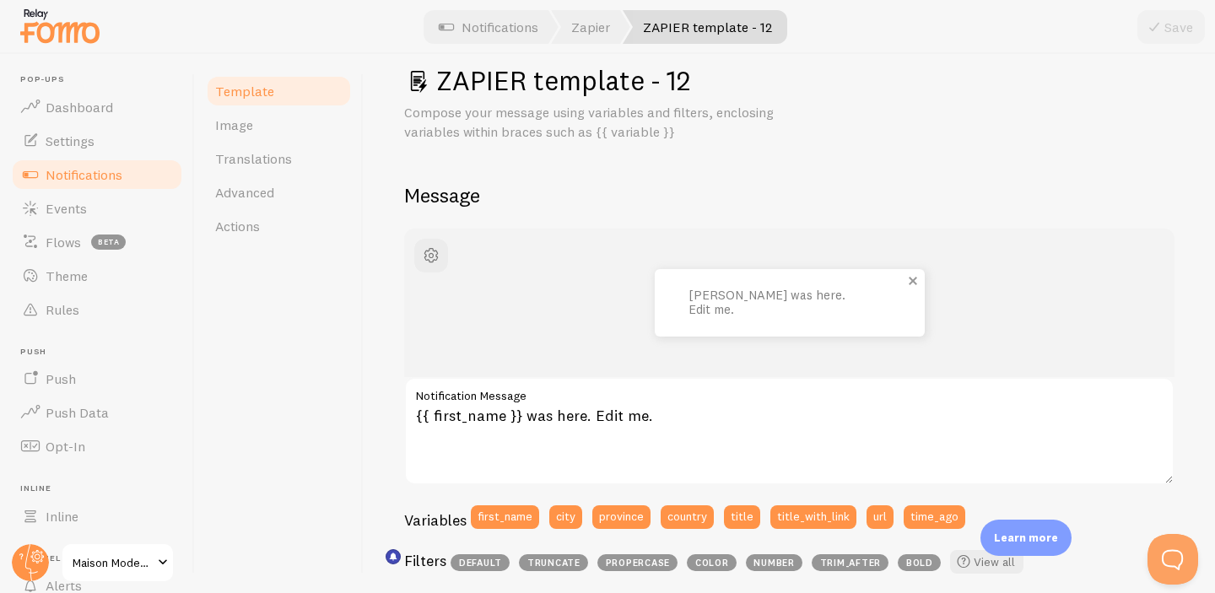
scroll to position [43, 0]
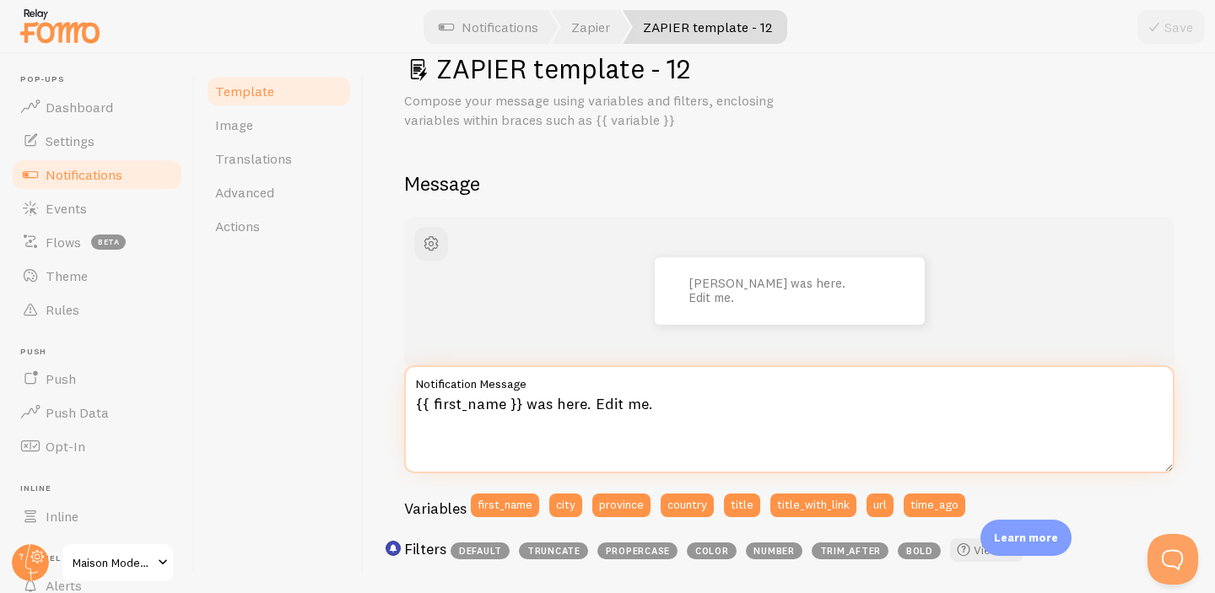
drag, startPoint x: 658, startPoint y: 411, endPoint x: 369, endPoint y: 412, distance: 289.4
click at [369, 412] on div "ZAPIER template - 12 Compose your message using variables and filters, enclosin…" at bounding box center [789, 323] width 851 height 539
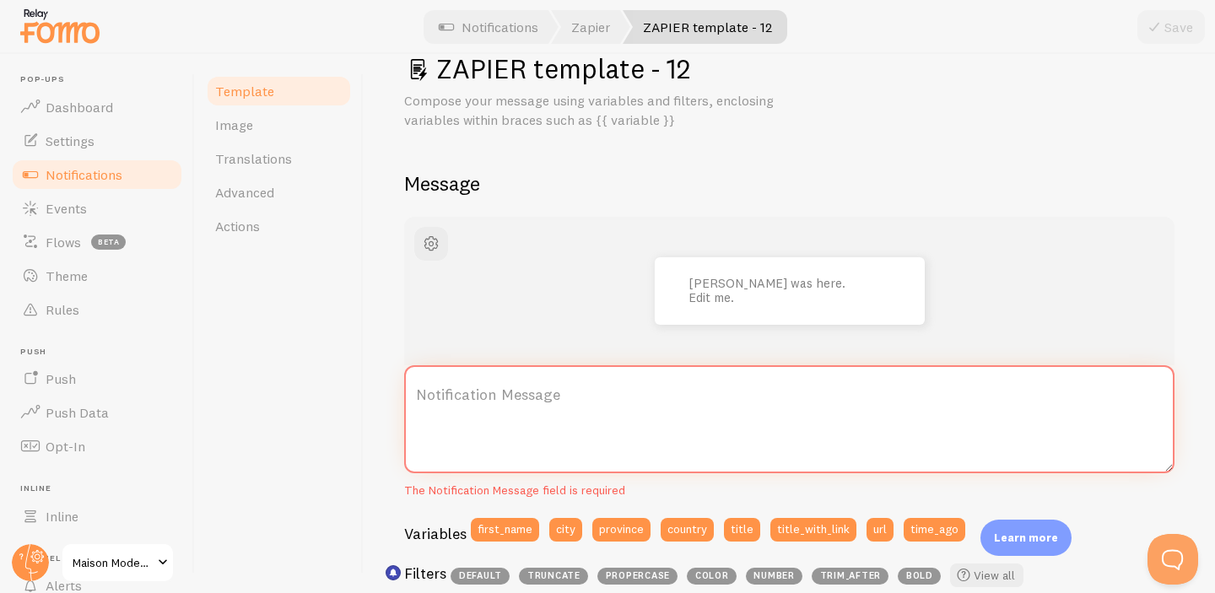
paste textarea "✅ {{ first_name }} de {{ city }} vient de commander {{ product_name }}."
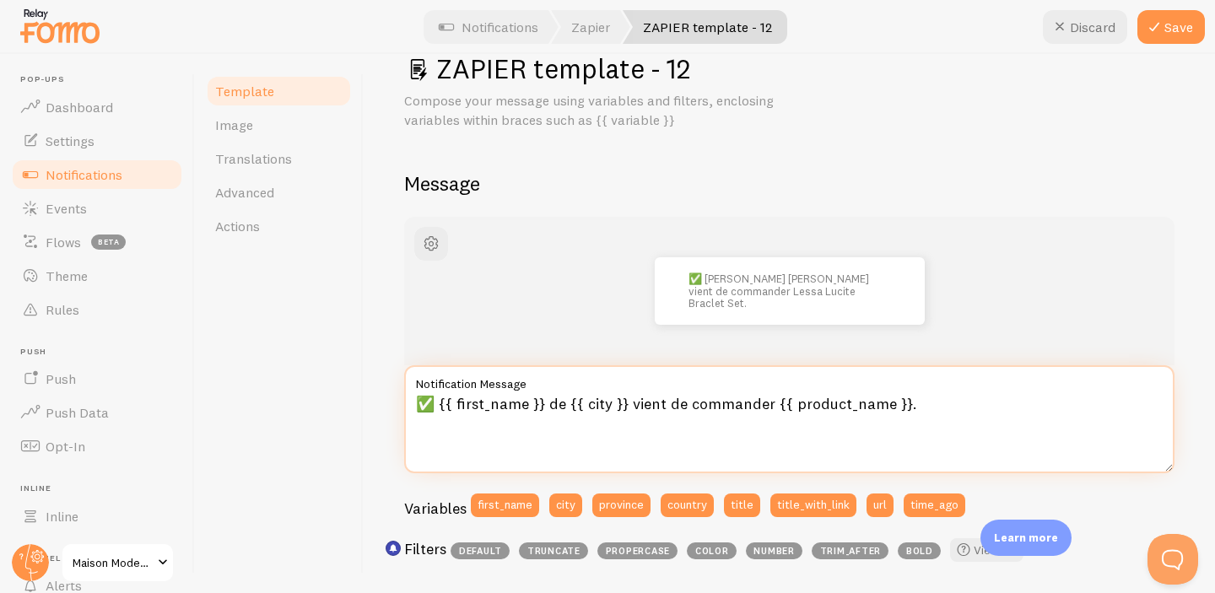
click at [524, 407] on textarea "✅ {{ first_name }} de {{ city }} vient de commander {{ product_name }}." at bounding box center [789, 419] width 770 height 108
click at [575, 401] on textarea "✅ {{ halima}} de {{ city }} vient de commander {{ product_name }}." at bounding box center [789, 419] width 770 height 108
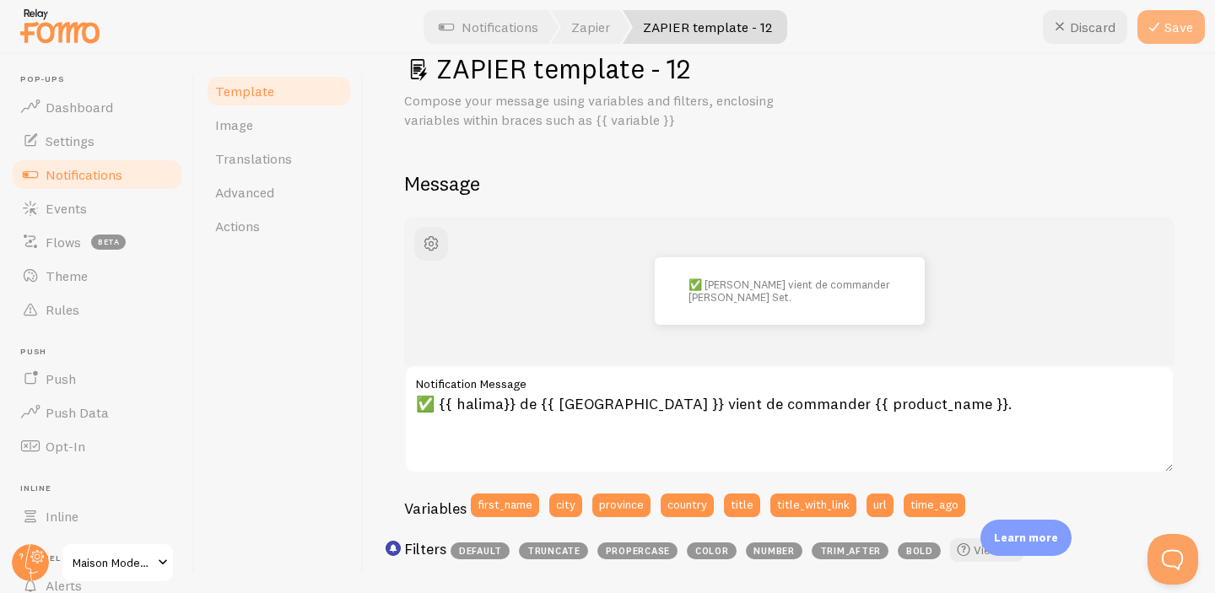
click at [1160, 21] on icon at bounding box center [1154, 27] width 20 height 20
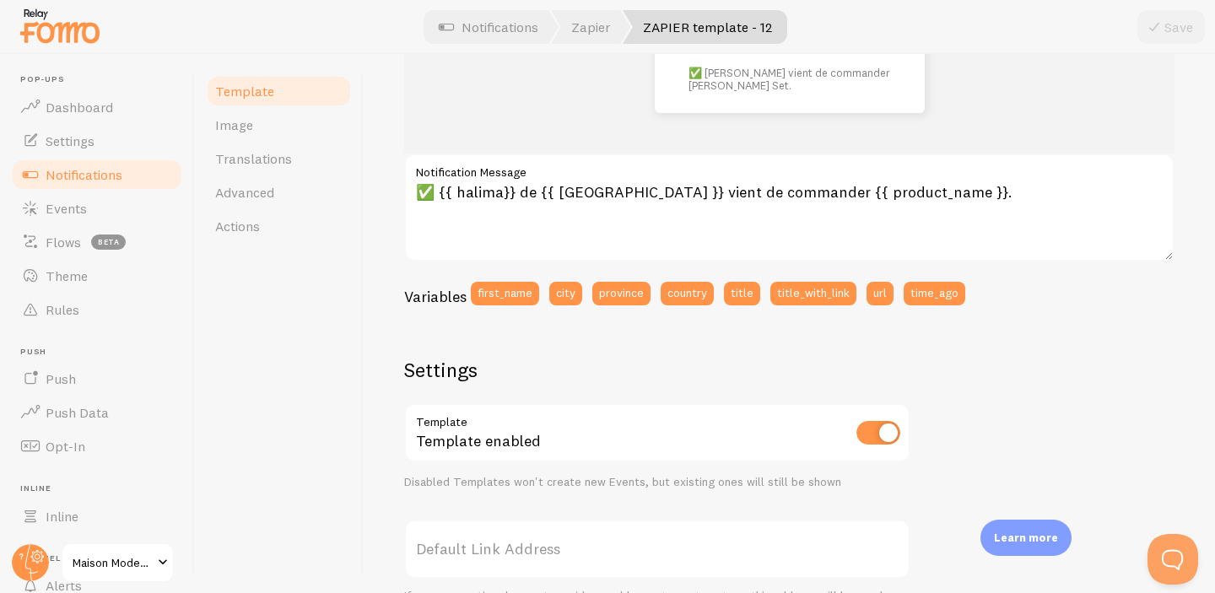
scroll to position [257, 0]
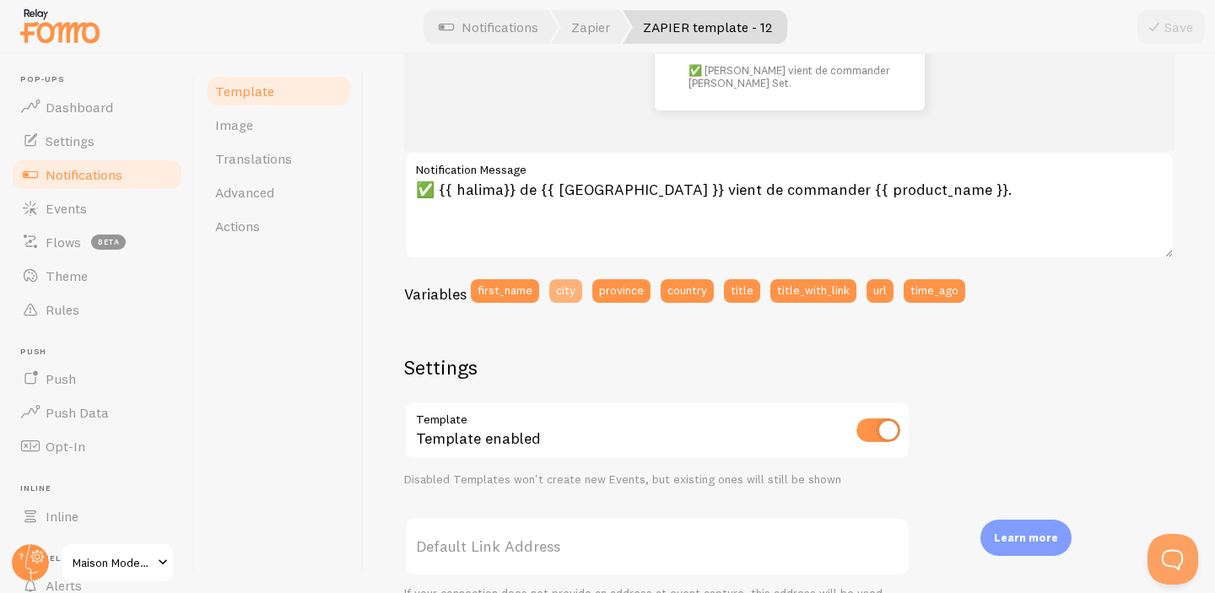
click at [573, 289] on button "city" at bounding box center [565, 291] width 33 height 24
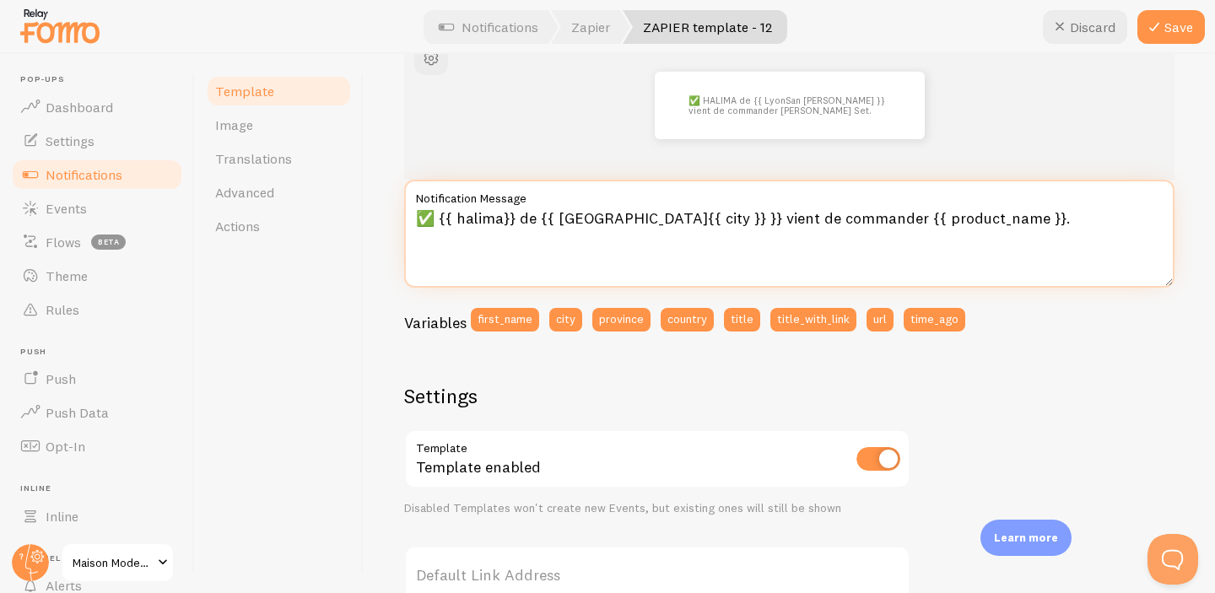
scroll to position [227, 0]
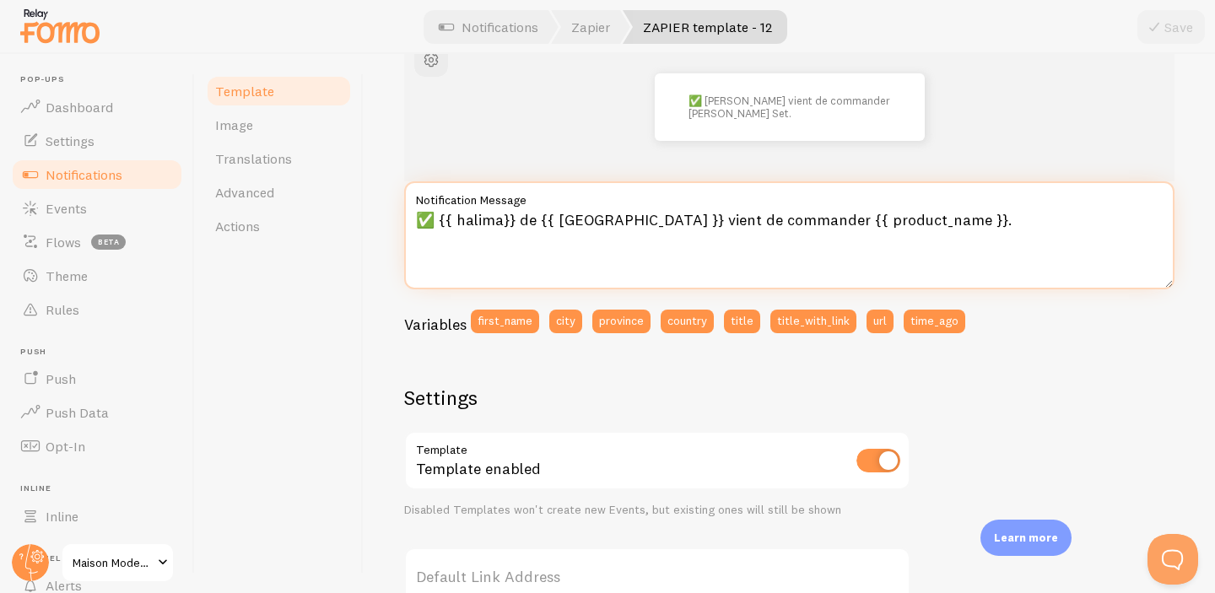
drag, startPoint x: 858, startPoint y: 218, endPoint x: 774, endPoint y: 233, distance: 84.7
click at [774, 233] on textarea "✅ {{ halima}} de {{ [GEOGRAPHIC_DATA] }} vient de commander {{ product_name }}." at bounding box center [789, 235] width 770 height 108
click at [847, 251] on textarea "✅ {{ halima}} de {{ [GEOGRAPHIC_DATA] }} vient de commander {{ product_name }}." at bounding box center [789, 235] width 770 height 108
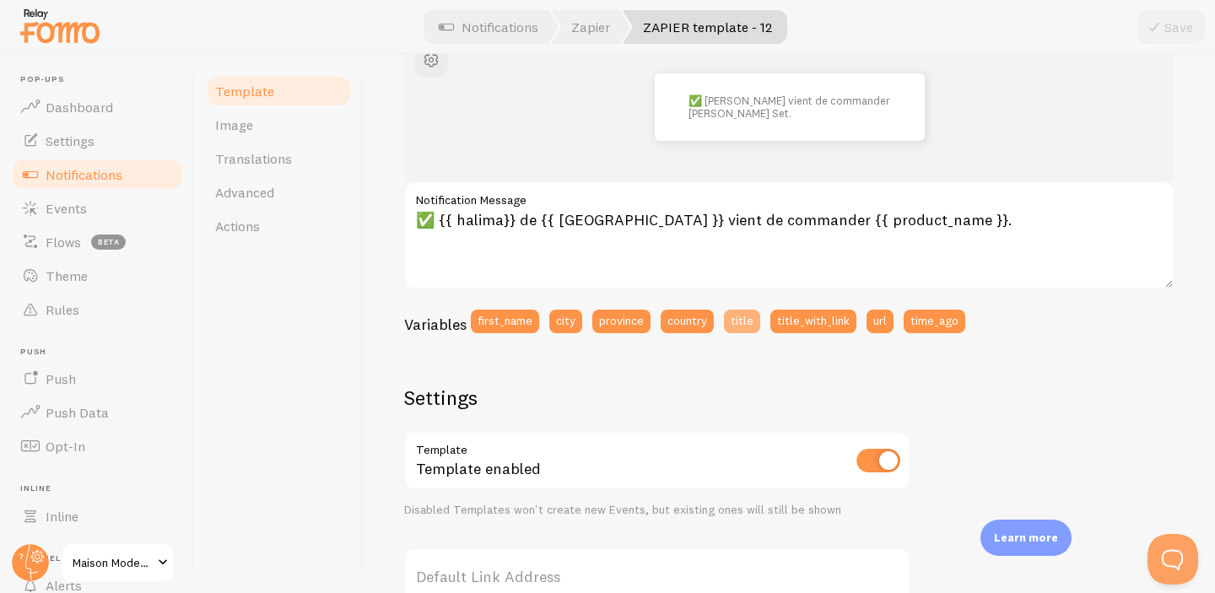
click at [747, 323] on button "title" at bounding box center [742, 322] width 36 height 24
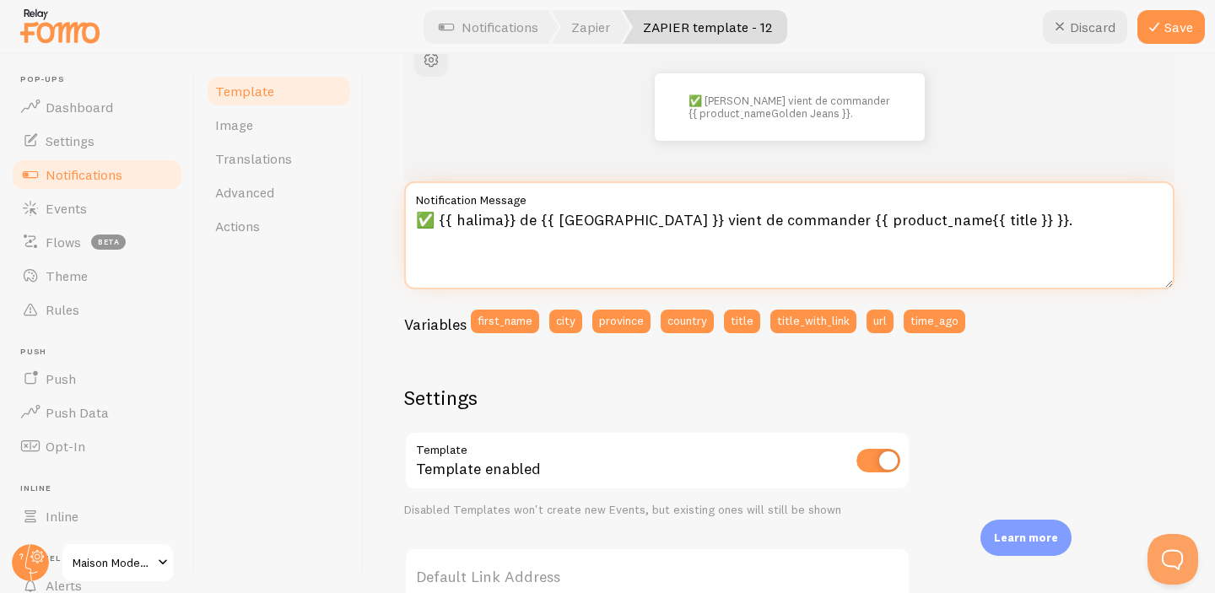
drag, startPoint x: 766, startPoint y: 227, endPoint x: 920, endPoint y: 223, distance: 154.4
click at [920, 223] on textarea "✅ {{ halima}} de {{ [GEOGRAPHIC_DATA] }} vient de commander {{ product_name{{ t…" at bounding box center [789, 235] width 770 height 108
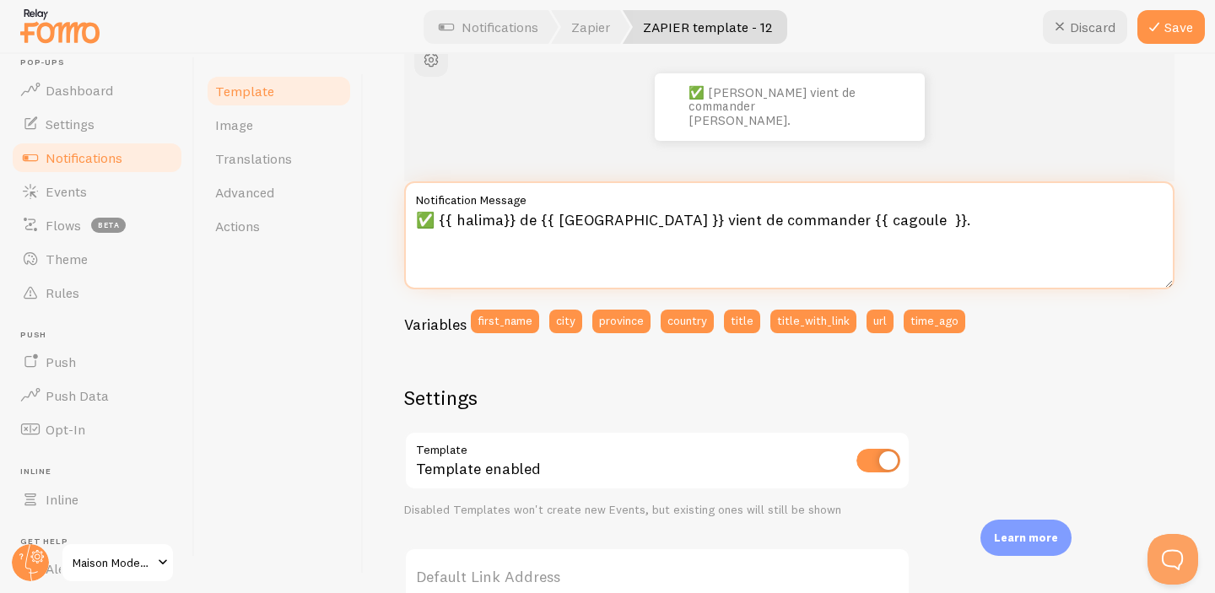
scroll to position [22, 0]
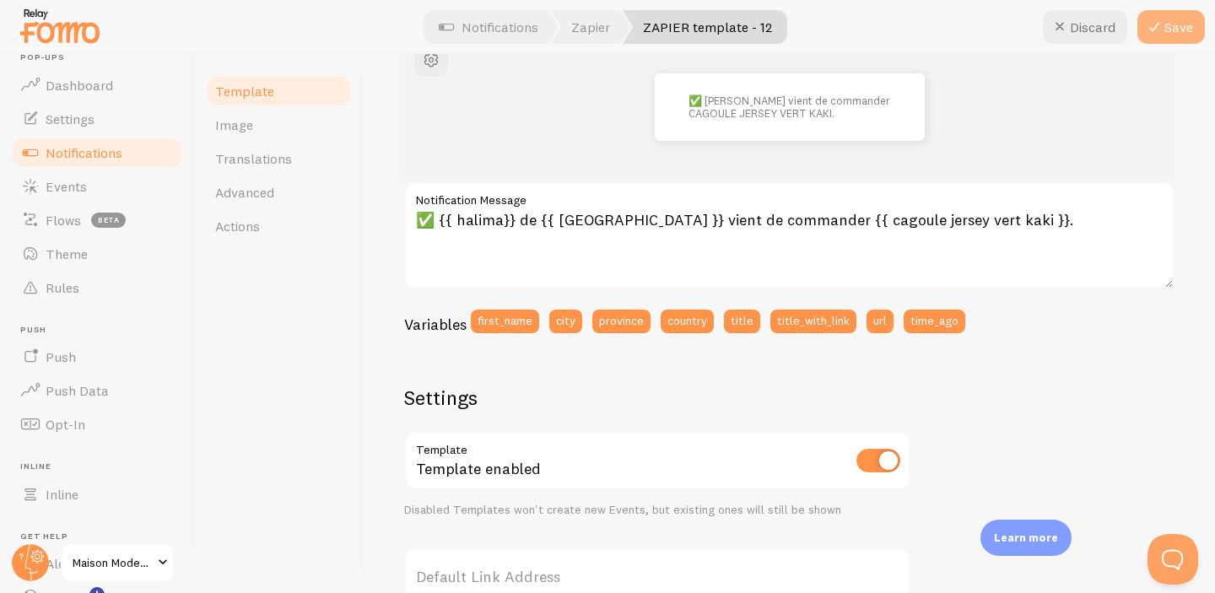
click at [1165, 30] on button "Save" at bounding box center [1170, 27] width 67 height 34
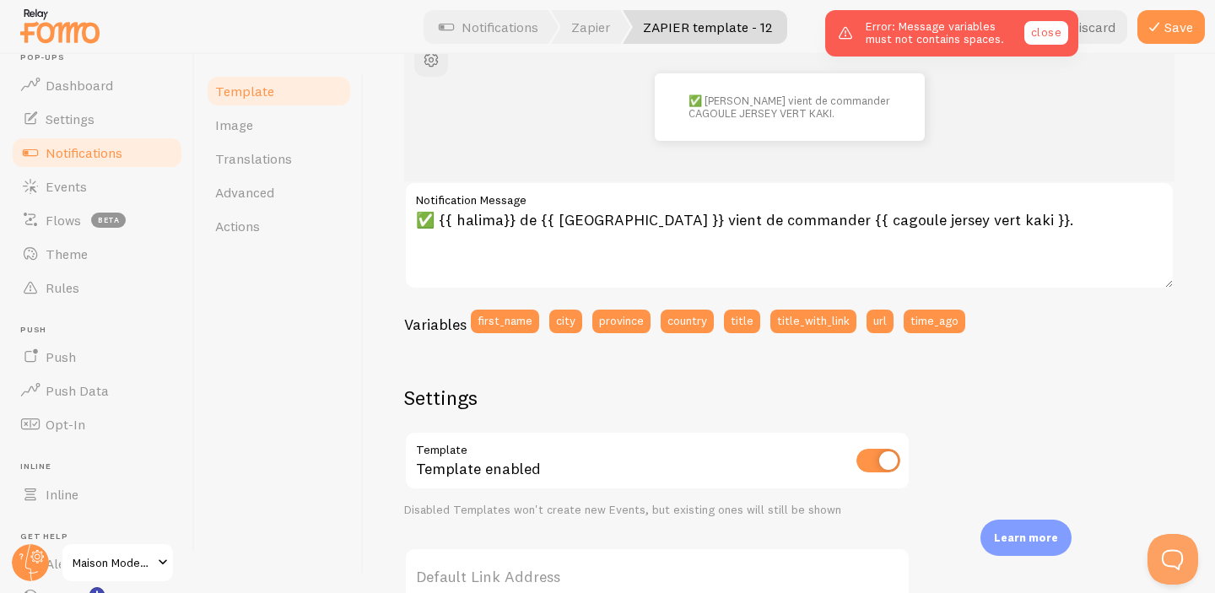
click at [1045, 40] on link "close" at bounding box center [1046, 33] width 44 height 24
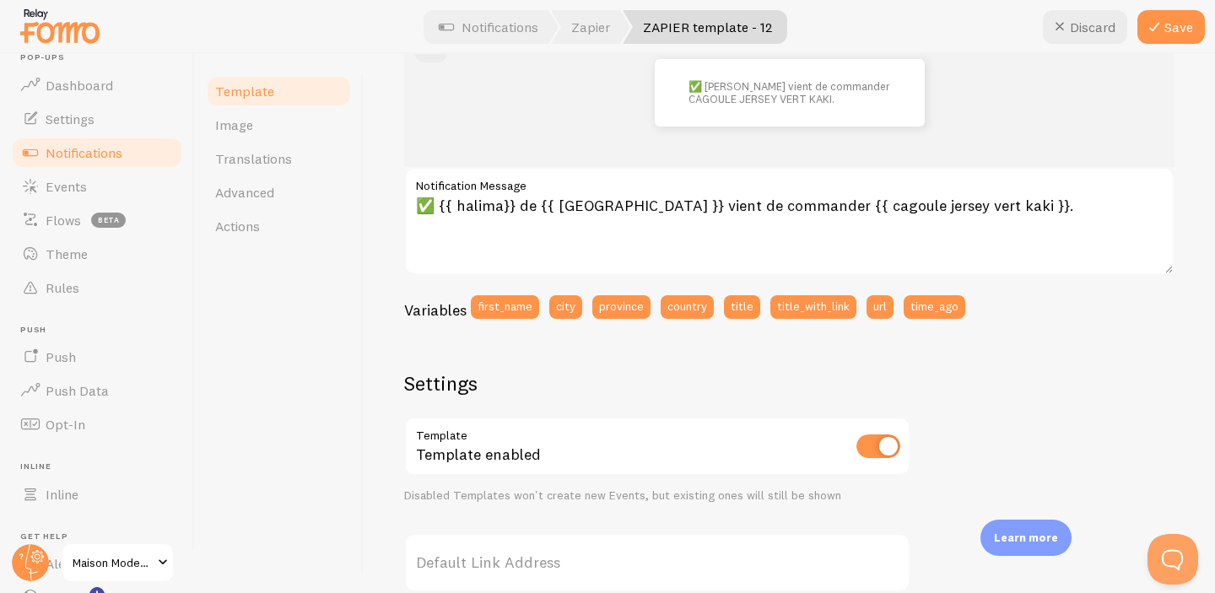
scroll to position [0, 0]
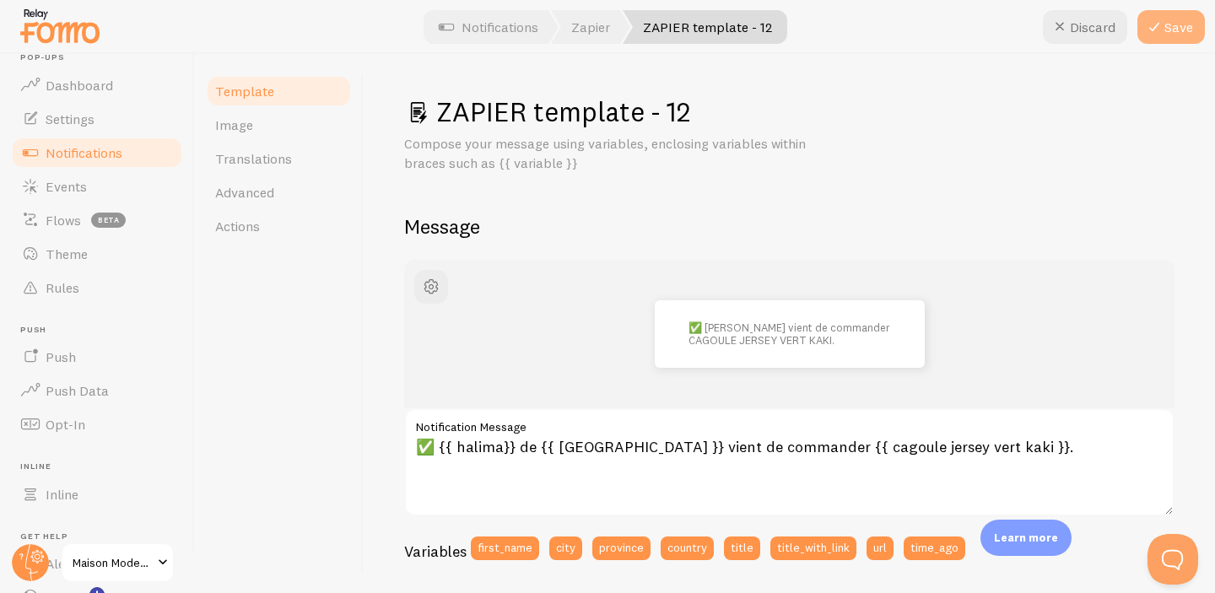
click at [1162, 35] on icon at bounding box center [1154, 27] width 20 height 20
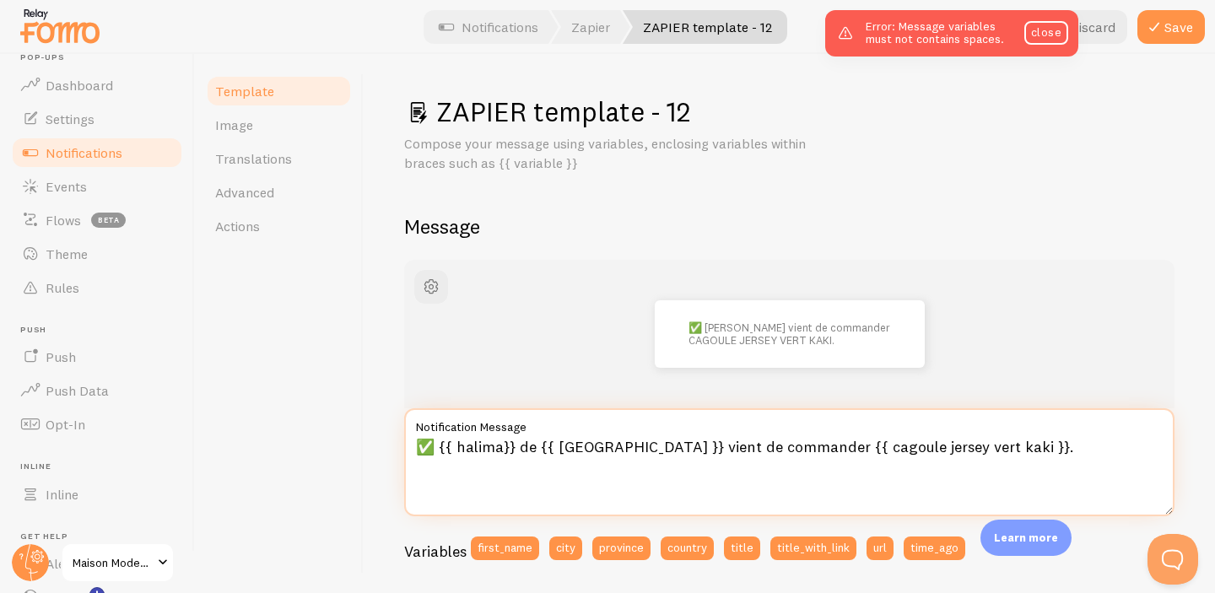
click at [822, 447] on textarea "✅ {{ halima}} de {{ [GEOGRAPHIC_DATA] }} vient de commander {{ cagoule jersey v…" at bounding box center [789, 462] width 770 height 108
click at [861, 448] on textarea "✅ {{ halima}} de {{ [GEOGRAPHIC_DATA] }} vient de commander {{ cagoulejersey ve…" at bounding box center [789, 462] width 770 height 108
click at [886, 450] on textarea "✅ {{ halima}} de {{ [GEOGRAPHIC_DATA] }} vient de commander {{ cagoulejerseyver…" at bounding box center [789, 462] width 770 height 108
type textarea "✅ {{ halima}} de {{ [GEOGRAPHIC_DATA] }} vient de commander {{ cagoulejerseyver…"
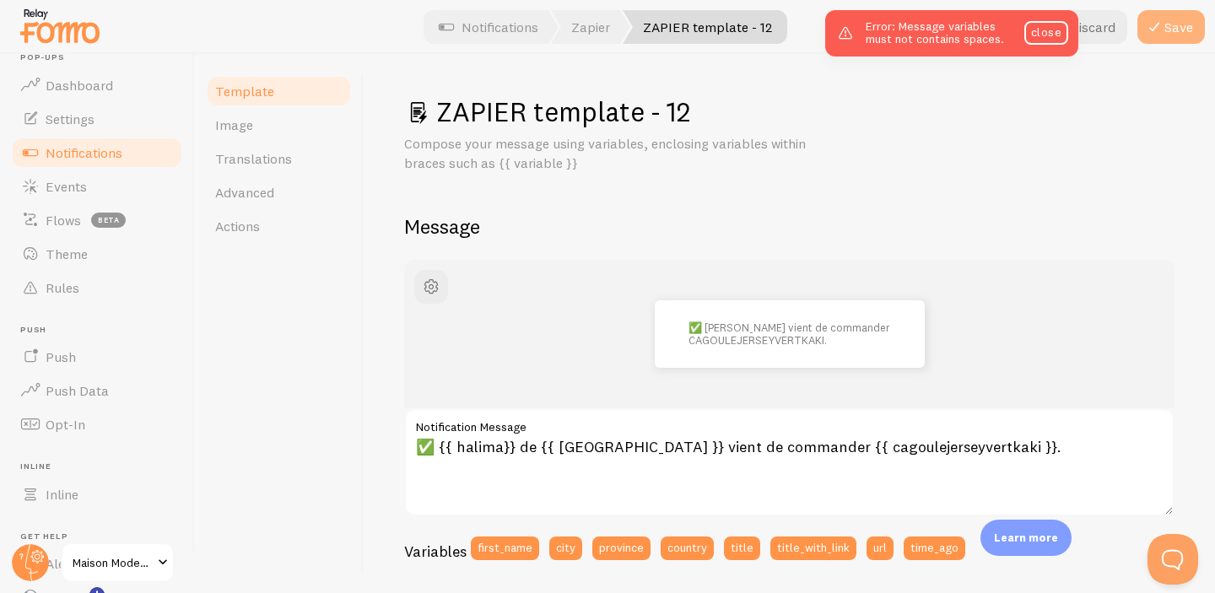
click at [1168, 28] on button "Save" at bounding box center [1170, 27] width 67 height 34
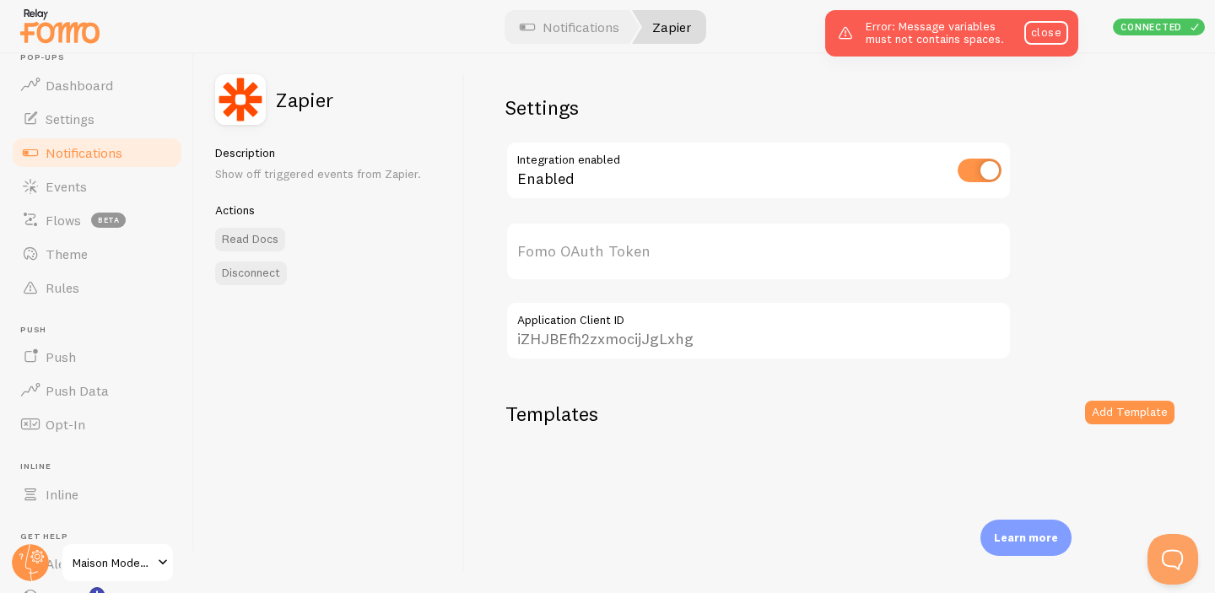
type input "VhLbljPEgtl8usIVEBX7pA=="
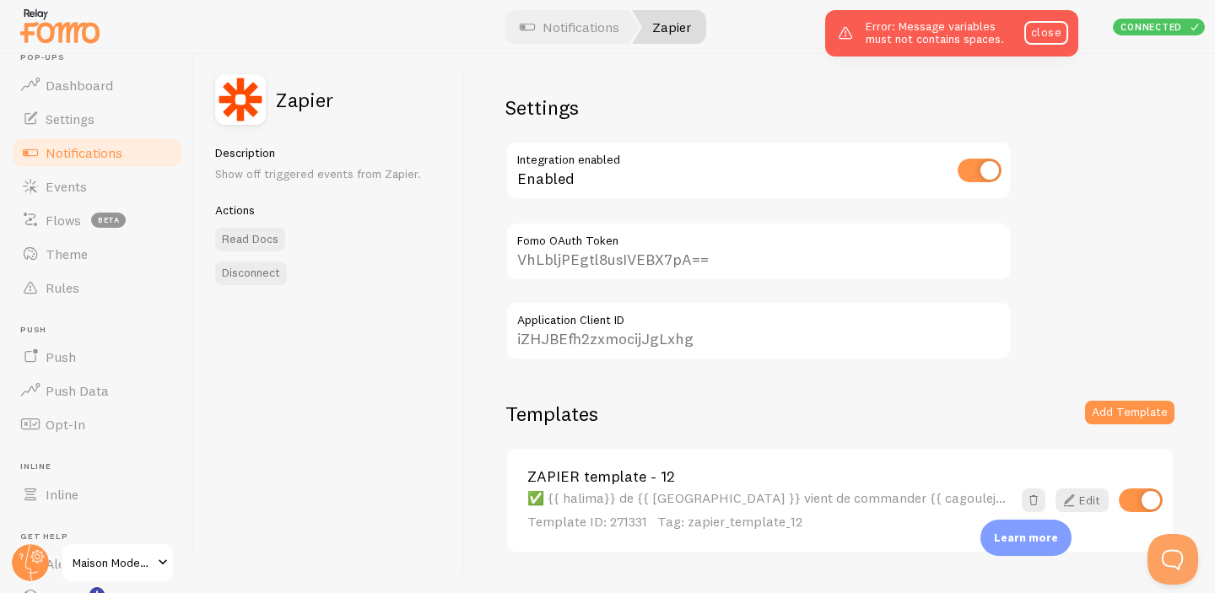
scroll to position [40, 0]
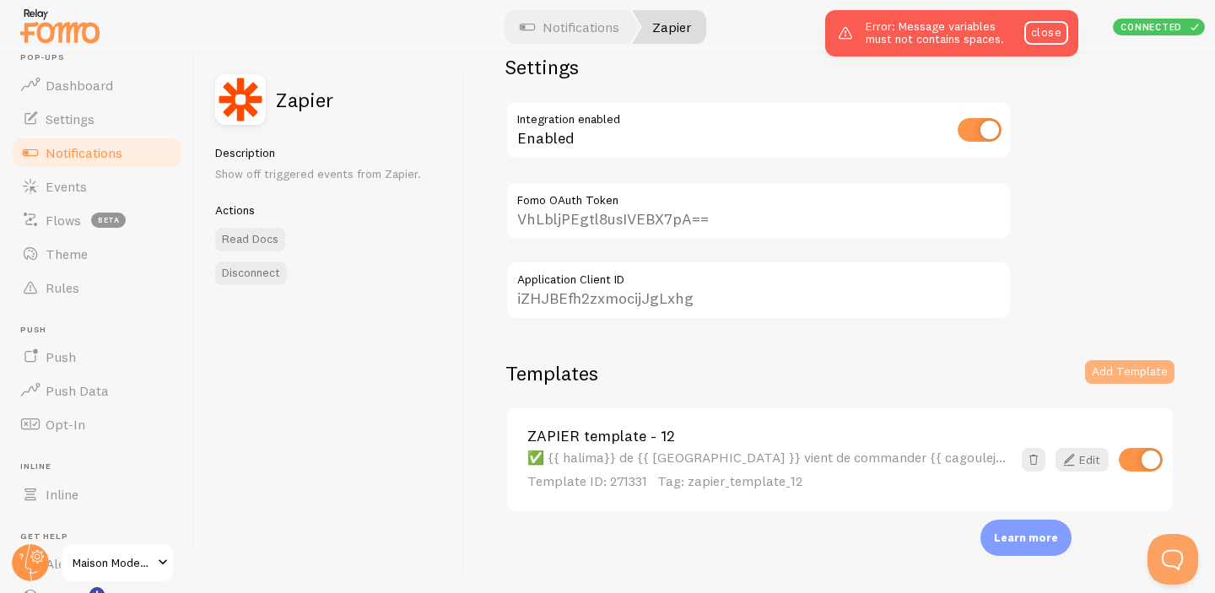
click at [1114, 375] on button "Add Template" at bounding box center [1129, 372] width 89 height 24
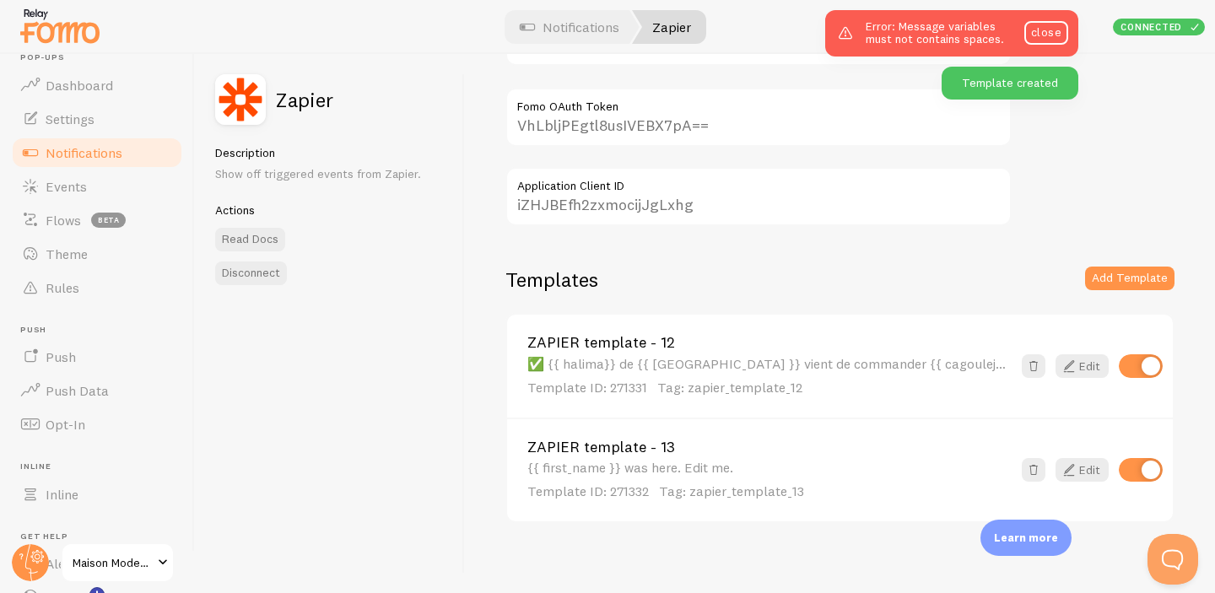
scroll to position [145, 0]
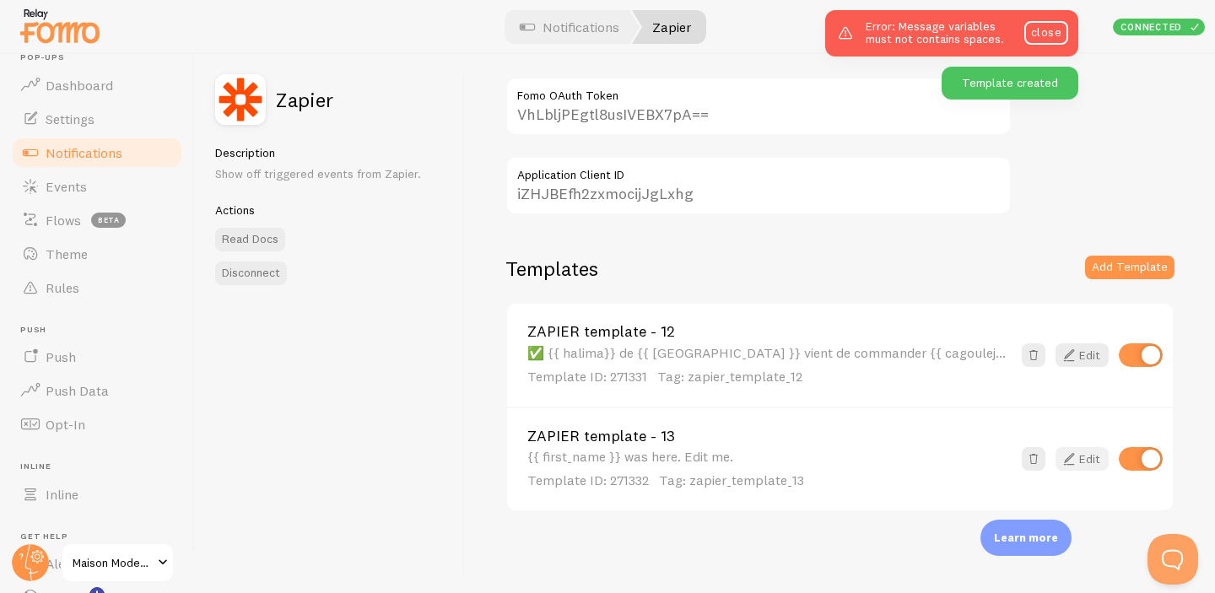
click at [1071, 457] on icon at bounding box center [1069, 459] width 20 height 20
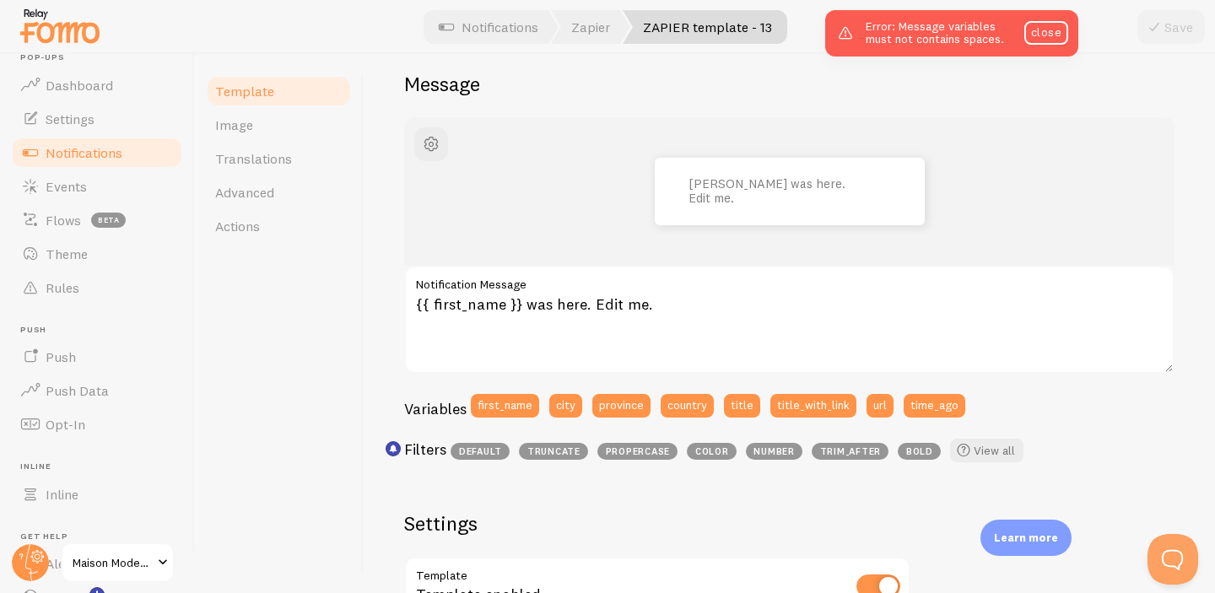
scroll to position [147, 0]
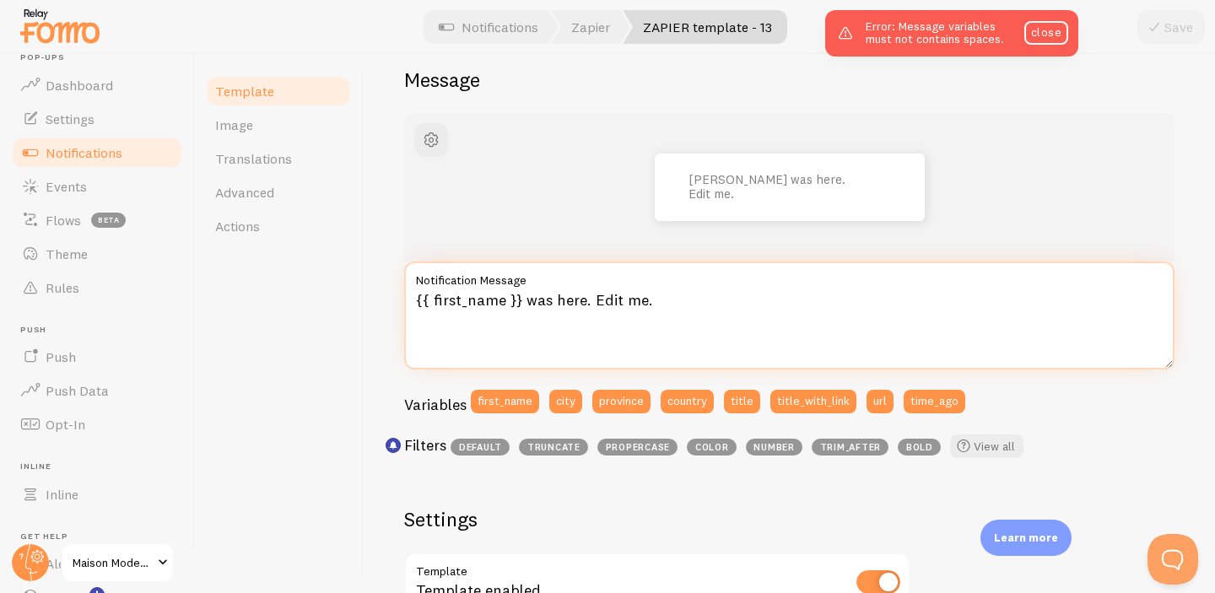
drag, startPoint x: 665, startPoint y: 305, endPoint x: 375, endPoint y: 302, distance: 289.4
click at [375, 302] on div "ZAPIER template - 13 Compose your message using variables and filters, enclosin…" at bounding box center [789, 323] width 851 height 539
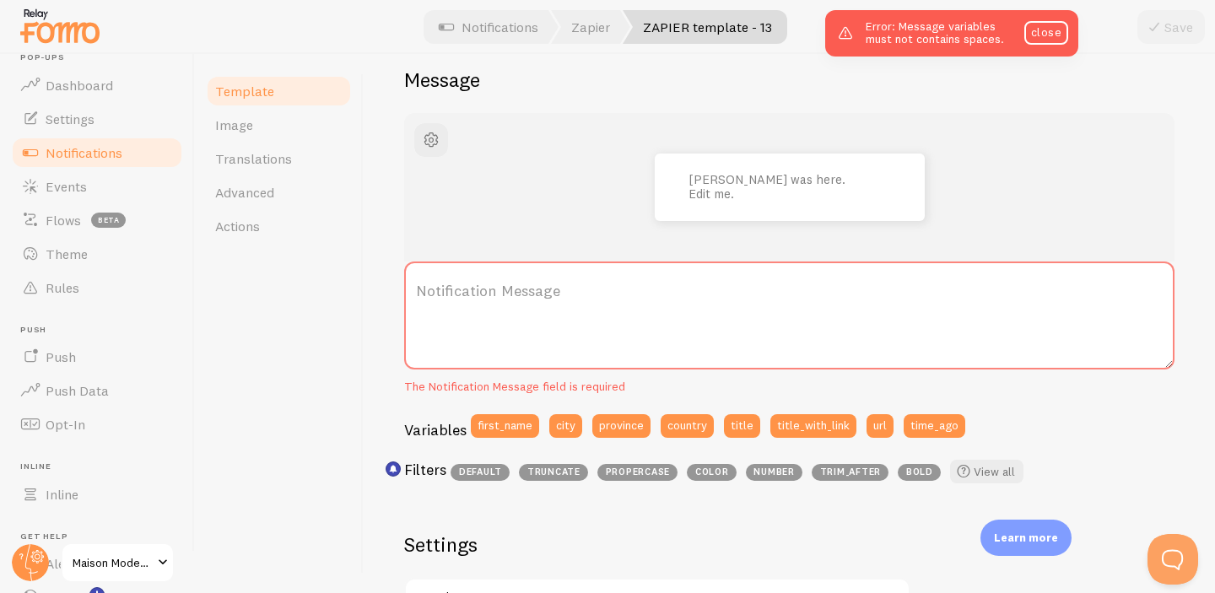
click at [599, 280] on label "Notification Message" at bounding box center [789, 291] width 770 height 59
click at [599, 280] on textarea "Notification Message" at bounding box center [789, 316] width 770 height 108
paste textarea "👀 {{ first_name }} de {{ city }} regarde actuellement {{ product_name }}."
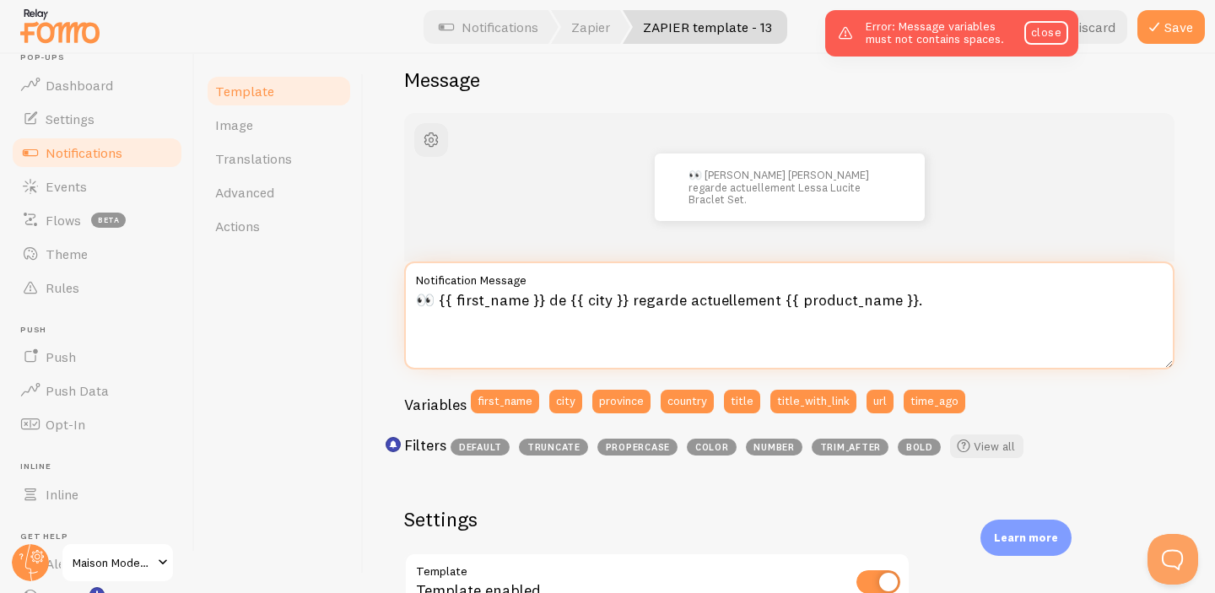
drag, startPoint x: 450, startPoint y: 299, endPoint x: 519, endPoint y: 304, distance: 68.5
click at [519, 304] on textarea "👀 {{ first_name }} de {{ city }} regarde actuellement {{ product_name }}." at bounding box center [789, 316] width 770 height 108
click at [591, 301] on textarea "👀 {{ Manel.A }} de {{ city }} regarde actuellement {{ product_name }}." at bounding box center [789, 316] width 770 height 108
drag, startPoint x: 812, startPoint y: 302, endPoint x: 901, endPoint y: 308, distance: 89.6
click at [901, 308] on textarea "👀 {{ Manel.A }} de {{ [GEOGRAPHIC_DATA]}} regarde actuellement {{ product_name …" at bounding box center [789, 316] width 770 height 108
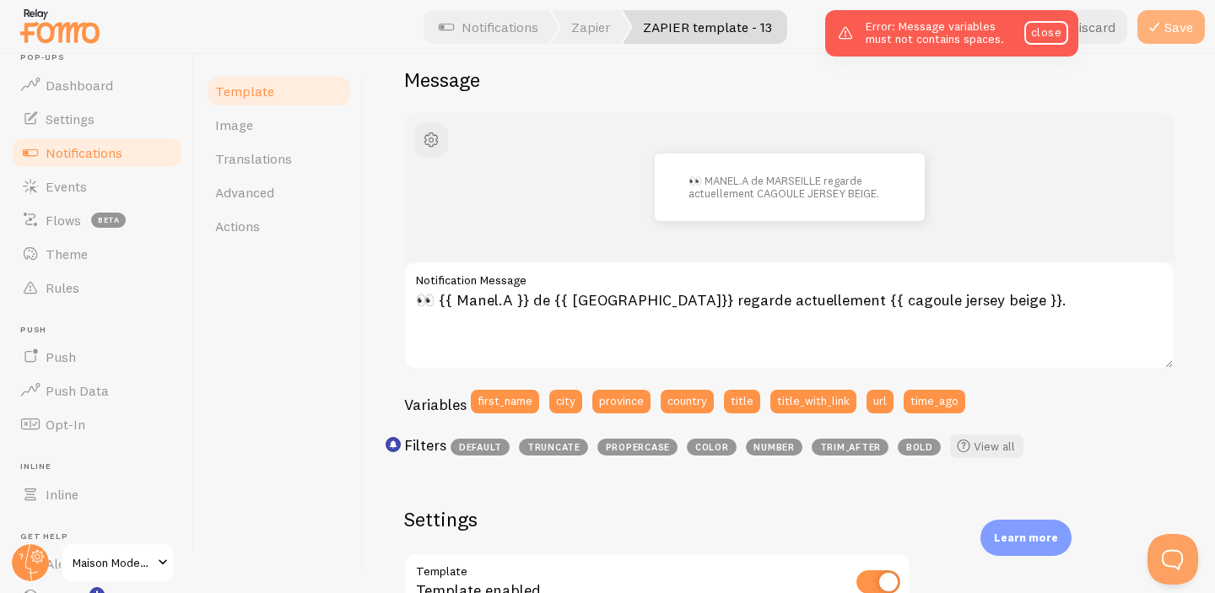
click at [1157, 35] on icon at bounding box center [1154, 27] width 20 height 20
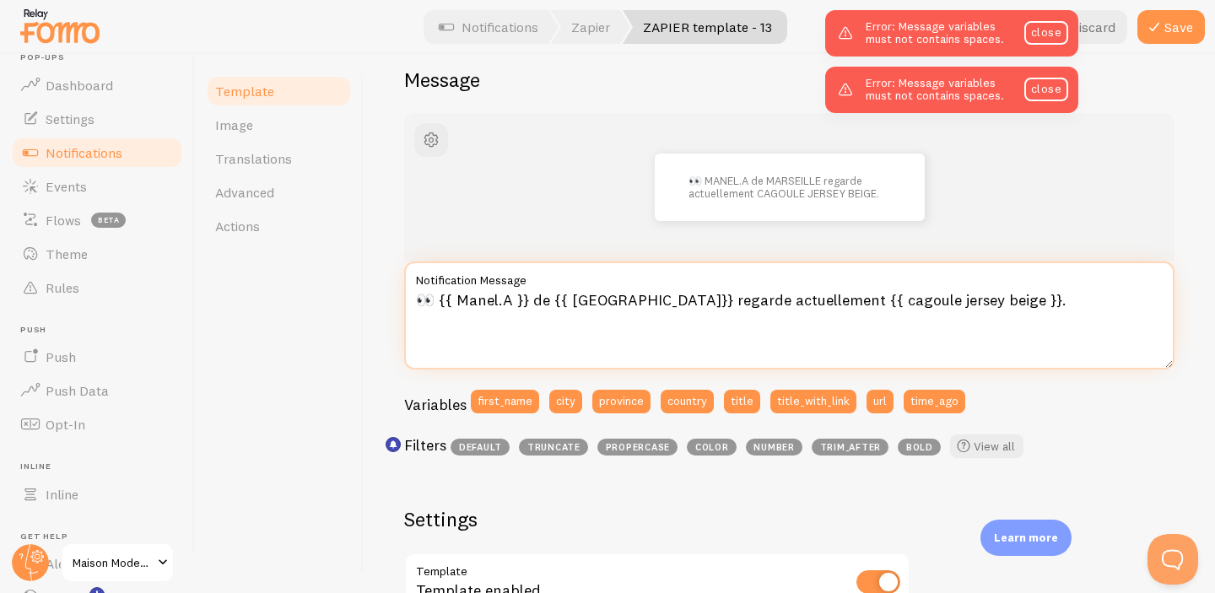
click at [908, 302] on textarea "👀 {{ Manel.A }} de {{ [GEOGRAPHIC_DATA]}} regarde actuellement {{ cagoule jerse…" at bounding box center [789, 316] width 770 height 108
click at [867, 301] on textarea "👀 {{ Manel.A }} de {{ [GEOGRAPHIC_DATA]}} regarde actuellement {{ cagoule jerse…" at bounding box center [789, 316] width 770 height 108
type textarea "👀 {{ Manel.A }} de {{ [GEOGRAPHIC_DATA]}} regarde actuellement {{ cagoulejersey…"
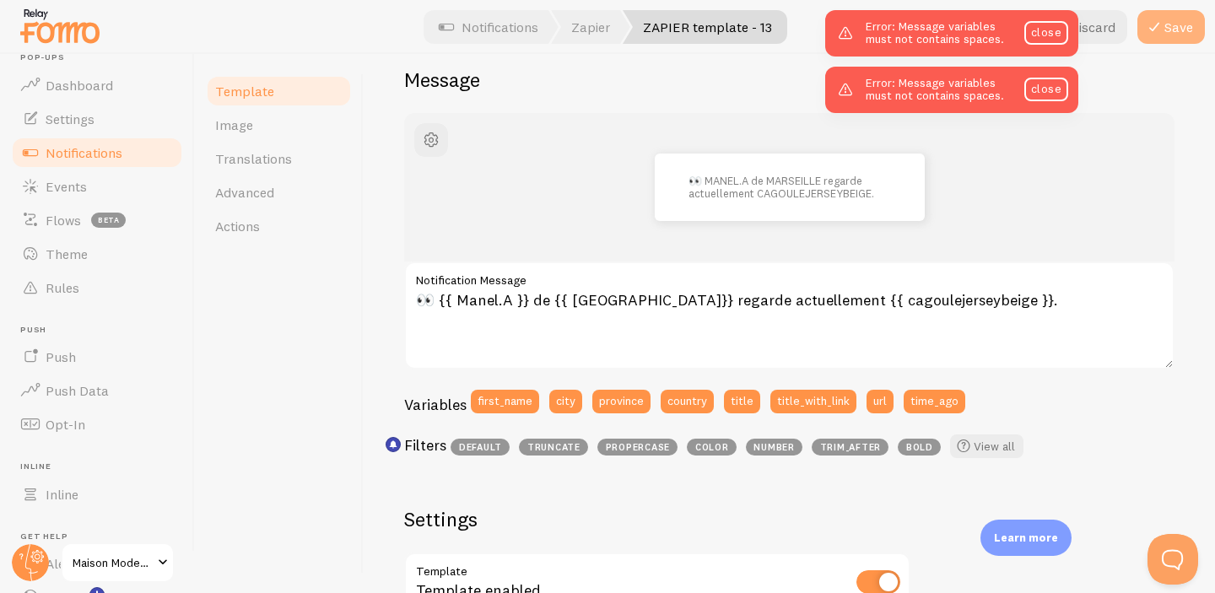
click at [1157, 28] on icon at bounding box center [1154, 27] width 20 height 20
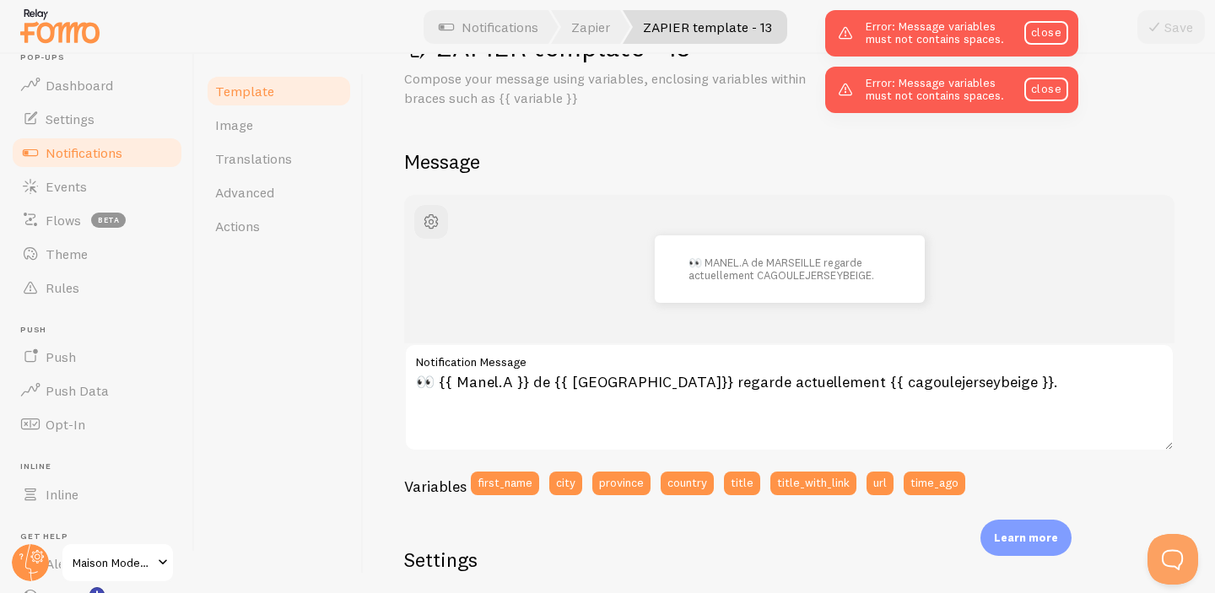
scroll to position [0, 0]
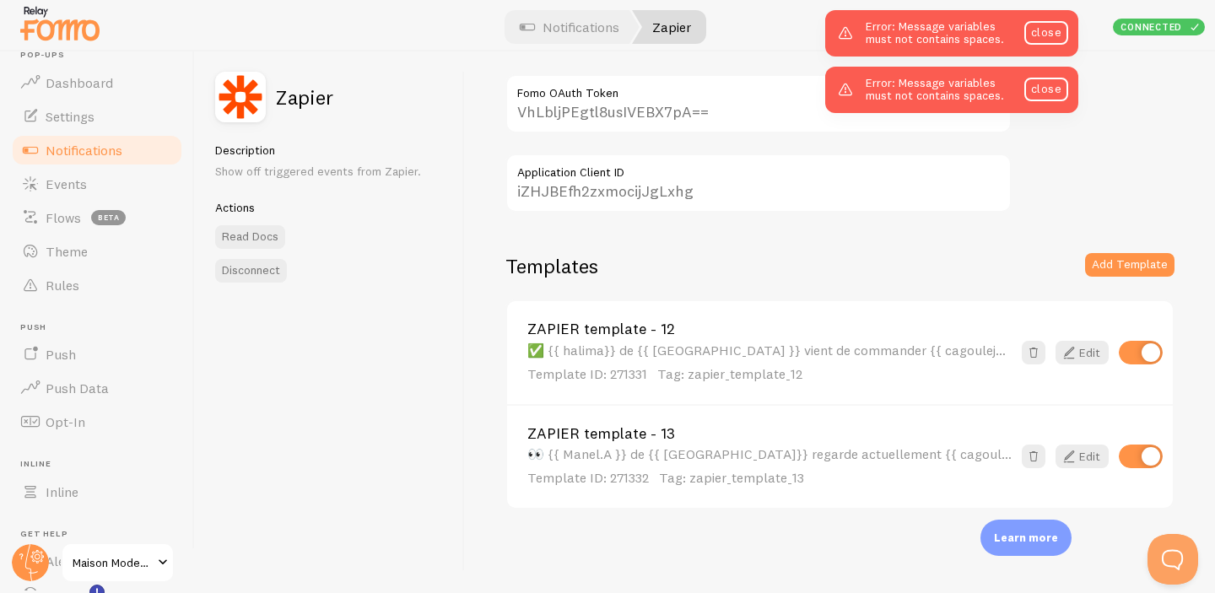
scroll to position [19, 0]
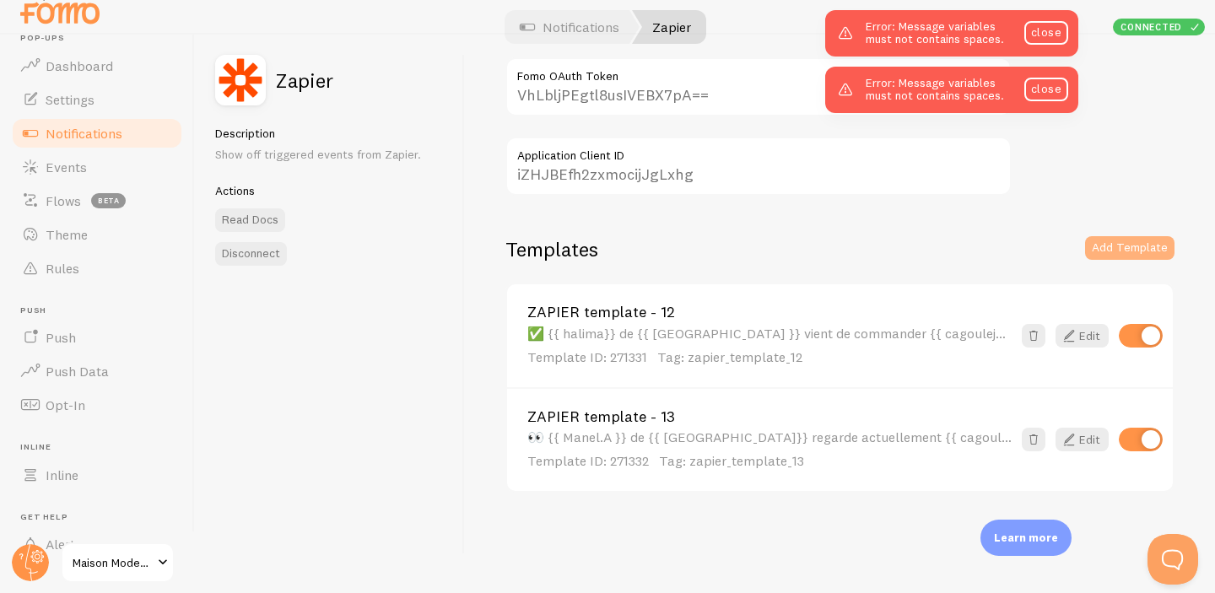
click at [1109, 249] on button "Add Template" at bounding box center [1129, 248] width 89 height 24
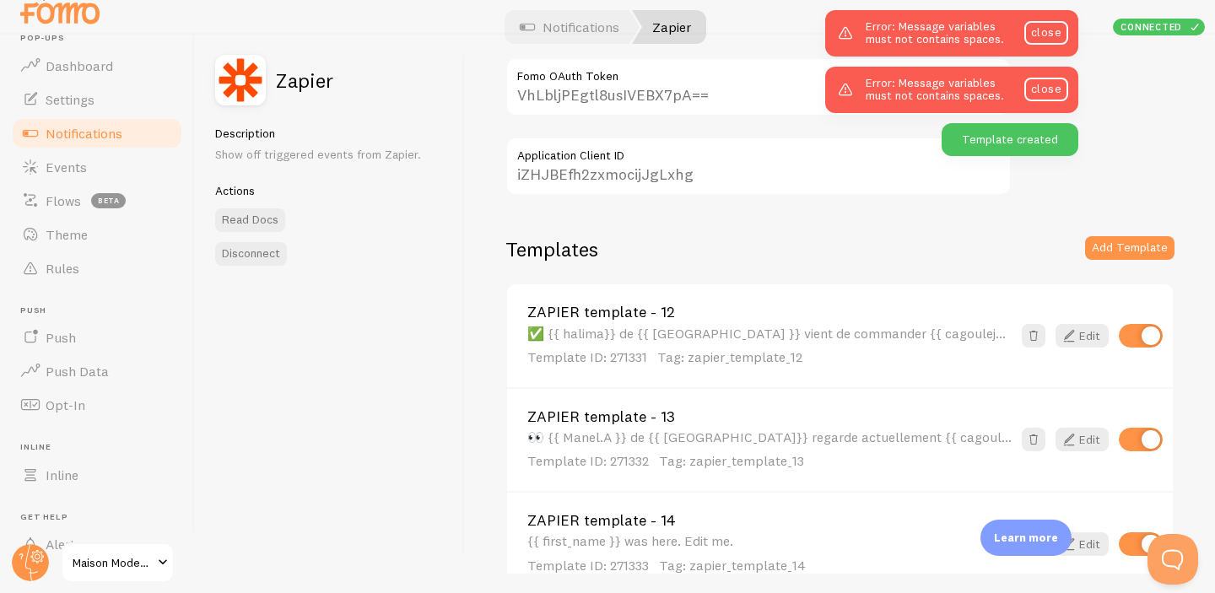
scroll to position [249, 0]
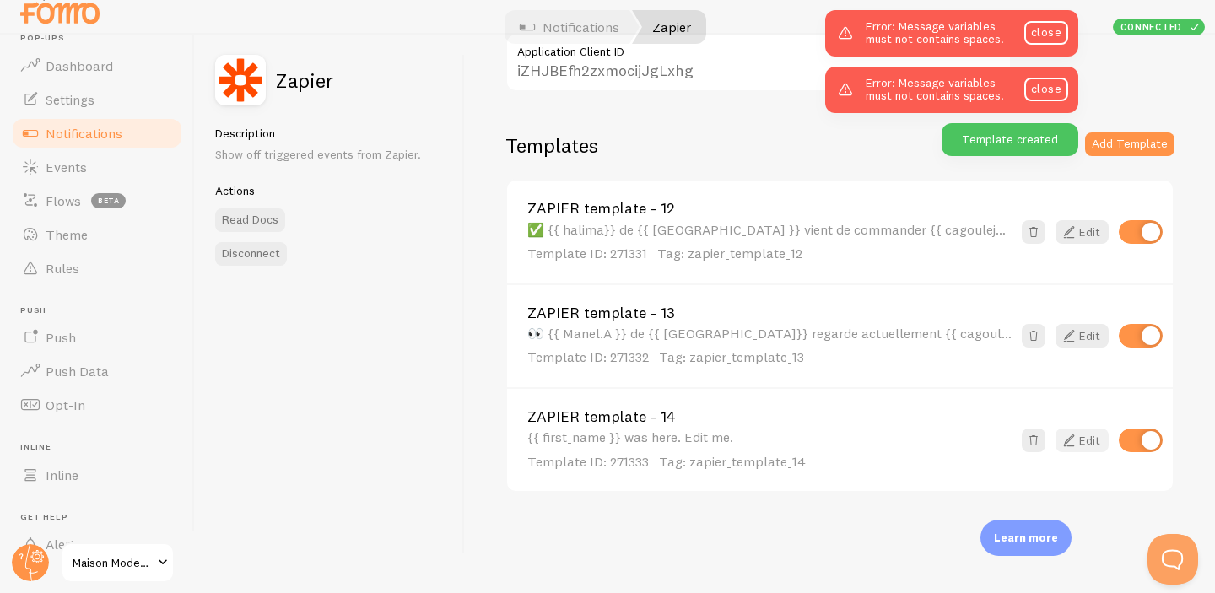
click at [1072, 442] on icon at bounding box center [1069, 440] width 20 height 20
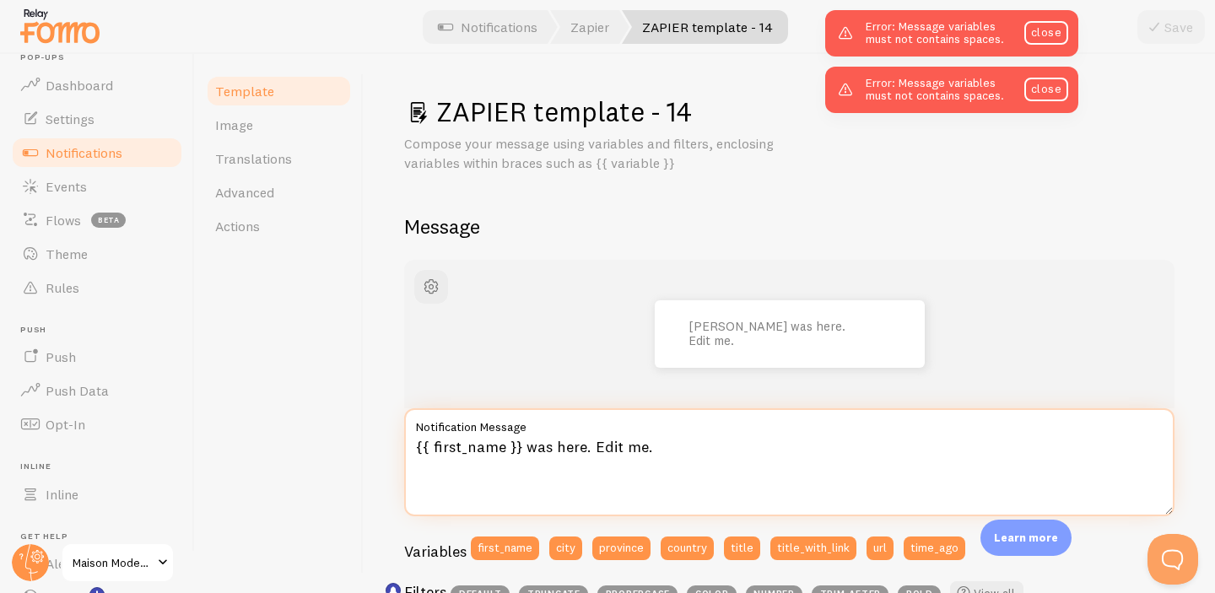
drag, startPoint x: 667, startPoint y: 440, endPoint x: 413, endPoint y: 436, distance: 254.8
click at [413, 436] on textarea "{{ first_name }} was here. Edit me." at bounding box center [789, 462] width 770 height 108
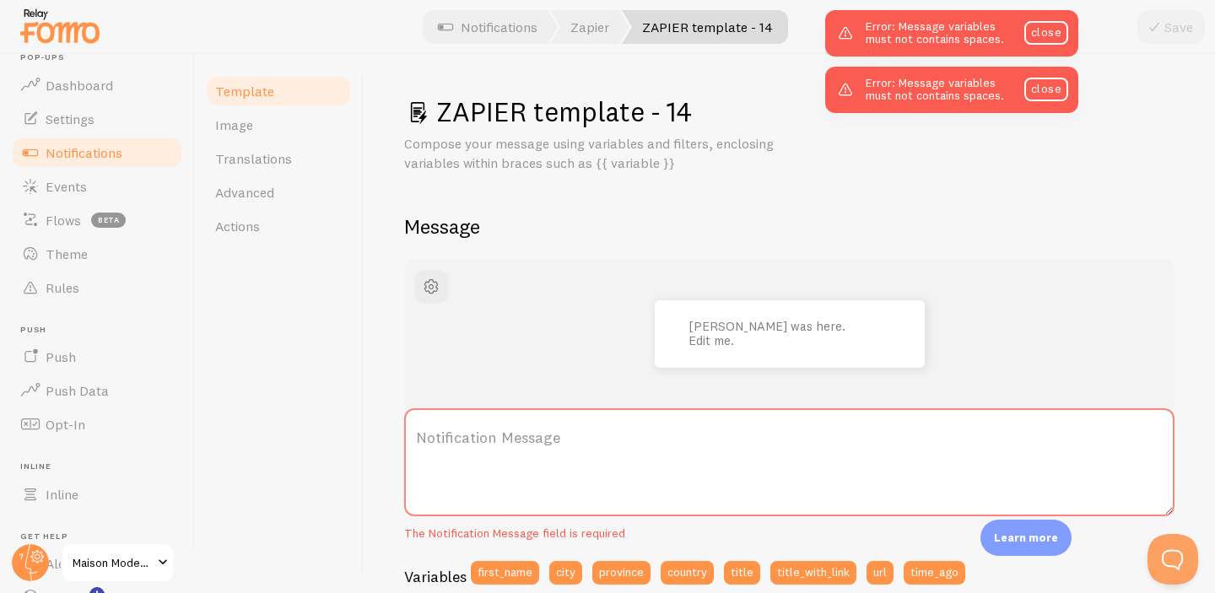
click at [472, 442] on label "Notification Message" at bounding box center [789, 437] width 770 height 59
click at [472, 442] on textarea "Notification Message" at bounding box center [789, 462] width 770 height 108
paste textarea "🛒 Une cliente de {{ city }} a ajouté {{ product_name }} à son panier."
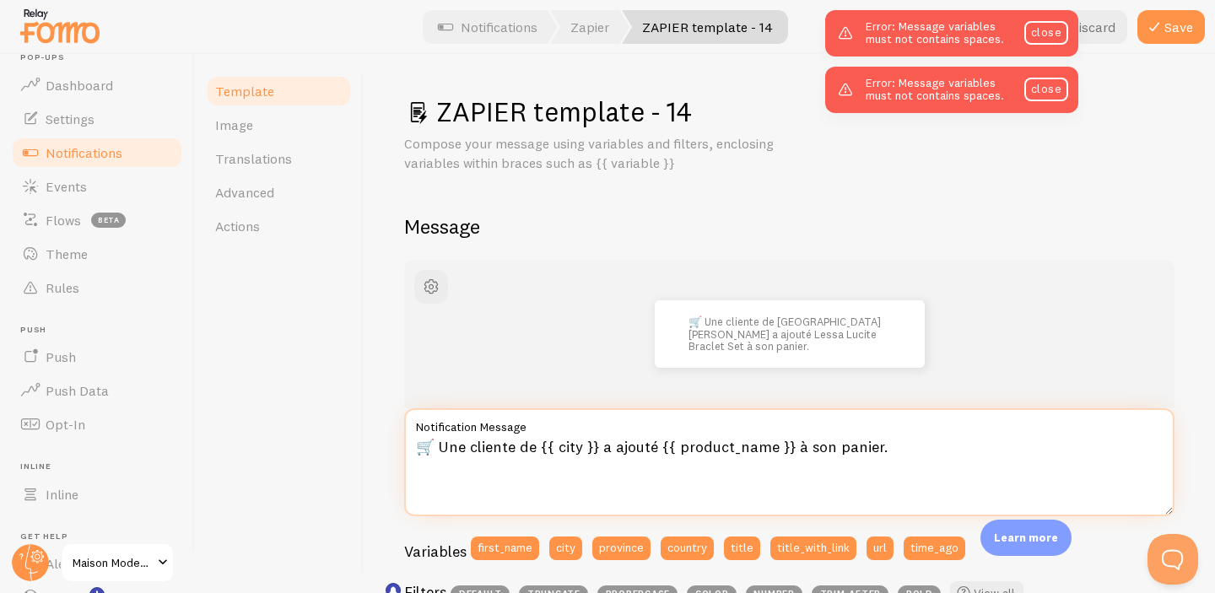
click at [580, 456] on textarea "🛒 Une cliente de {{ city }} a ajouté {{ product_name }} à son panier." at bounding box center [789, 462] width 770 height 108
click at [795, 450] on textarea "🛒 Une cliente de {{ bruxelle}} a ajouté {{ product_name }} à son panier." at bounding box center [789, 462] width 770 height 108
click at [795, 450] on textarea "🛒 Une cliente de {{ bruxelle}} a ajouté {{ Hijab }} à son panier." at bounding box center [789, 462] width 770 height 108
click at [730, 448] on textarea "🛒 Une cliente de {{ bruxelle}} a ajouté {{ Hijab }} à son panier." at bounding box center [789, 462] width 770 height 108
click at [701, 445] on textarea "🛒 Une cliente de {{ bruxelle}} a ajouté {{ Hijab }} à son panier." at bounding box center [789, 462] width 770 height 108
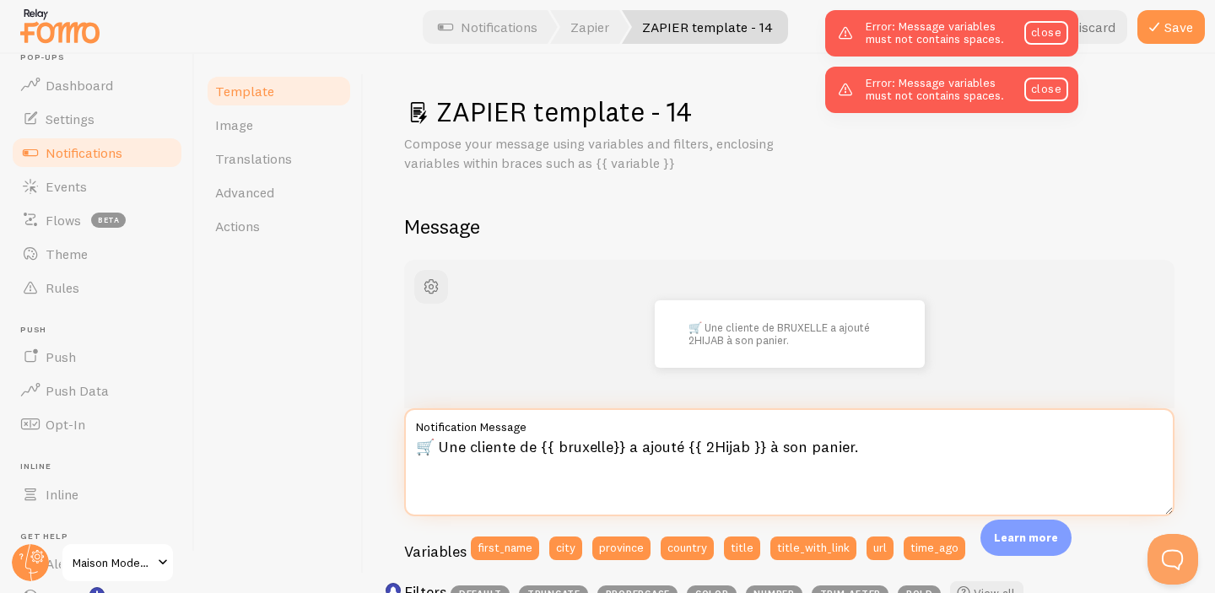
click at [744, 448] on textarea "🛒 Une cliente de {{ bruxelle}} a ajouté {{ 2Hijab }} à son panier." at bounding box center [789, 462] width 770 height 108
type textarea "🛒 Une cliente de {{ bruxelle}} a ajouté {{ 2Hijab}} à son panier."
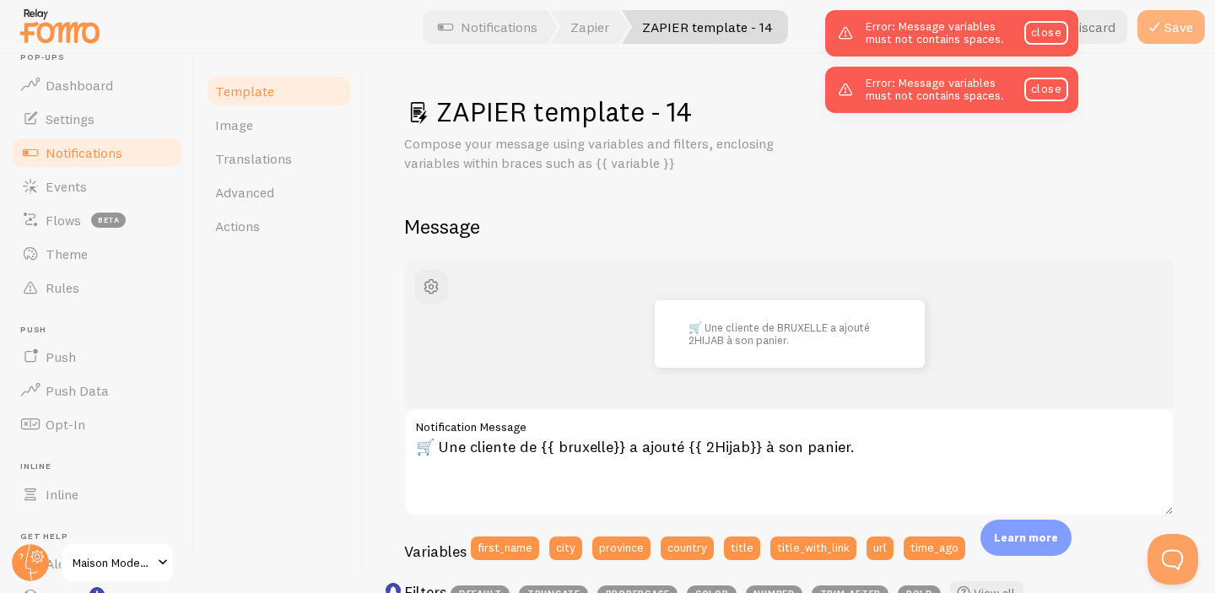
click at [1163, 39] on button "Save" at bounding box center [1170, 27] width 67 height 34
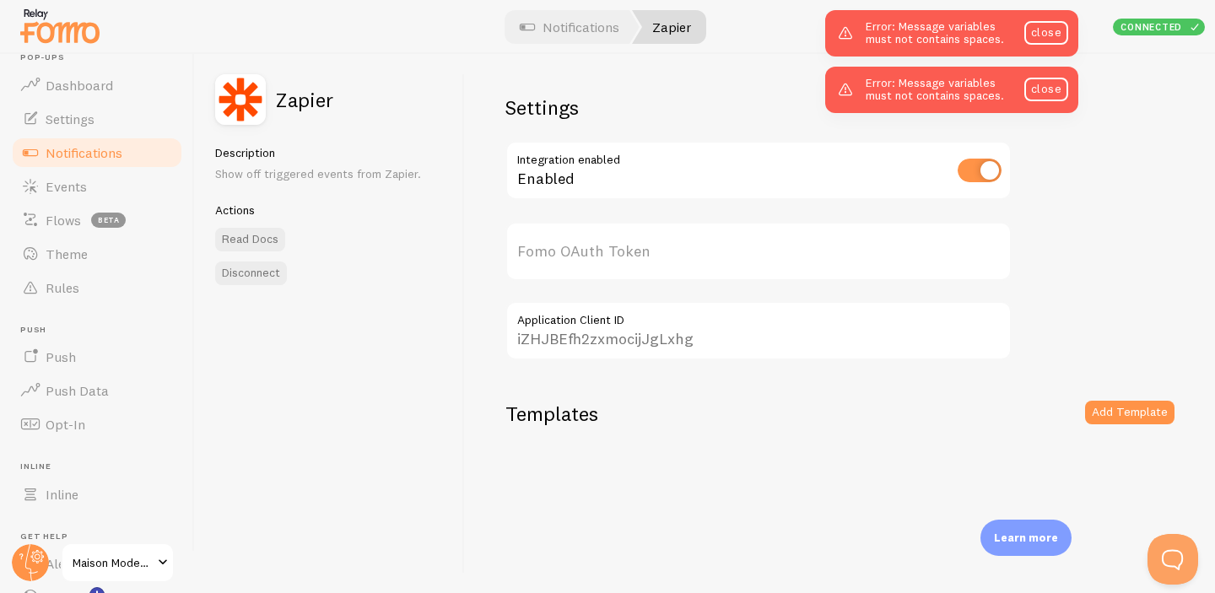
type input "VhLbljPEgtl8usIVEBX7pA=="
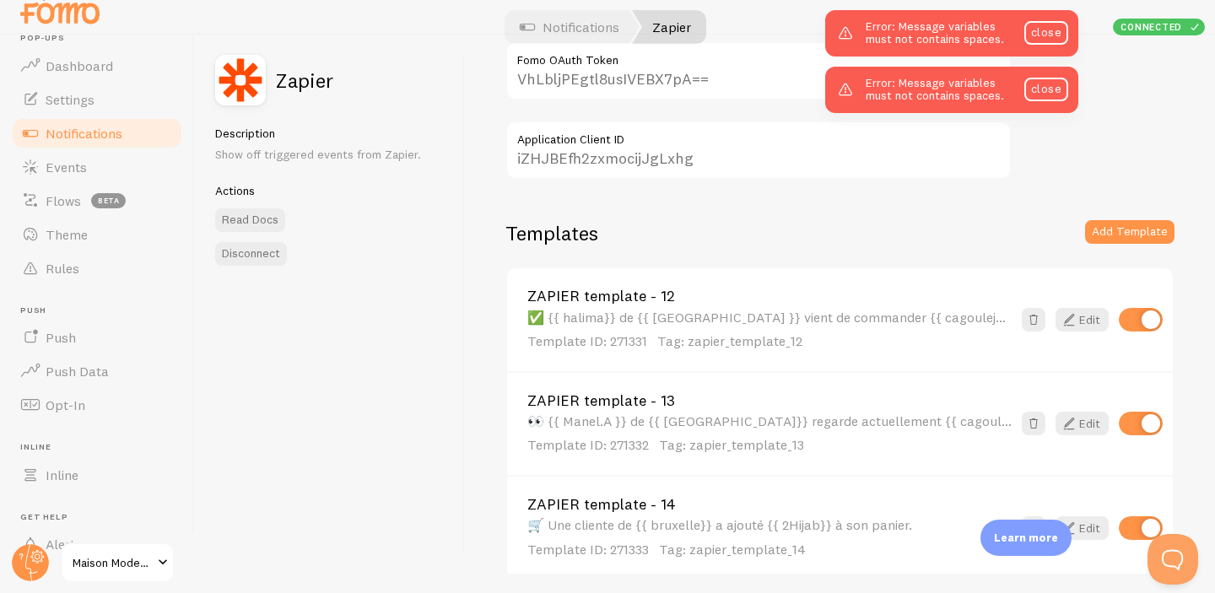
scroll to position [249, 0]
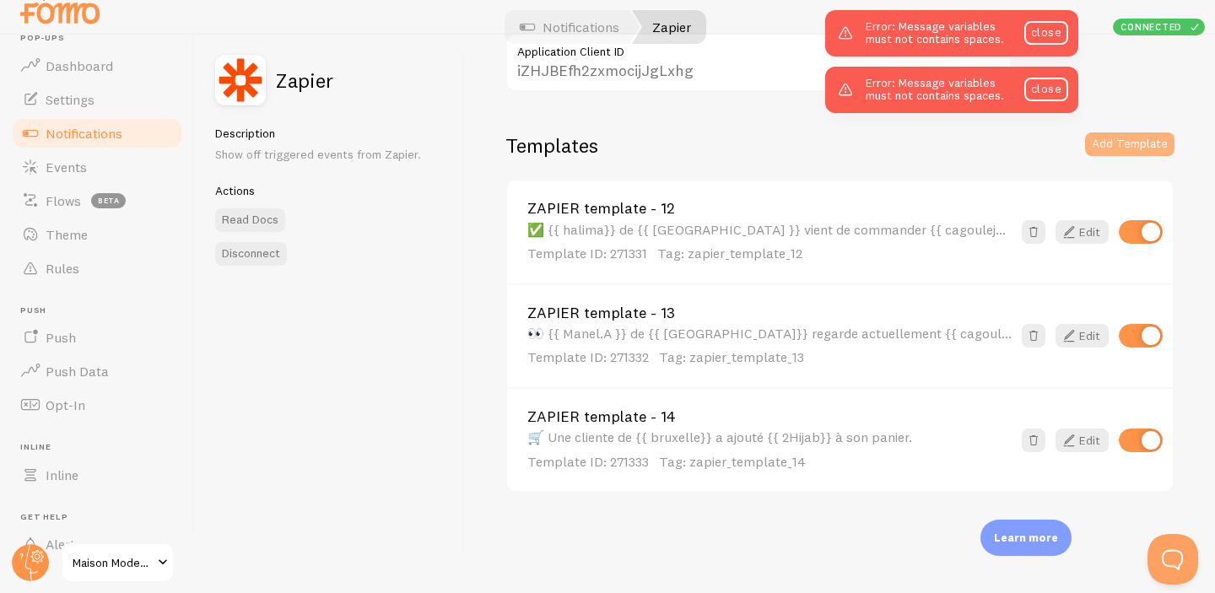
click at [1114, 138] on button "Add Template" at bounding box center [1129, 144] width 89 height 24
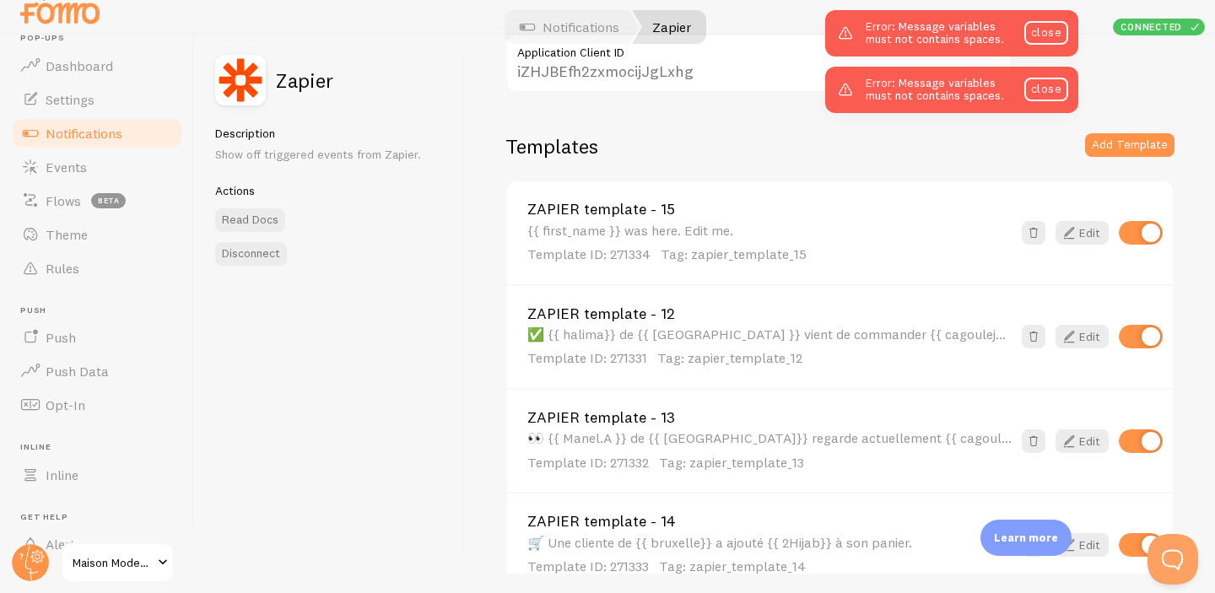
scroll to position [236, 0]
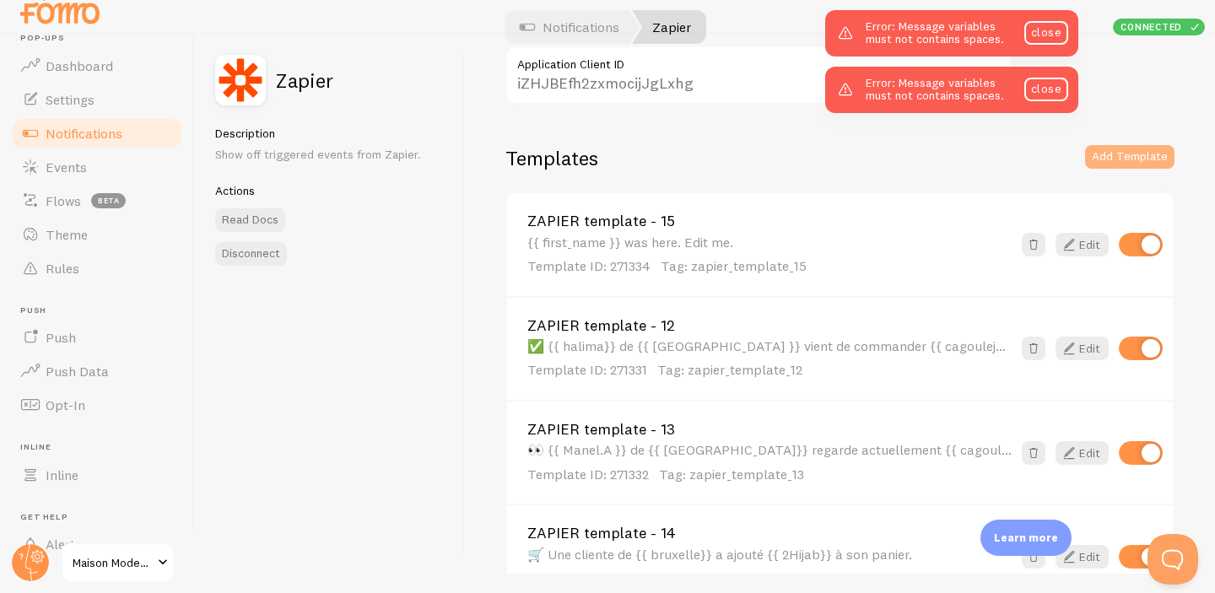
click at [1155, 153] on button "Add Template" at bounding box center [1129, 157] width 89 height 24
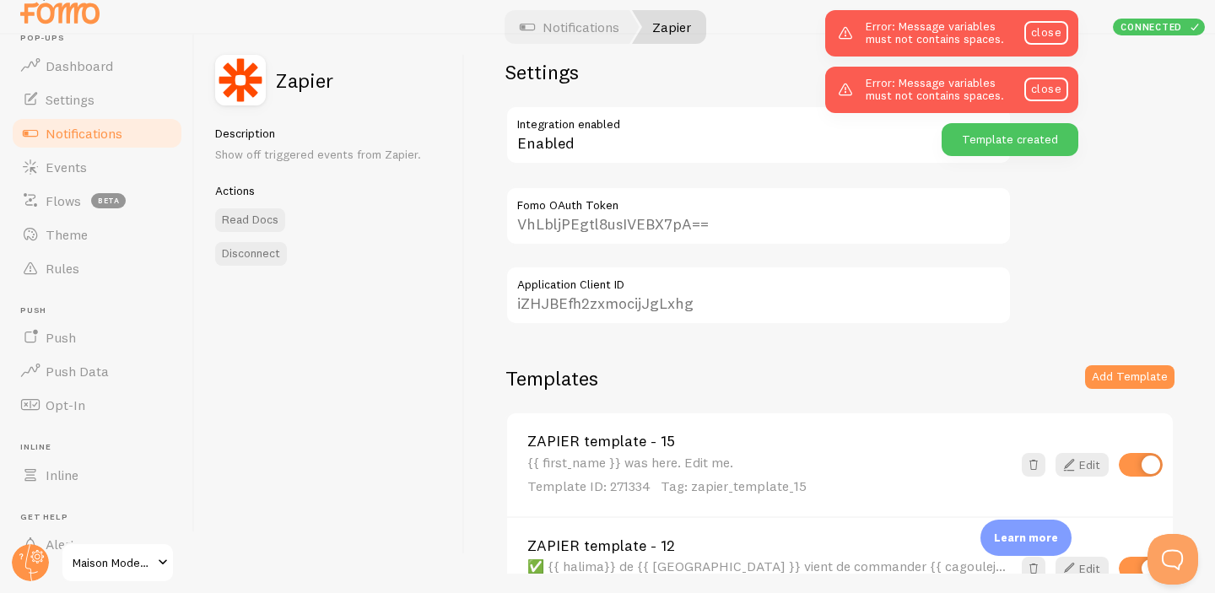
scroll to position [0, 0]
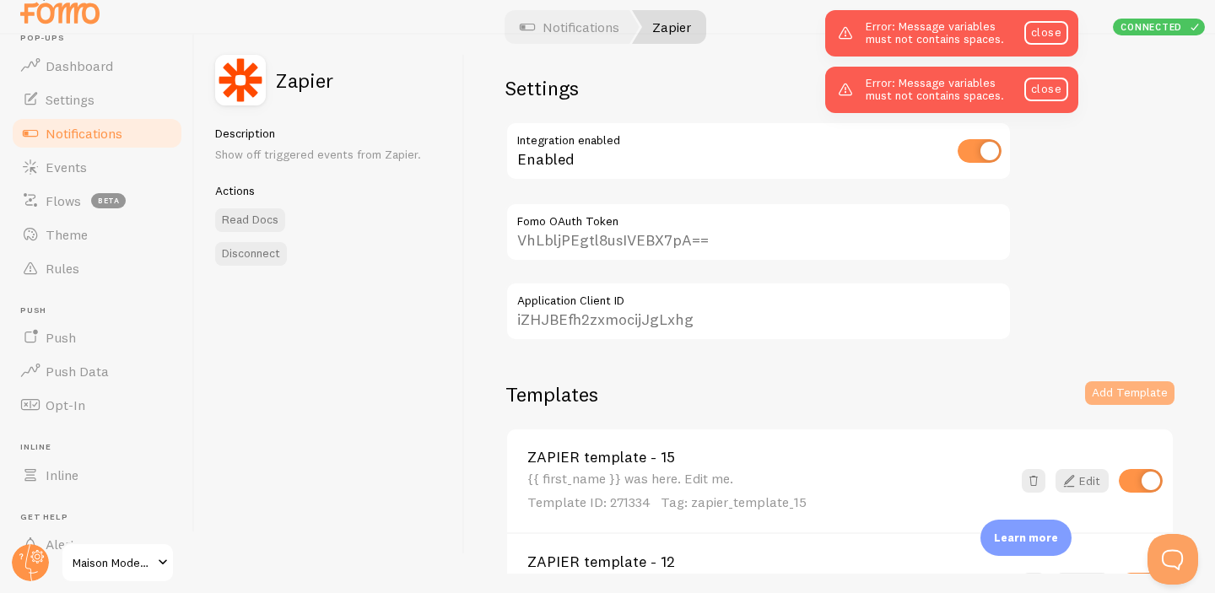
click at [1121, 390] on button "Add Template" at bounding box center [1129, 393] width 89 height 24
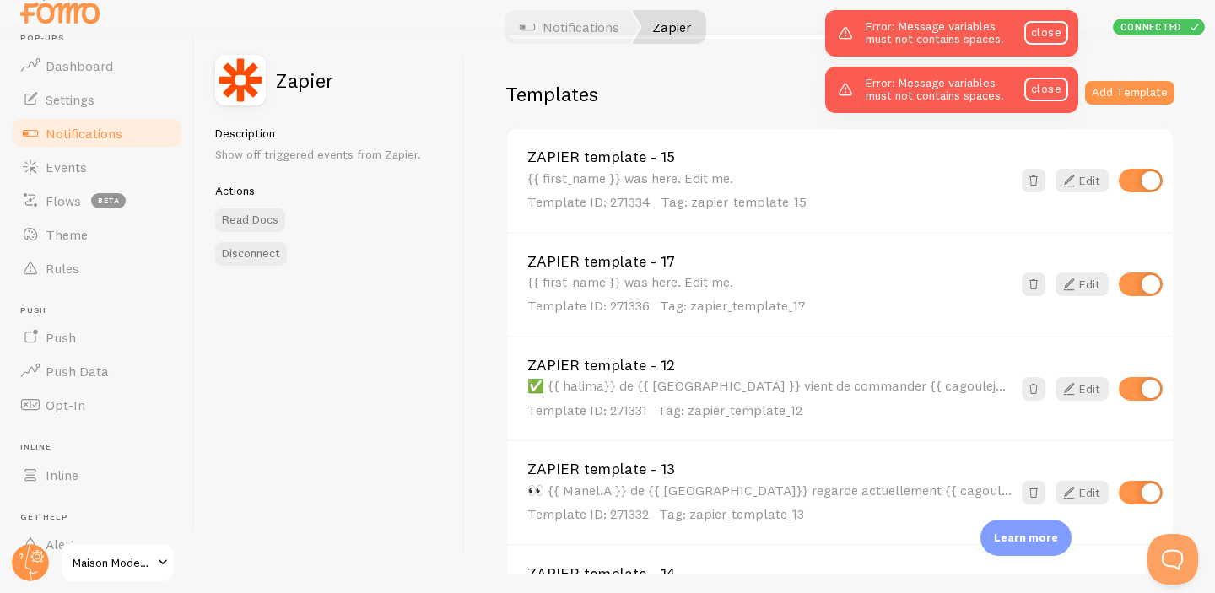
scroll to position [284, 0]
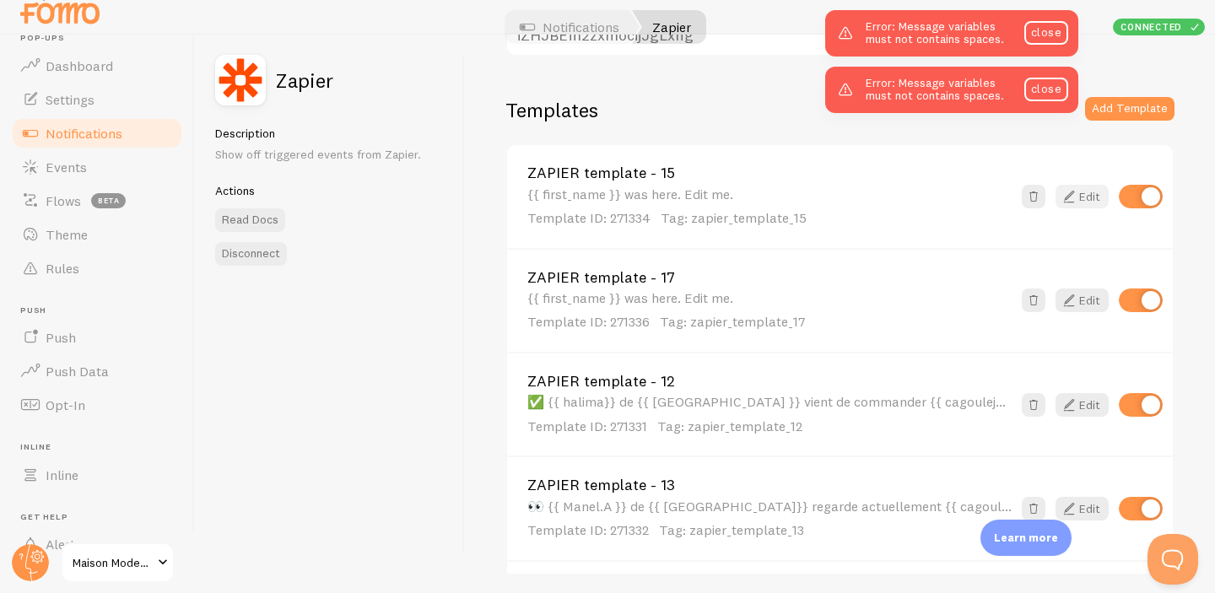
click at [1071, 197] on icon at bounding box center [1069, 196] width 20 height 20
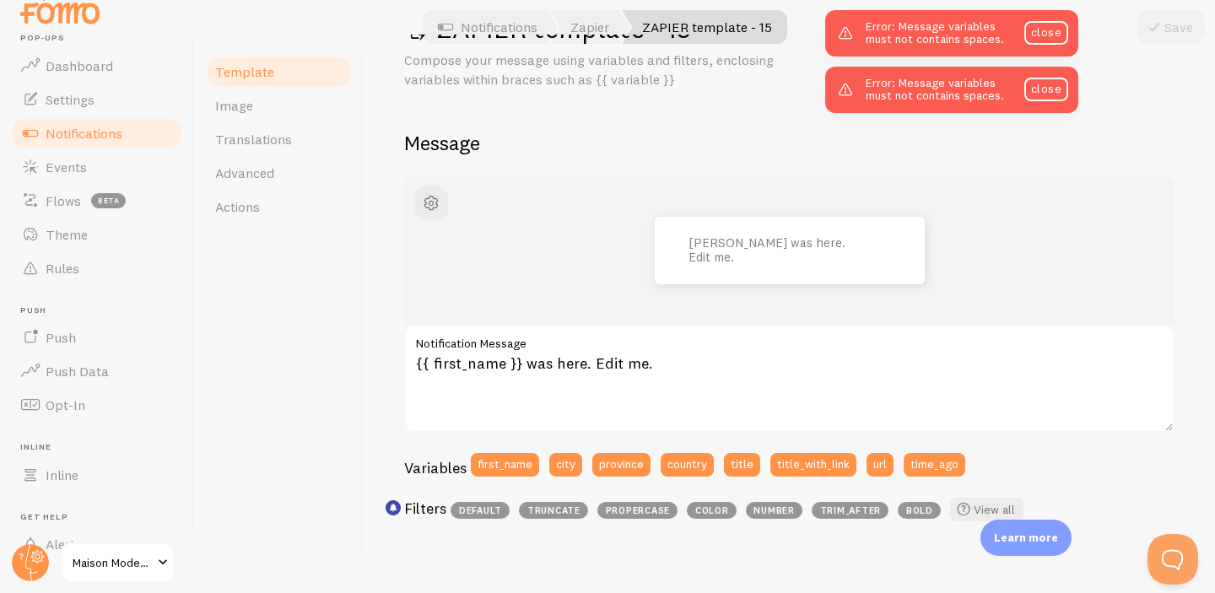
scroll to position [93, 0]
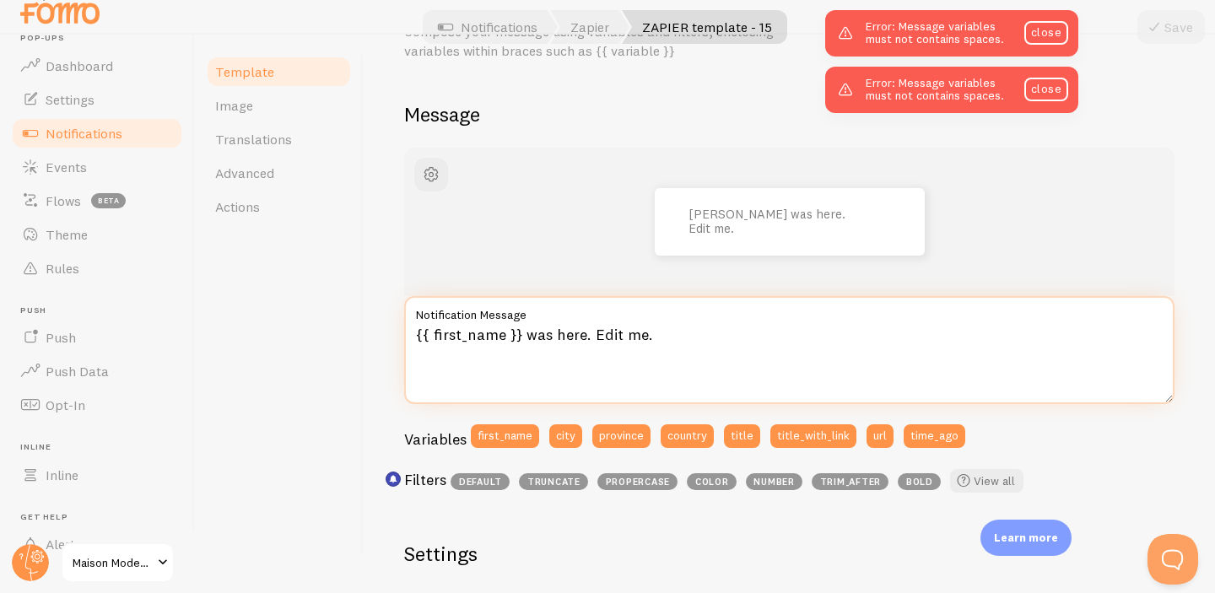
drag, startPoint x: 653, startPoint y: 343, endPoint x: 348, endPoint y: 332, distance: 304.7
click at [348, 332] on div "Template Image Translations Advanced Actions ZAPIER template - 15 Compose your …" at bounding box center [705, 304] width 1020 height 539
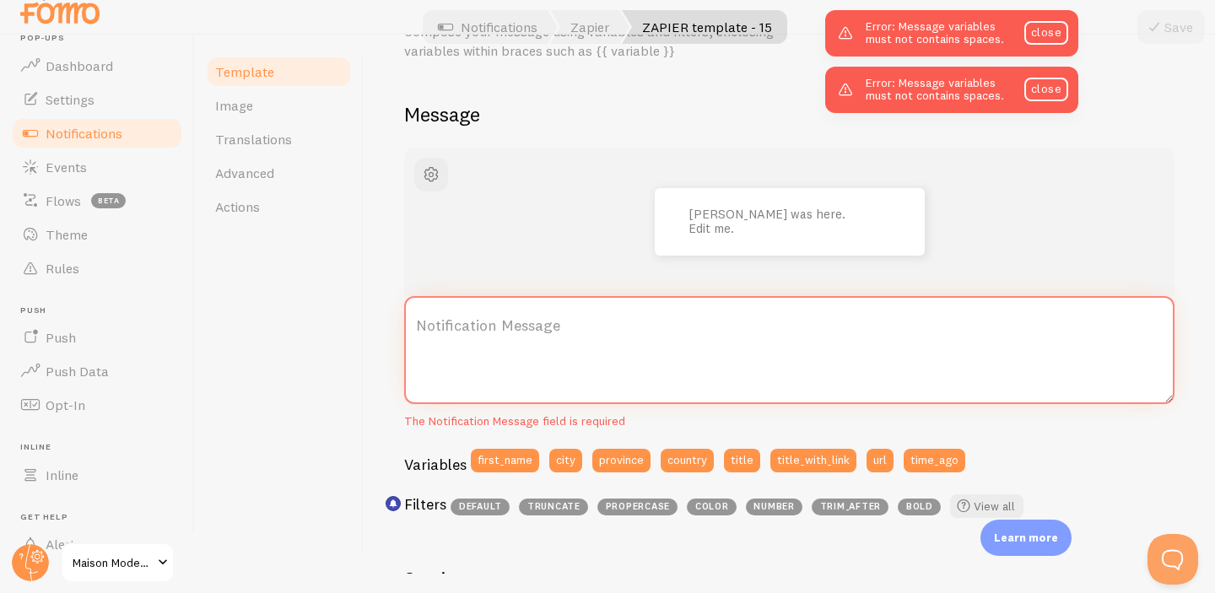
paste textarea "👗 Nouvelle commande : {{ product_name }} vient de partir pour {{ city }}."
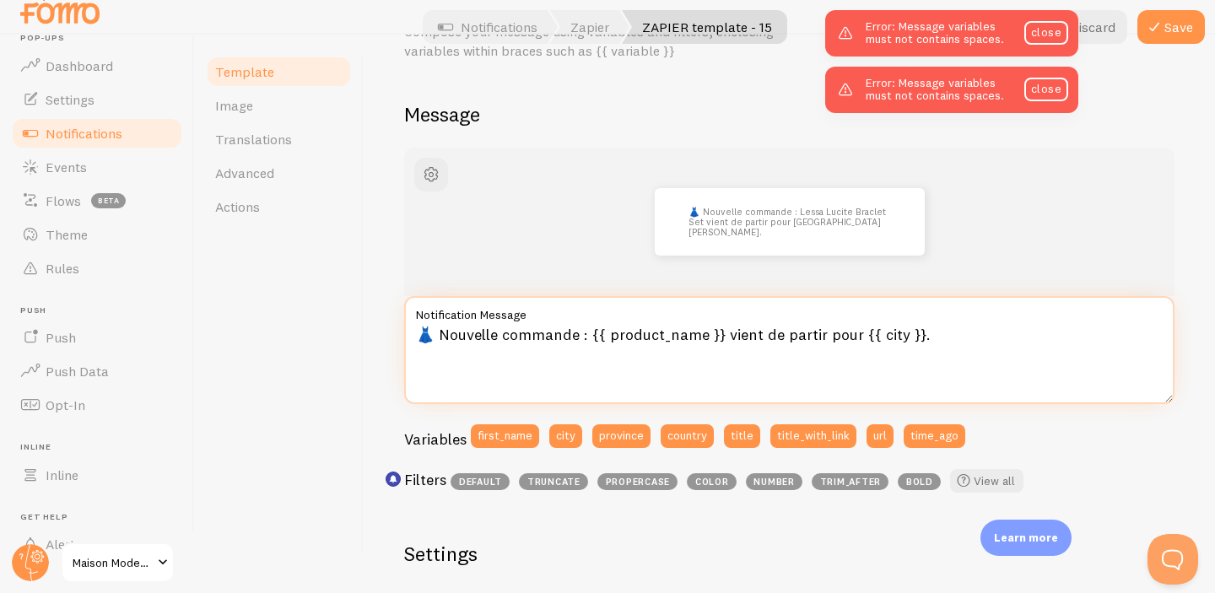
click at [434, 333] on textarea "👗 Nouvelle commande : {{ product_name }} vient de partir pour {{ city }}." at bounding box center [789, 350] width 770 height 108
paste textarea "🧕"
drag, startPoint x: 537, startPoint y: 333, endPoint x: 633, endPoint y: 336, distance: 95.4
click at [633, 336] on textarea "🧕 commande : {{ product_name }} vient de partir pour {{ city }}." at bounding box center [789, 350] width 770 height 108
click at [859, 339] on textarea "🧕 commande : {{ cagoulejerseykaki }} vient de partir pour {{ city }}." at bounding box center [789, 350] width 770 height 108
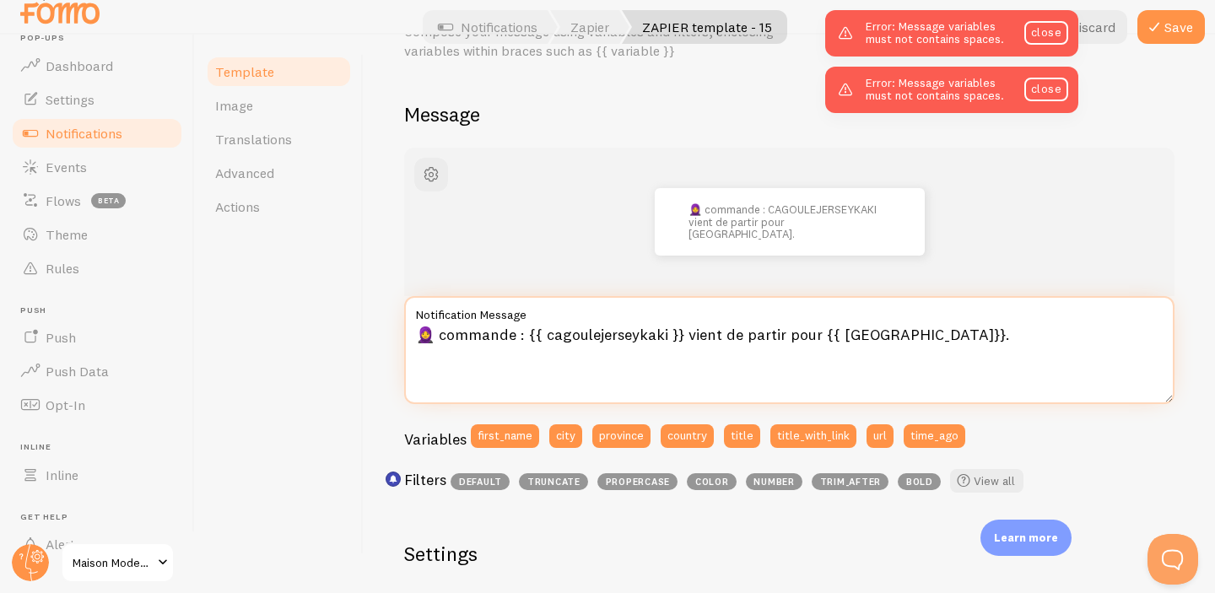
type textarea "🧕 commande : {{ cagoulejerseykaki }} vient de partir pour {{ [GEOGRAPHIC_DATA]}…"
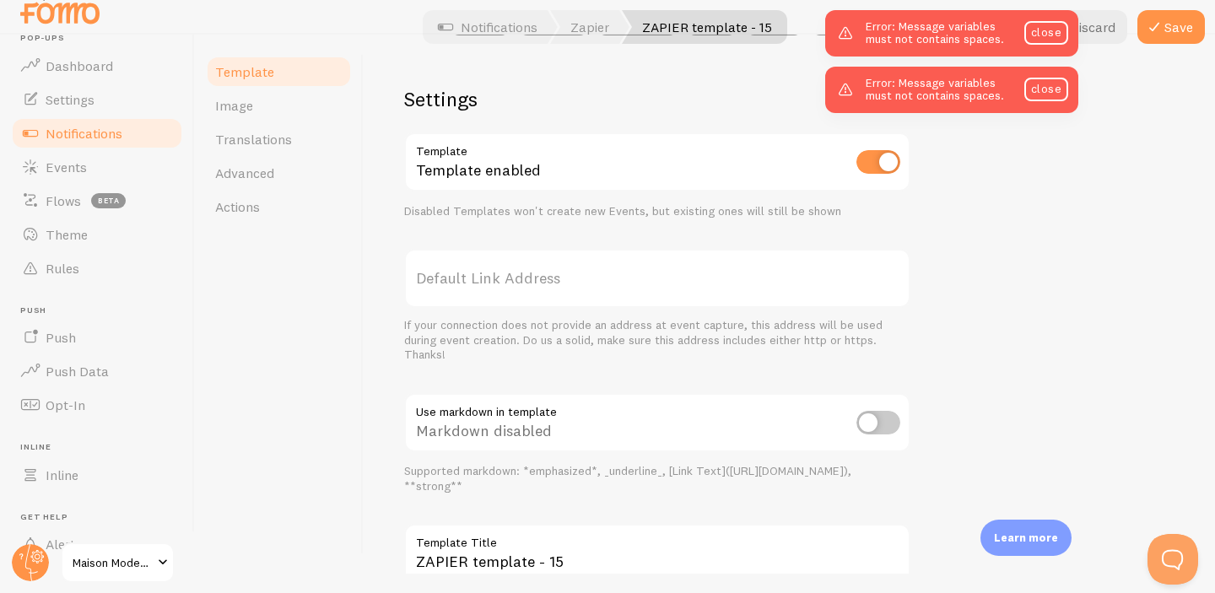
scroll to position [573, 0]
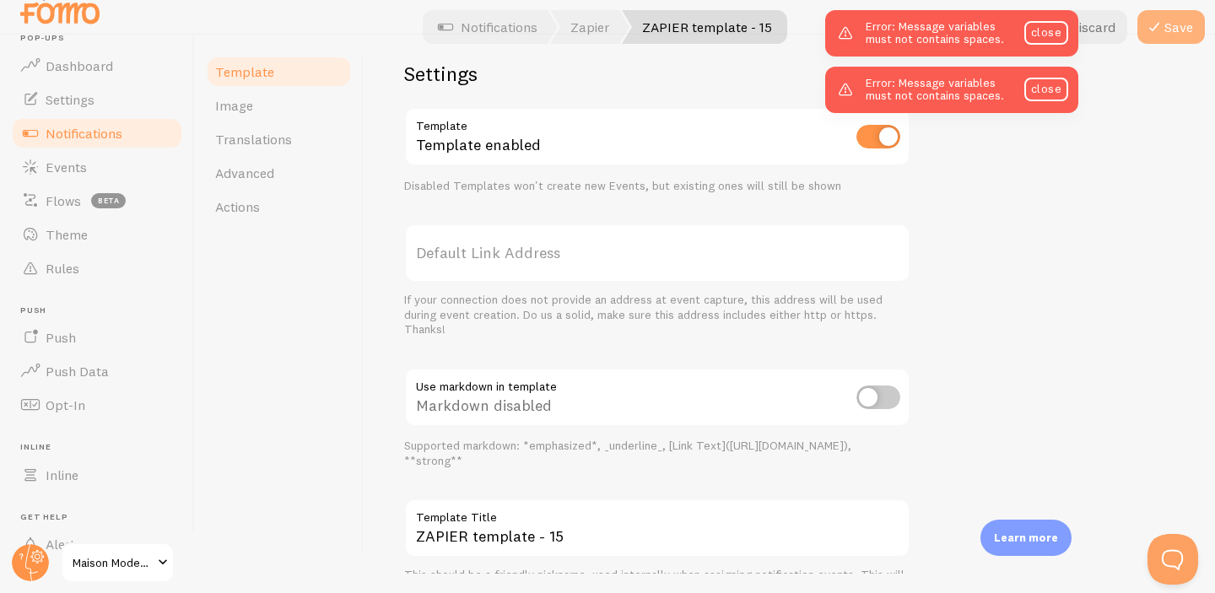
click at [1146, 25] on icon at bounding box center [1154, 27] width 20 height 20
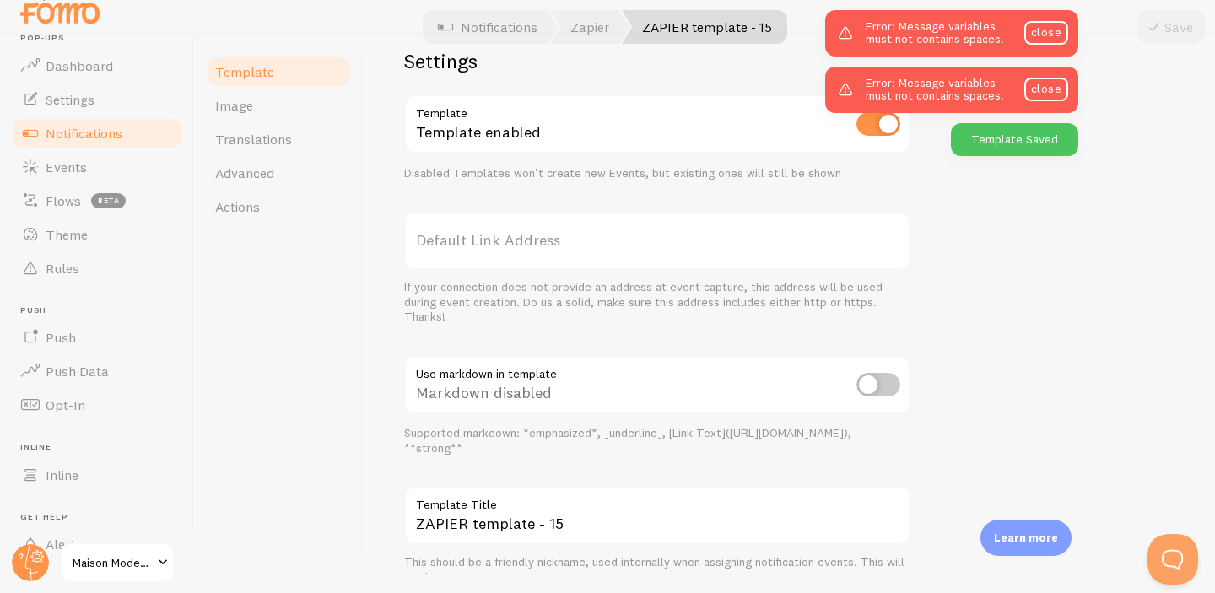
scroll to position [0, 0]
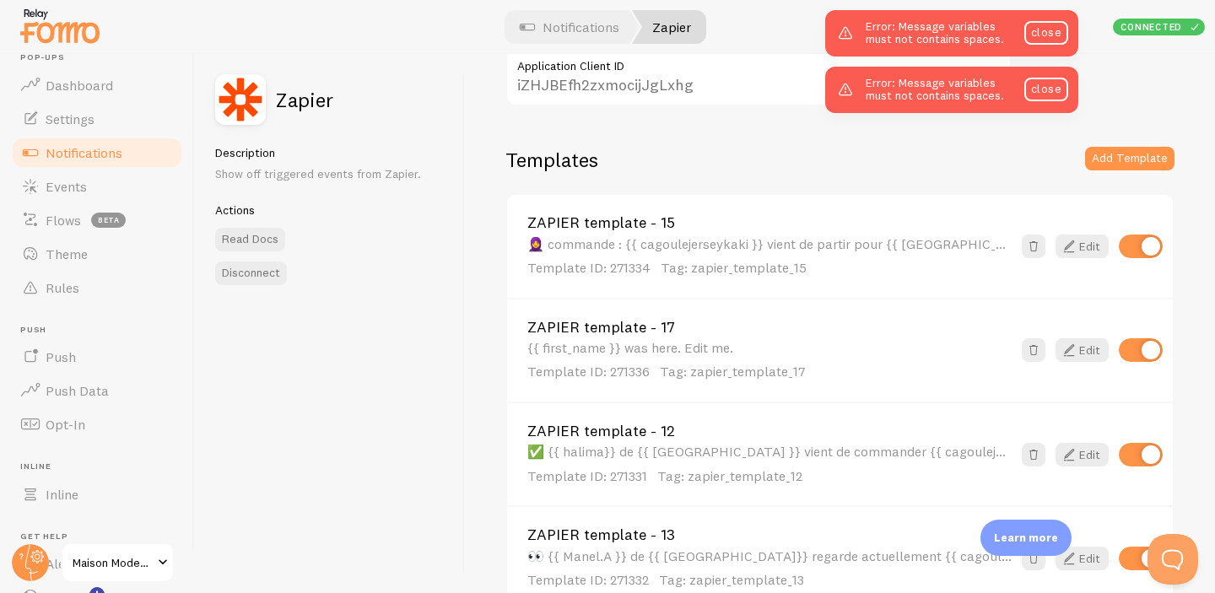
scroll to position [260, 0]
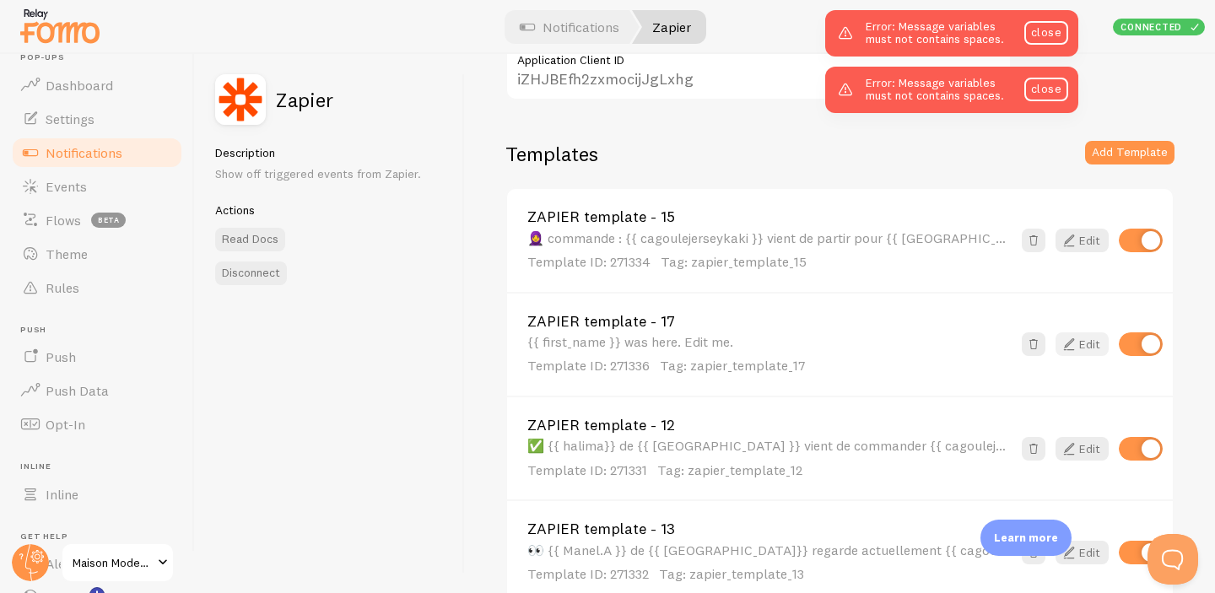
click at [1085, 350] on link "Edit" at bounding box center [1081, 344] width 53 height 24
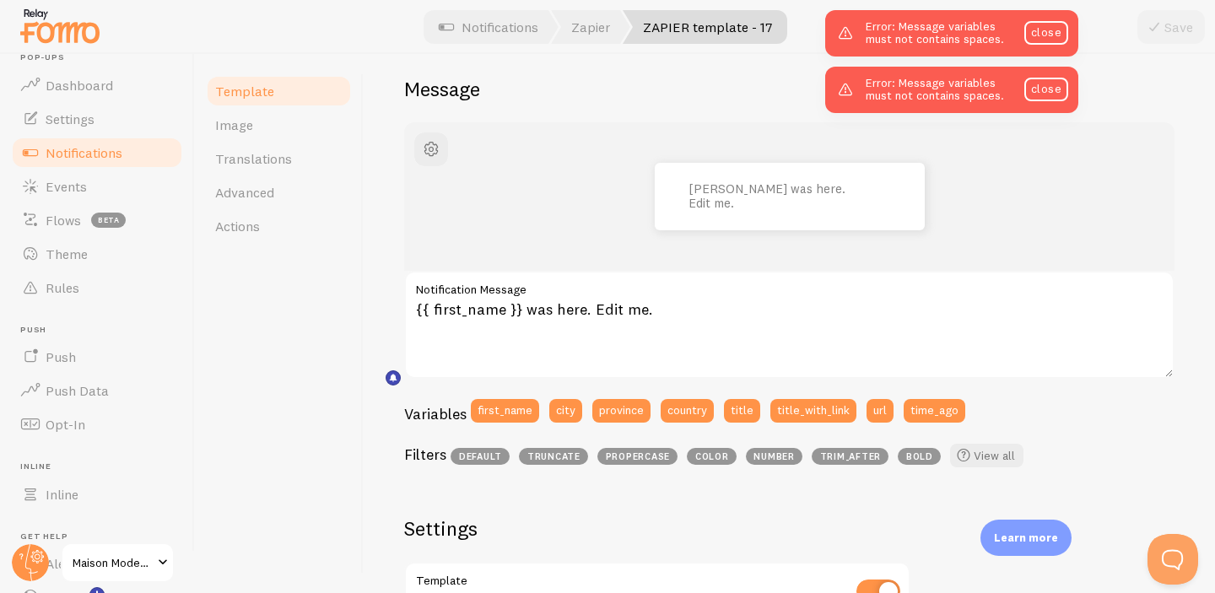
scroll to position [224, 0]
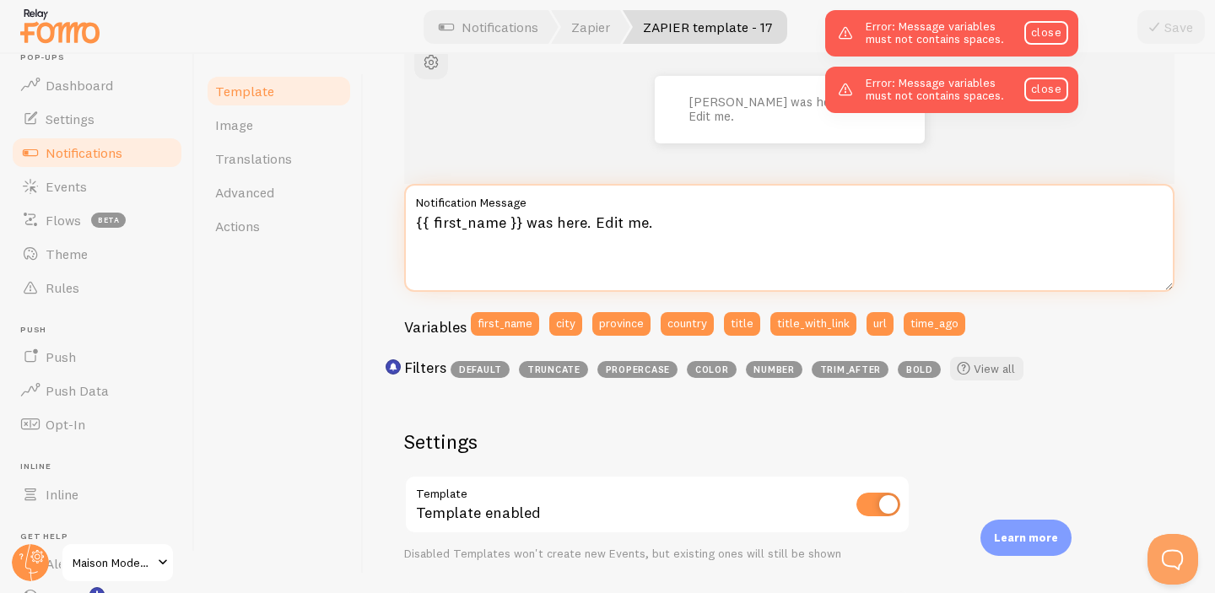
drag, startPoint x: 672, startPoint y: 235, endPoint x: 377, endPoint y: 235, distance: 294.4
click at [377, 235] on div "ZAPIER template - 17 Compose your message using variables and filters, enclosin…" at bounding box center [789, 323] width 851 height 539
type textarea "{{ first_name }} was here. Edit"
drag, startPoint x: 416, startPoint y: 224, endPoint x: 606, endPoint y: 235, distance: 190.2
click at [606, 235] on textarea "{{ first_name }} was here. Edit" at bounding box center [789, 238] width 770 height 108
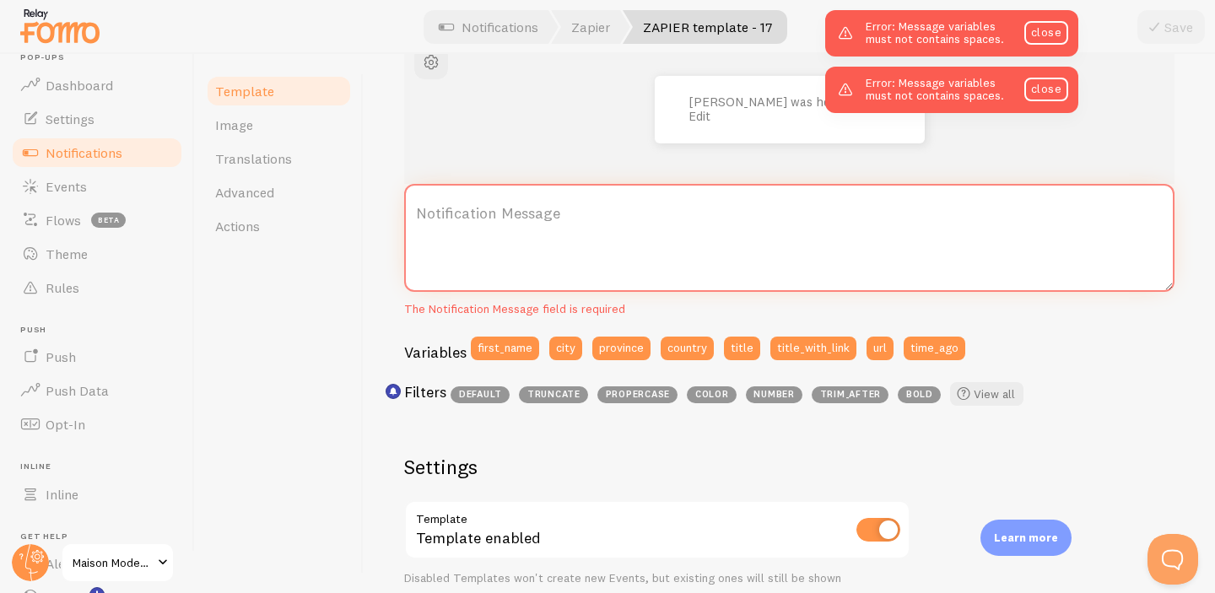
paste textarea "⏳ Il ne reste plus que {{ random_number(2,5) }} exemplaires de {{ product_name …"
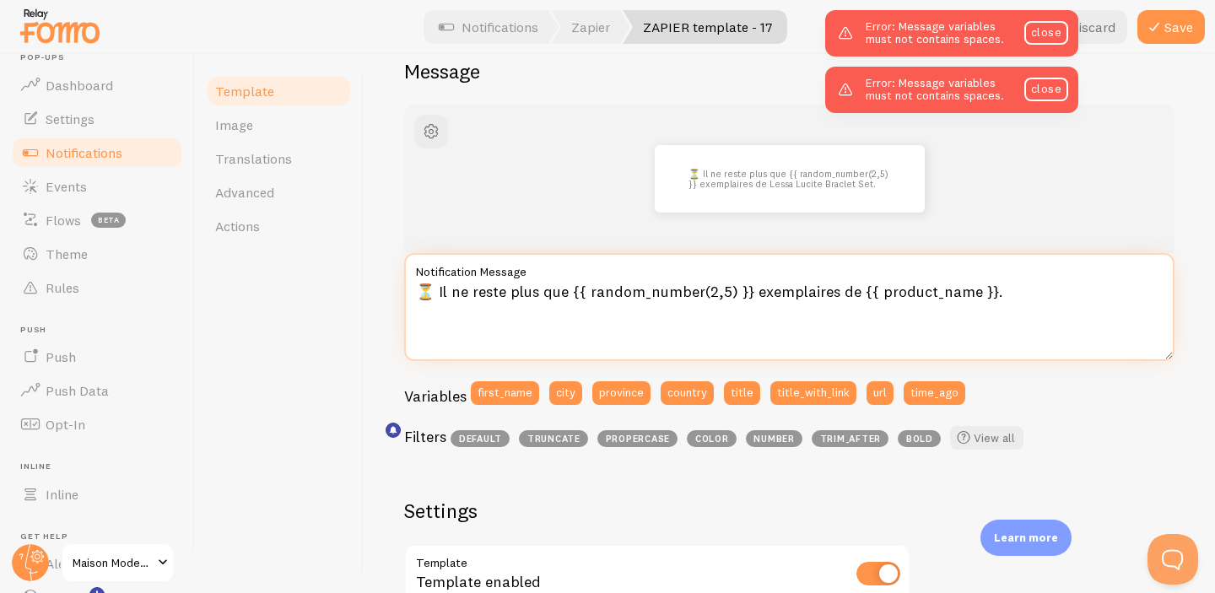
scroll to position [151, 0]
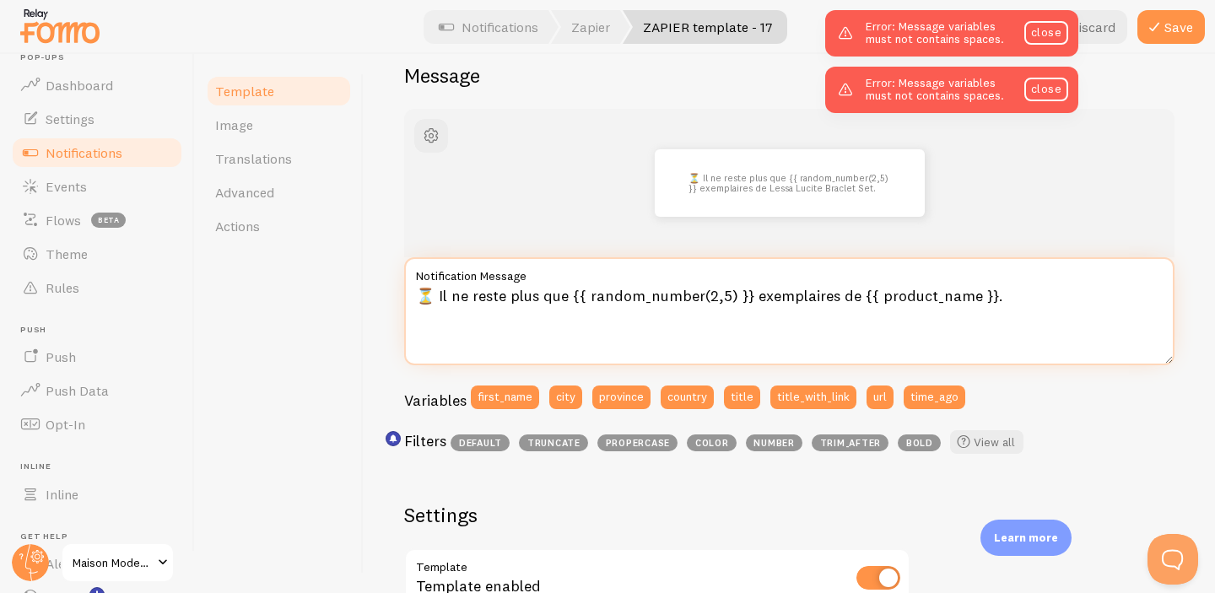
drag, startPoint x: 585, startPoint y: 297, endPoint x: 727, endPoint y: 296, distance: 142.6
click at [727, 296] on textarea "⏳ Il ne reste plus que {{ random_number(2,5) }} exemplaires de {{ product_name …" at bounding box center [789, 311] width 770 height 108
drag, startPoint x: 725, startPoint y: 295, endPoint x: 829, endPoint y: 299, distance: 103.8
click at [829, 299] on textarea "⏳ Il ne reste plus que {{ 5}} exemplaires de {{ product_name }}." at bounding box center [789, 311] width 770 height 108
type textarea "⏳ Il ne reste plus que {{ 5}} exemplaires de {{hijabjerseychocolat}}."
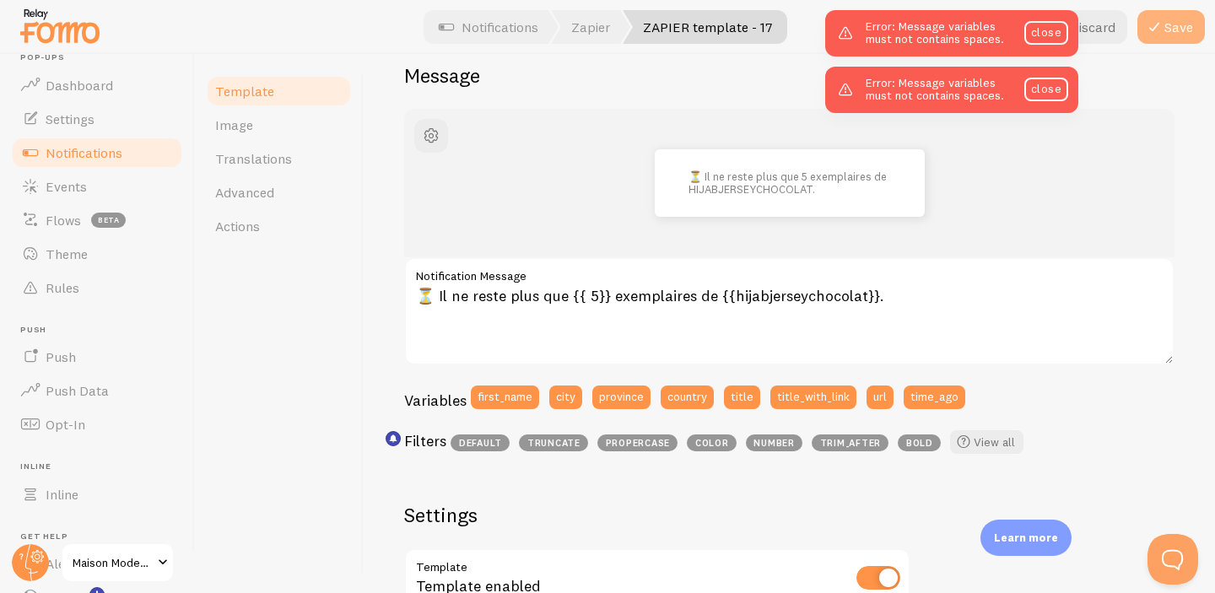
click at [1168, 23] on button "Save" at bounding box center [1170, 27] width 67 height 34
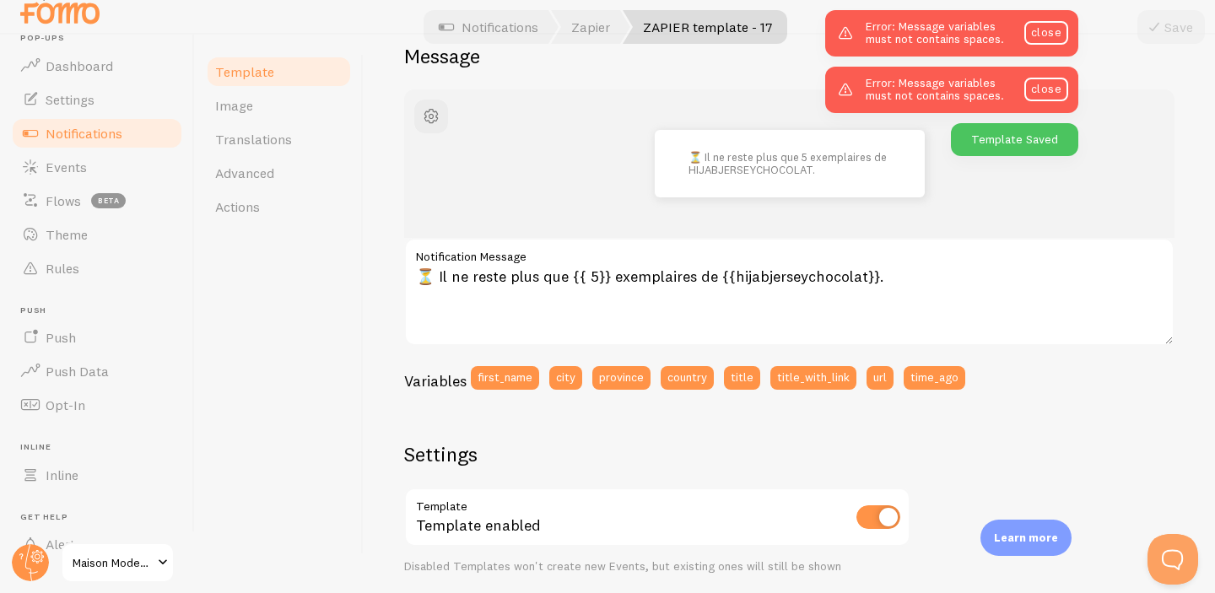
scroll to position [0, 0]
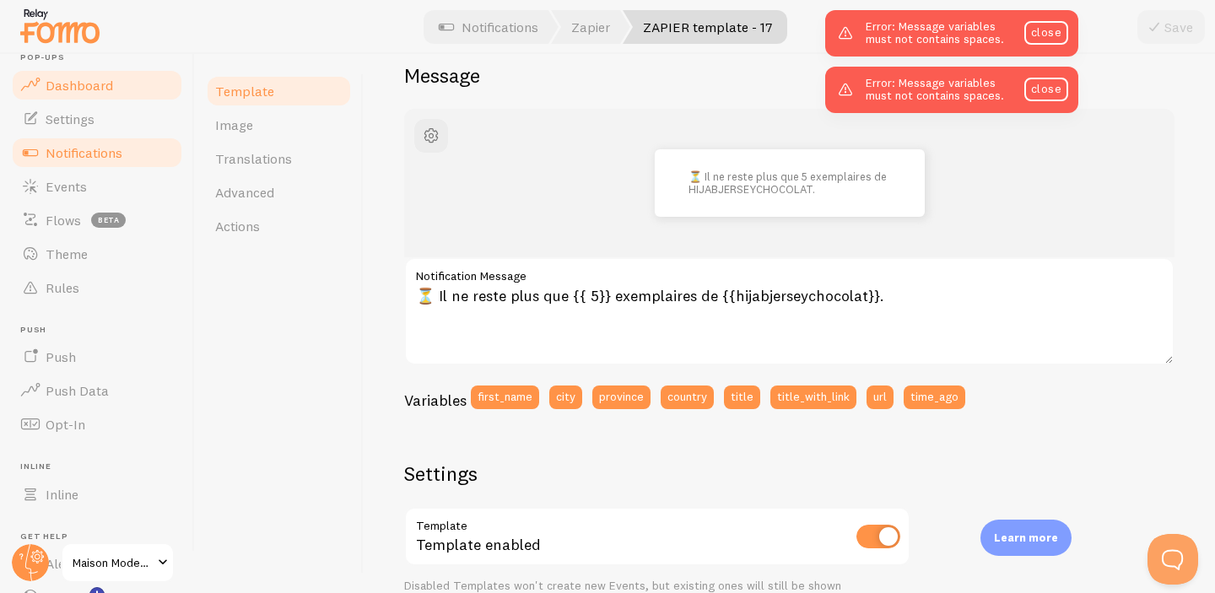
click at [62, 77] on span "Dashboard" at bounding box center [79, 85] width 67 height 17
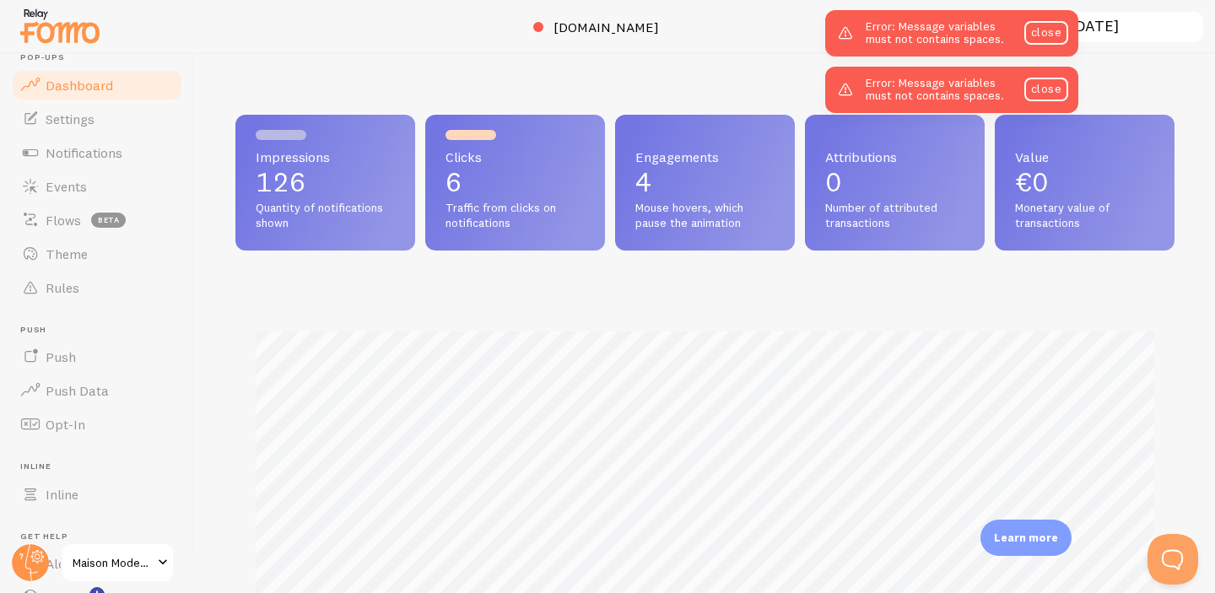
scroll to position [443, 939]
click at [72, 124] on span "Settings" at bounding box center [70, 119] width 49 height 17
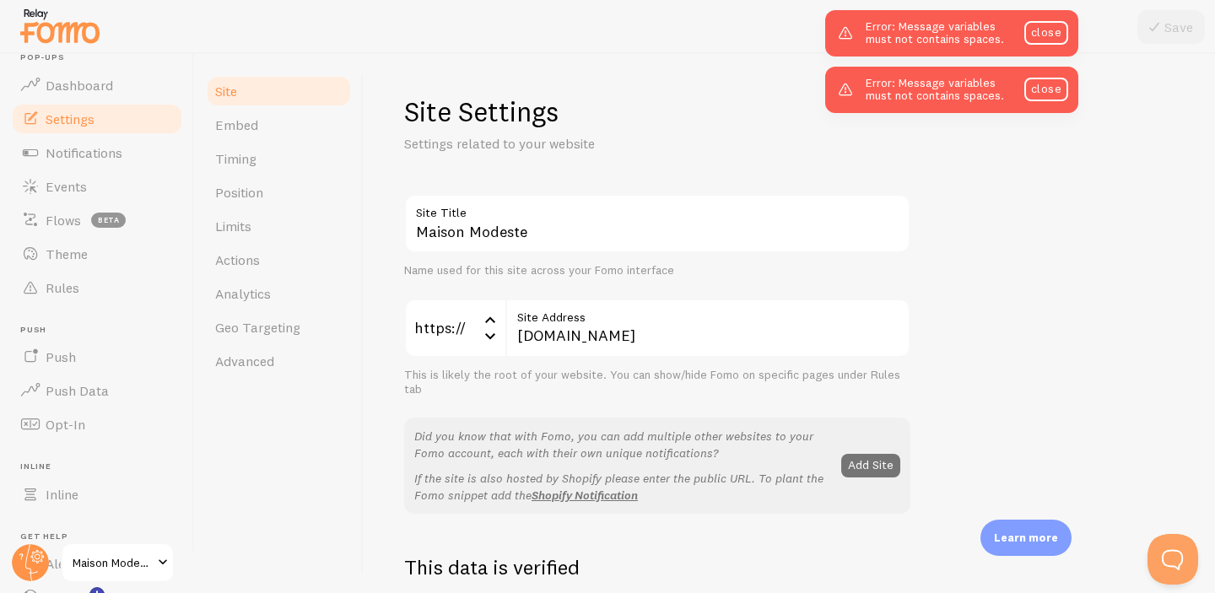
click at [924, 76] on div "Error: Message variables must not contains spaces. close" at bounding box center [951, 90] width 253 height 46
click at [925, 110] on div "Error: Message variables must not contains spaces. close" at bounding box center [951, 90] width 253 height 46
click at [101, 162] on link "Notifications" at bounding box center [97, 153] width 174 height 34
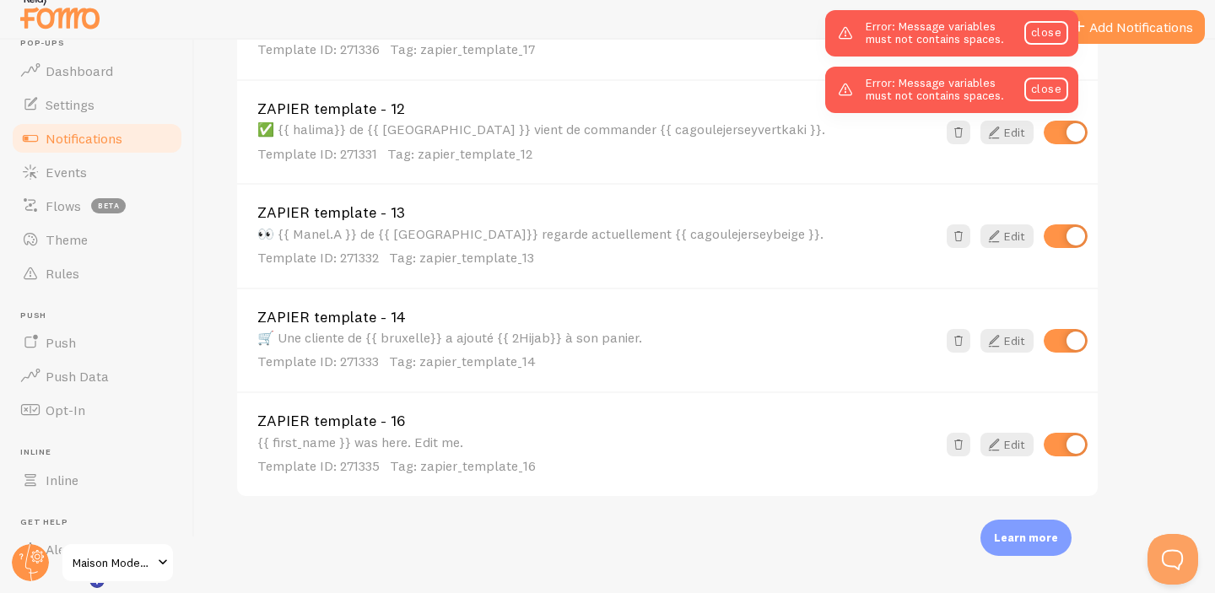
scroll to position [19, 0]
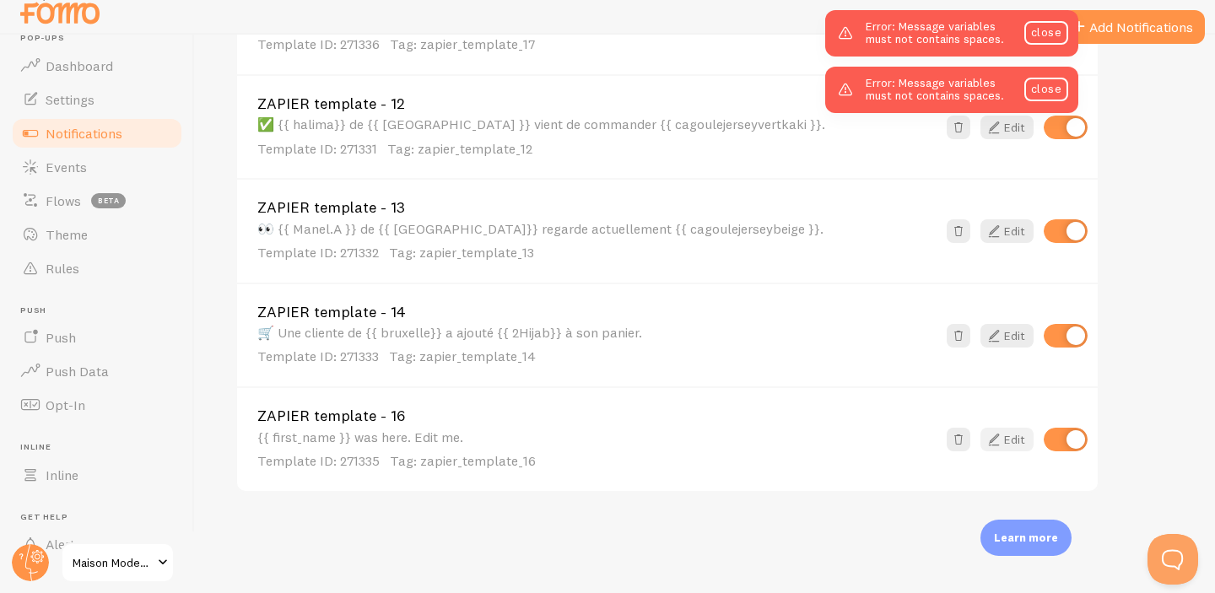
click at [1010, 447] on link "Edit" at bounding box center [1006, 440] width 53 height 24
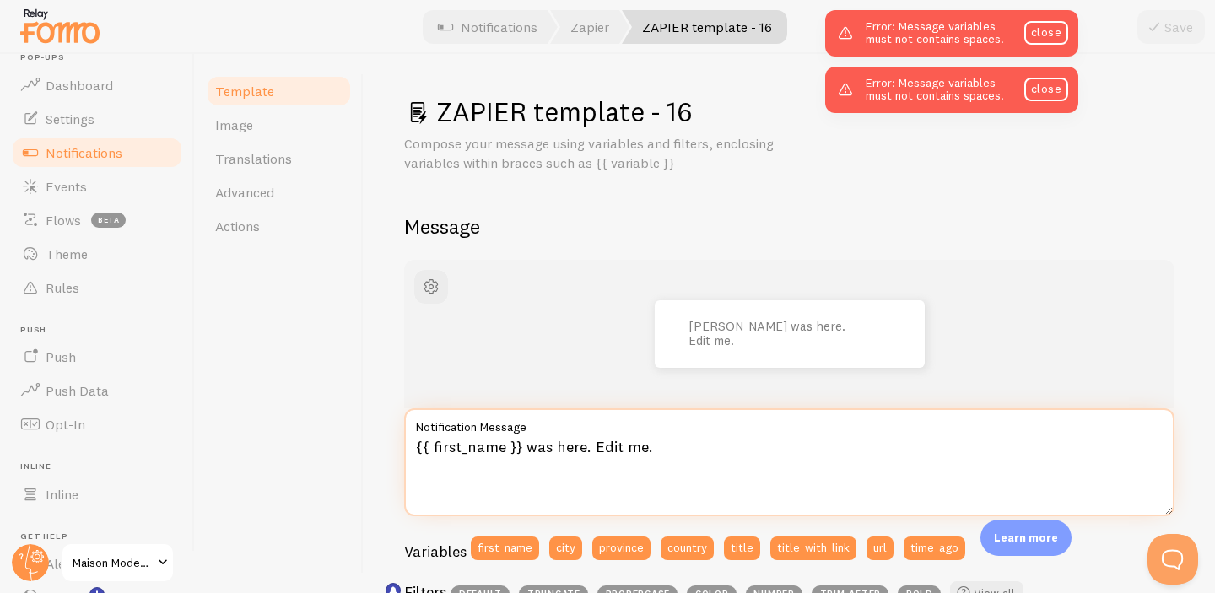
drag, startPoint x: 413, startPoint y: 453, endPoint x: 644, endPoint y: 459, distance: 230.4
click at [644, 459] on textarea "{{ first_name }} was here. Edit me." at bounding box center [789, 462] width 770 height 108
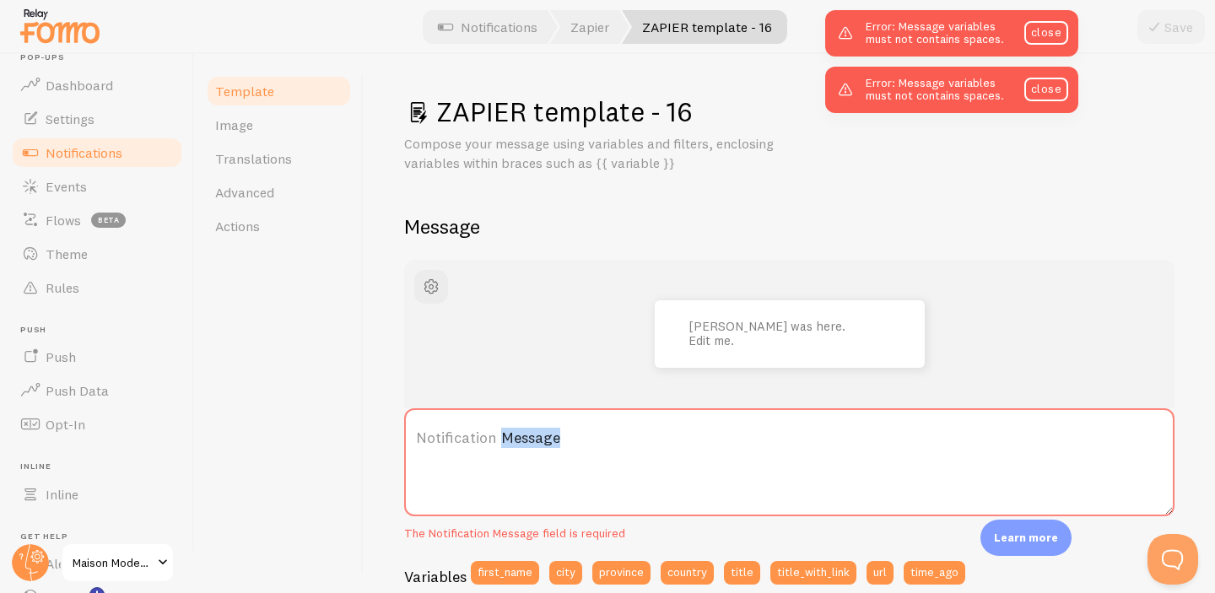
click at [631, 447] on label "Notification Message" at bounding box center [789, 437] width 770 height 59
click at [631, 447] on textarea "Notification Message" at bounding box center [789, 462] width 770 height 108
paste textarea "🔥 {{ random_number(5,15) }} personnes regardent {{ product_name }} en ce moment."
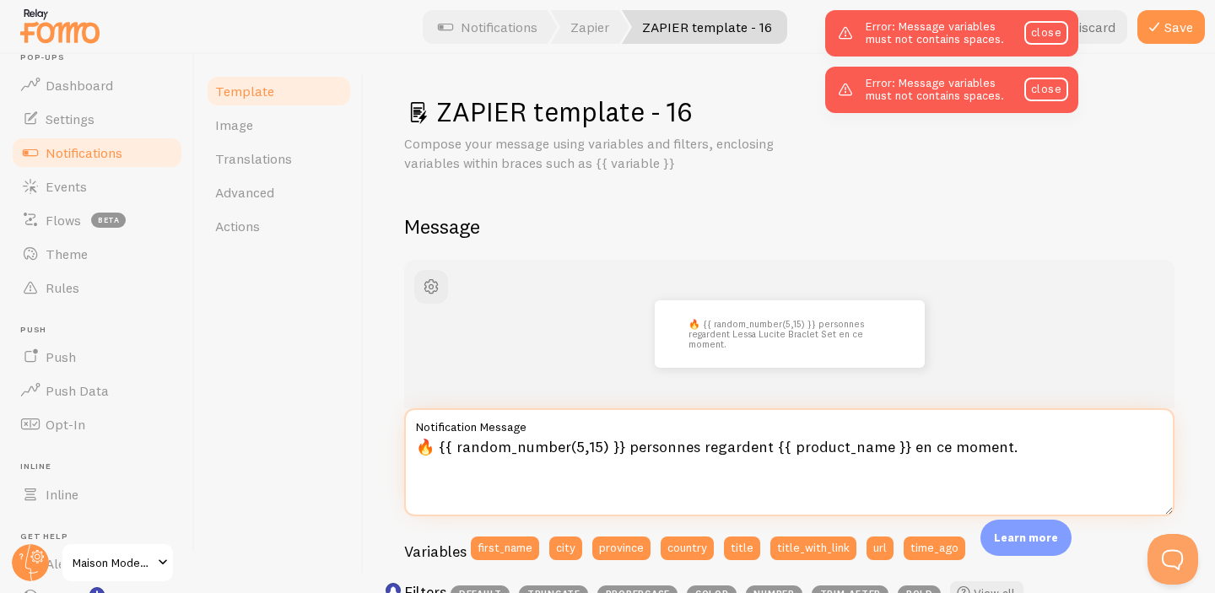
drag, startPoint x: 592, startPoint y: 449, endPoint x: 455, endPoint y: 456, distance: 137.7
click at [455, 456] on textarea "🔥 {{ random_number(5,15) }} personnes regardent {{ product_name }} en ce moment." at bounding box center [789, 462] width 770 height 108
drag, startPoint x: 739, startPoint y: 452, endPoint x: 645, endPoint y: 452, distance: 93.6
click at [645, 452] on textarea "🔥 {{ 7) }} personnes regardent {{ product_name }} en ce moment." at bounding box center [789, 462] width 770 height 108
click at [459, 450] on textarea "🔥 {{ 7) }} personnes regardent {{ }} en ce moment." at bounding box center [789, 462] width 770 height 108
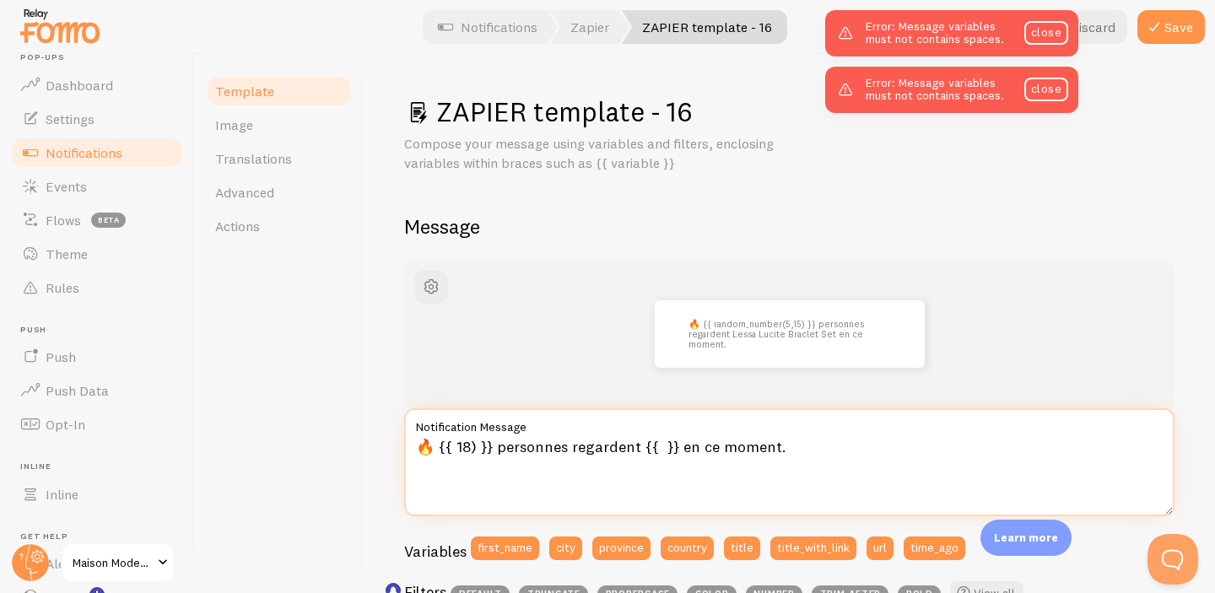
click at [658, 450] on textarea "🔥 {{ 18) }} personnes regardent {{ }} en ce moment." at bounding box center [789, 462] width 770 height 108
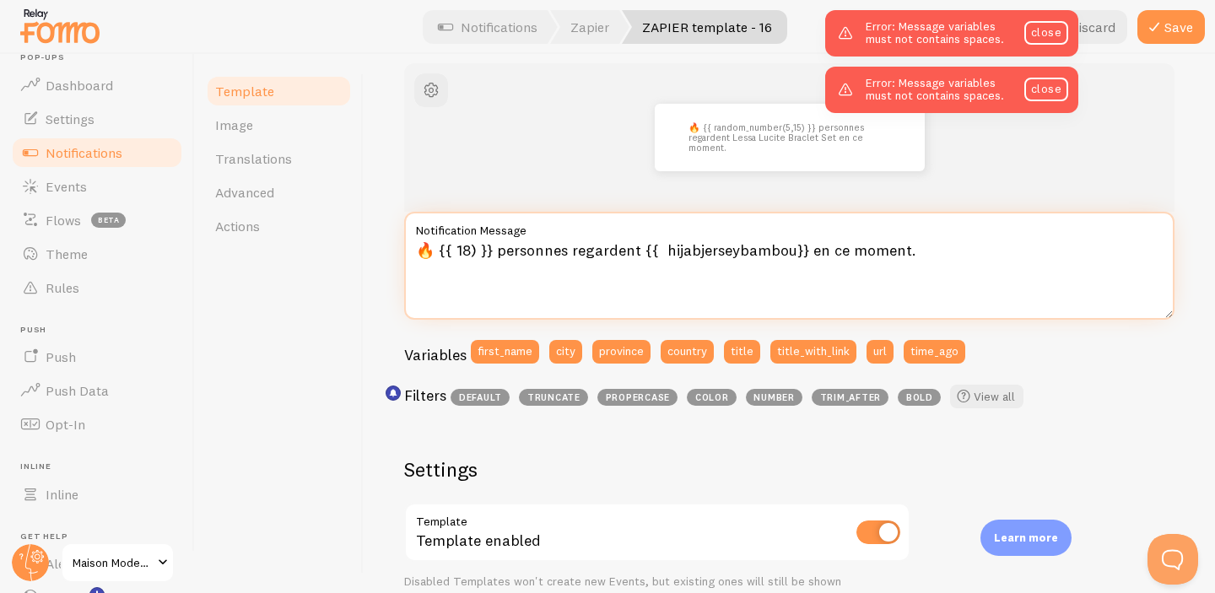
scroll to position [196, 0]
click at [936, 291] on textarea "🔥 {{ 18) }} personnes regardent {{ hijabjerseybambou}} en ce moment." at bounding box center [789, 267] width 770 height 108
click at [923, 259] on textarea "🔥 {{ 18) }} personnes regardent {{ hijabjerseybambou}} en ce moment." at bounding box center [789, 267] width 770 height 108
type textarea "🔥 {{ 18) }} personnes regardent {{ hijabjerseybambou}} en ce moment."
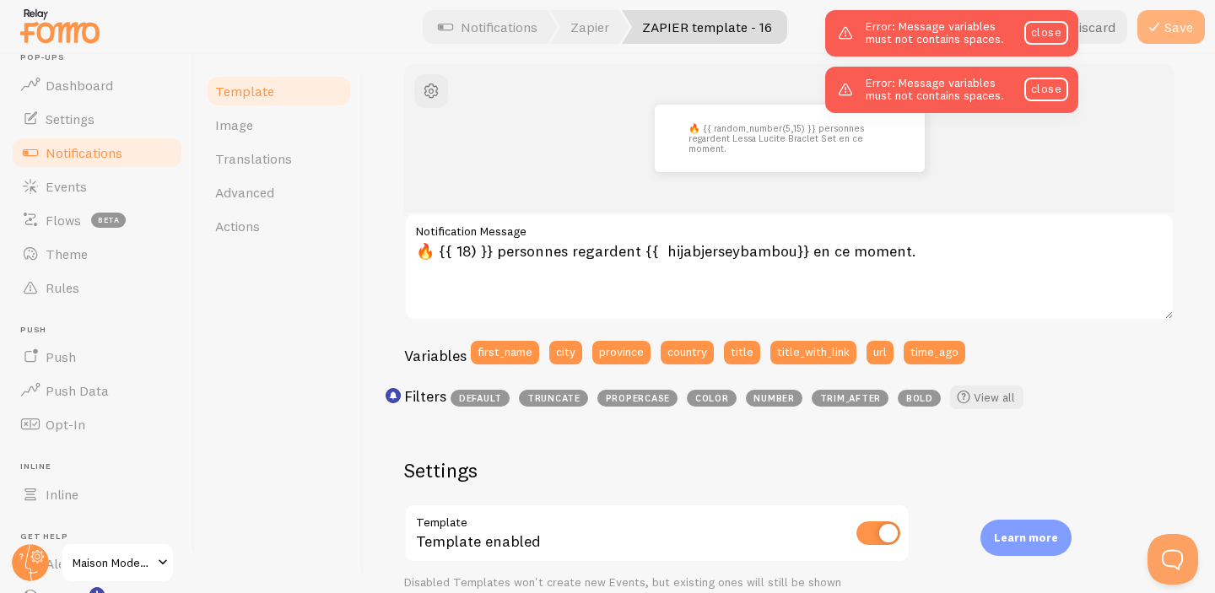
click at [1163, 32] on icon at bounding box center [1154, 27] width 20 height 20
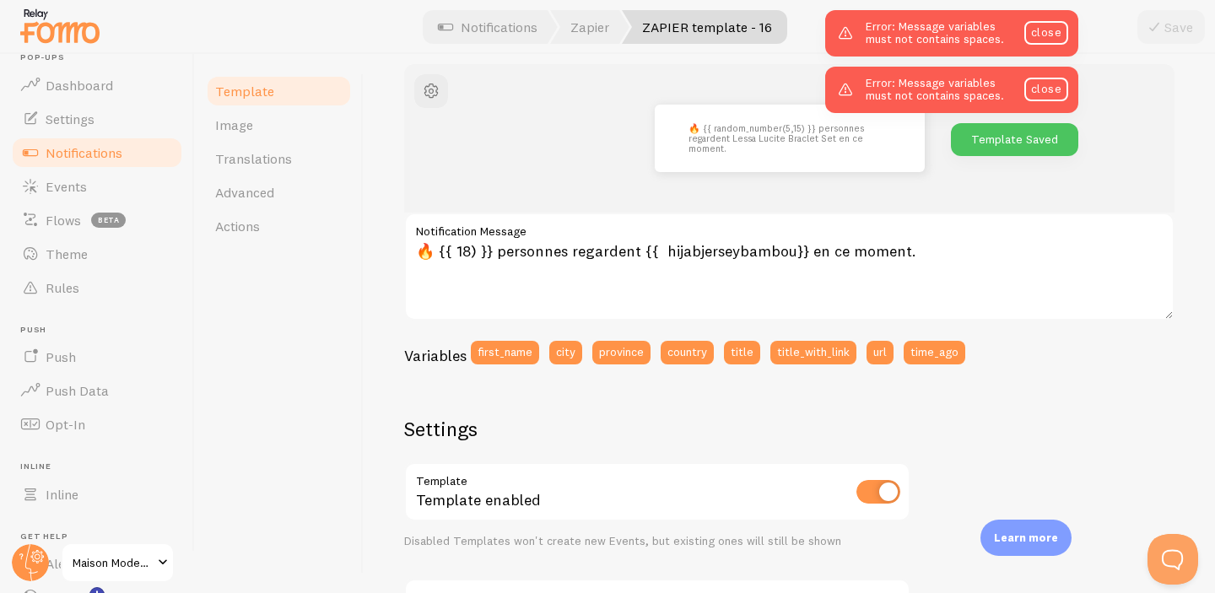
click at [966, 145] on div "Template Saved" at bounding box center [1014, 139] width 127 height 33
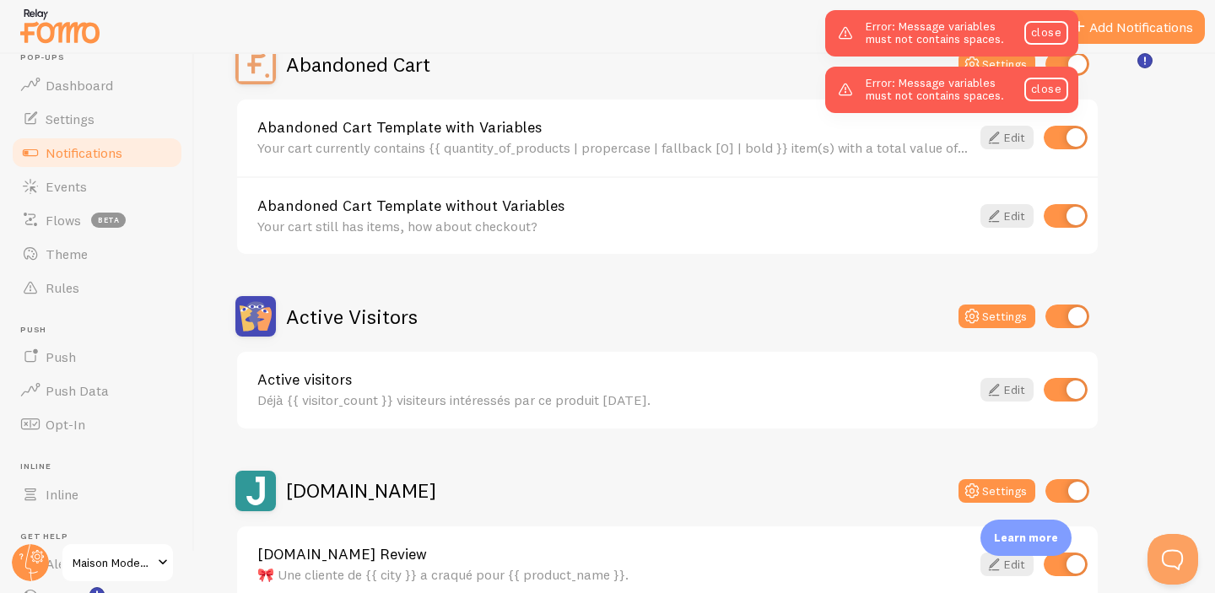
scroll to position [188, 0]
click at [990, 386] on icon at bounding box center [994, 389] width 20 height 20
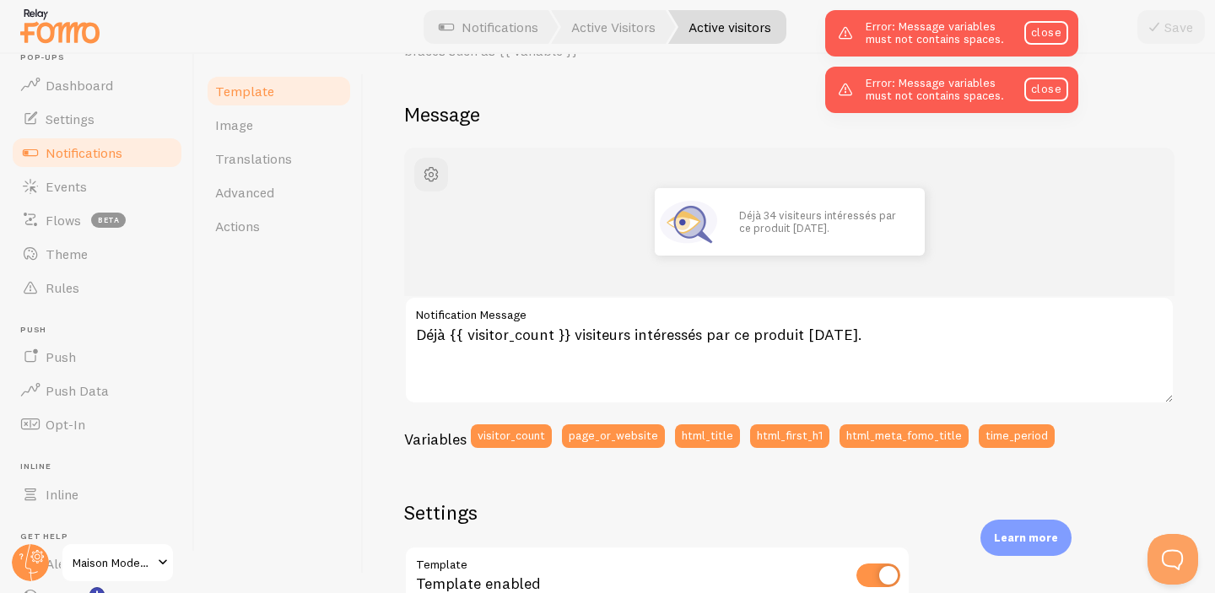
scroll to position [114, 0]
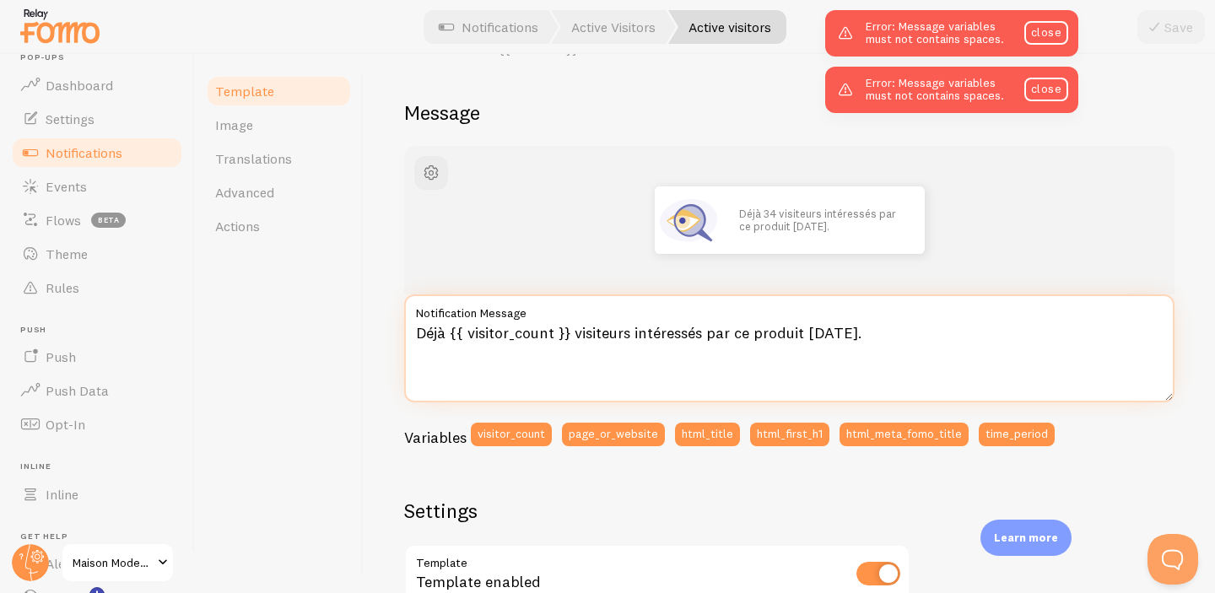
drag, startPoint x: 551, startPoint y: 338, endPoint x: 467, endPoint y: 337, distance: 83.5
click at [467, 337] on textarea "Déjà {{ visitor_count }} visiteurs intéressés par ce produit [DATE]." at bounding box center [789, 348] width 770 height 108
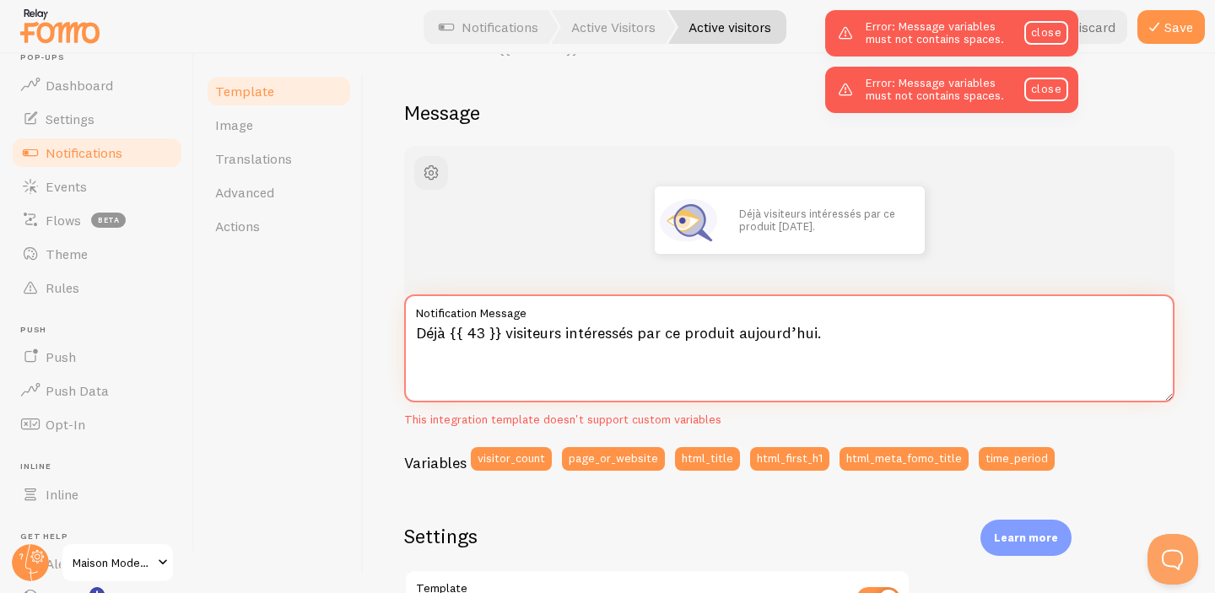
click at [938, 336] on textarea "Déjà {{ 43 }} visiteurs intéressés par ce produit aujourd’hui." at bounding box center [789, 348] width 770 height 108
type textarea "Déjà {{ 43 }} visiteurs intéressés par ce produit aujourd’hui."
click at [1182, 27] on button "Save" at bounding box center [1170, 27] width 67 height 34
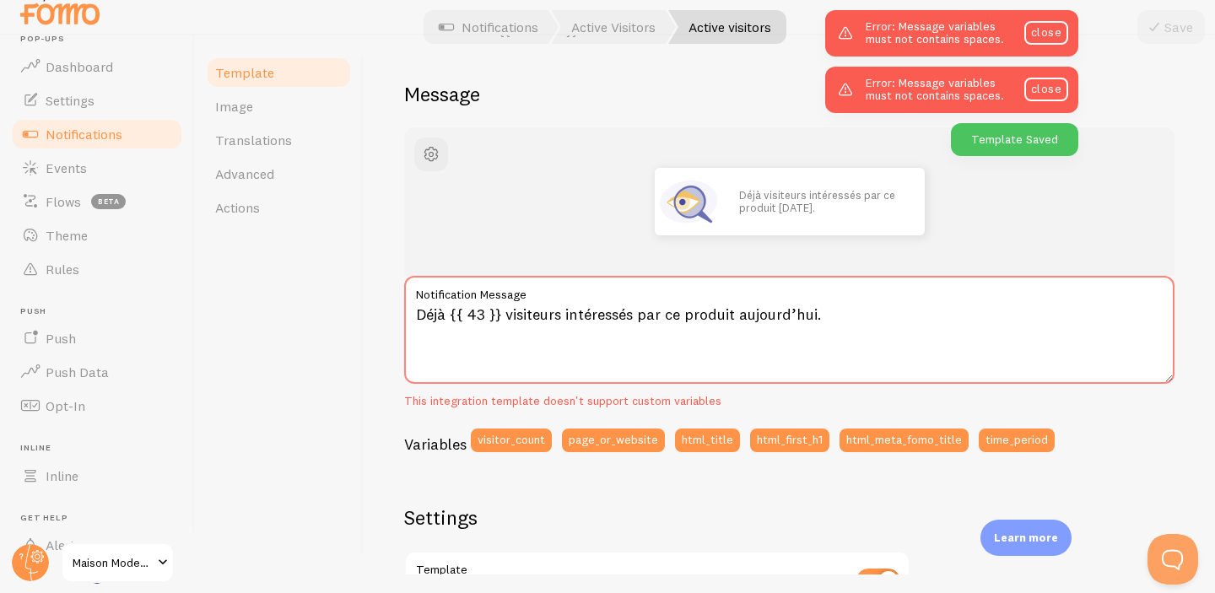
scroll to position [19, 0]
click at [482, 314] on textarea "Déjà {{ 43 }} visiteurs intéressés par ce produit aujourd’hui." at bounding box center [789, 329] width 770 height 108
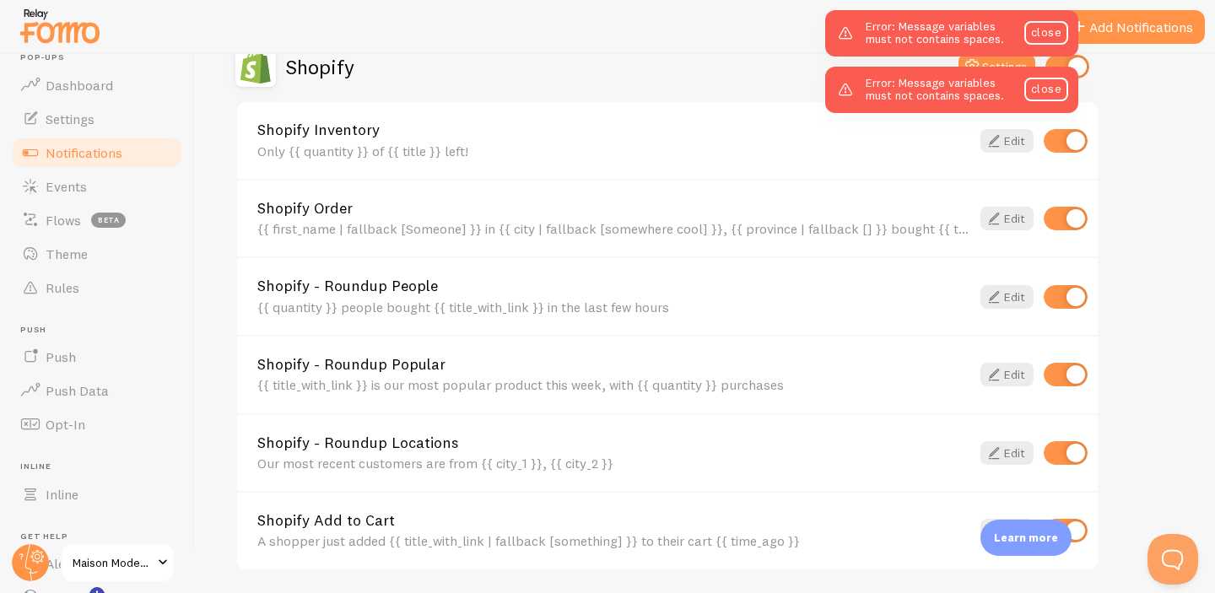
scroll to position [784, 0]
click at [1054, 227] on input "checkbox" at bounding box center [1066, 220] width 44 height 24
checkbox input "false"
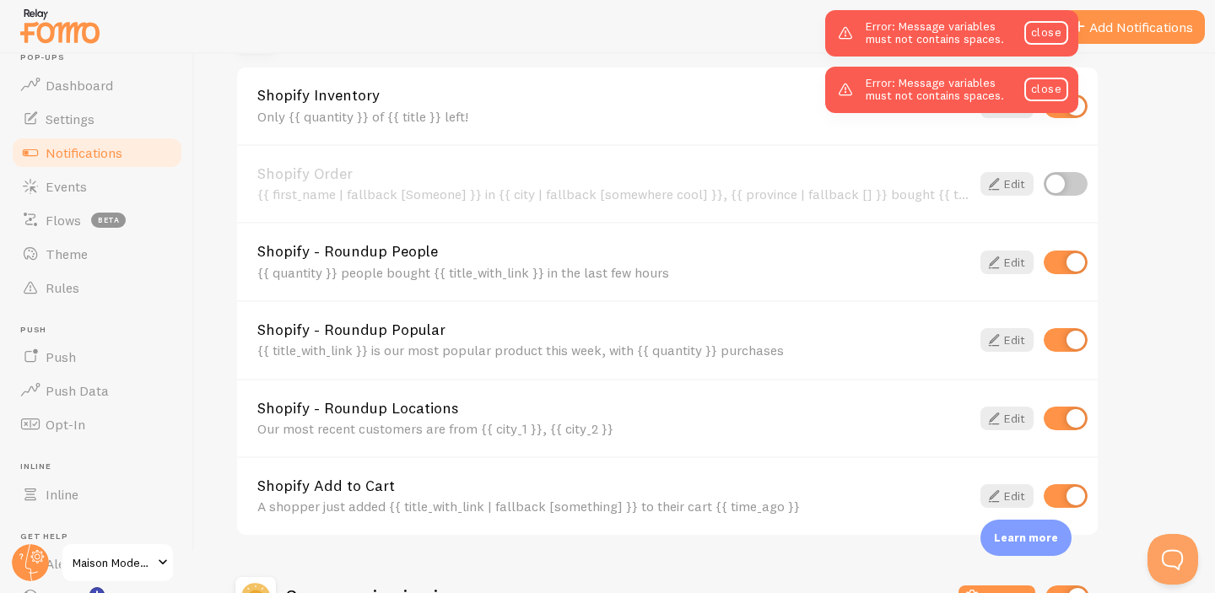
scroll to position [824, 0]
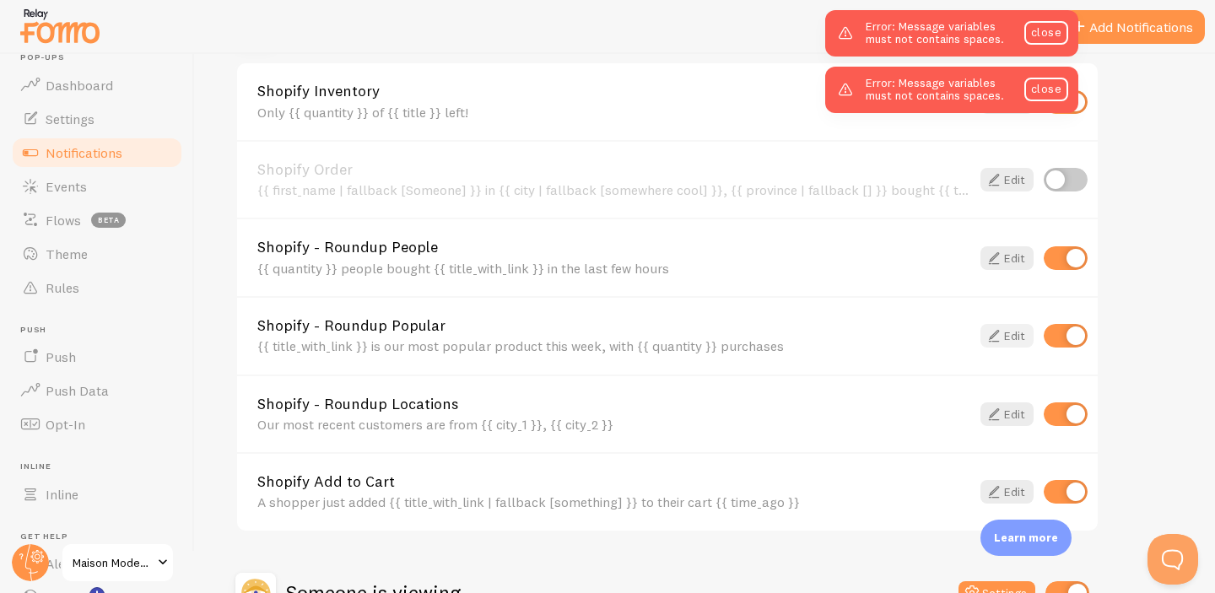
click at [1014, 337] on link "Edit" at bounding box center [1006, 336] width 53 height 24
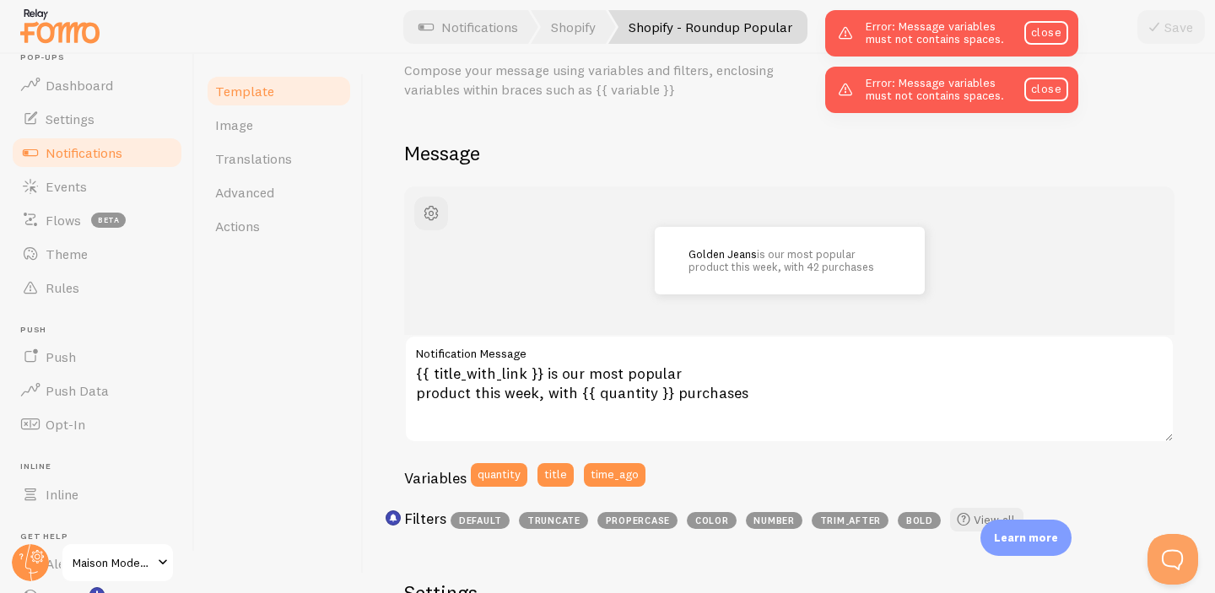
scroll to position [78, 0]
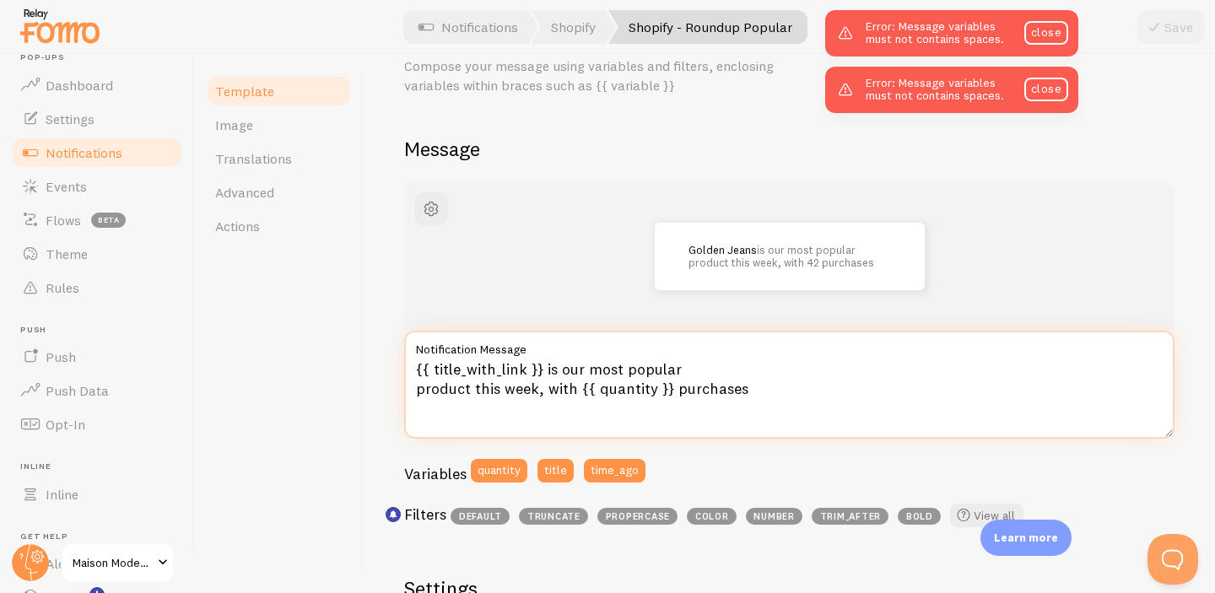
click at [654, 393] on textarea "{{ title_with_link }} is our most popular product this week, with {{ quantity }…" at bounding box center [789, 385] width 770 height 108
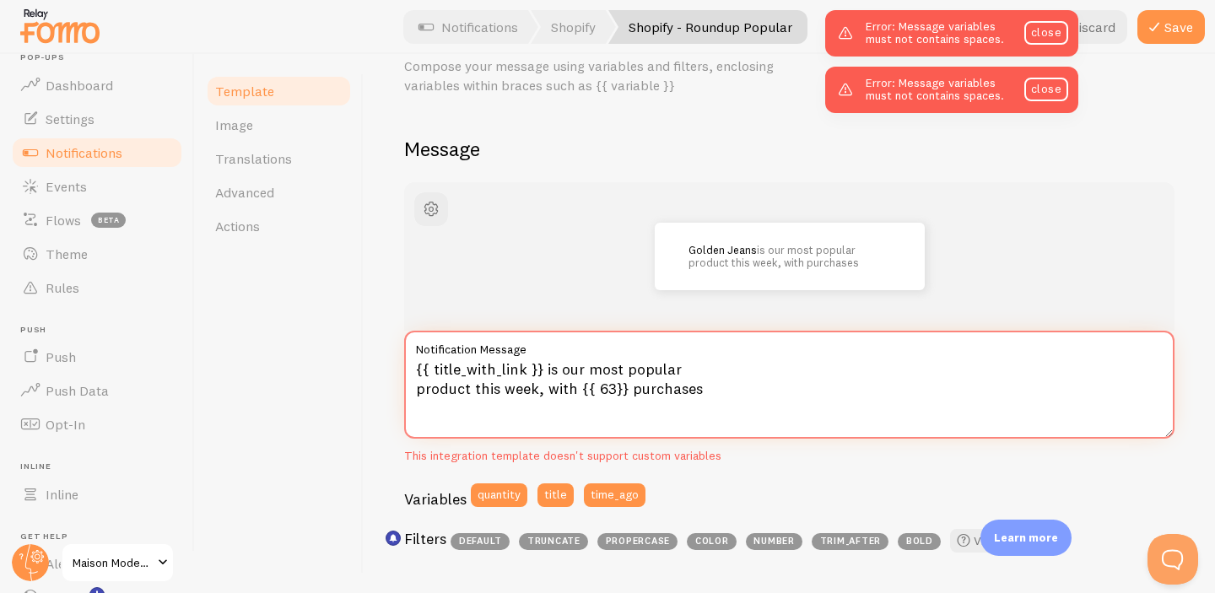
drag, startPoint x: 429, startPoint y: 368, endPoint x: 521, endPoint y: 374, distance: 92.1
click at [521, 374] on textarea "{{ title_with_link }} is our most popular product this week, with {{ 63}} purch…" at bounding box center [789, 385] width 770 height 108
paste textarea "[URL][DOMAIN_NAME]"
click at [1167, 30] on button "Save" at bounding box center [1170, 27] width 67 height 34
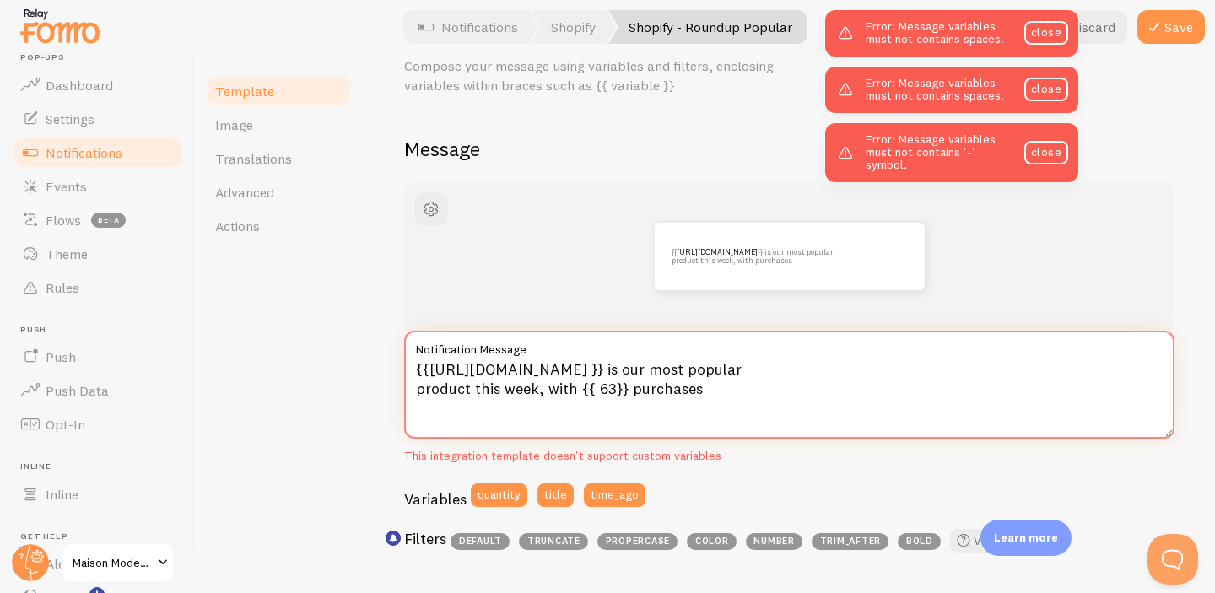
drag, startPoint x: 1051, startPoint y: 372, endPoint x: 430, endPoint y: 368, distance: 620.9
click at [430, 368] on textarea "{{[URL][DOMAIN_NAME] }} is our most popular product this week, with {{ 63}} pur…" at bounding box center [789, 385] width 770 height 108
type textarea "{{cagoulejerseyjaune}} is our most popular product this week, with {{ 63}} purc…"
click at [1168, 40] on button "Save" at bounding box center [1170, 27] width 67 height 34
